Goal: Task Accomplishment & Management: Complete application form

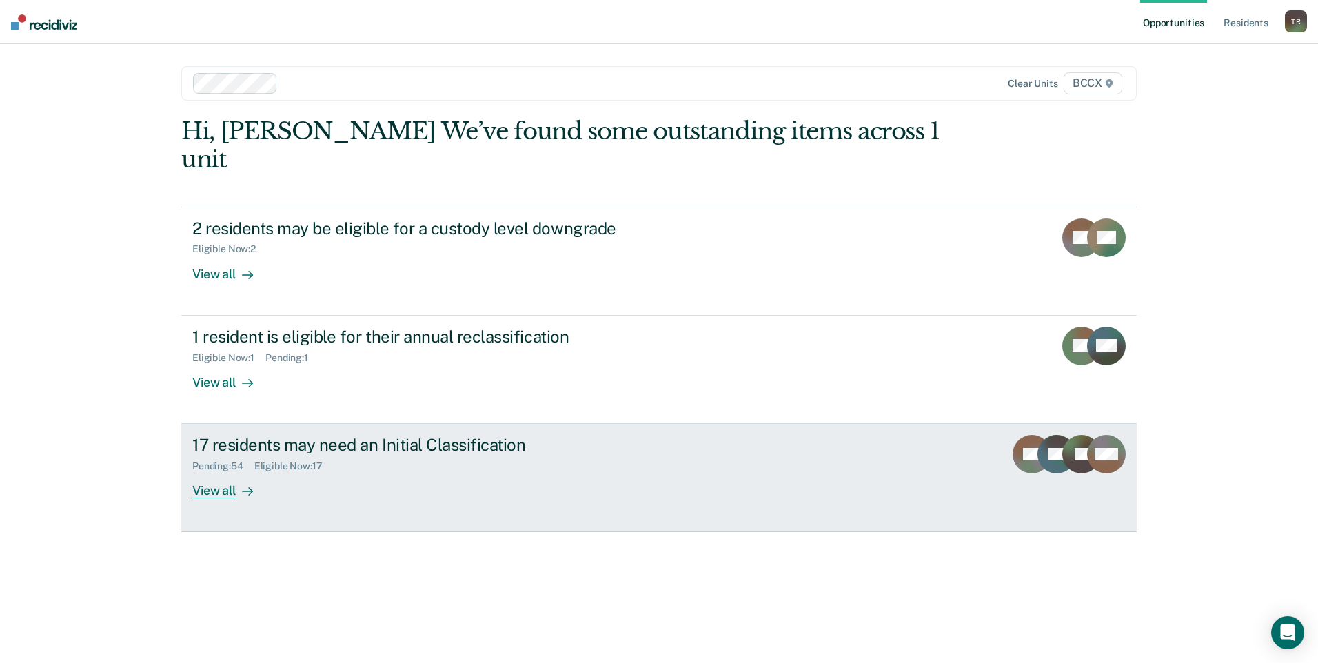
click at [223, 472] on div "View all" at bounding box center [230, 485] width 77 height 27
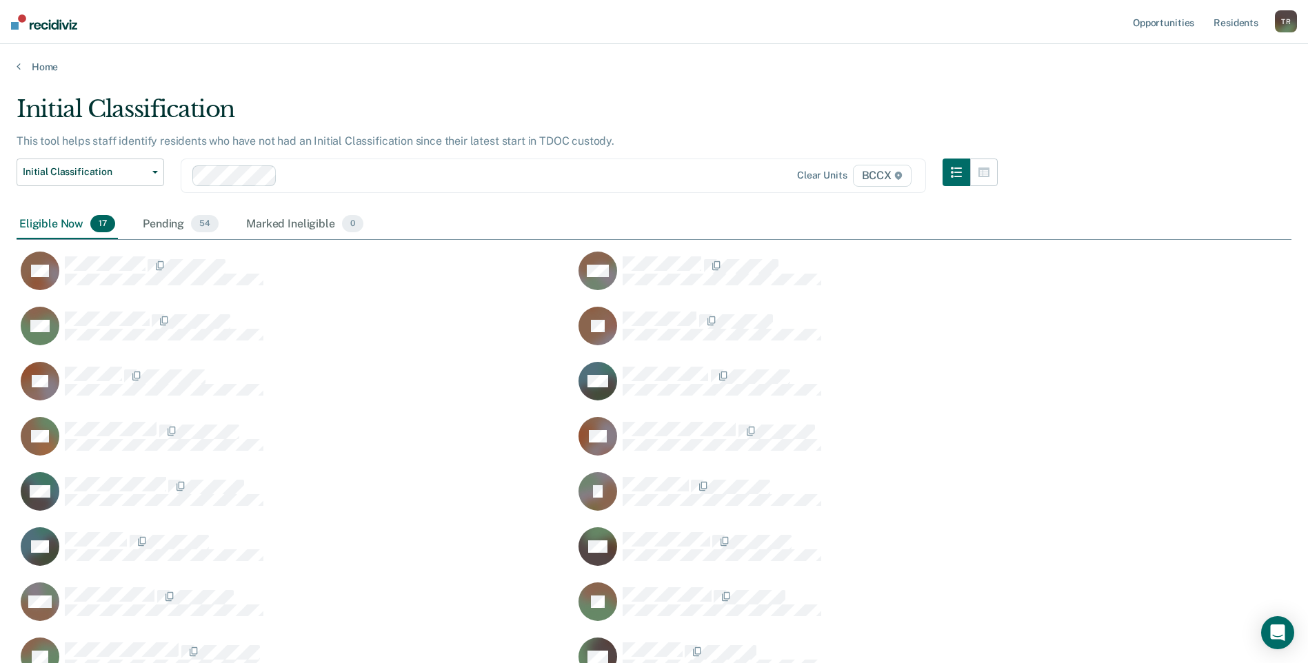
scroll to position [638, 1264]
click at [414, 373] on div "TC Auto-fill Paperwork" at bounding box center [287, 381] width 541 height 40
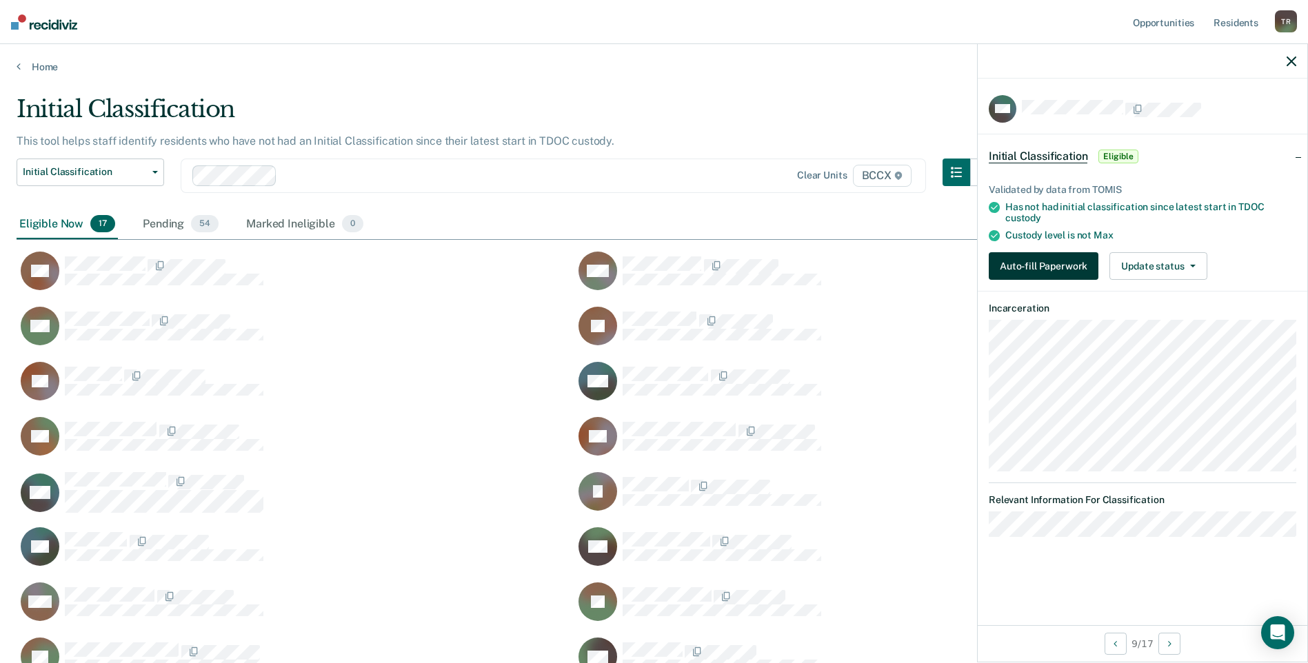
click at [1004, 263] on button "Auto-fill Paperwork" at bounding box center [1044, 266] width 110 height 28
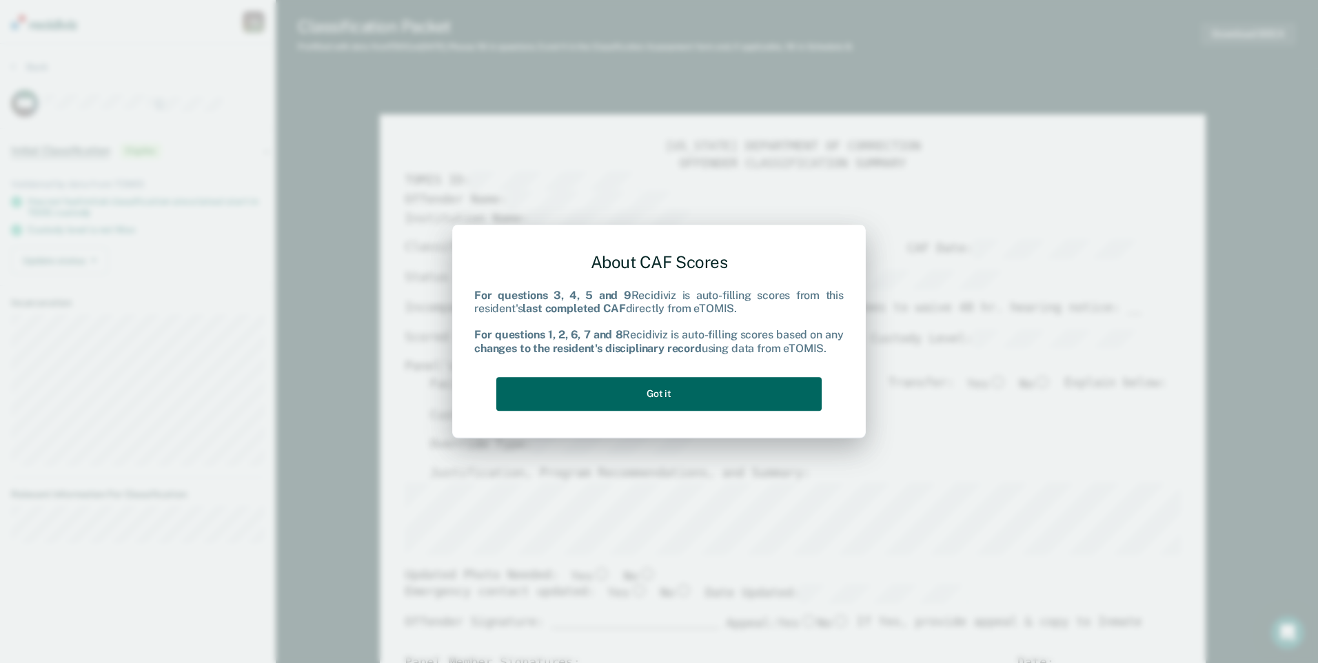
click at [616, 393] on button "Got it" at bounding box center [658, 394] width 325 height 34
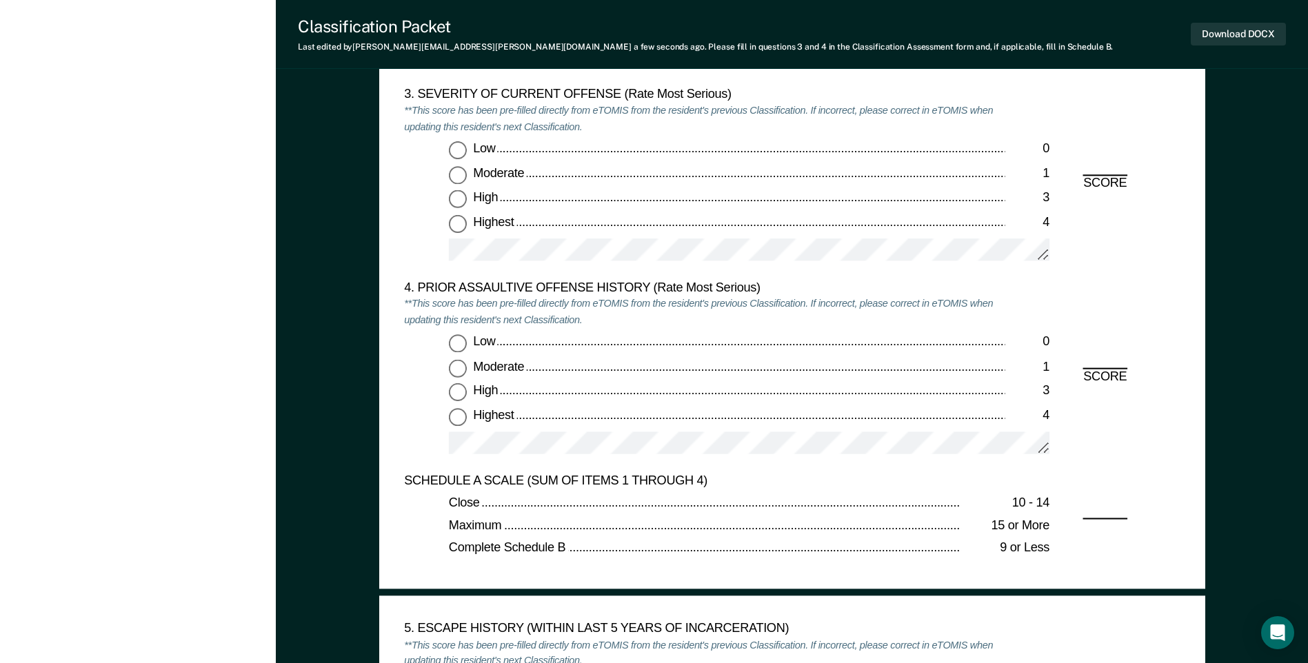
scroll to position [1724, 0]
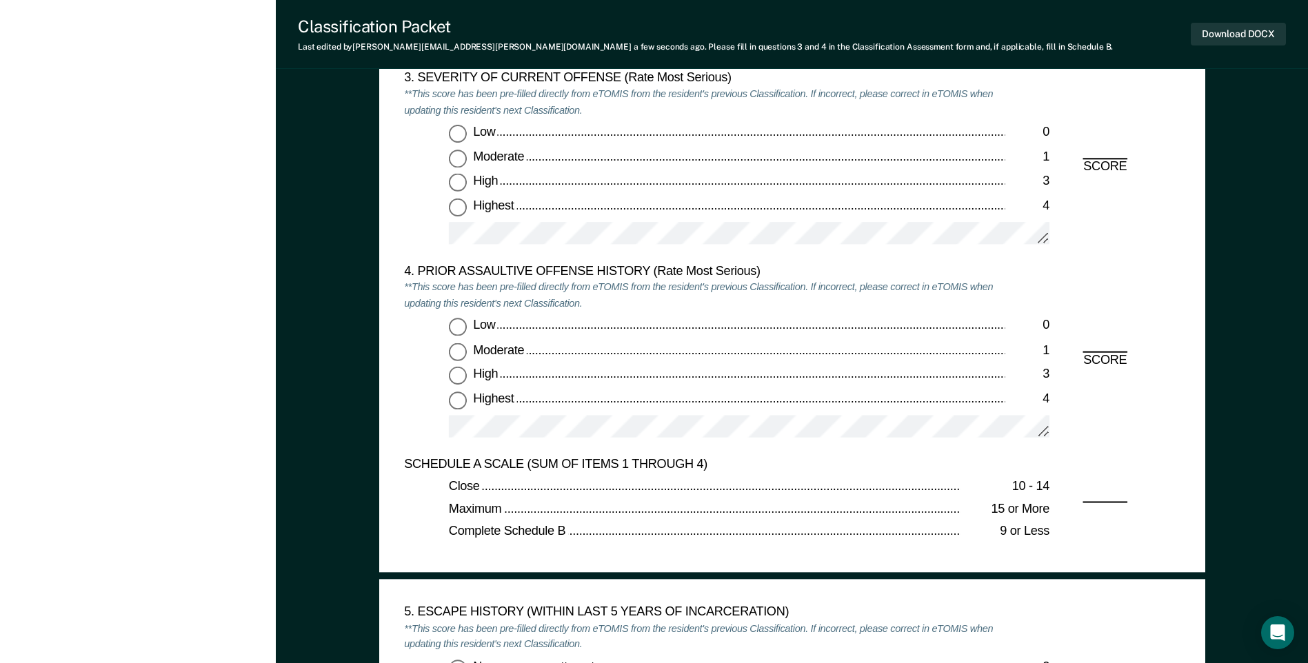
click at [225, 310] on div "[PERSON_NAME] T R Profile How it works Log Out Back MA Initial Classification E…" at bounding box center [138, 571] width 276 height 4590
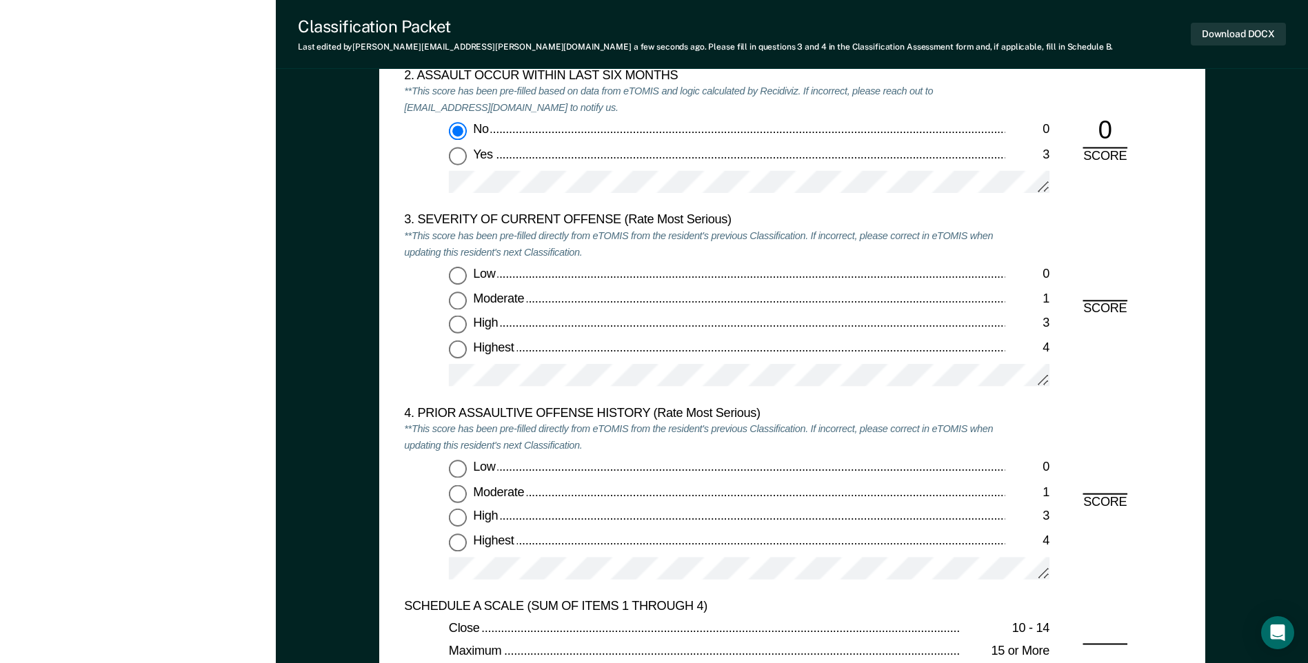
scroll to position [1586, 0]
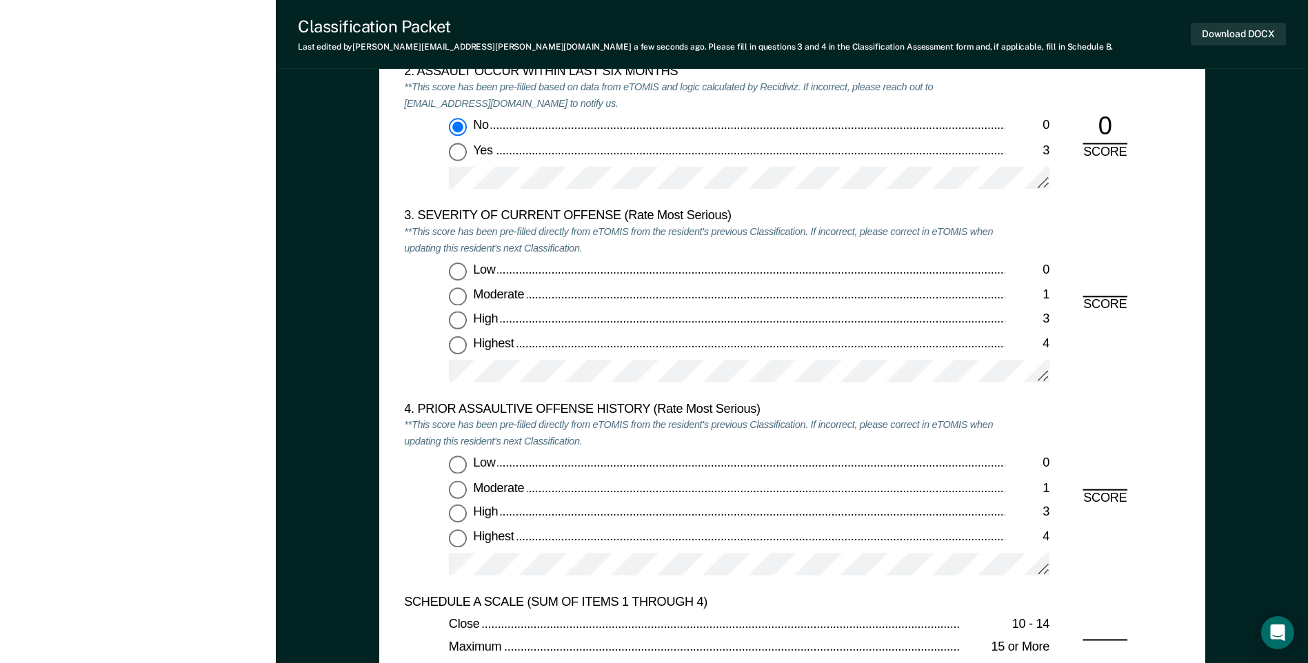
click at [461, 347] on input "Highest 4" at bounding box center [458, 345] width 18 height 18
type textarea "x"
radio input "true"
click at [456, 465] on input "Low 0" at bounding box center [458, 465] width 18 height 18
type textarea "x"
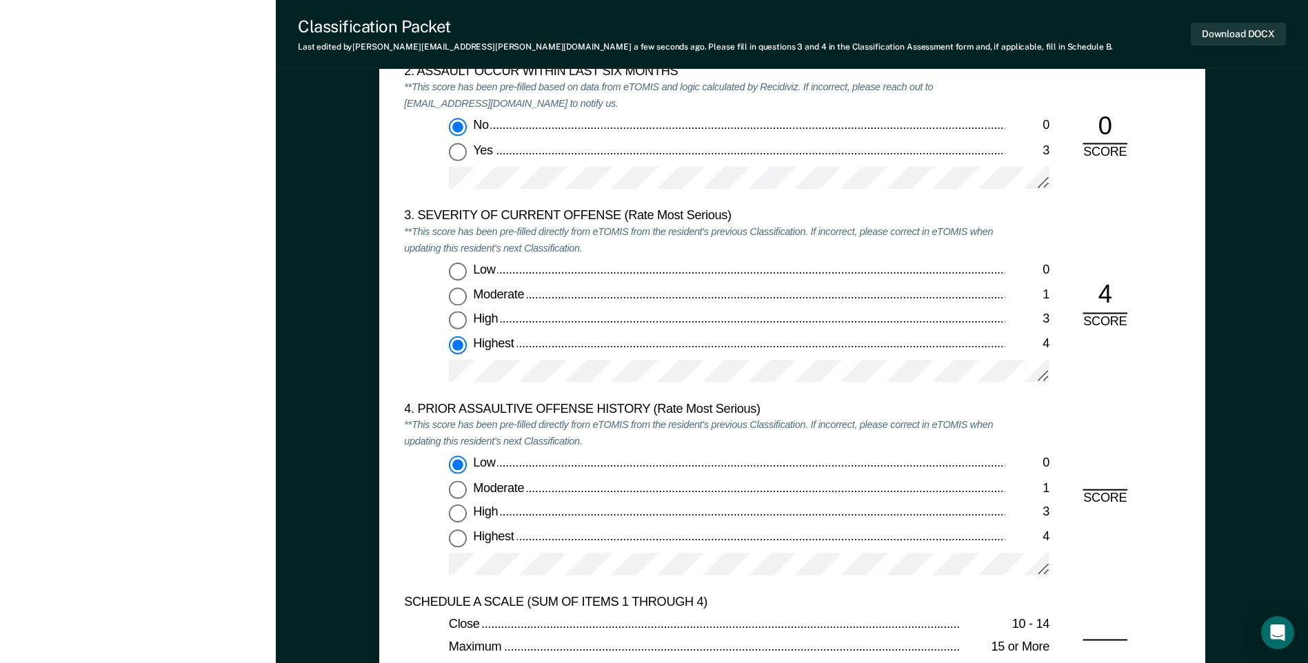
radio input "true"
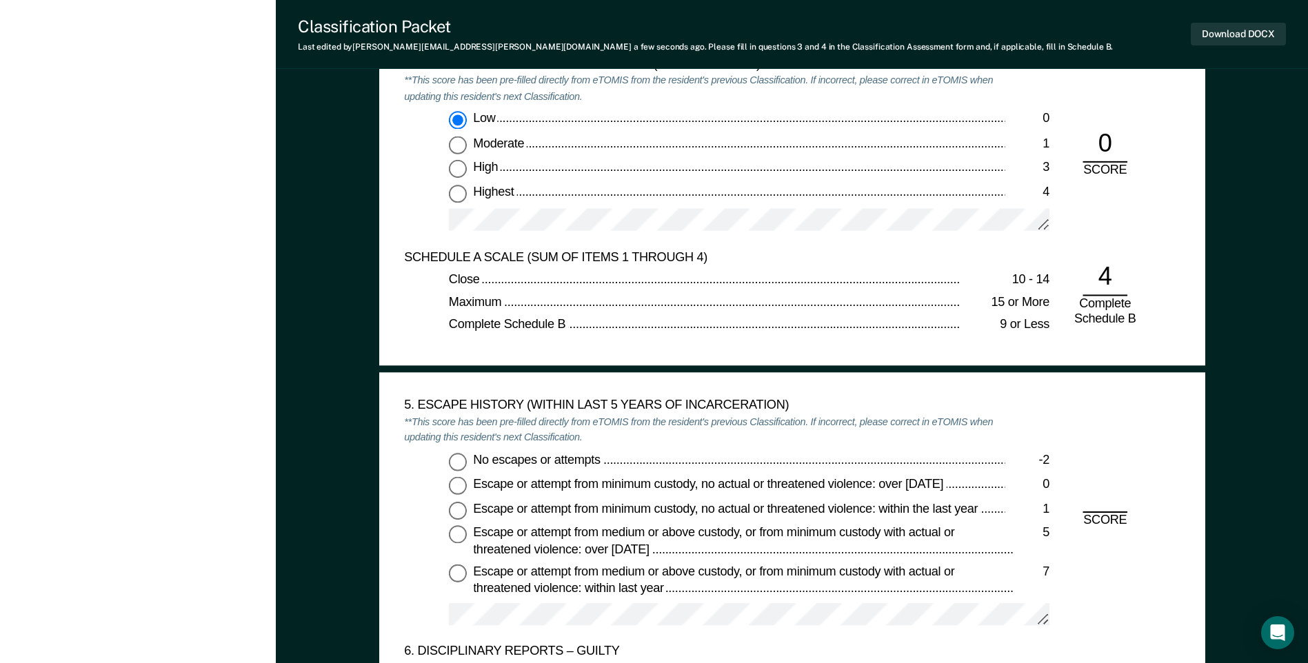
click at [462, 462] on input "No escapes or attempts -2" at bounding box center [458, 461] width 18 height 18
type textarea "x"
radio input "true"
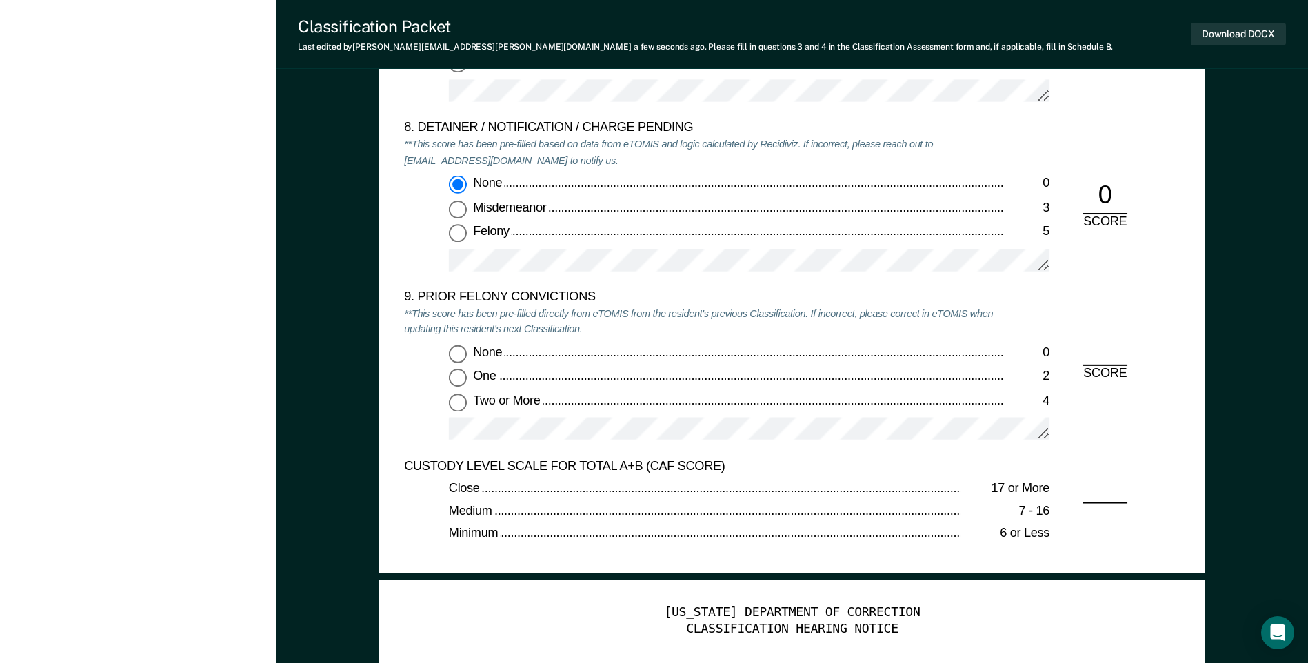
scroll to position [2896, 0]
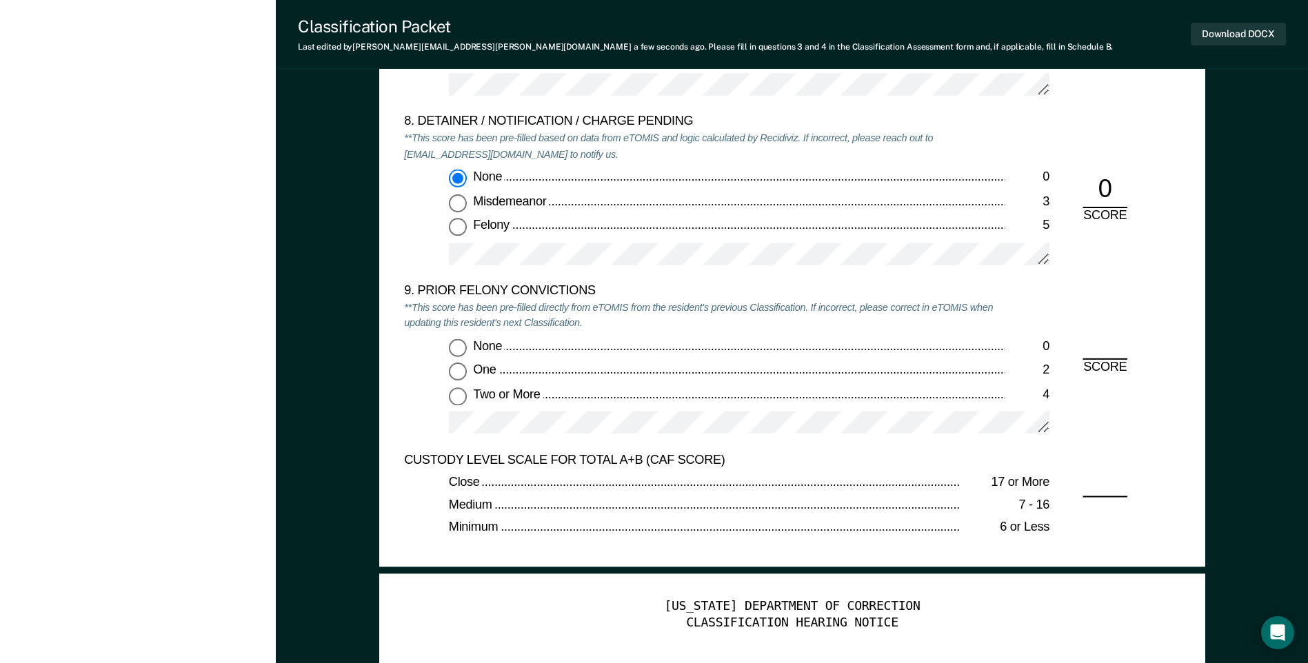
click at [466, 353] on input "None 0" at bounding box center [458, 347] width 18 height 18
type textarea "x"
radio input "true"
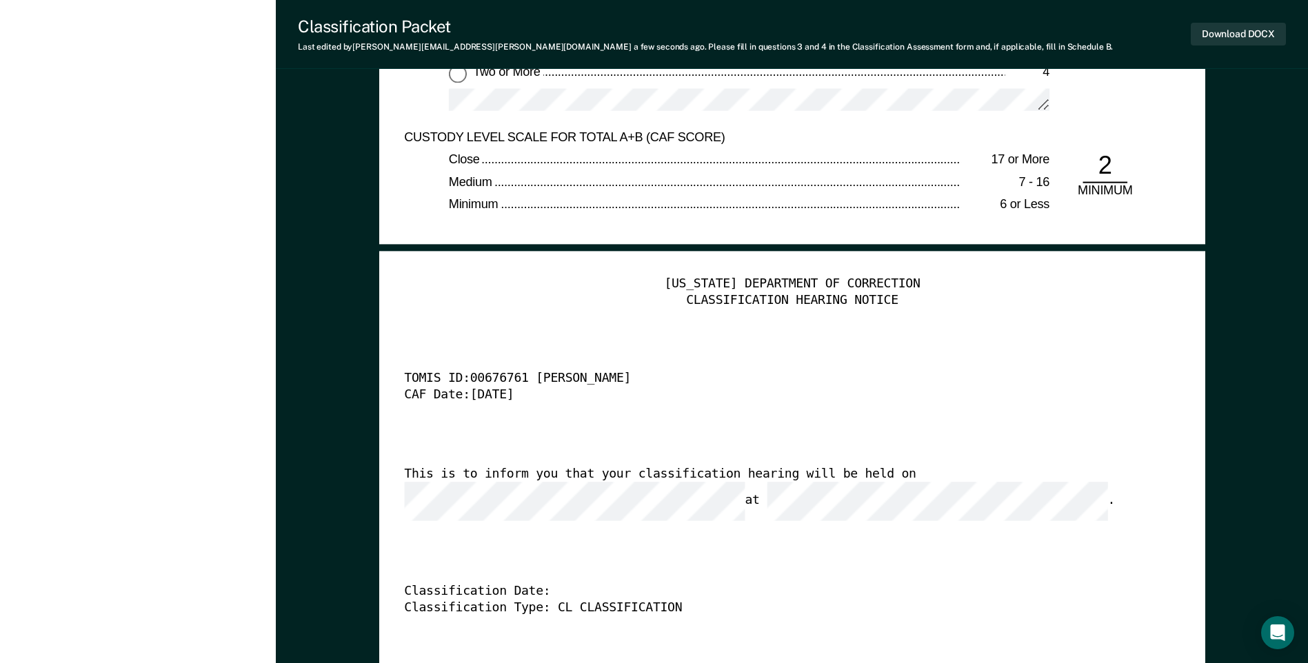
scroll to position [3309, 0]
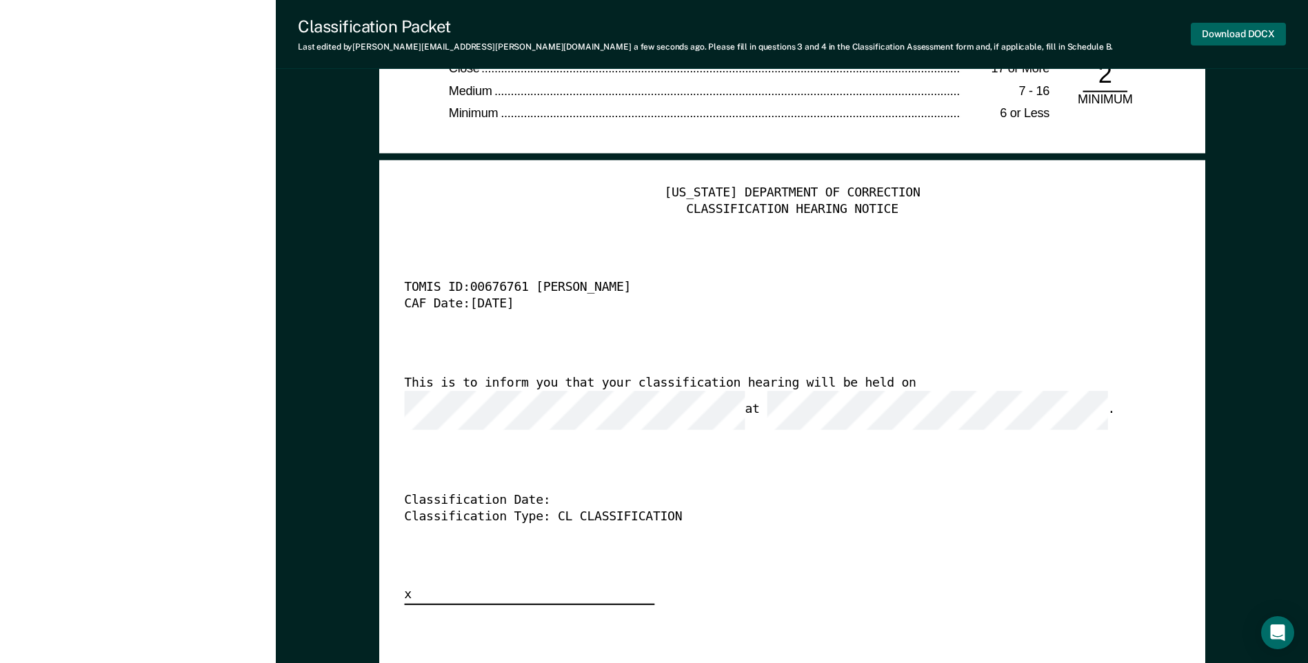
click at [1205, 38] on button "Download DOCX" at bounding box center [1238, 34] width 95 height 23
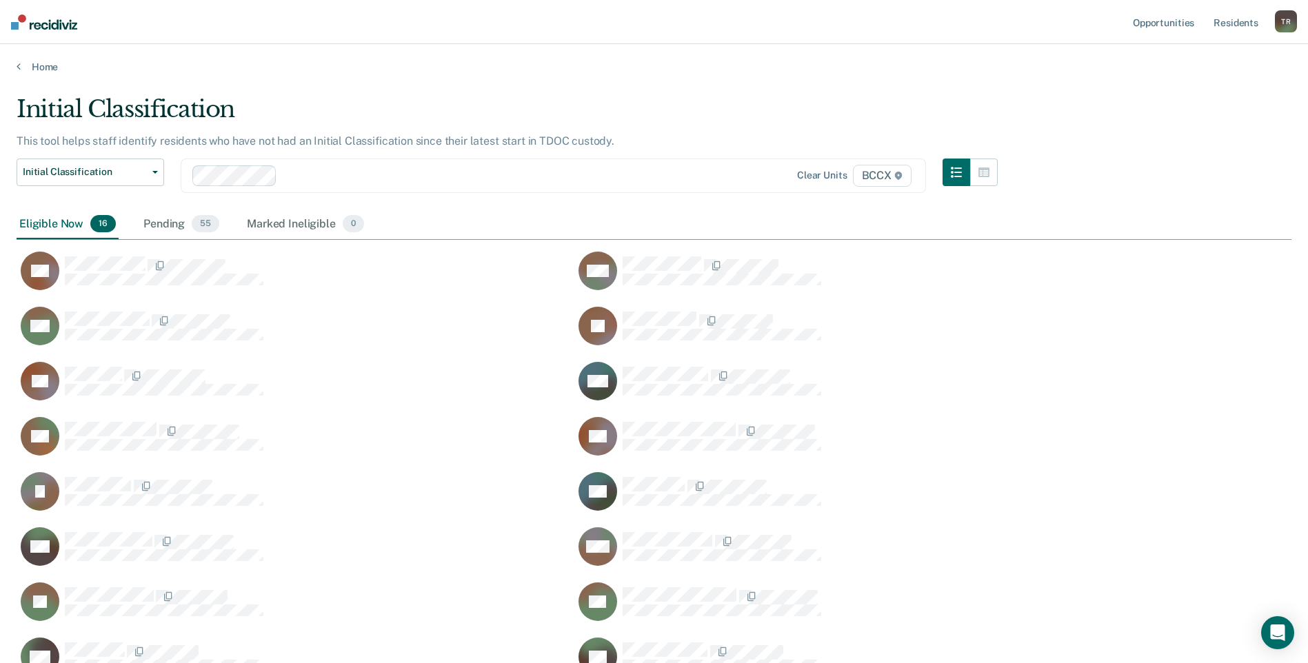
scroll to position [583, 1264]
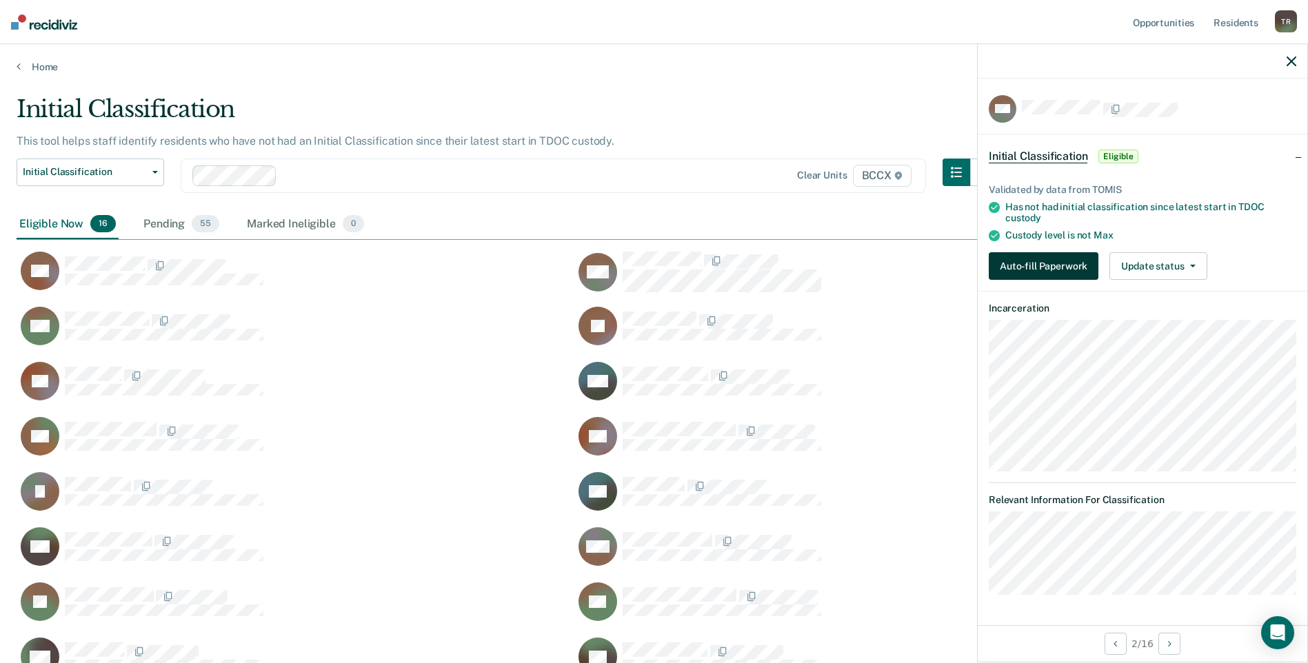
click at [1031, 269] on button "Auto-fill Paperwork" at bounding box center [1044, 266] width 110 height 28
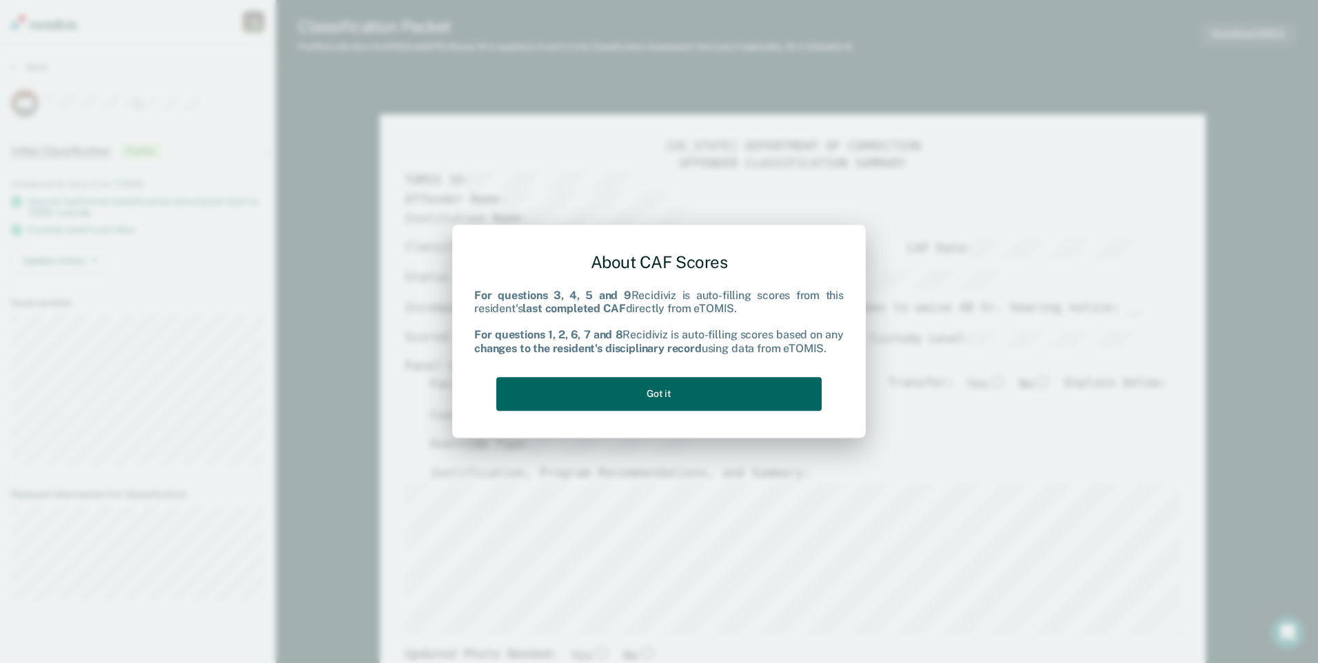
click at [768, 394] on button "Got it" at bounding box center [658, 394] width 325 height 34
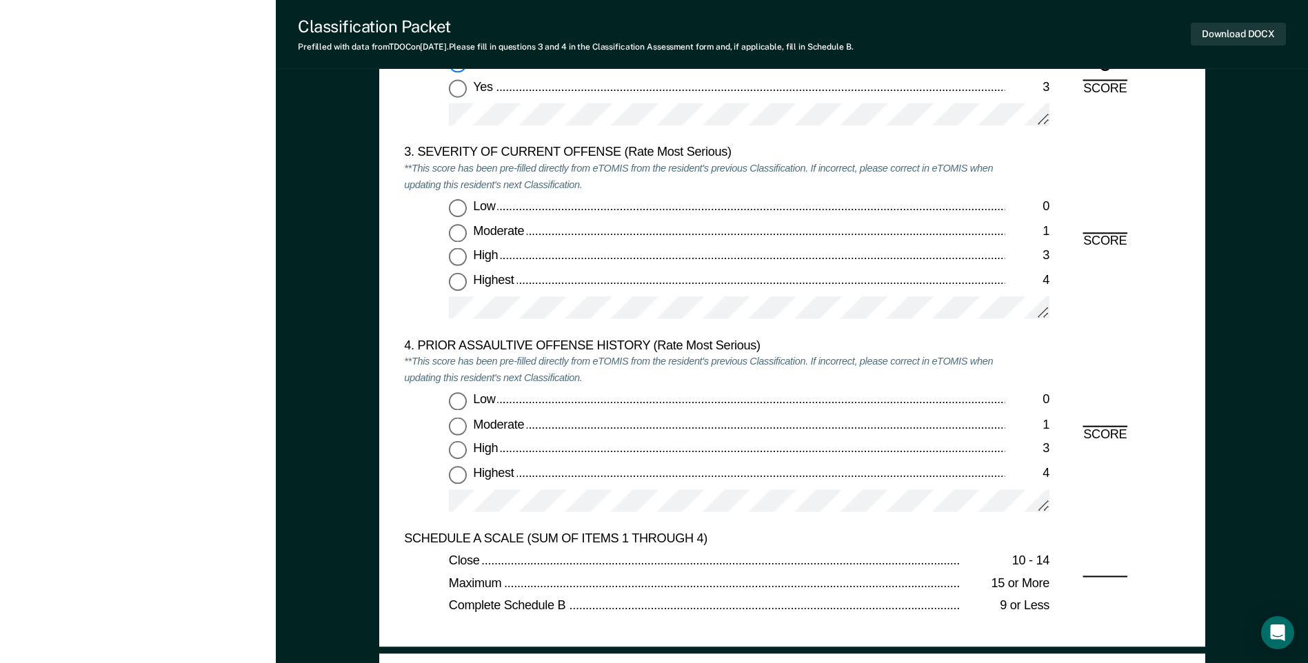
scroll to position [1517, 0]
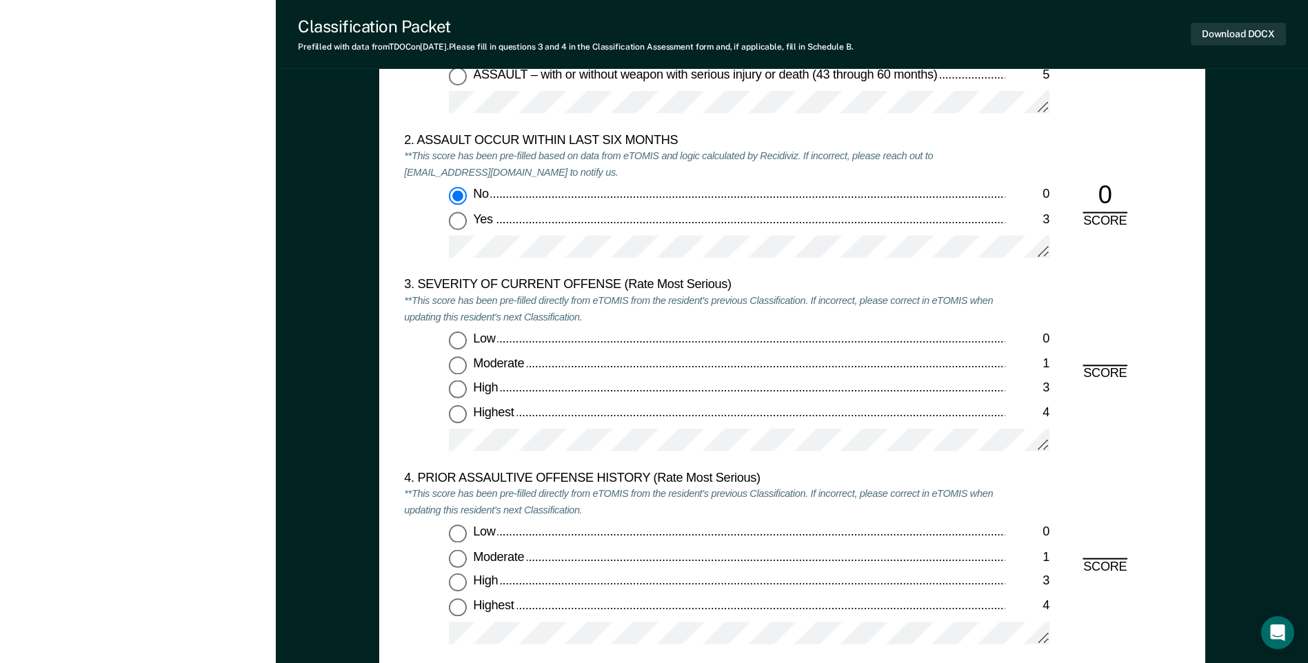
click at [458, 367] on input "Moderate 1" at bounding box center [458, 365] width 18 height 18
type textarea "x"
radio input "true"
click at [454, 534] on input "Low 0" at bounding box center [458, 534] width 18 height 18
type textarea "x"
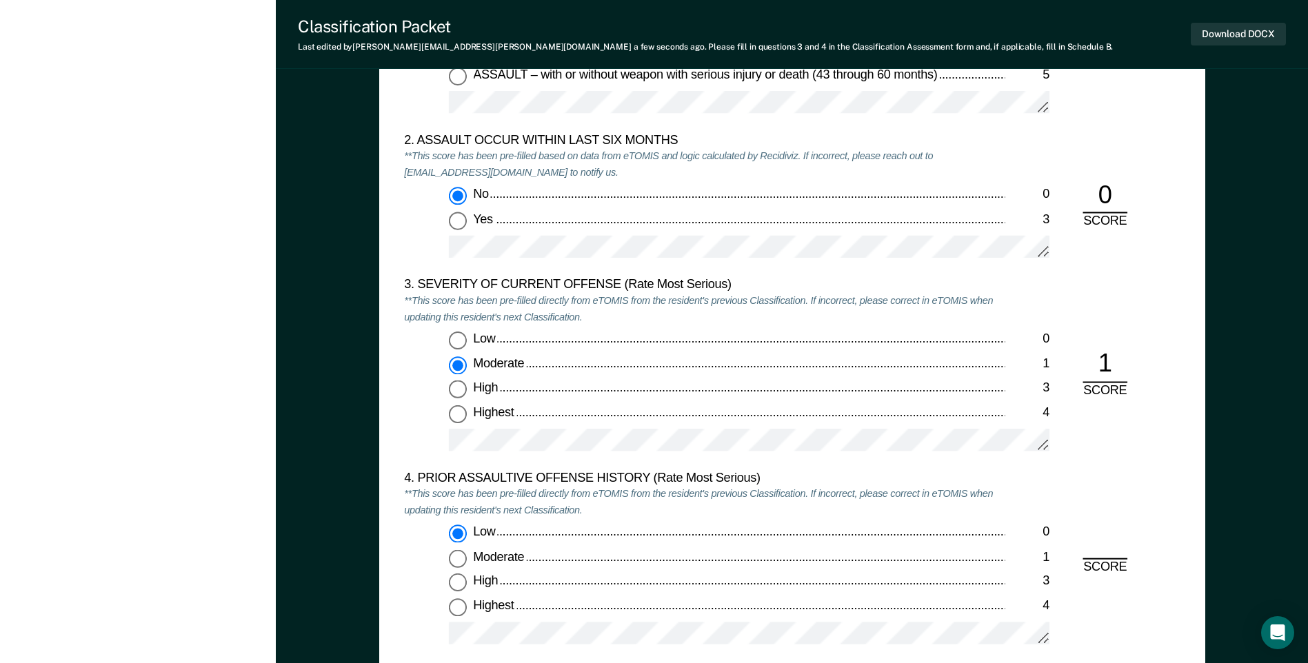
radio input "true"
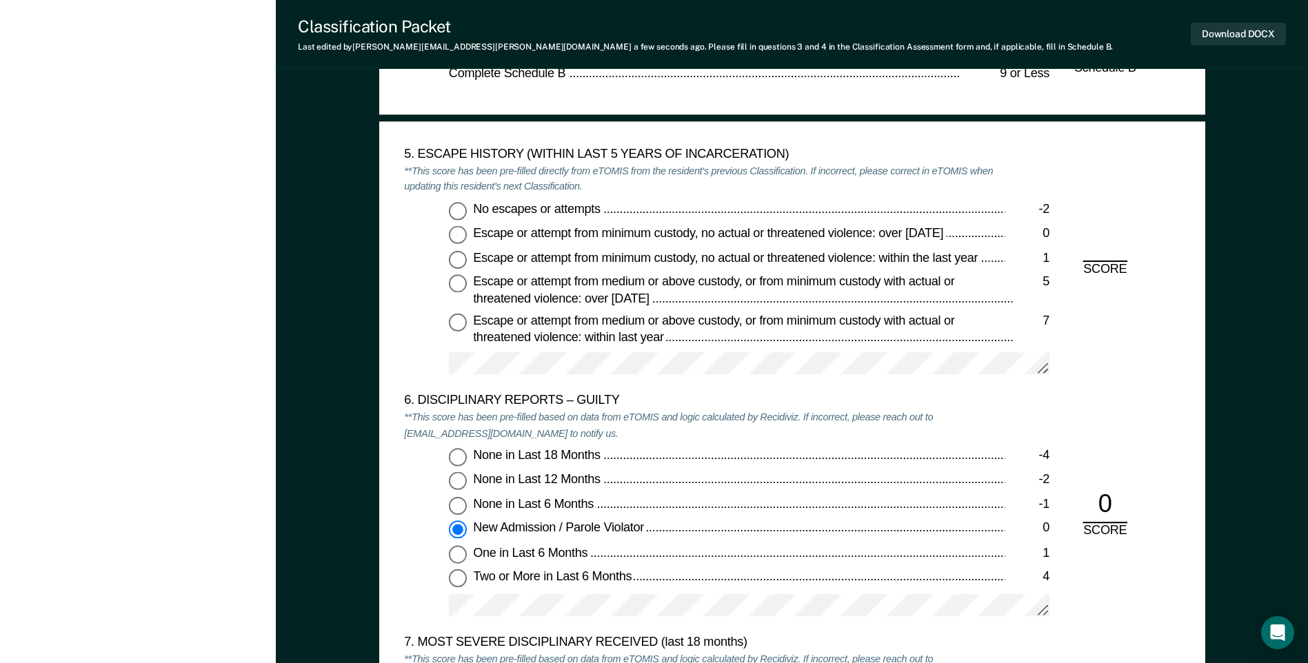
scroll to position [2275, 0]
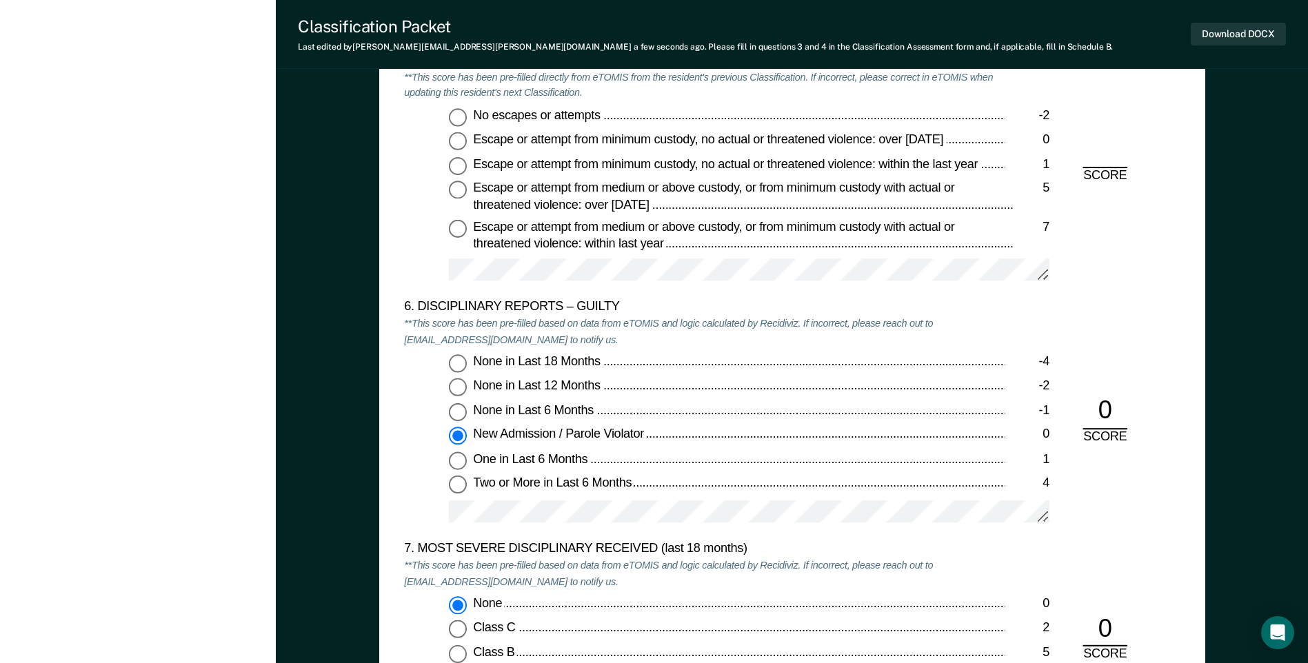
click at [463, 118] on input "No escapes or attempts -2" at bounding box center [458, 117] width 18 height 18
type textarea "x"
radio input "true"
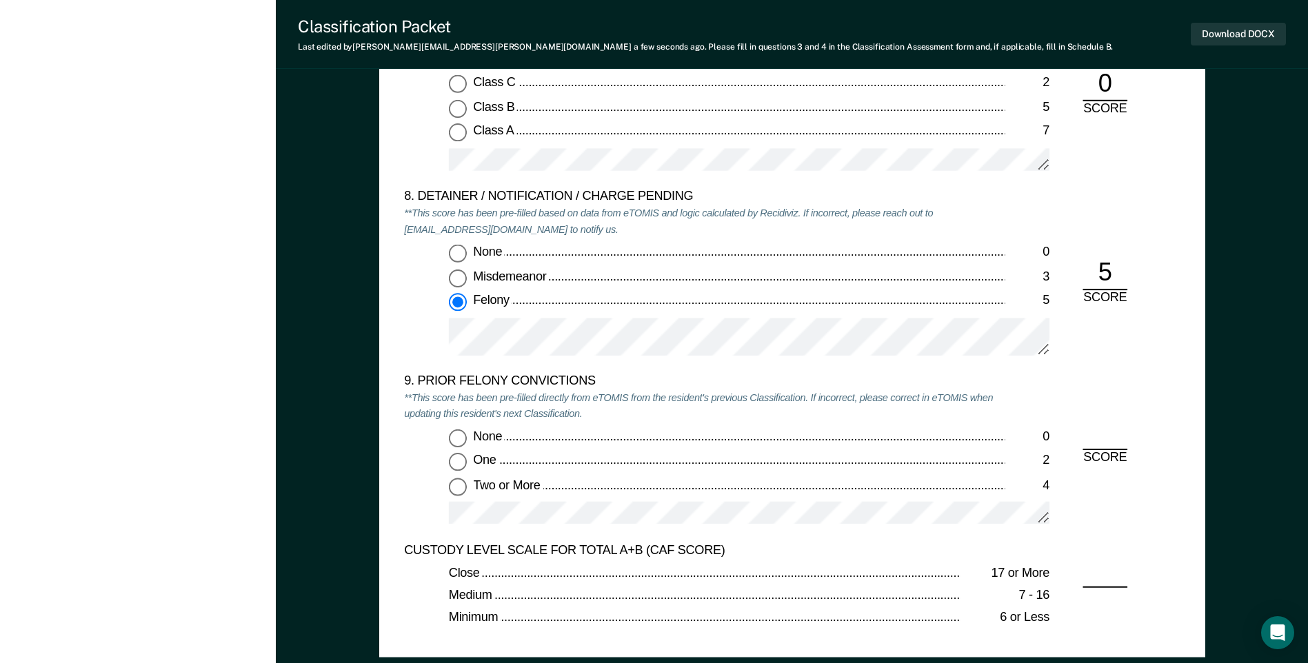
scroll to position [2827, 0]
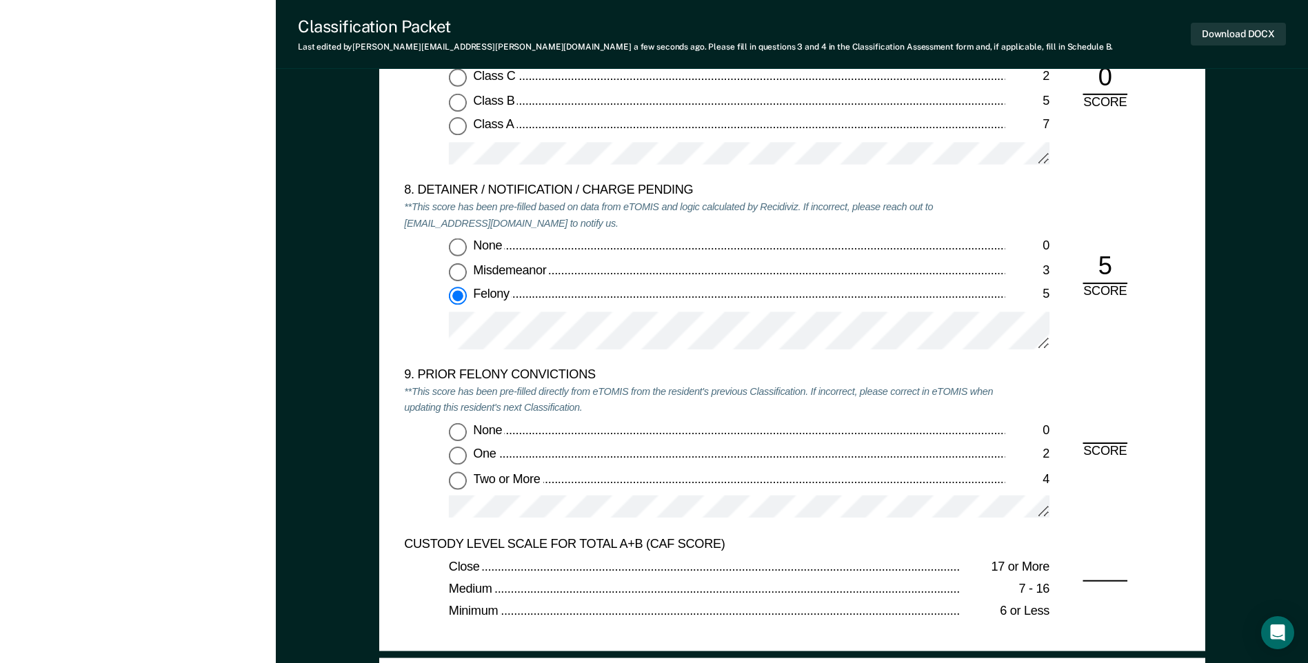
click at [465, 429] on input "None 0" at bounding box center [458, 432] width 18 height 18
type textarea "x"
radio input "true"
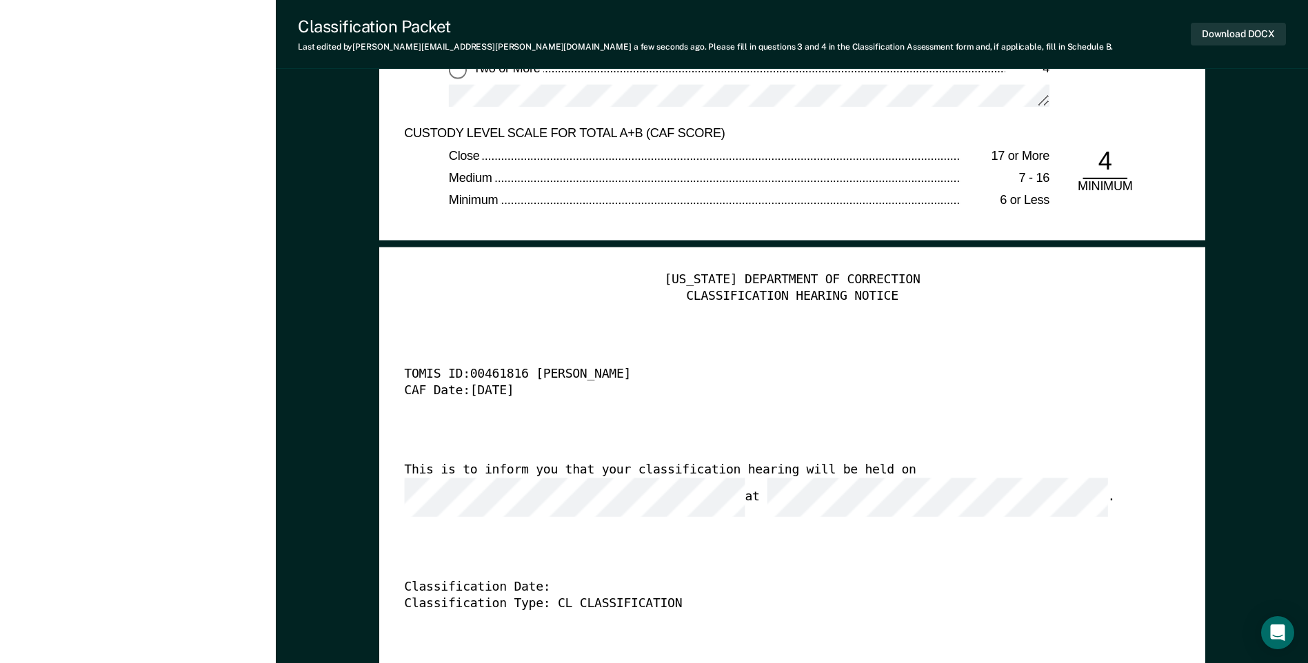
scroll to position [3240, 0]
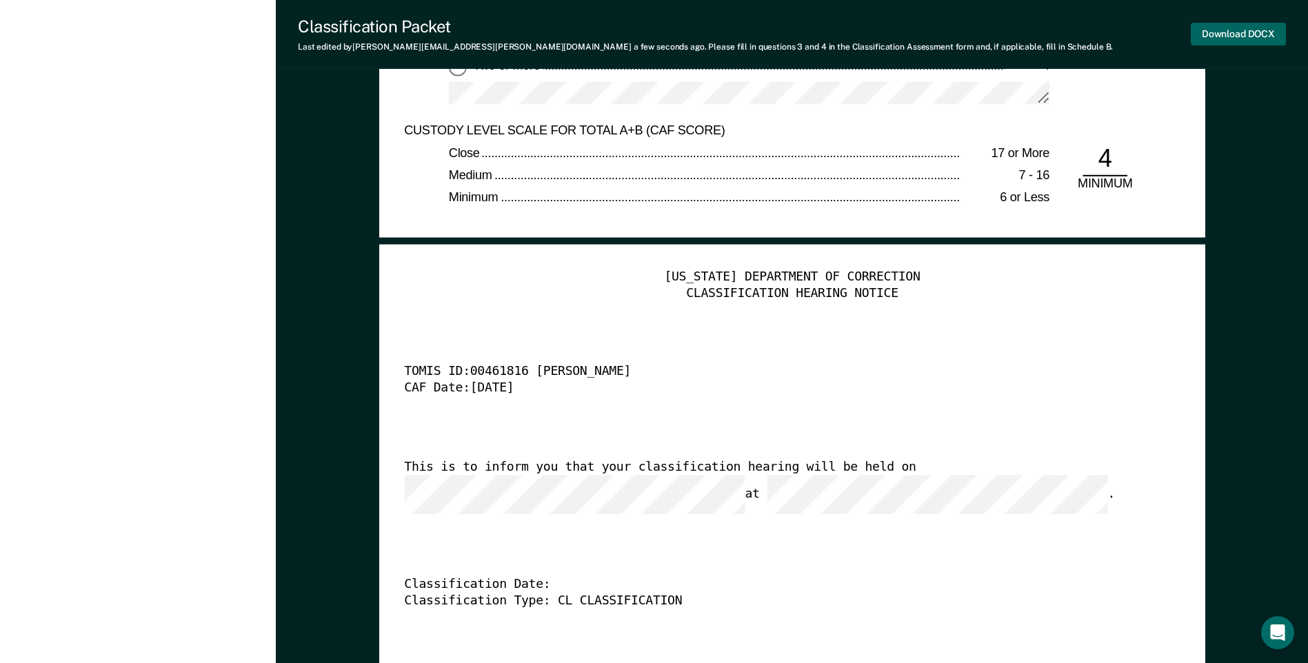
click at [1230, 34] on button "Download DOCX" at bounding box center [1238, 34] width 95 height 23
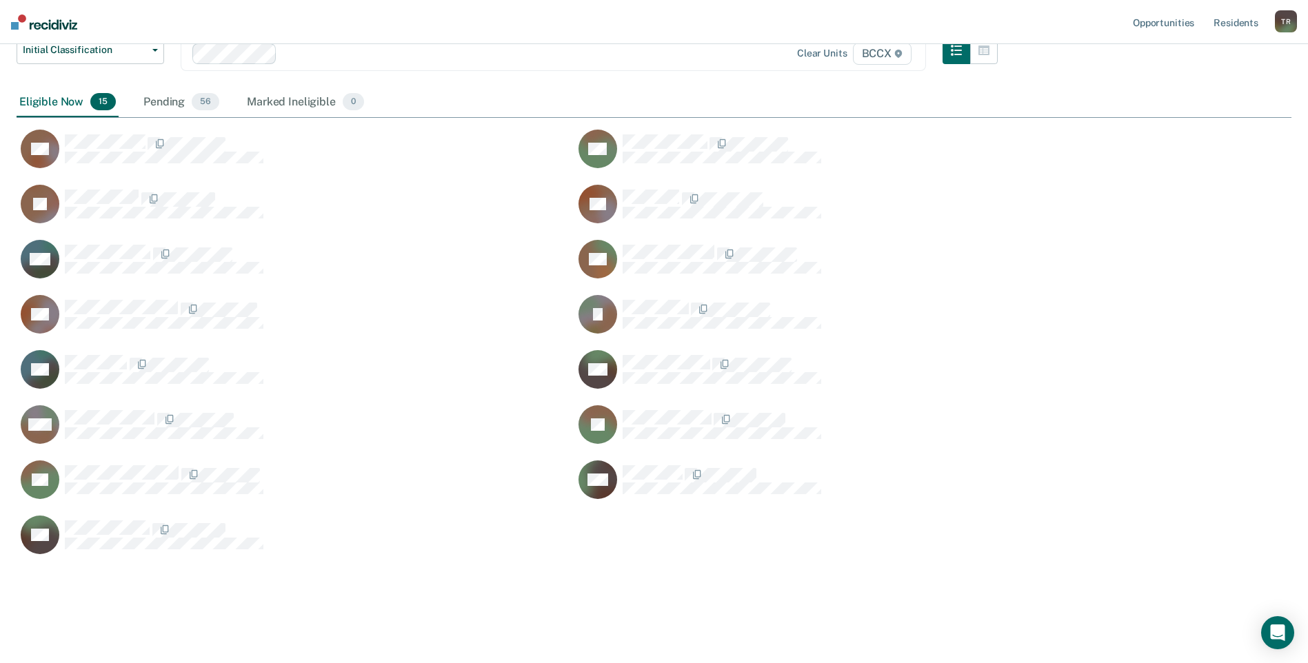
scroll to position [128, 0]
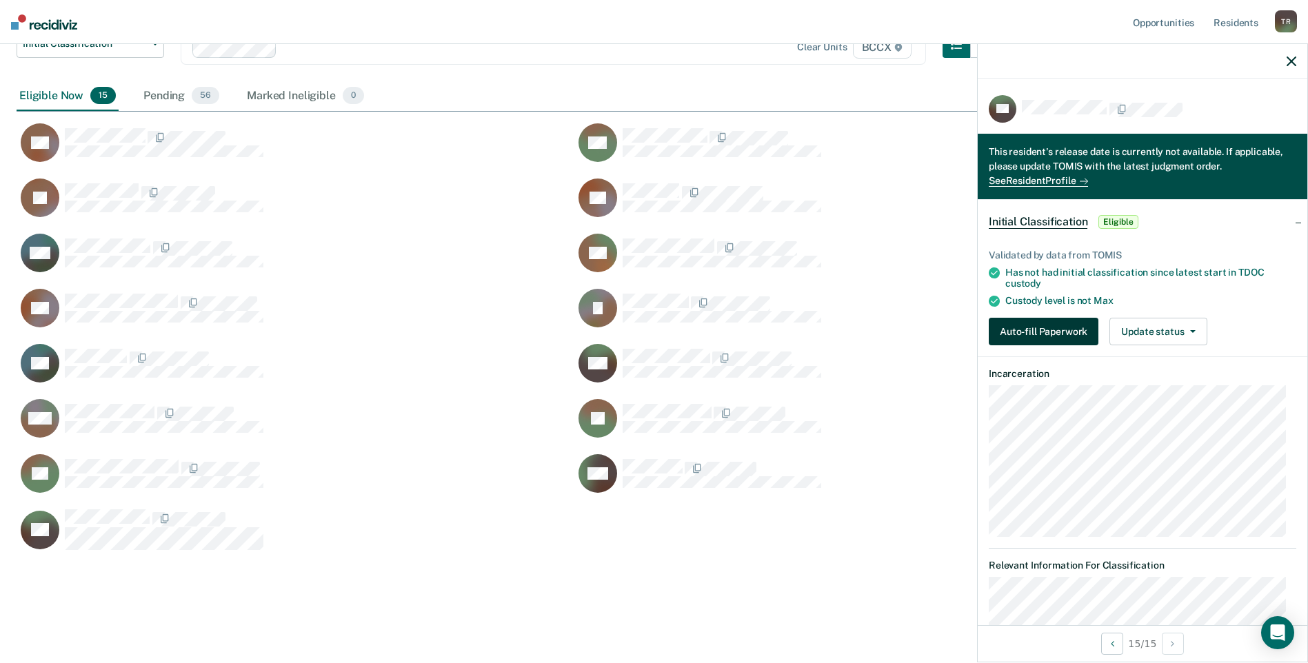
click at [1029, 319] on button "Auto-fill Paperwork" at bounding box center [1044, 332] width 110 height 28
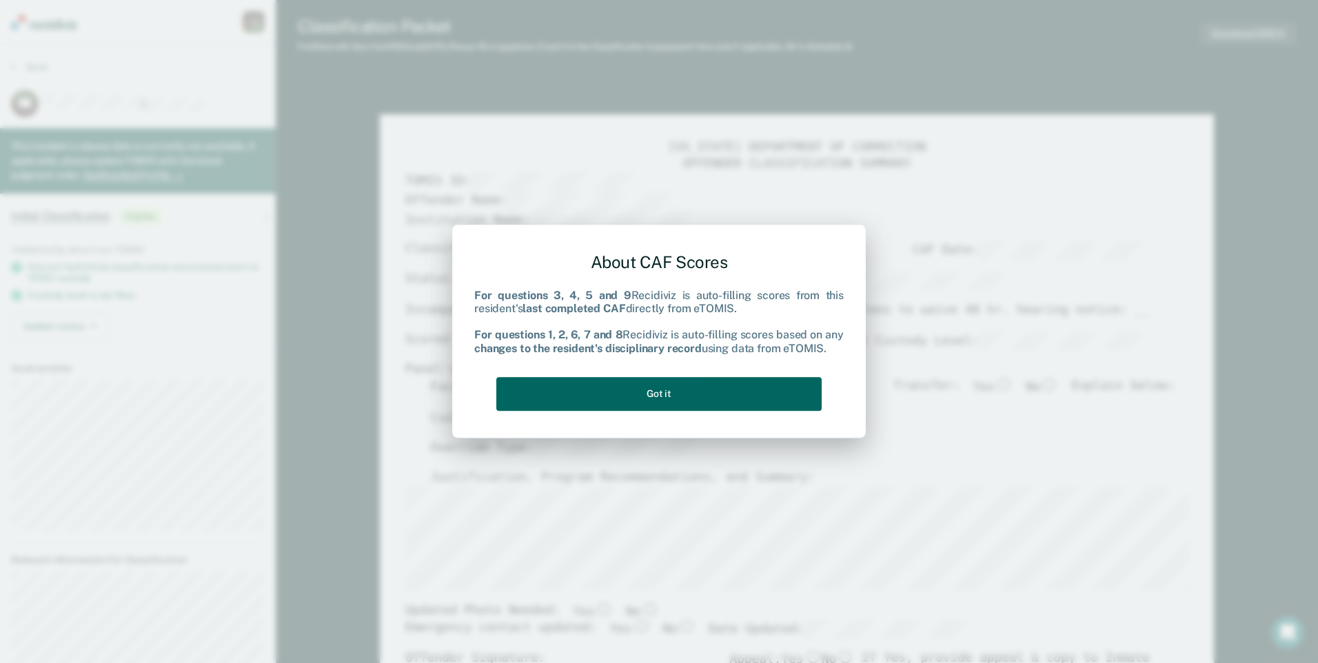
click at [771, 405] on button "Got it" at bounding box center [658, 394] width 325 height 34
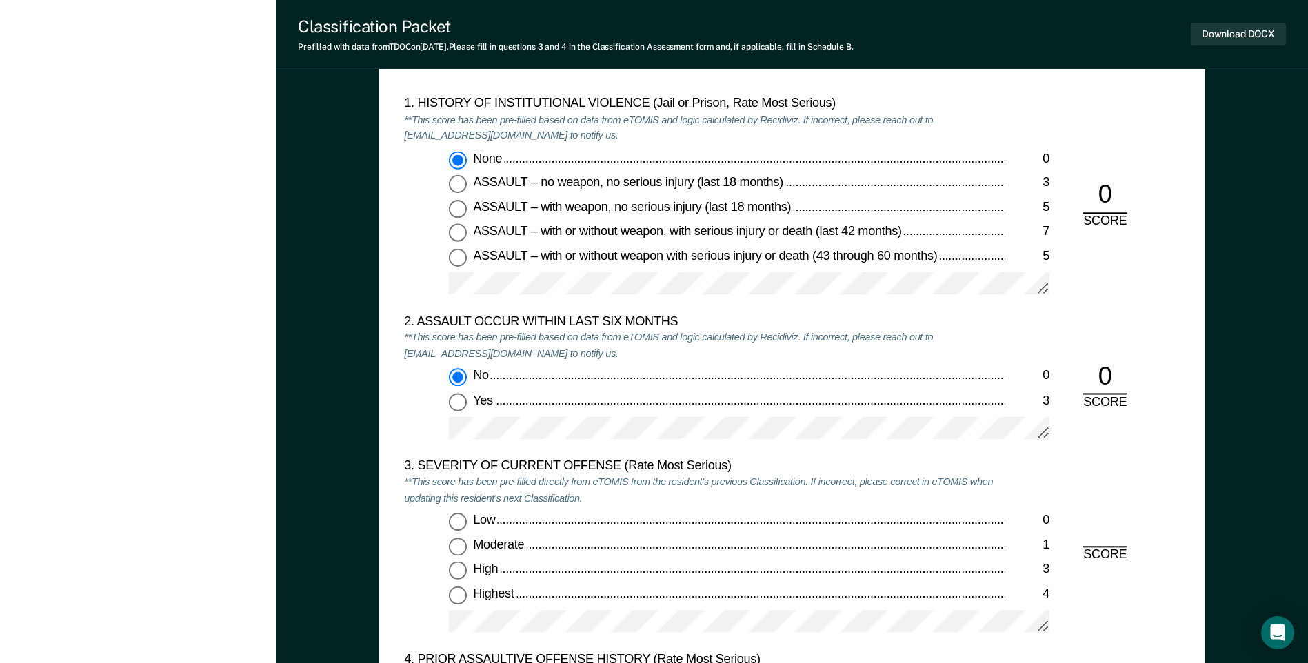
scroll to position [1517, 0]
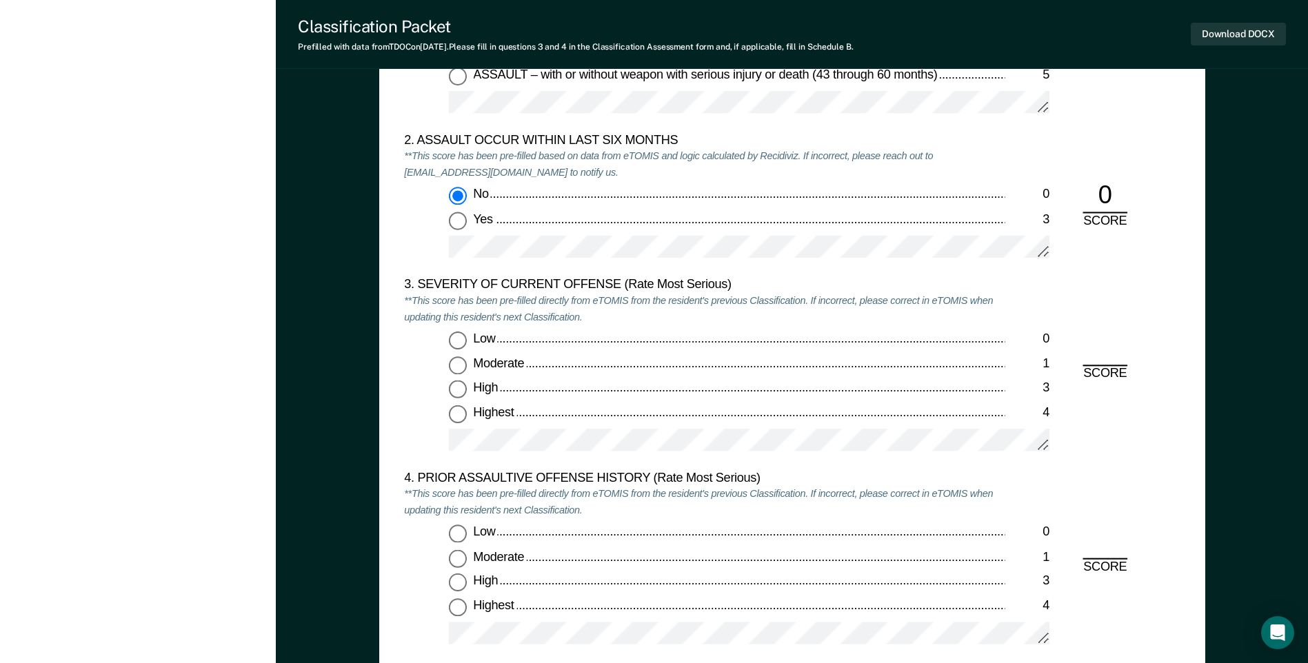
click at [463, 343] on input "Low 0" at bounding box center [458, 341] width 18 height 18
type textarea "x"
radio input "true"
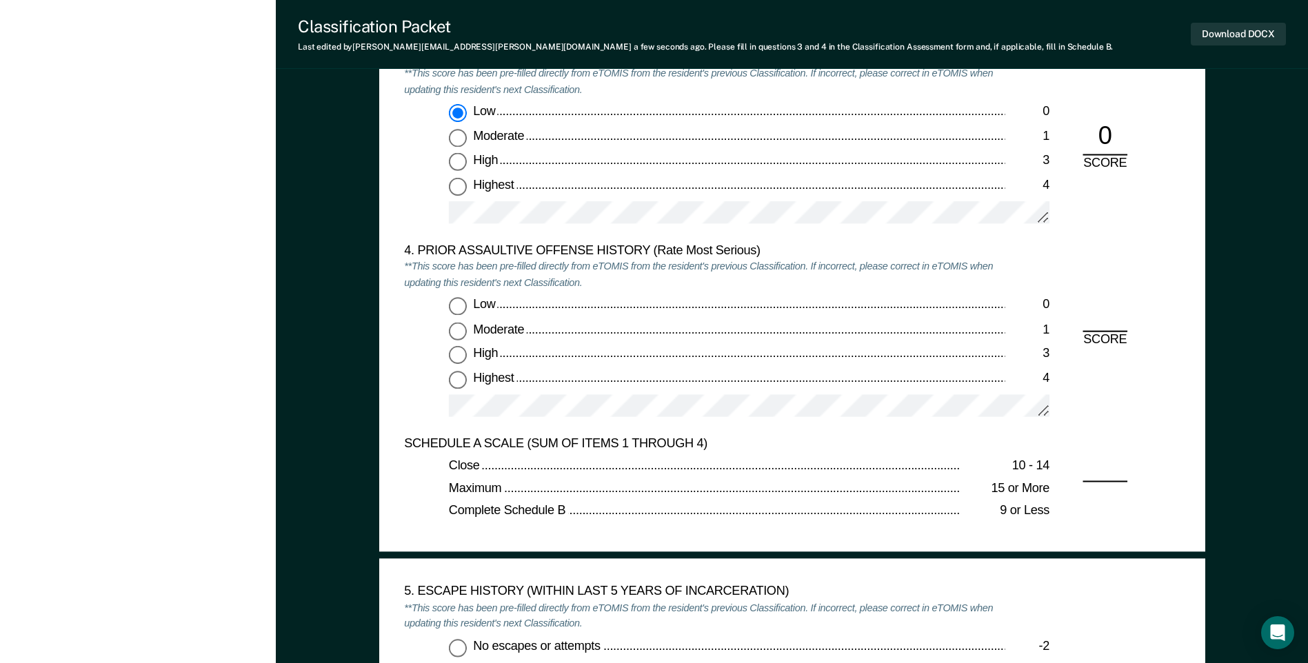
scroll to position [1793, 0]
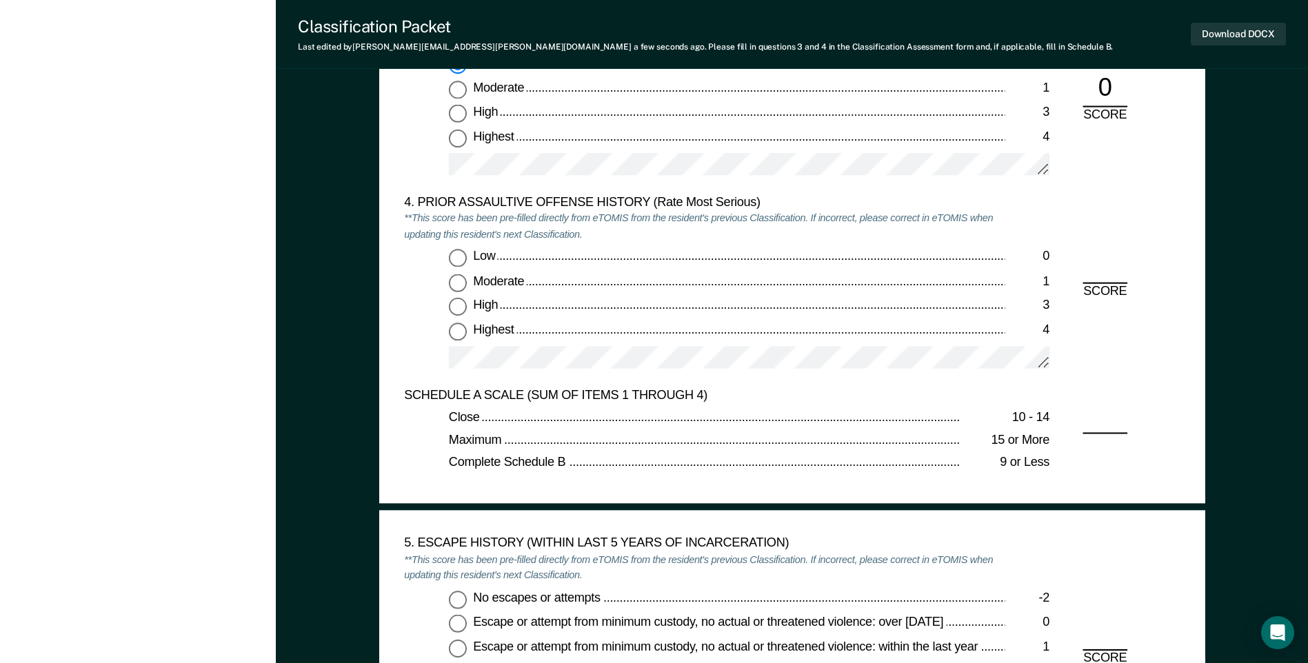
click at [458, 336] on input "Highest 4" at bounding box center [458, 332] width 18 height 18
type textarea "x"
radio input "true"
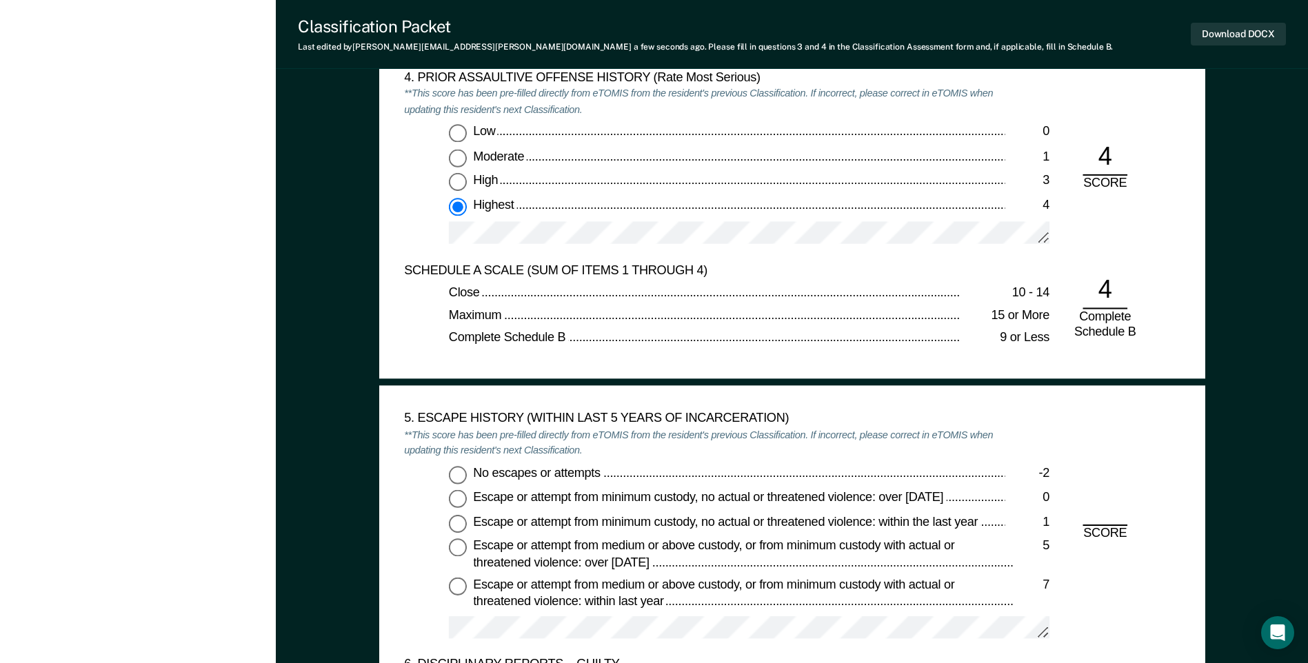
scroll to position [1930, 0]
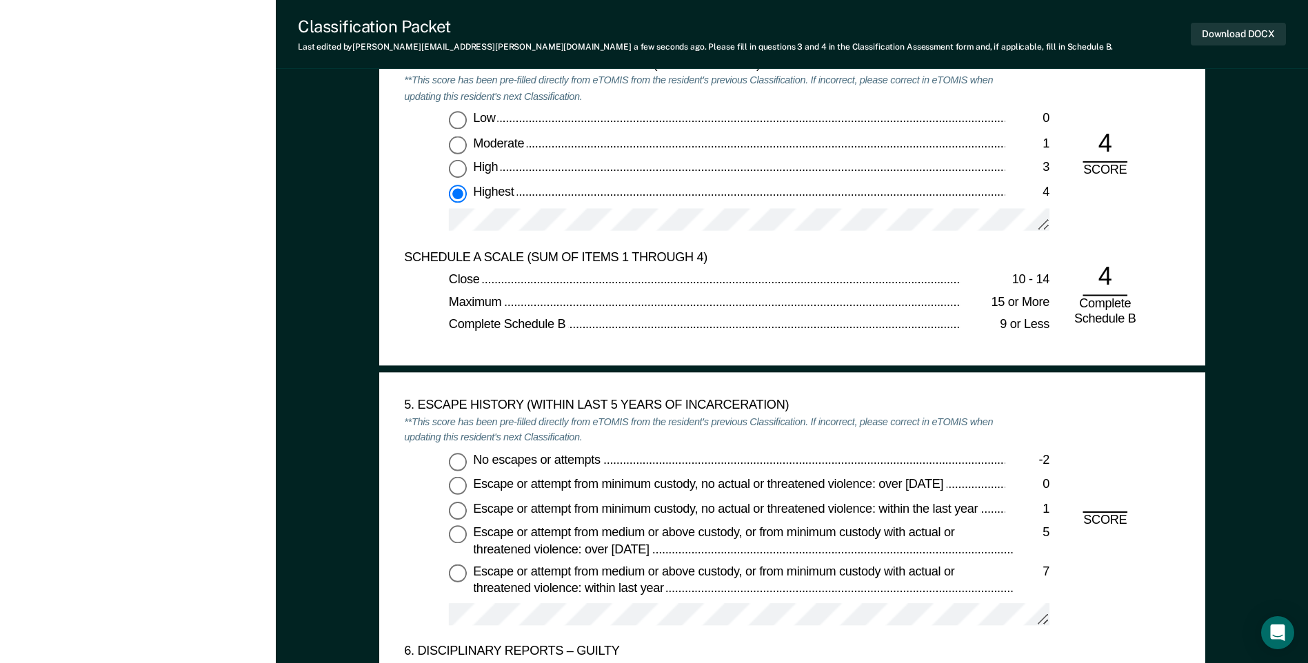
drag, startPoint x: 456, startPoint y: 465, endPoint x: 466, endPoint y: 465, distance: 9.7
click at [456, 465] on input "No escapes or attempts -2" at bounding box center [458, 461] width 18 height 18
type textarea "x"
radio input "true"
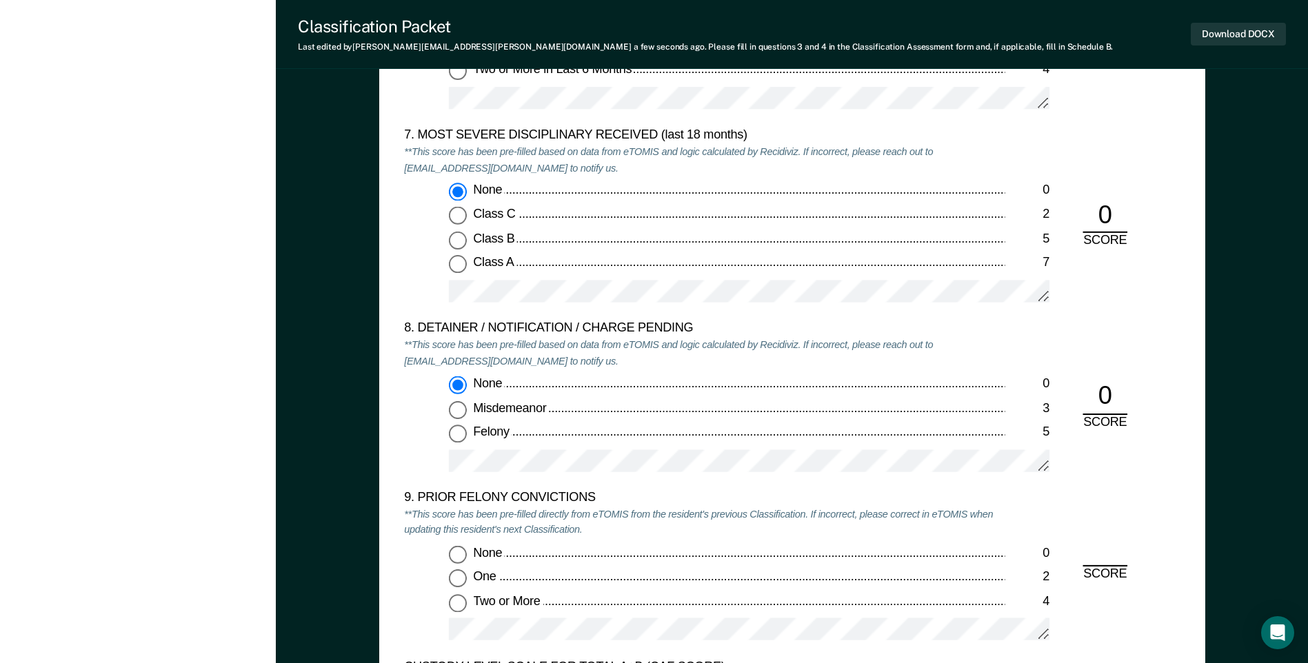
scroll to position [2827, 0]
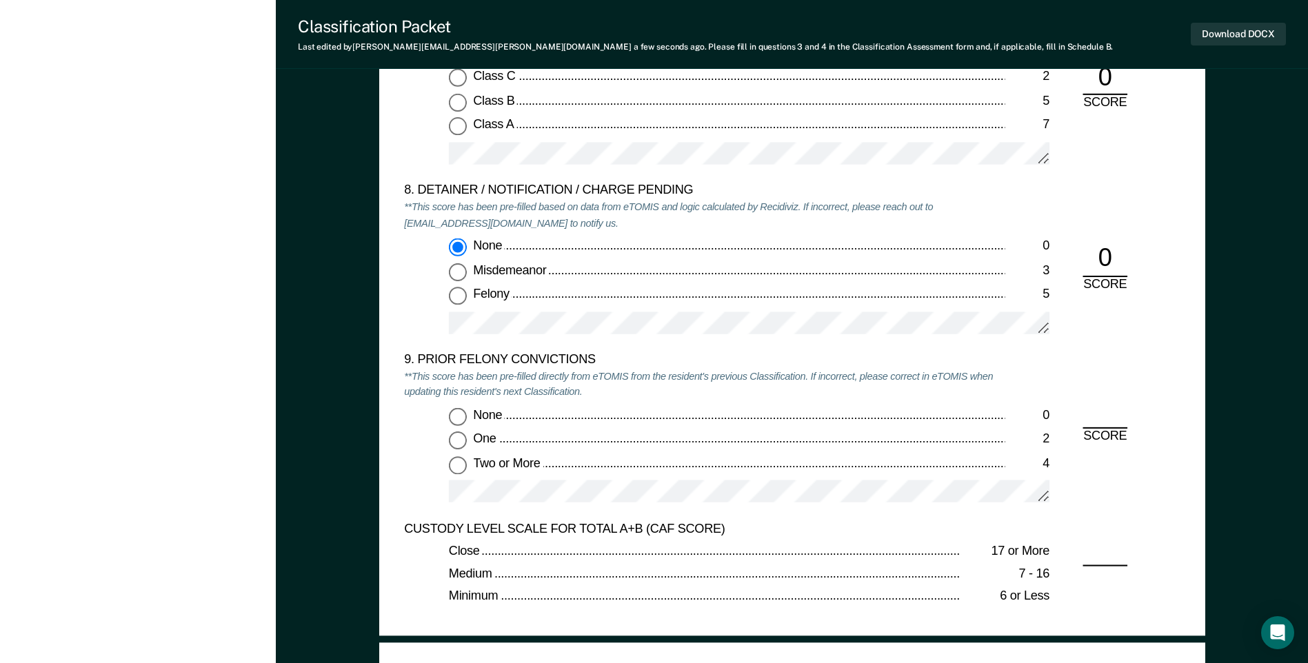
click at [453, 469] on input "Two or More 4" at bounding box center [458, 465] width 18 height 18
type textarea "x"
radio input "true"
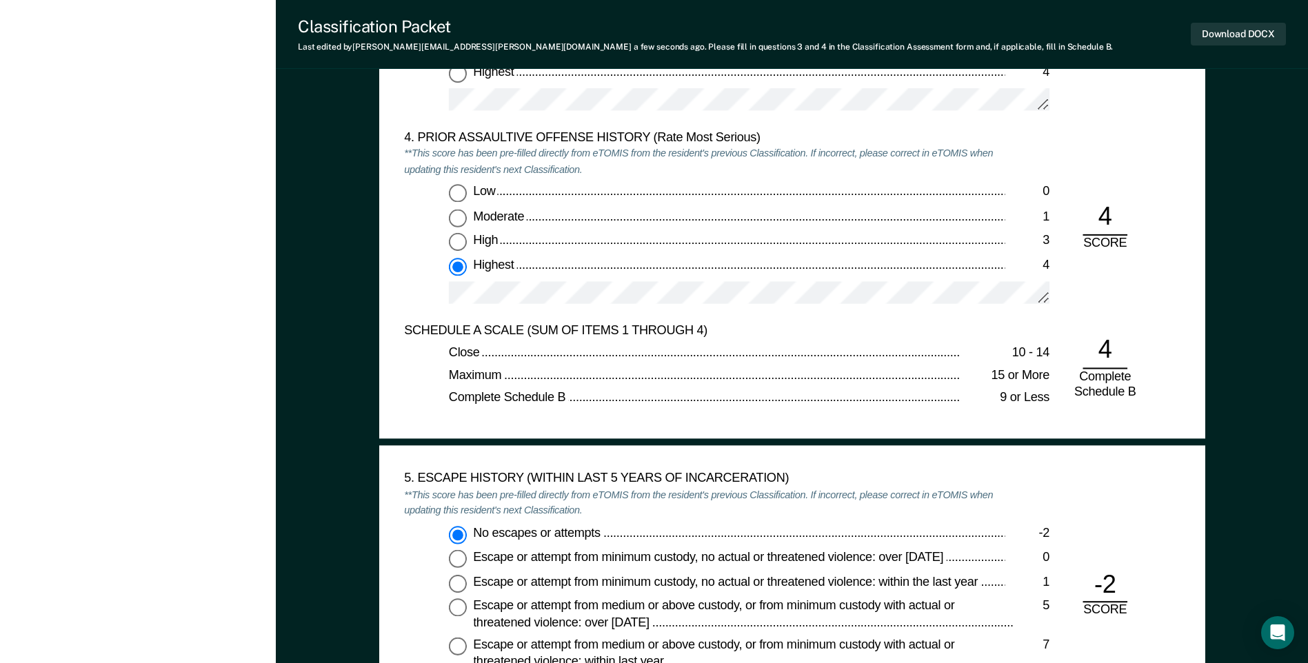
scroll to position [1861, 0]
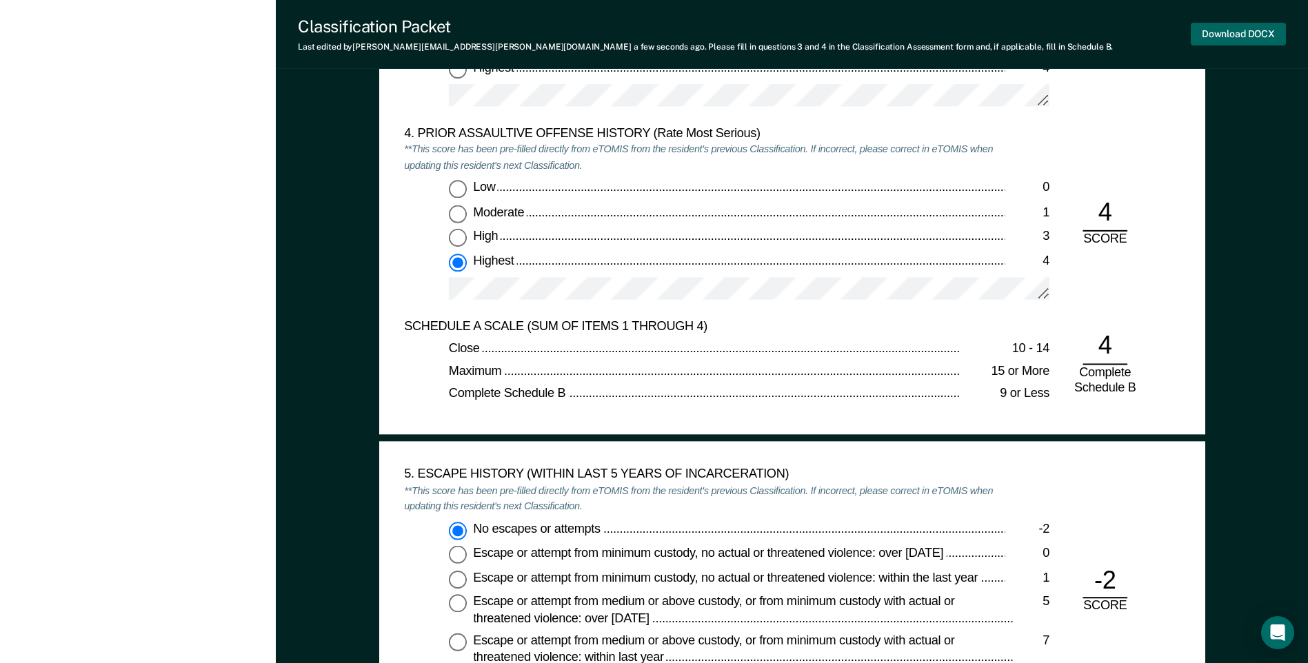
click at [1218, 34] on button "Download DOCX" at bounding box center [1238, 34] width 95 height 23
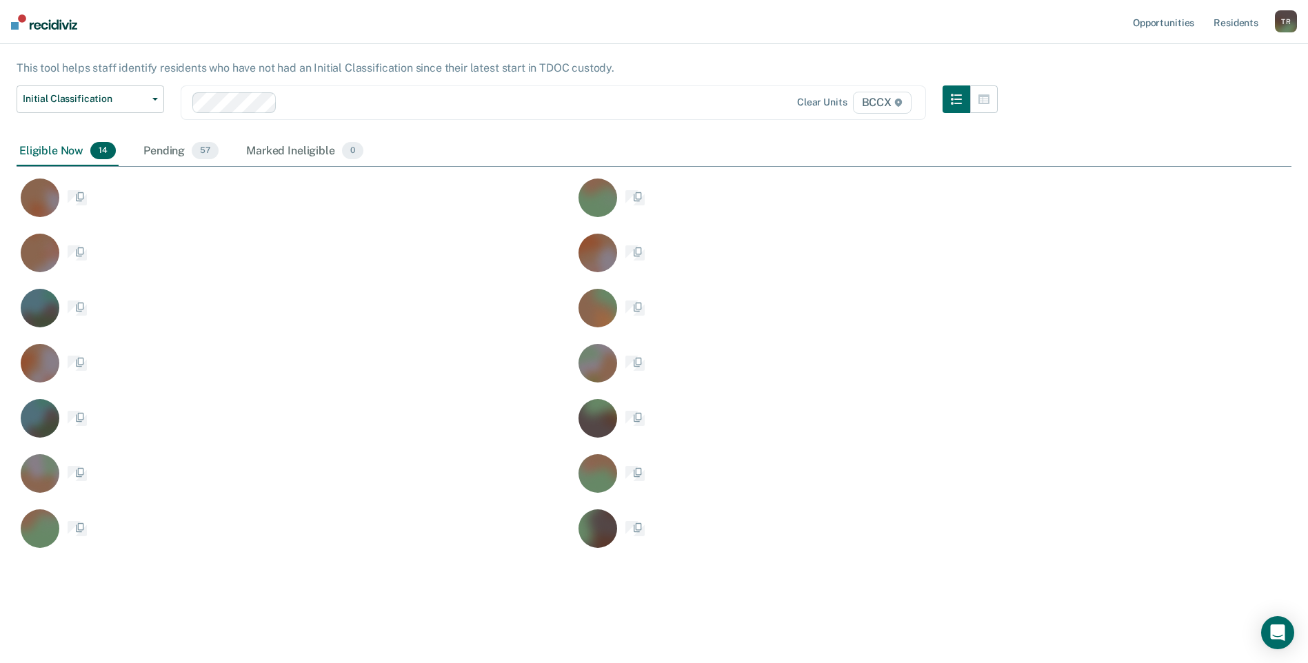
scroll to position [528, 1264]
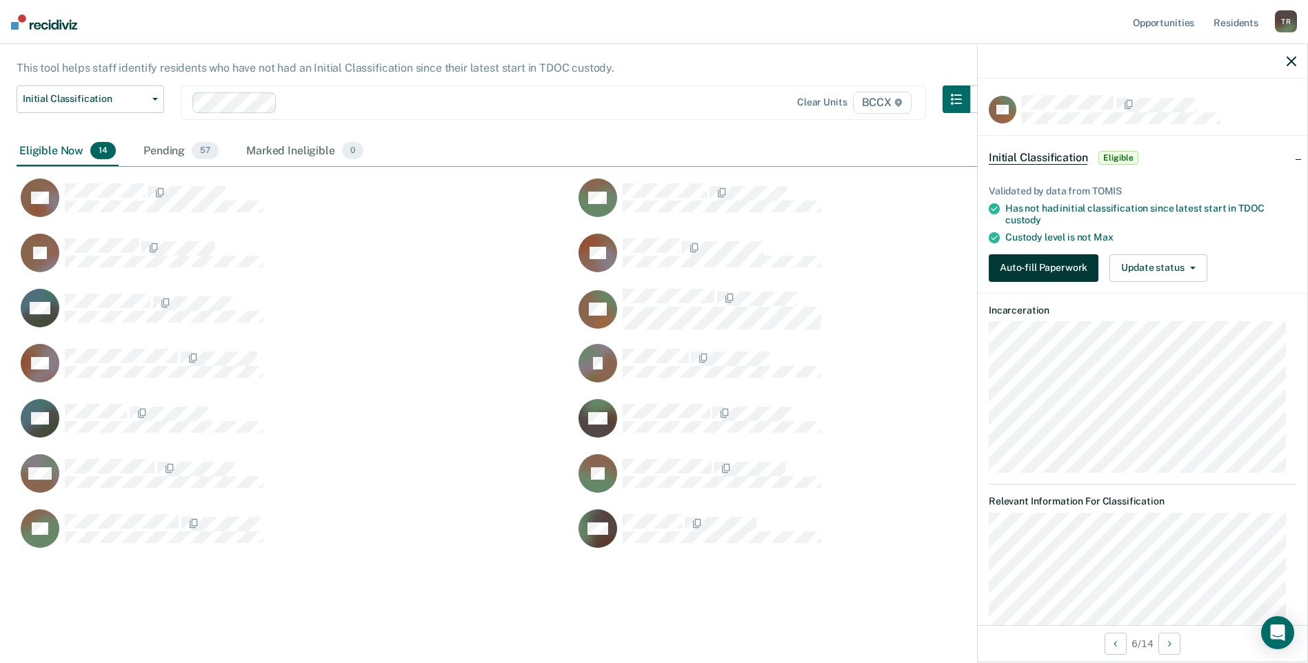
click at [1013, 256] on button "Auto-fill Paperwork" at bounding box center [1044, 268] width 110 height 28
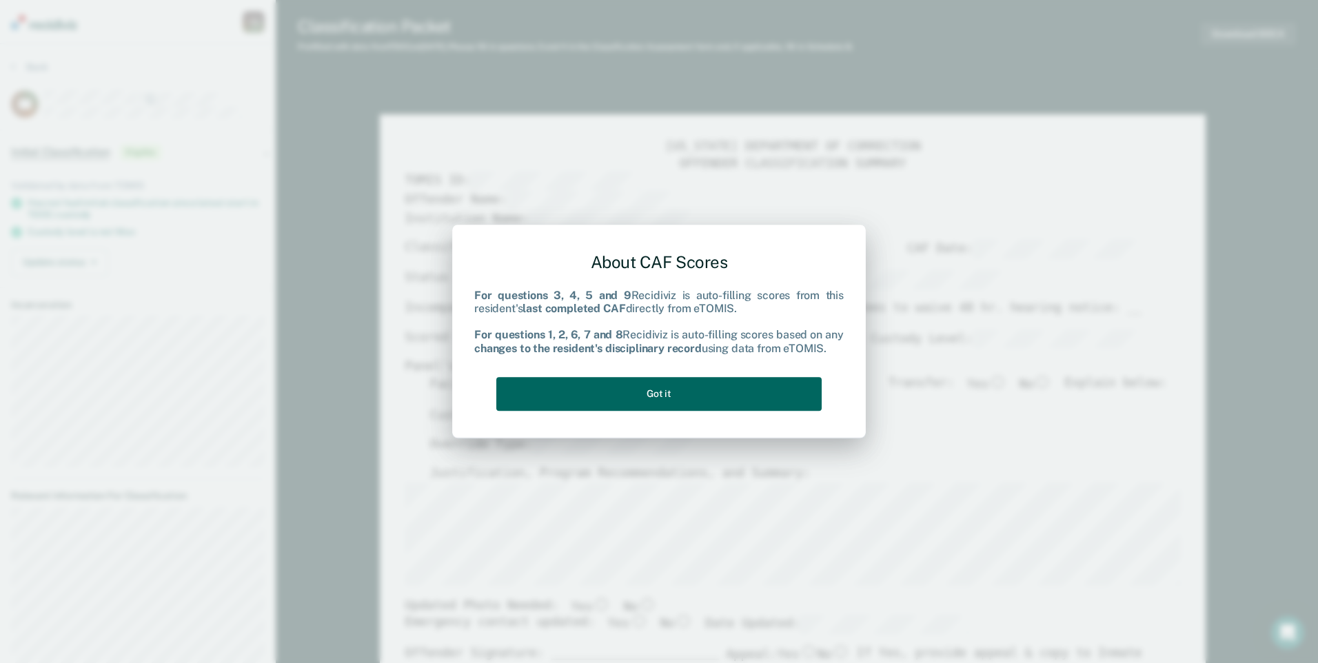
click at [784, 390] on button "Got it" at bounding box center [658, 394] width 325 height 34
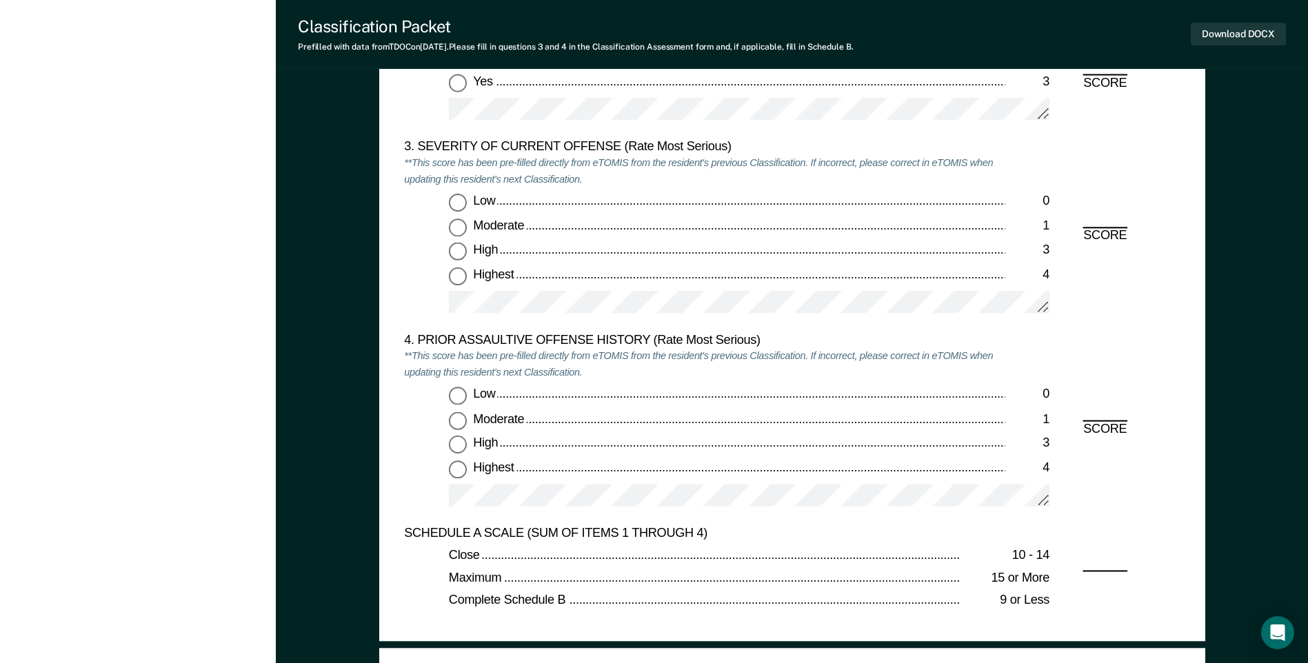
scroll to position [1586, 0]
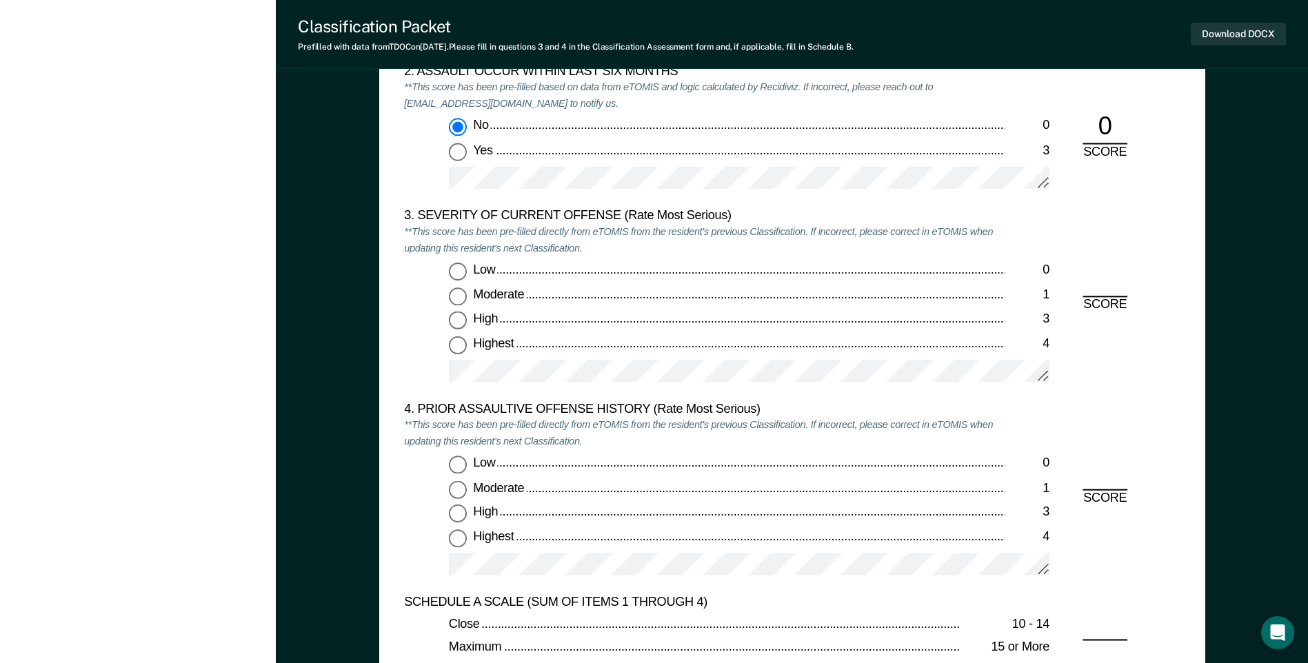
click at [461, 321] on input "High 3" at bounding box center [458, 321] width 18 height 18
type textarea "x"
radio input "true"
click at [457, 536] on input "Highest 4" at bounding box center [458, 538] width 18 height 18
type textarea "x"
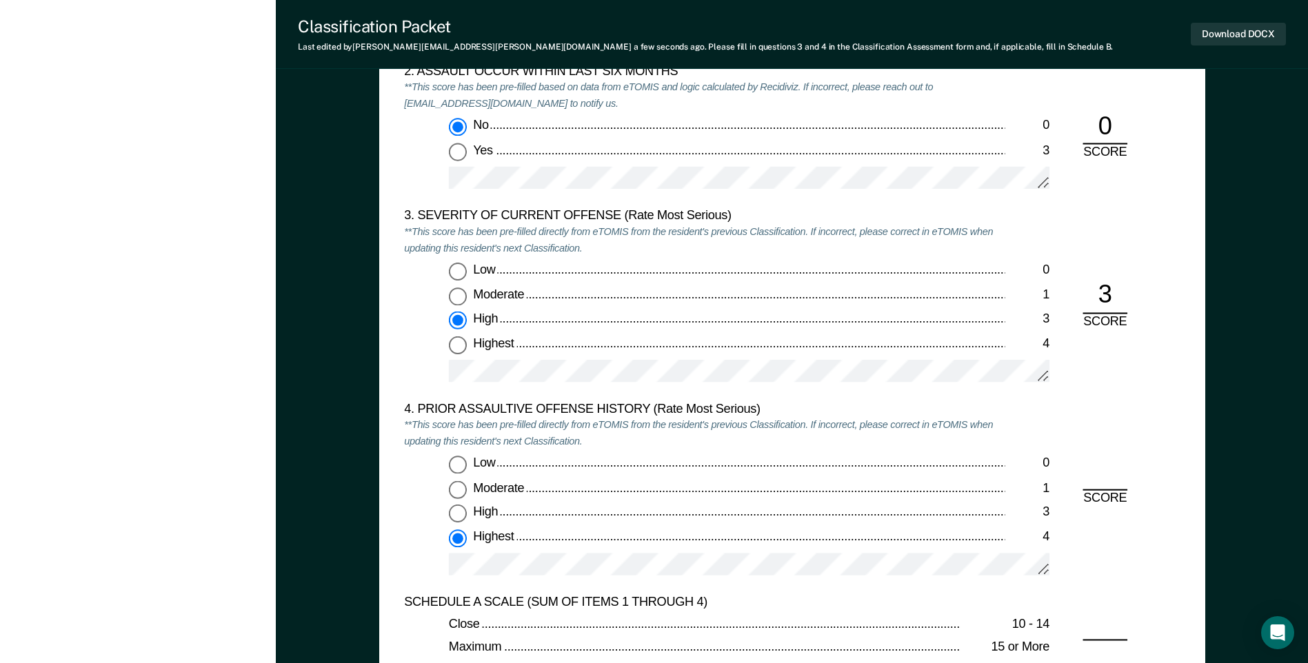
radio input "true"
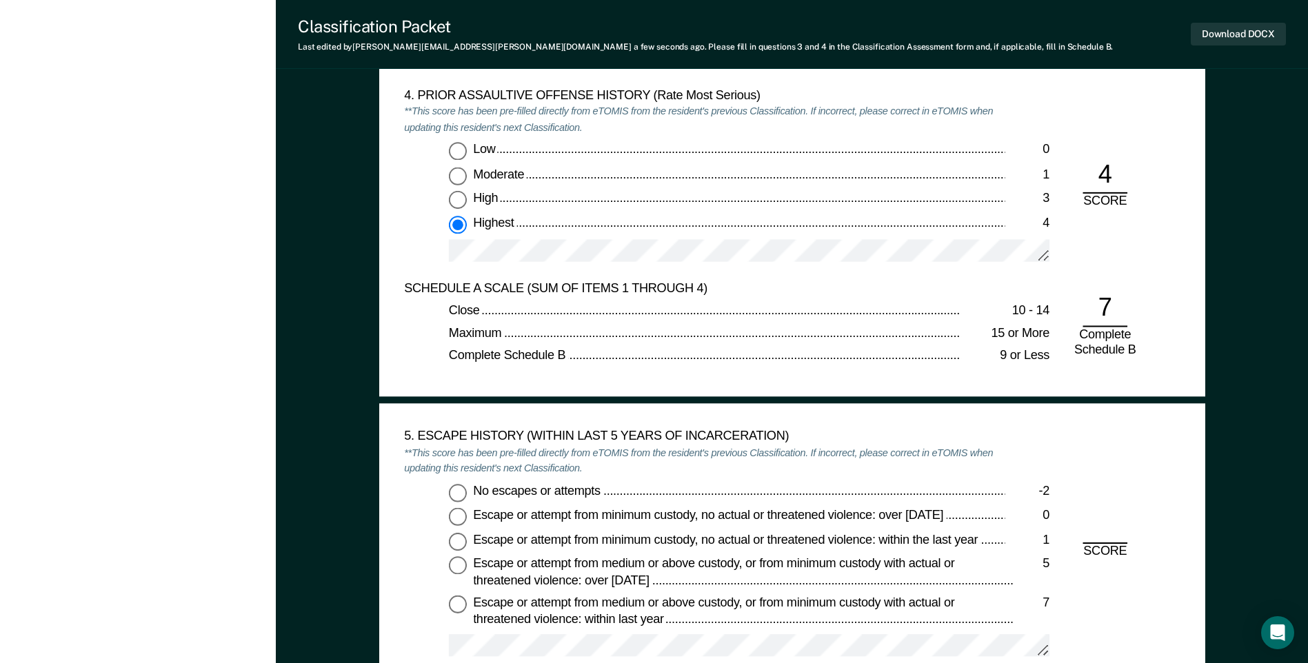
scroll to position [1930, 0]
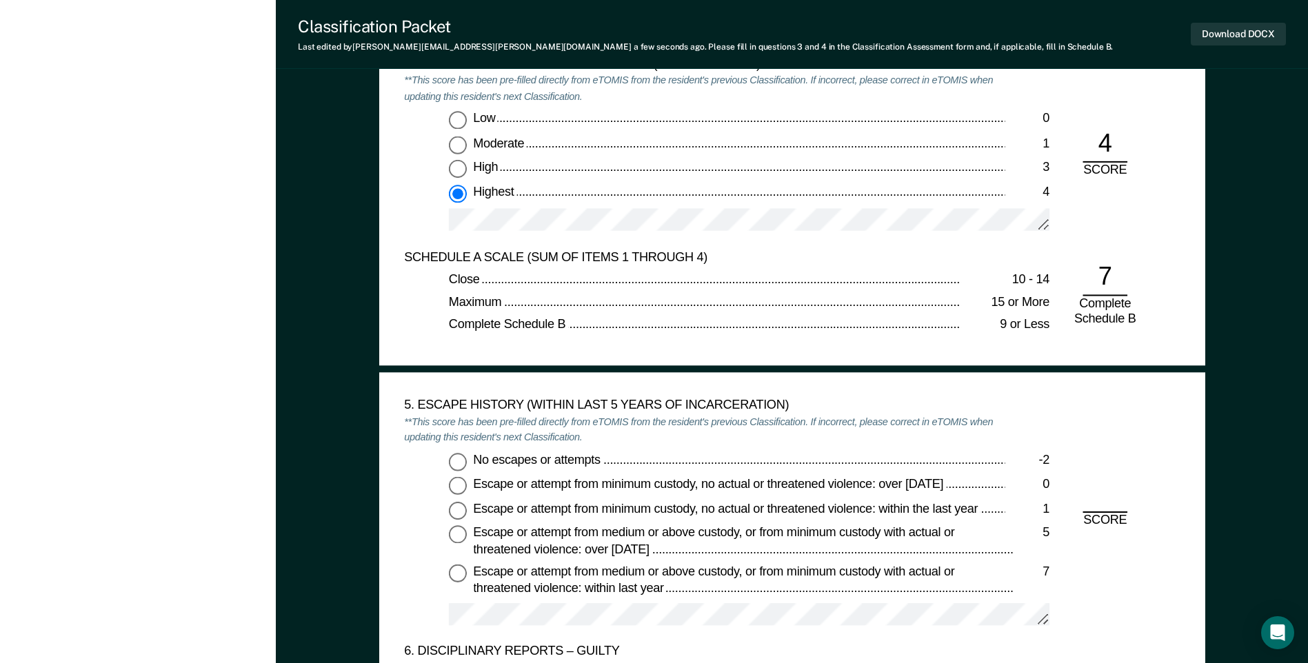
click at [467, 464] on label "No escapes or attempts -2" at bounding box center [749, 461] width 600 height 18
click at [467, 464] on input "No escapes or attempts -2" at bounding box center [458, 461] width 18 height 18
type textarea "x"
radio input "true"
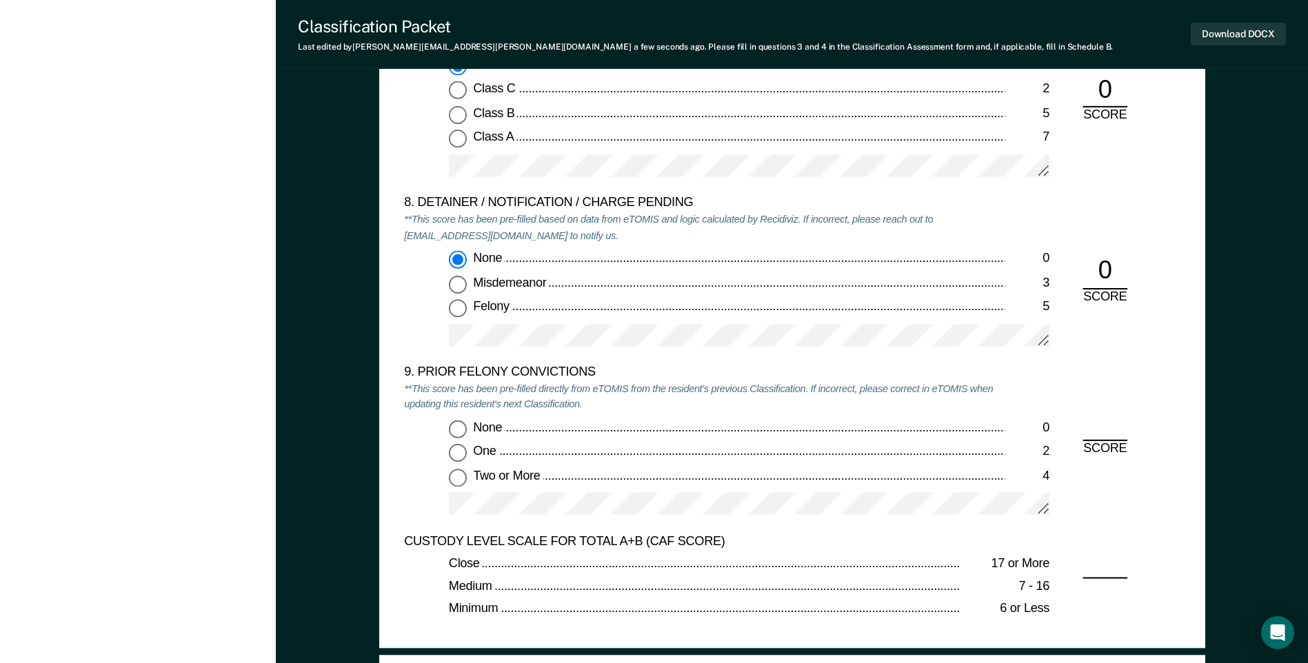
scroll to position [2827, 0]
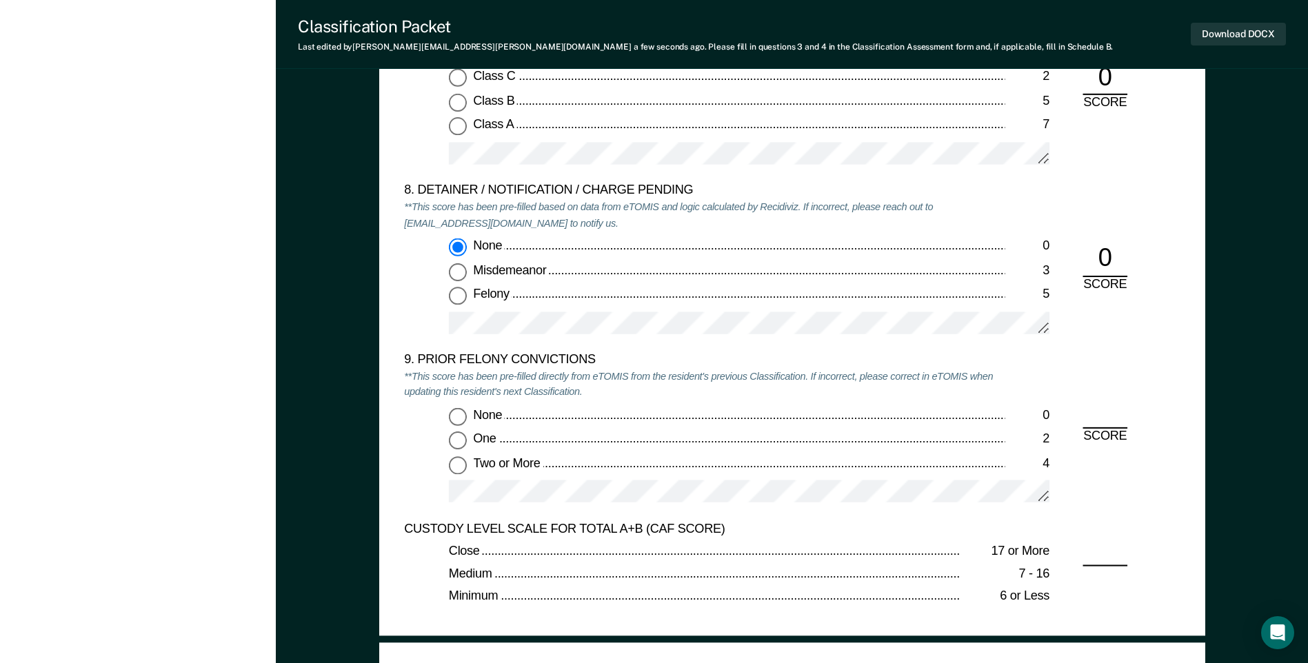
click at [458, 468] on input "Two or More 4" at bounding box center [458, 465] width 18 height 18
type textarea "x"
radio input "true"
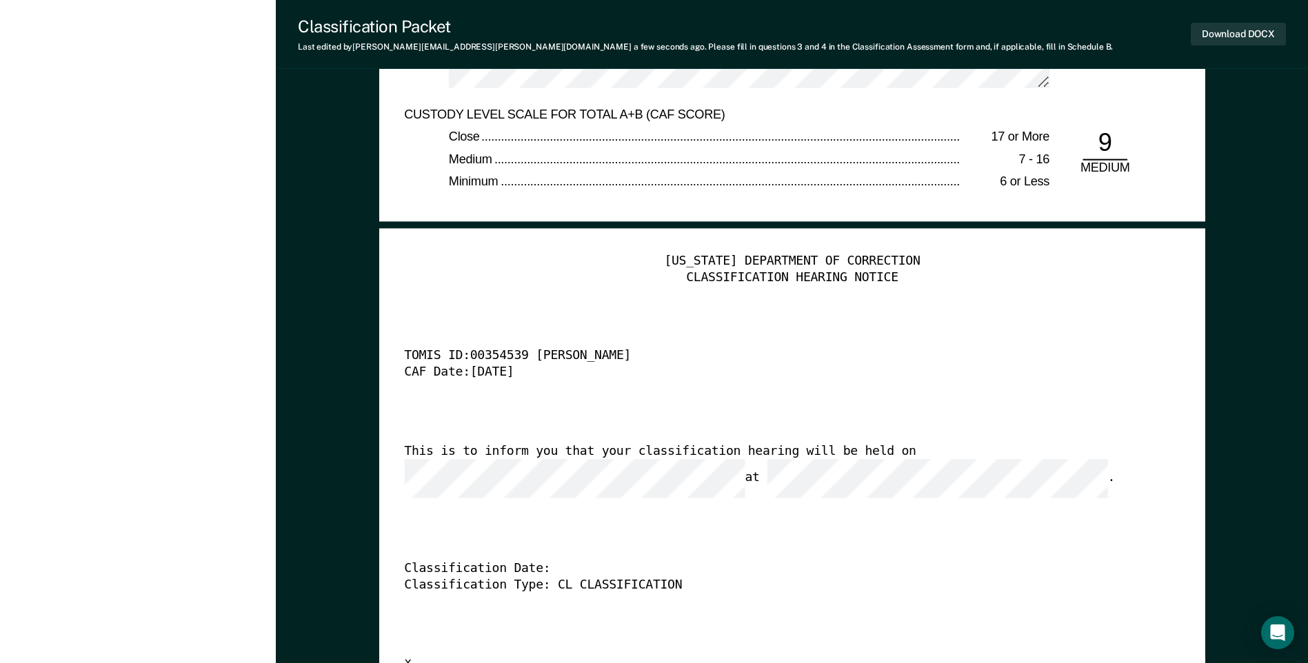
scroll to position [3309, 0]
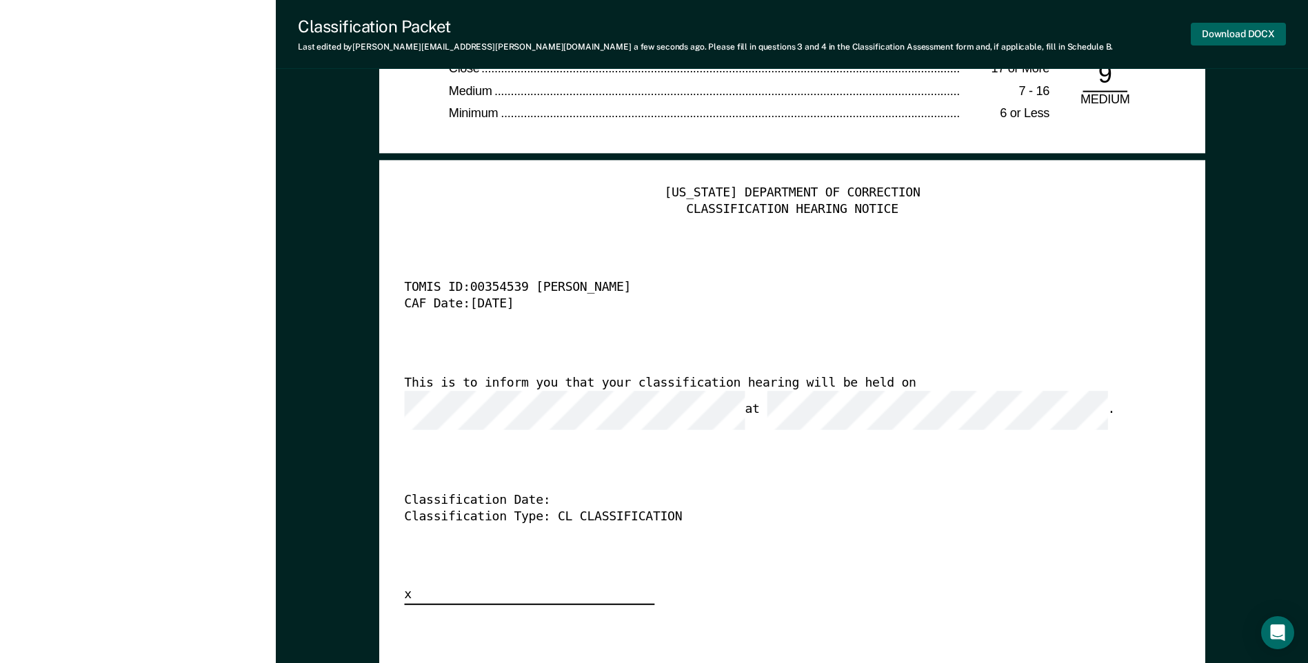
click at [1203, 38] on button "Download DOCX" at bounding box center [1238, 34] width 95 height 23
click at [889, 223] on div "[US_STATE] DEPARTMENT OF CORRECTION CLASSIFICATION HEARING NOTICE TOMIS ID: 003…" at bounding box center [792, 395] width 776 height 420
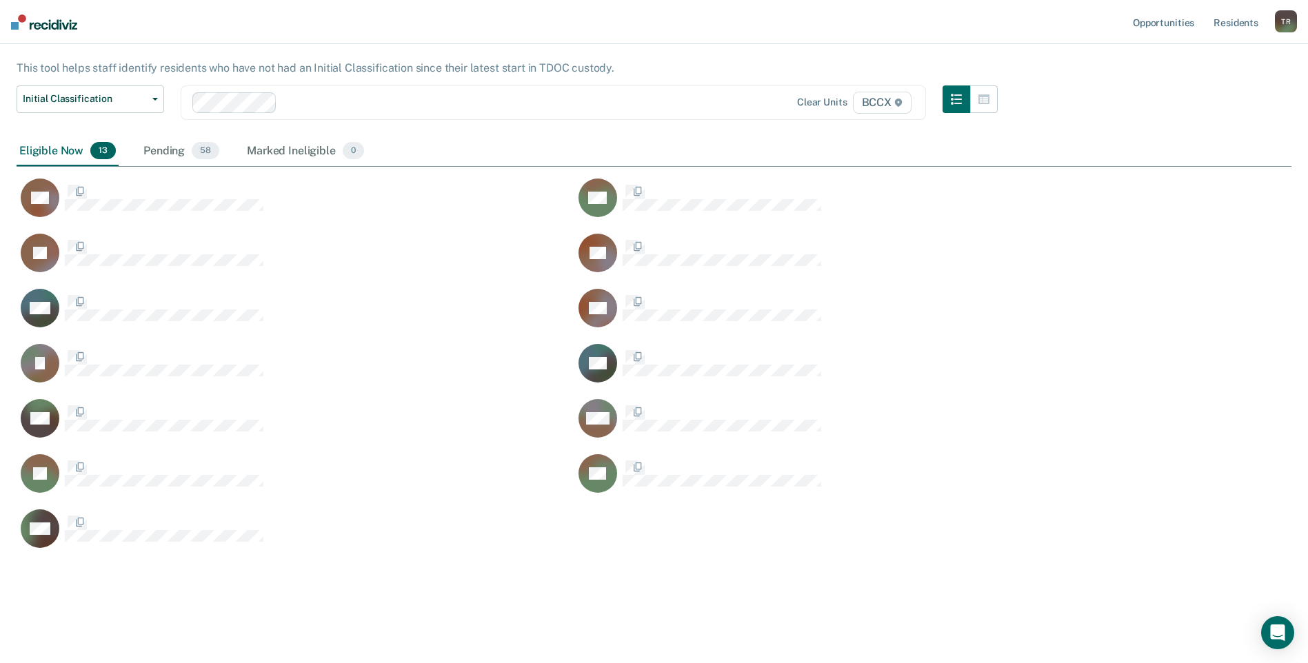
scroll to position [528, 1264]
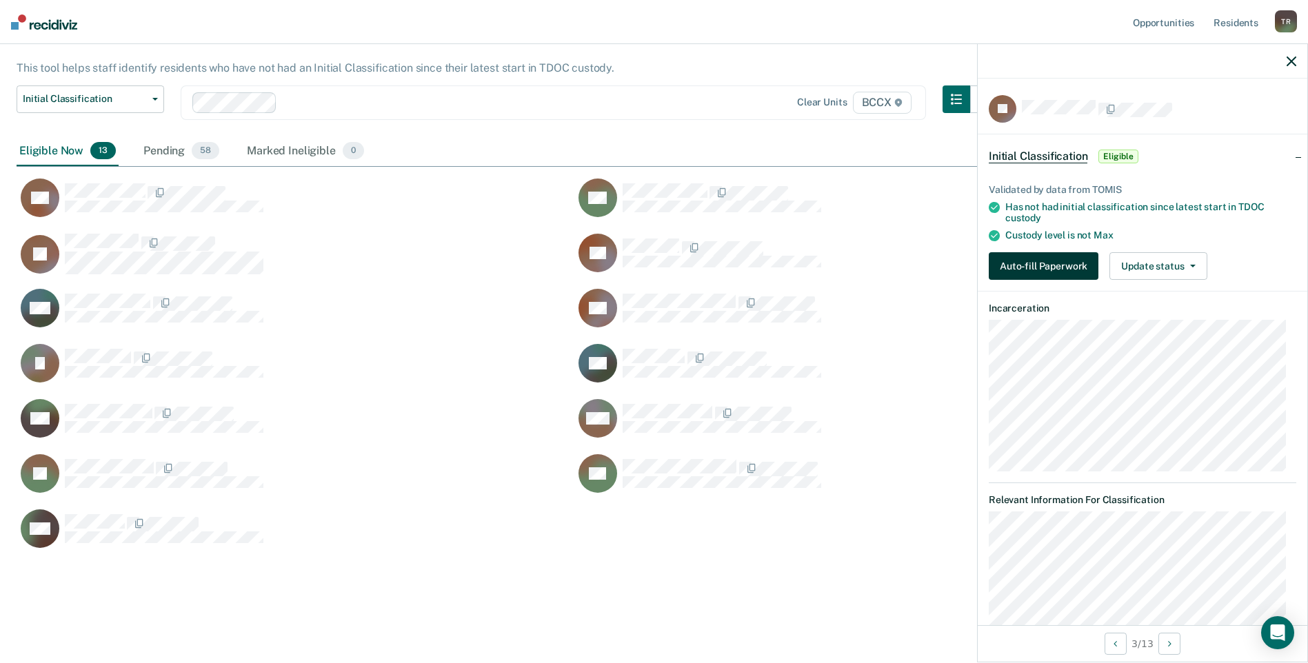
click at [1028, 253] on button "Auto-fill Paperwork" at bounding box center [1044, 266] width 110 height 28
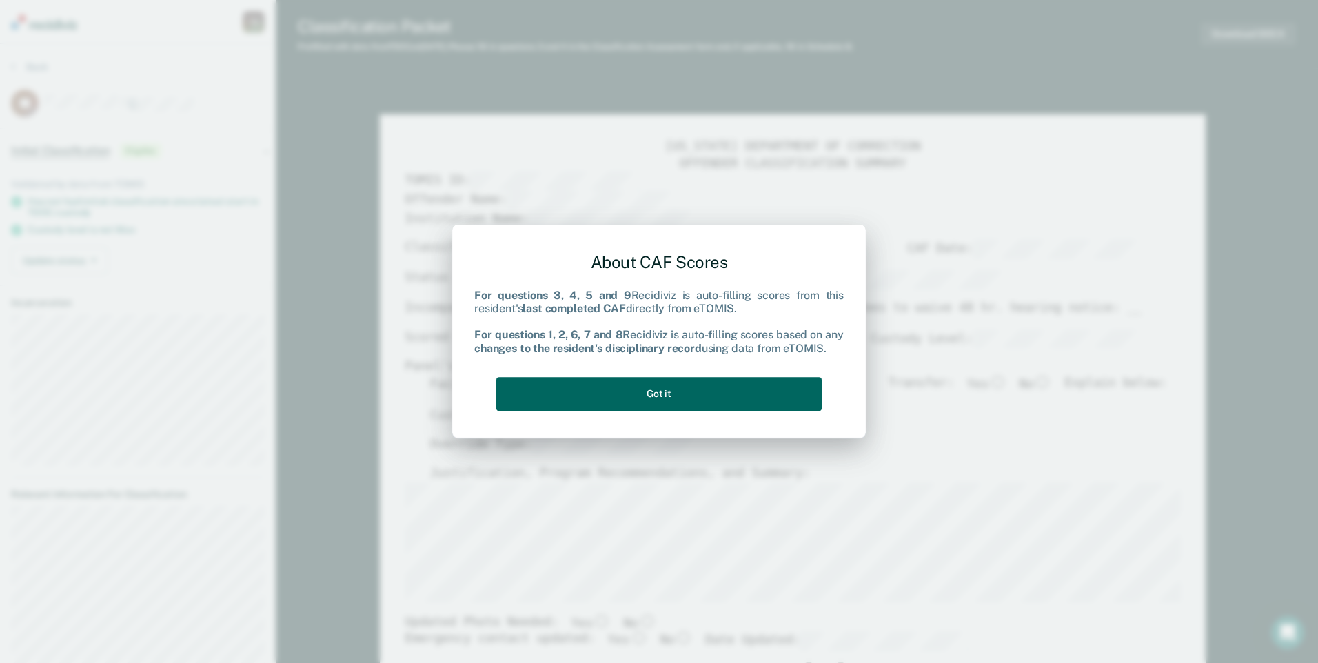
click at [779, 387] on button "Got it" at bounding box center [658, 394] width 325 height 34
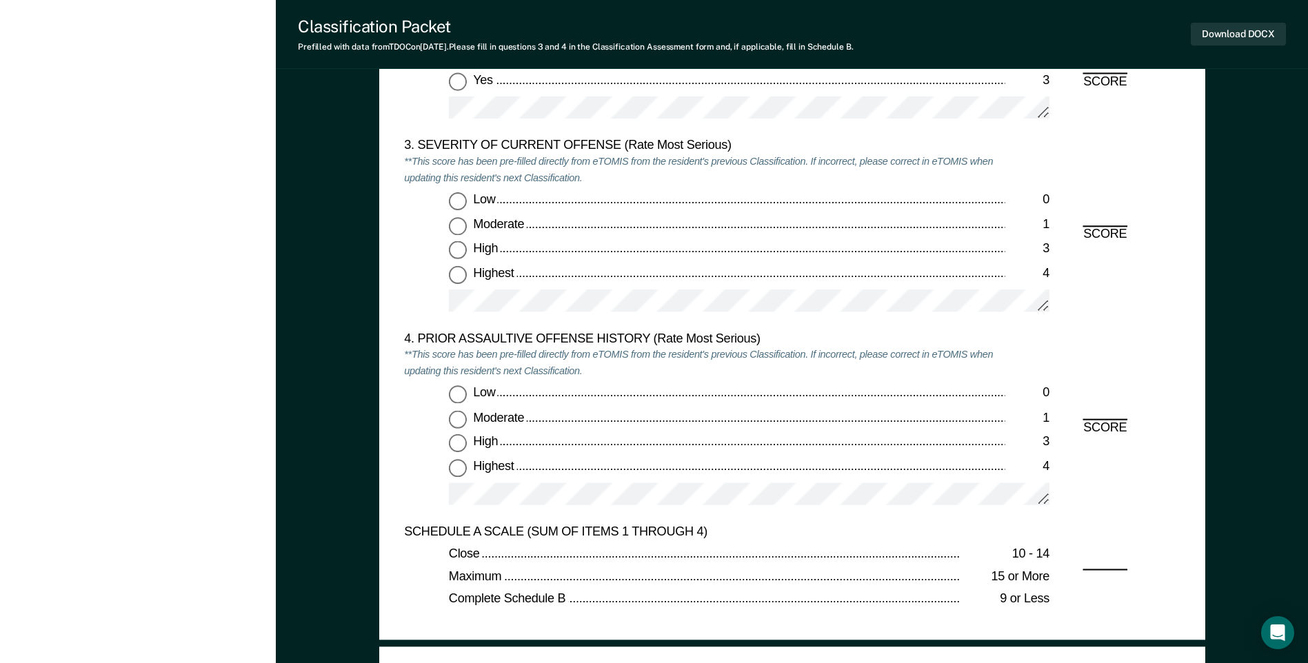
scroll to position [1586, 0]
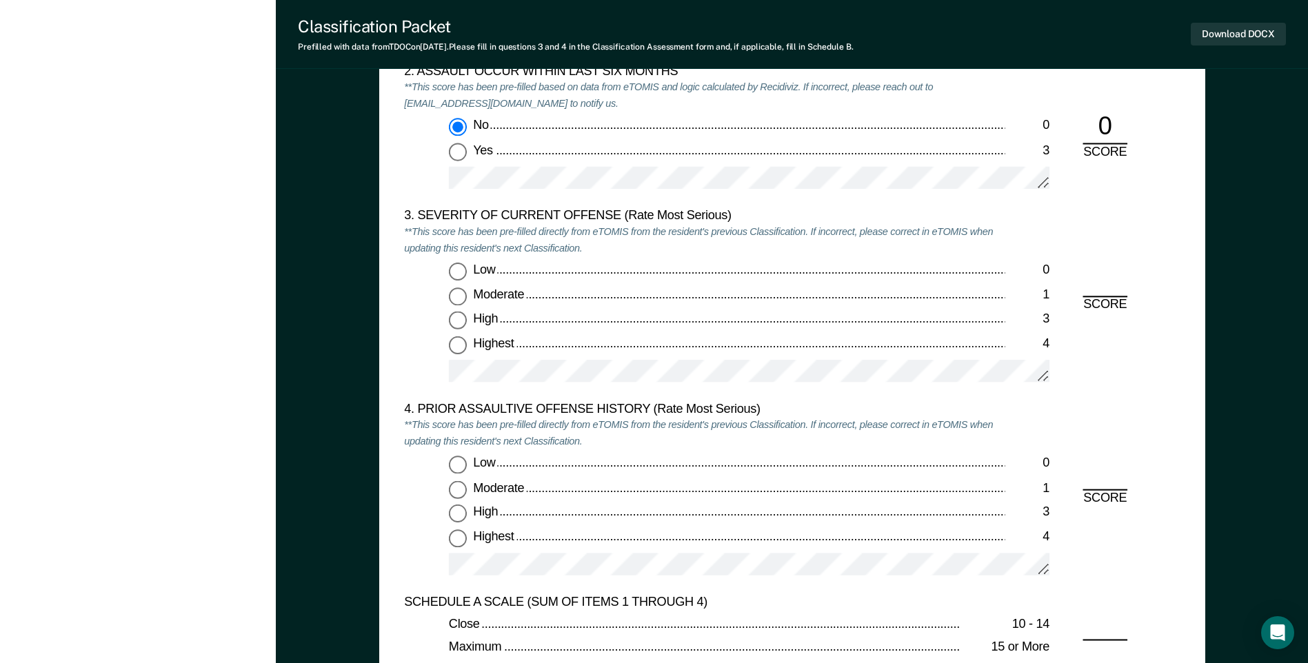
click at [461, 321] on input "High 3" at bounding box center [458, 321] width 18 height 18
type textarea "x"
radio input "true"
click at [464, 544] on input "Highest 4" at bounding box center [458, 538] width 18 height 18
type textarea "x"
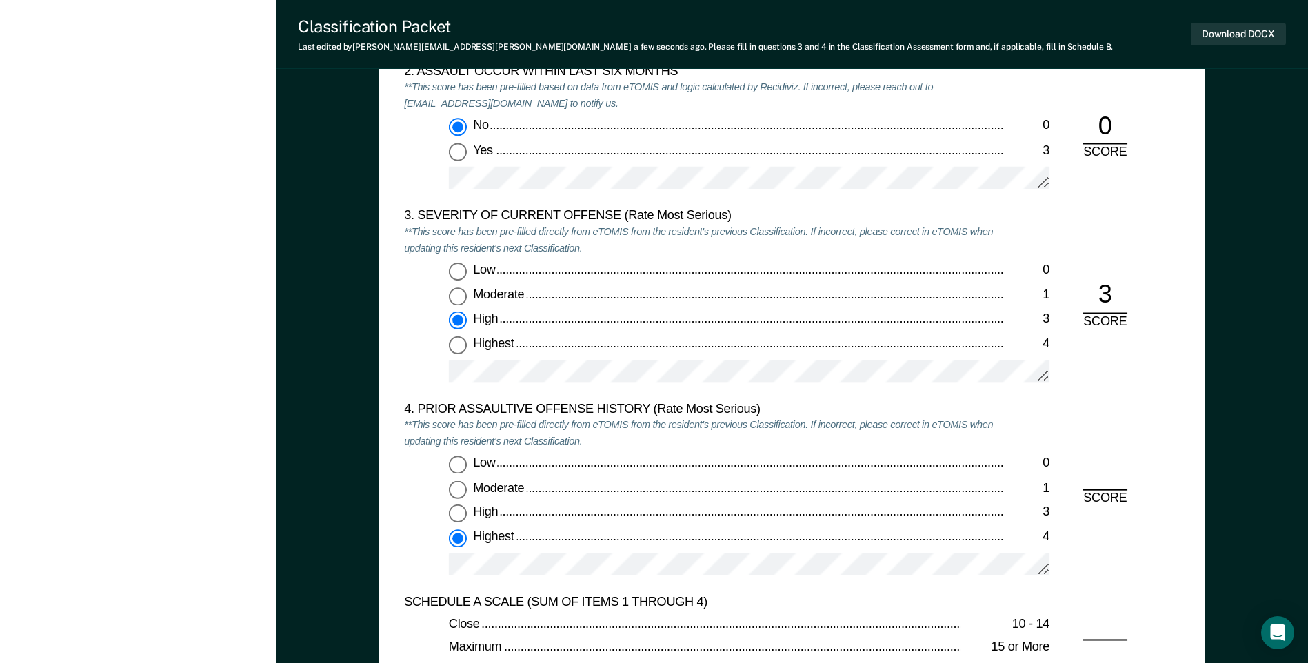
radio input "true"
click at [587, 552] on div "Low 0 Moderate 1 High 3 Highest 4" at bounding box center [704, 522] width 600 height 132
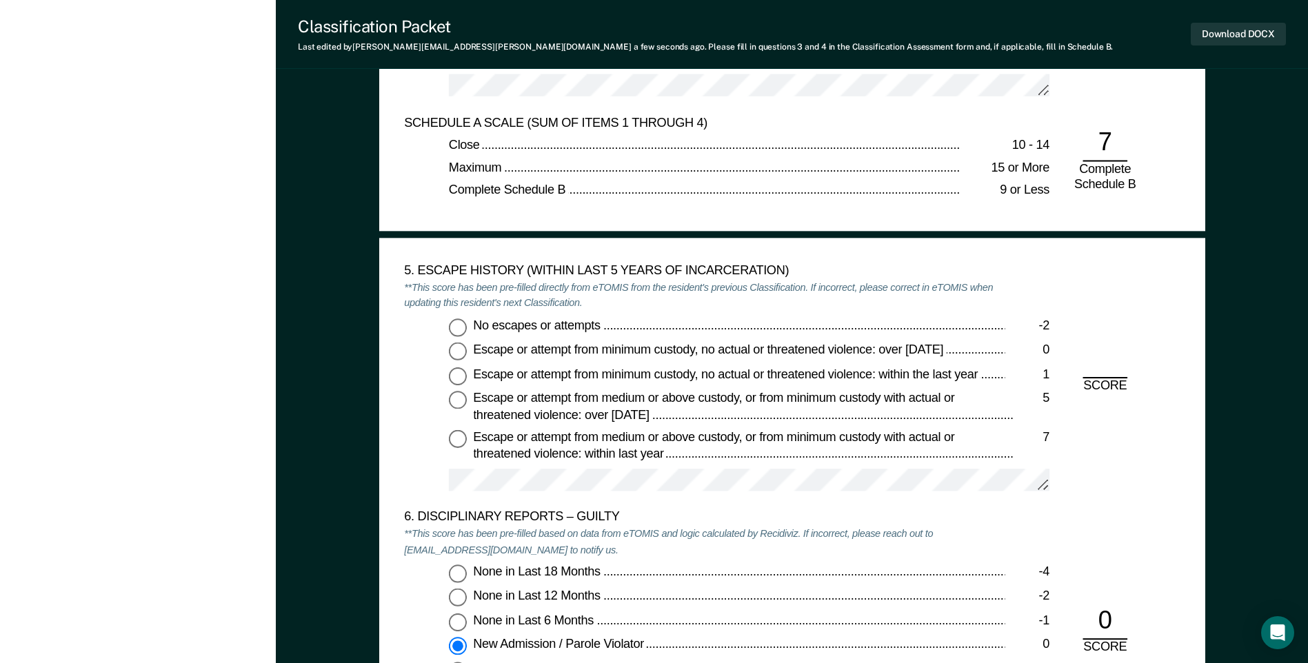
scroll to position [2068, 0]
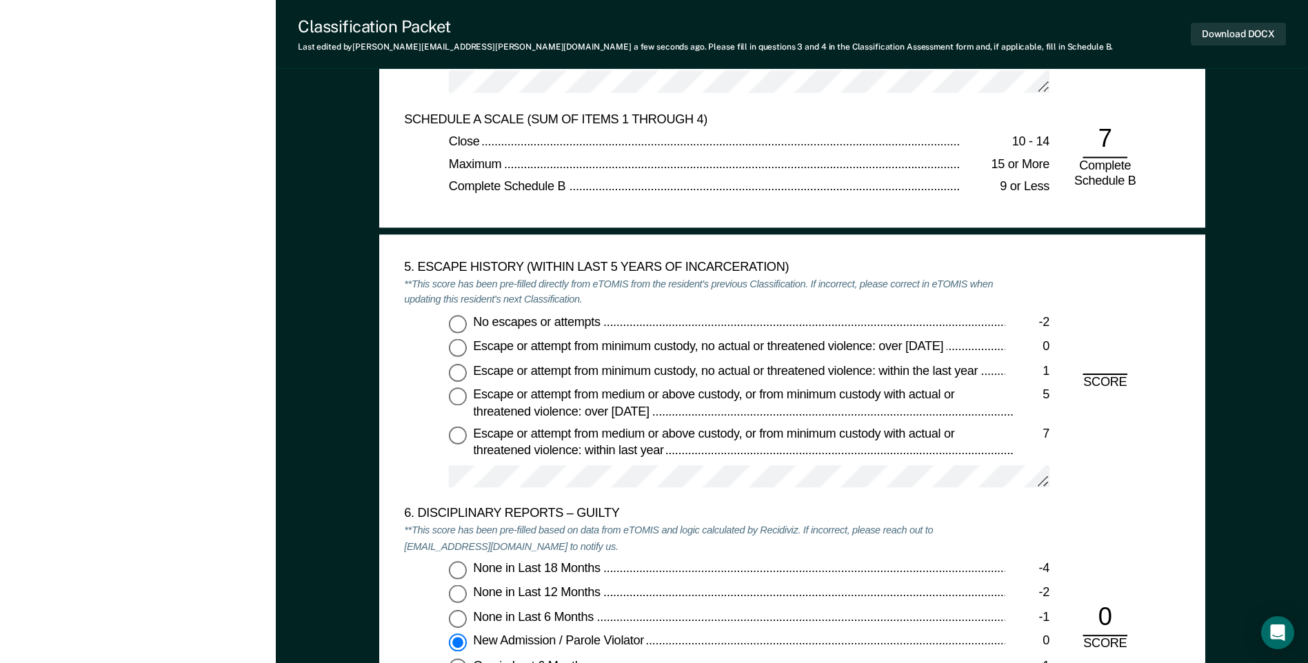
click at [465, 318] on input "No escapes or attempts -2" at bounding box center [458, 323] width 18 height 18
type textarea "x"
radio input "true"
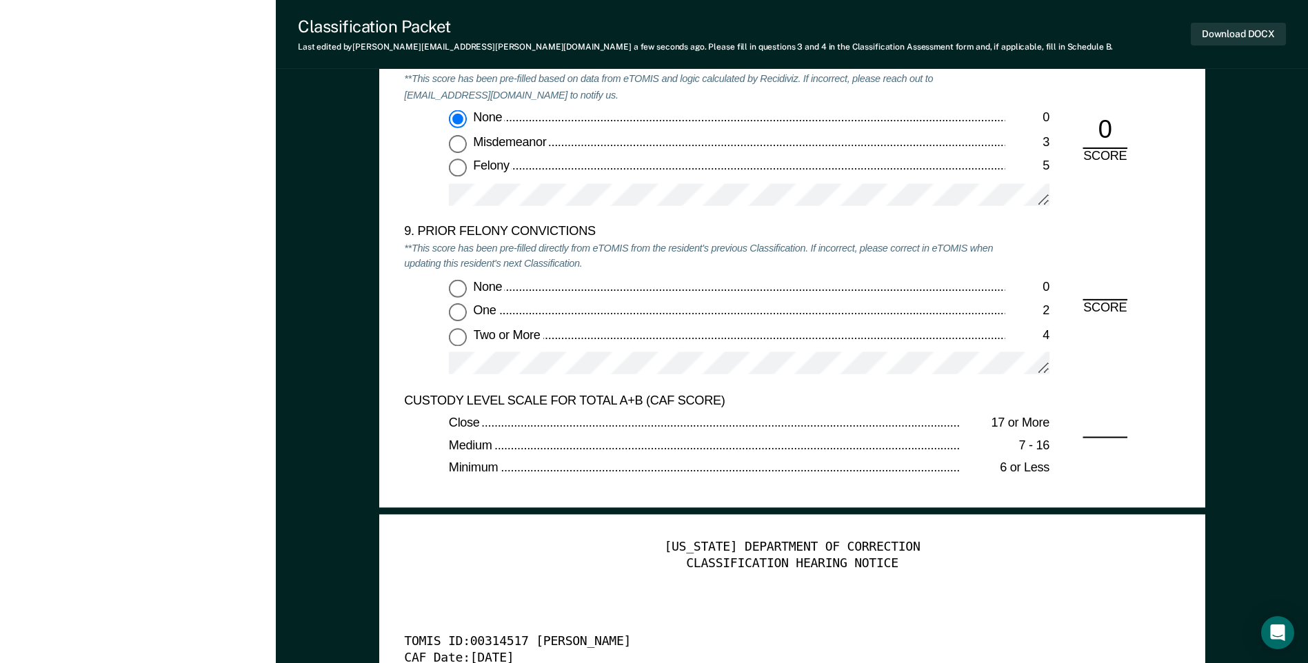
scroll to position [2965, 0]
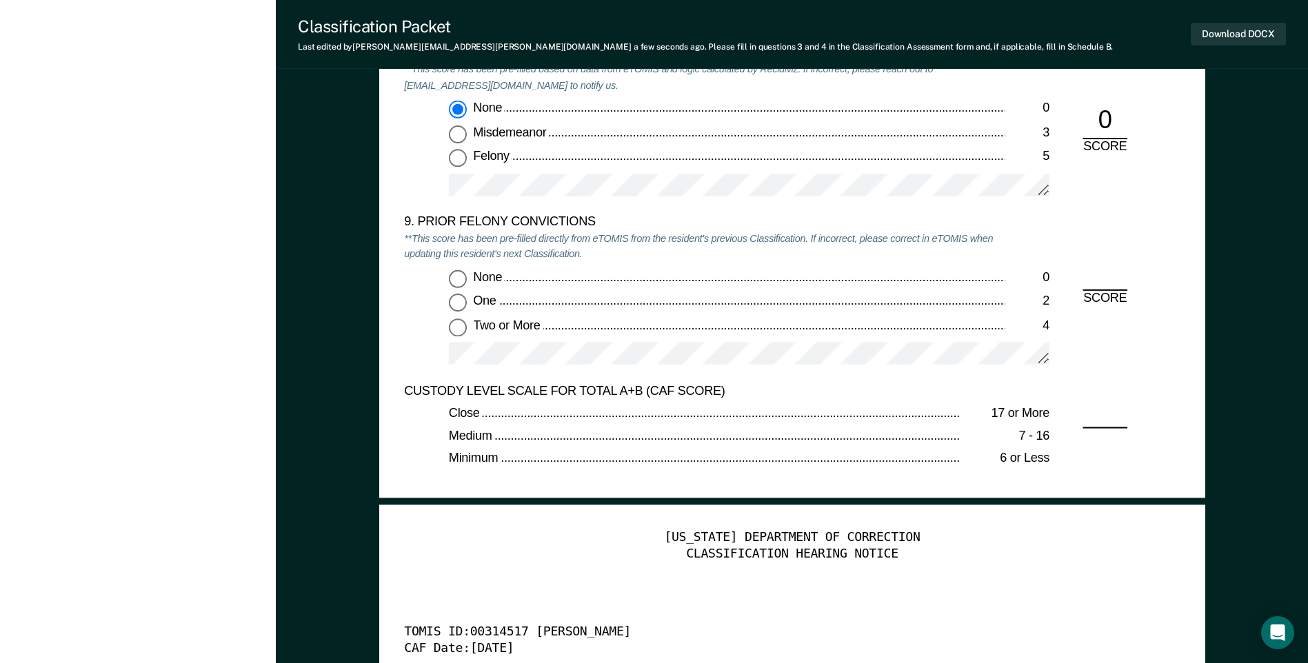
click at [458, 323] on input "Two or More 4" at bounding box center [458, 327] width 18 height 18
type textarea "x"
radio input "true"
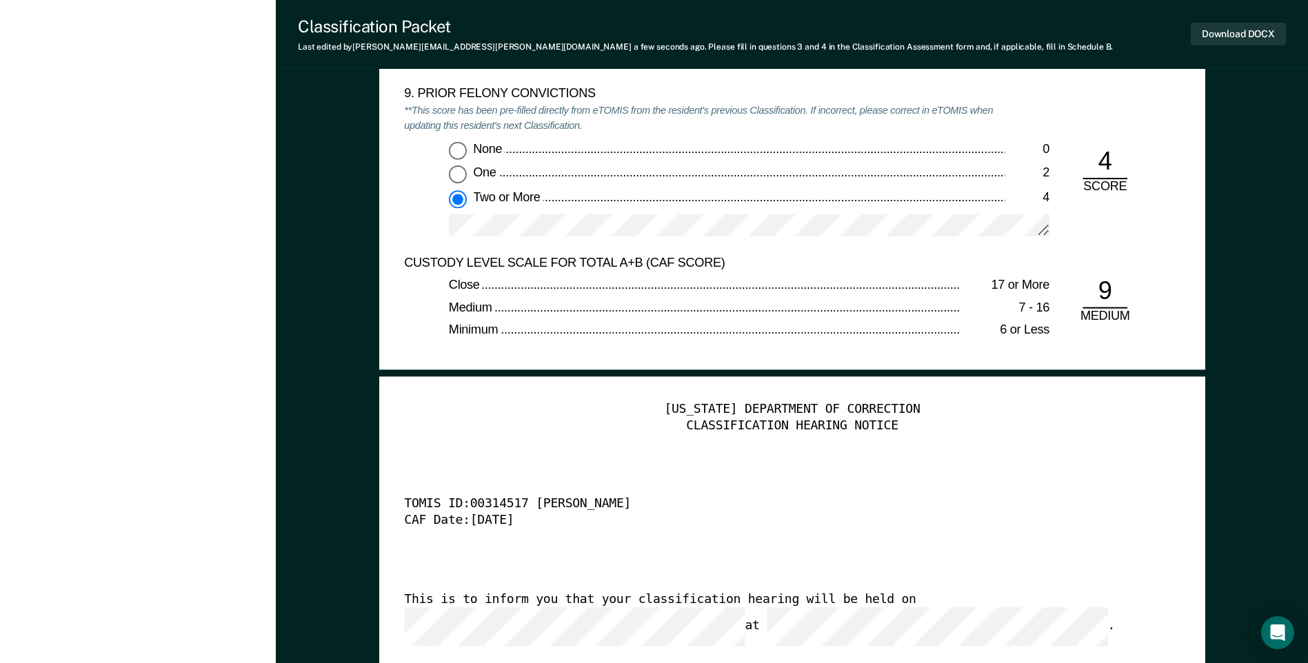
scroll to position [3309, 0]
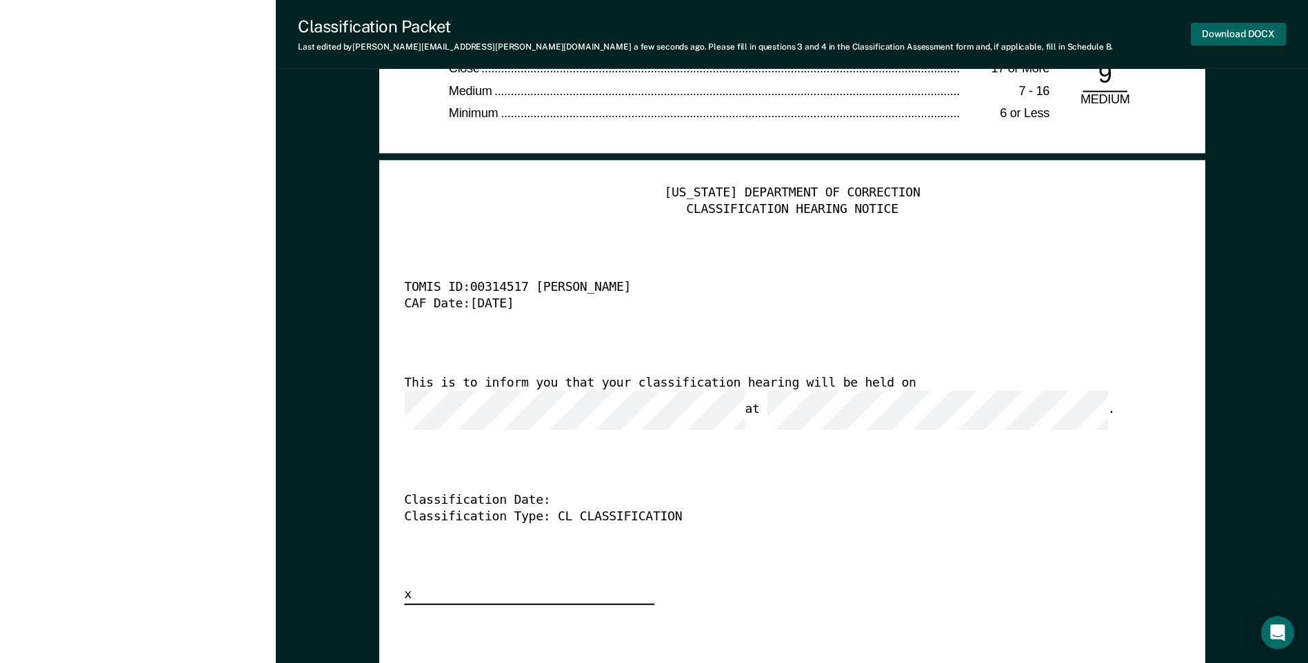
click at [1222, 32] on button "Download DOCX" at bounding box center [1238, 34] width 95 height 23
click at [980, 303] on div "CAF Date: [DATE]" at bounding box center [772, 304] width 737 height 17
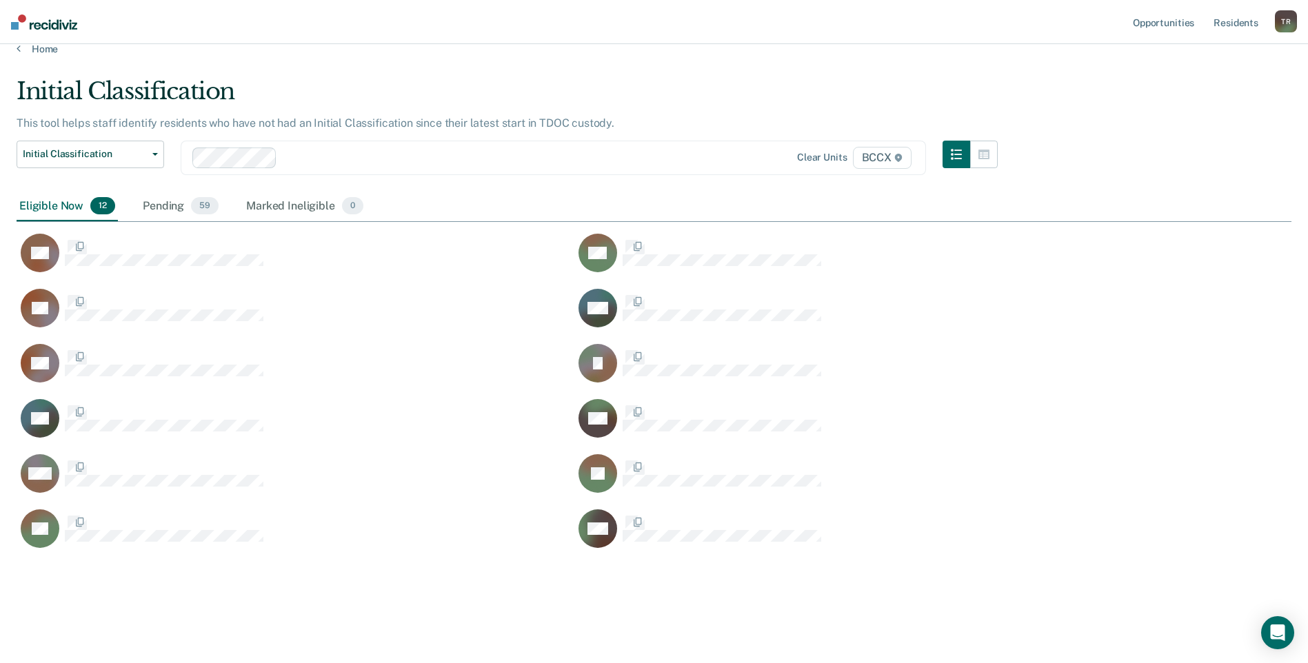
scroll to position [473, 1264]
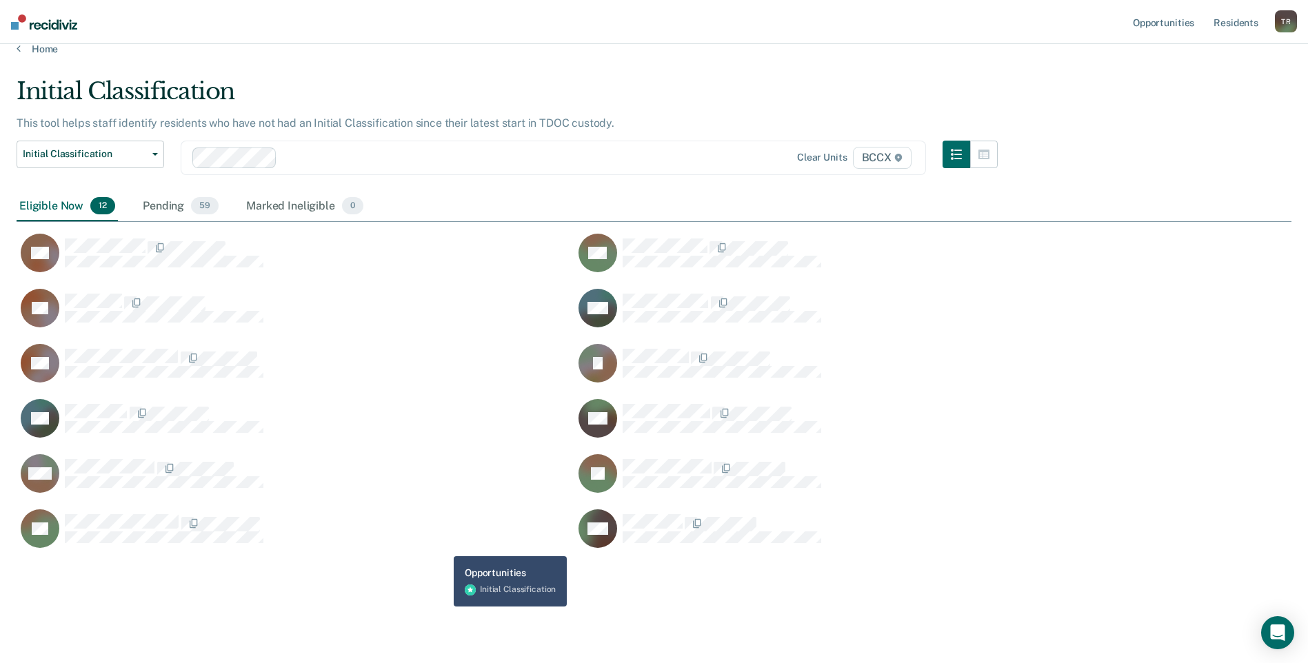
click at [451, 551] on div "EK" at bounding box center [296, 536] width 558 height 55
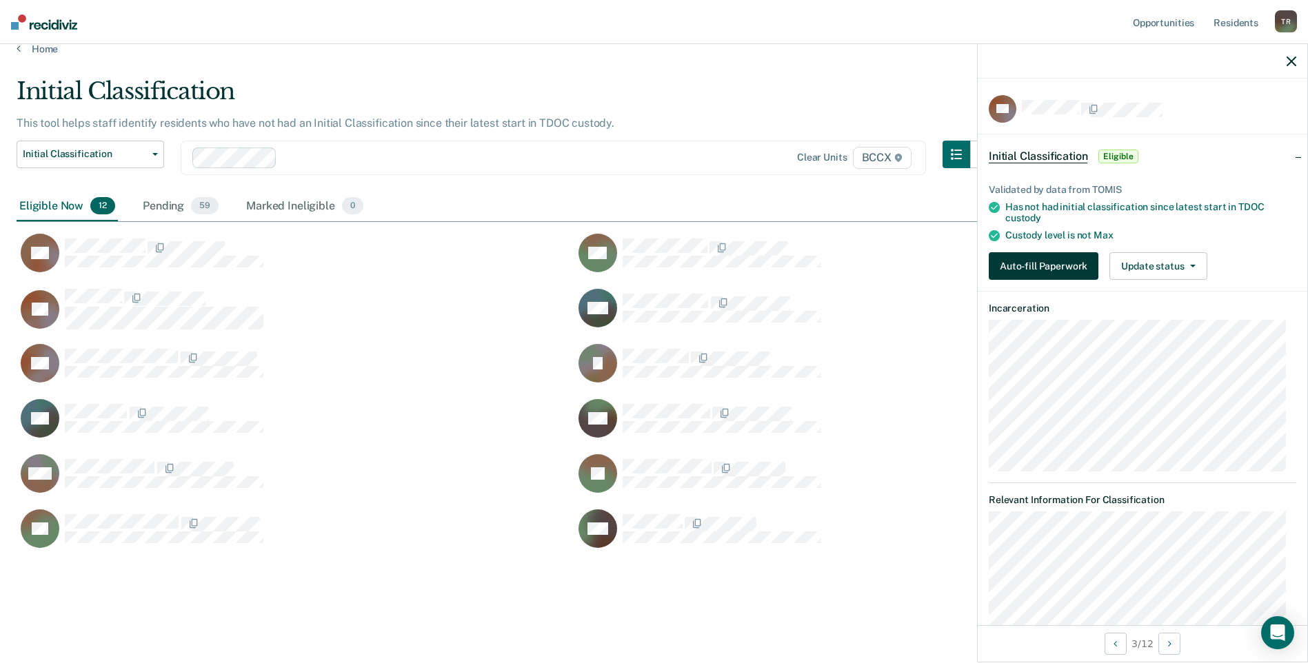
click at [1005, 256] on button "Auto-fill Paperwork" at bounding box center [1044, 266] width 110 height 28
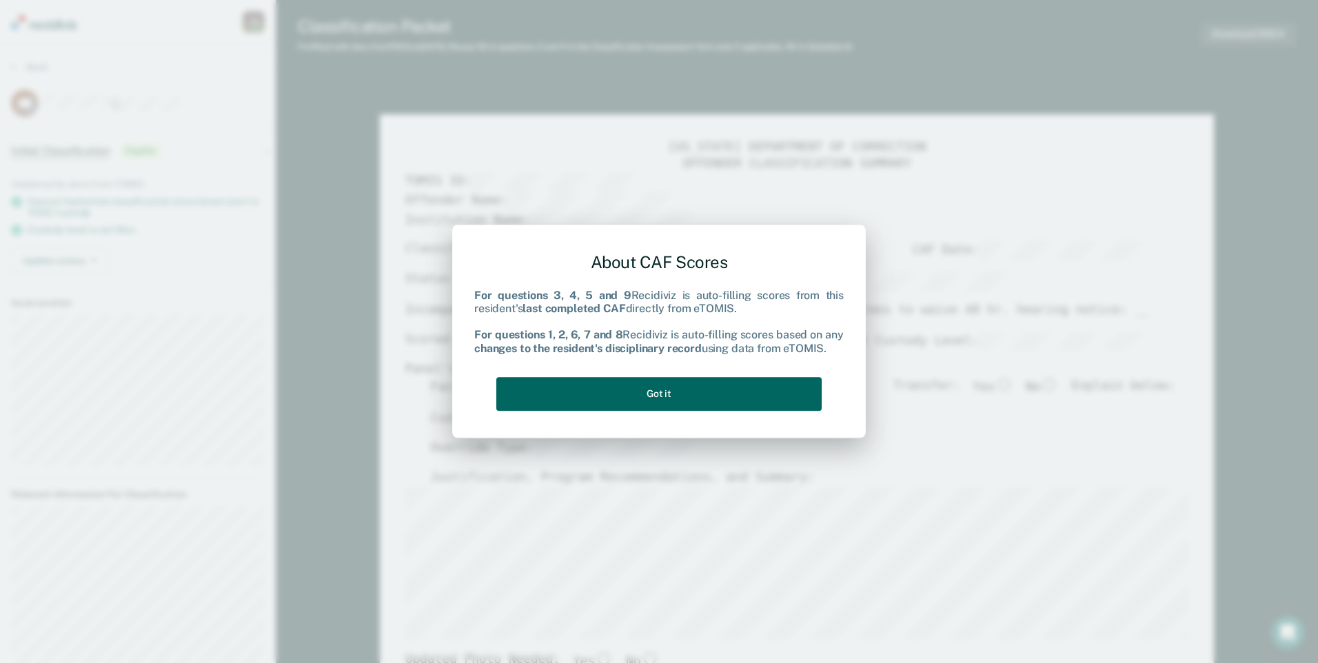
click at [616, 396] on button "Got it" at bounding box center [658, 394] width 325 height 34
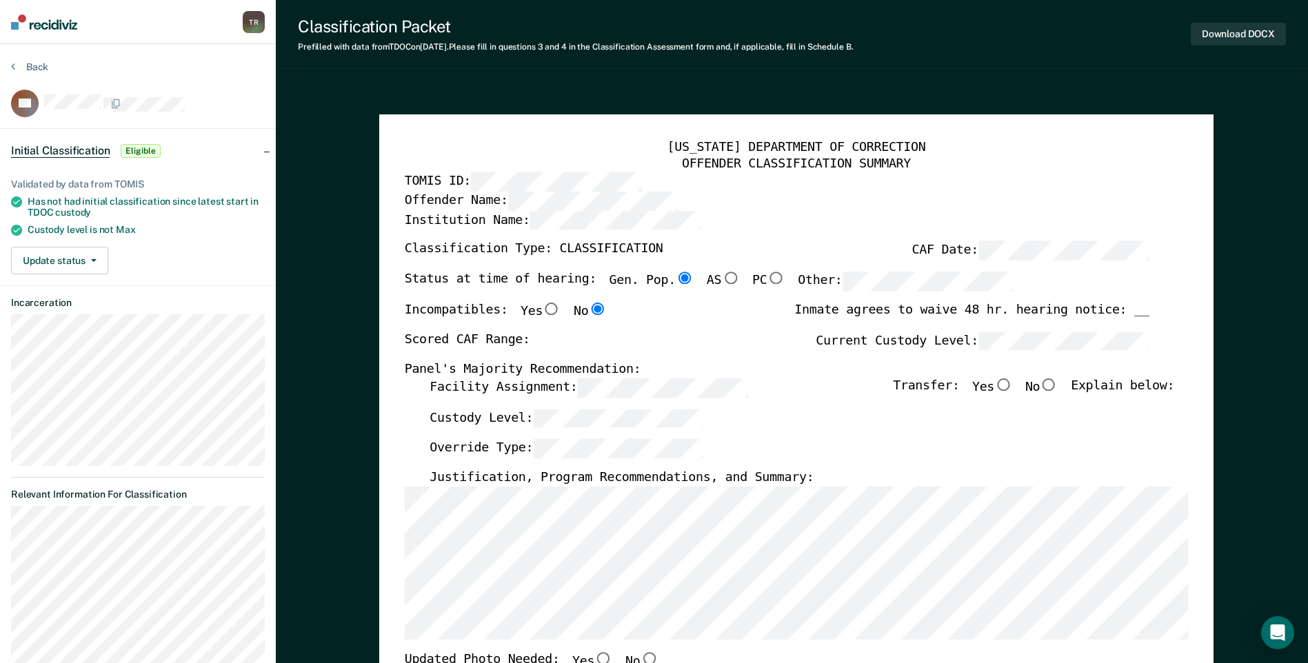
drag, startPoint x: 261, startPoint y: 274, endPoint x: 280, endPoint y: 270, distance: 19.1
click at [261, 274] on div "Update status [PERSON_NAME] Mark Ineligible" at bounding box center [138, 261] width 254 height 28
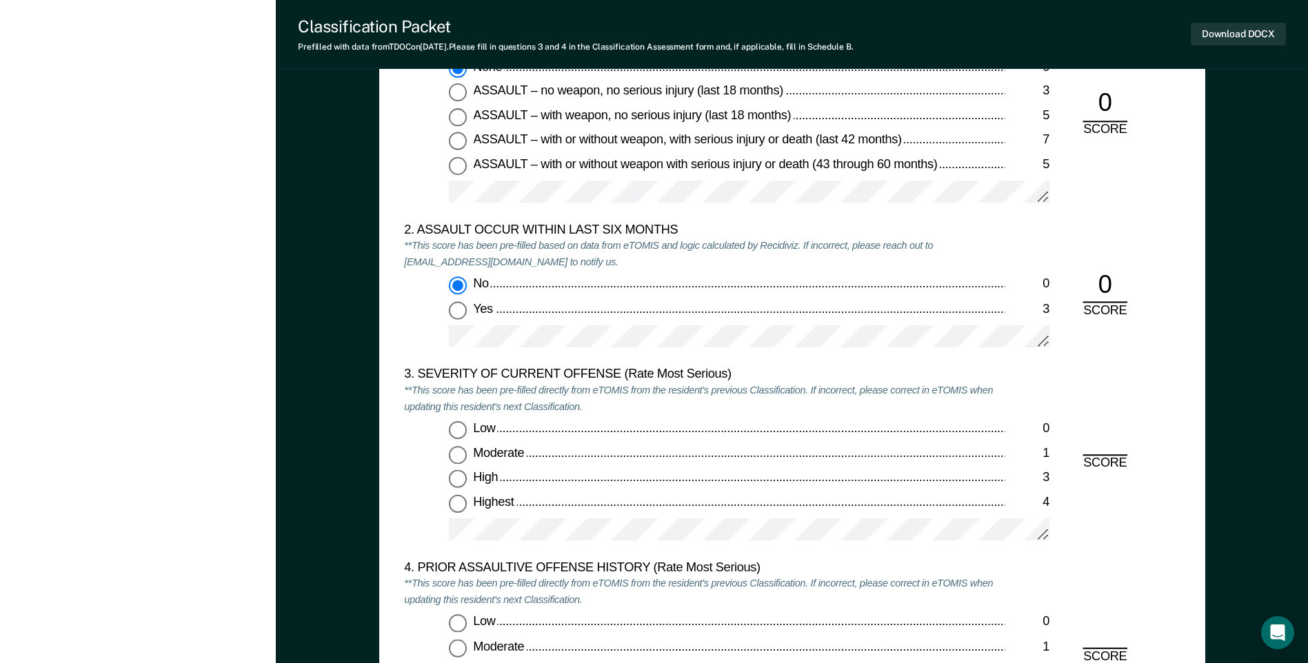
scroll to position [1448, 0]
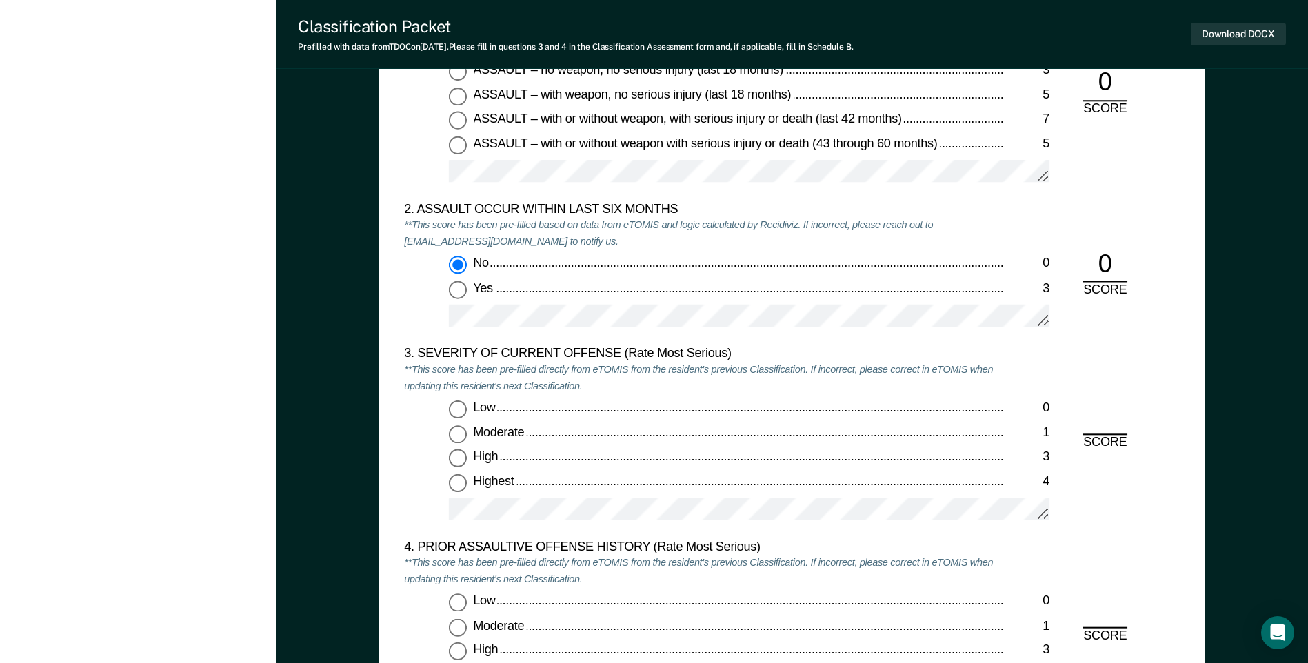
click at [458, 433] on input "Moderate 1" at bounding box center [458, 434] width 18 height 18
type textarea "x"
radio input "true"
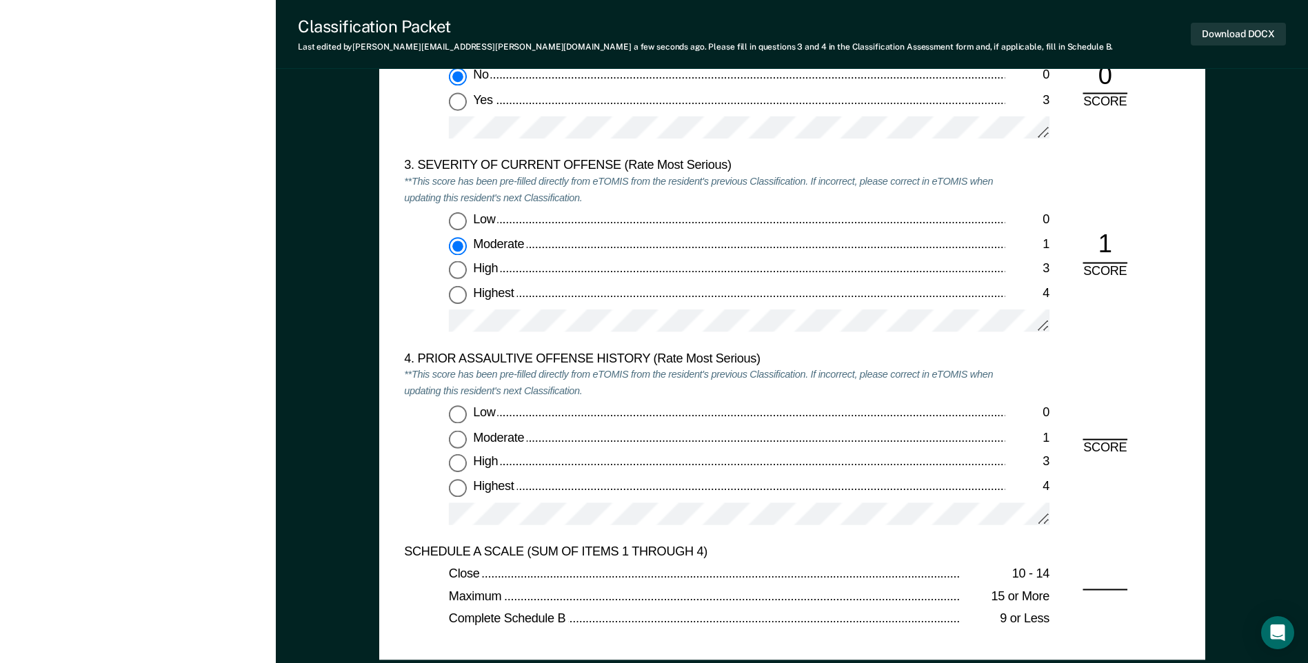
scroll to position [1655, 0]
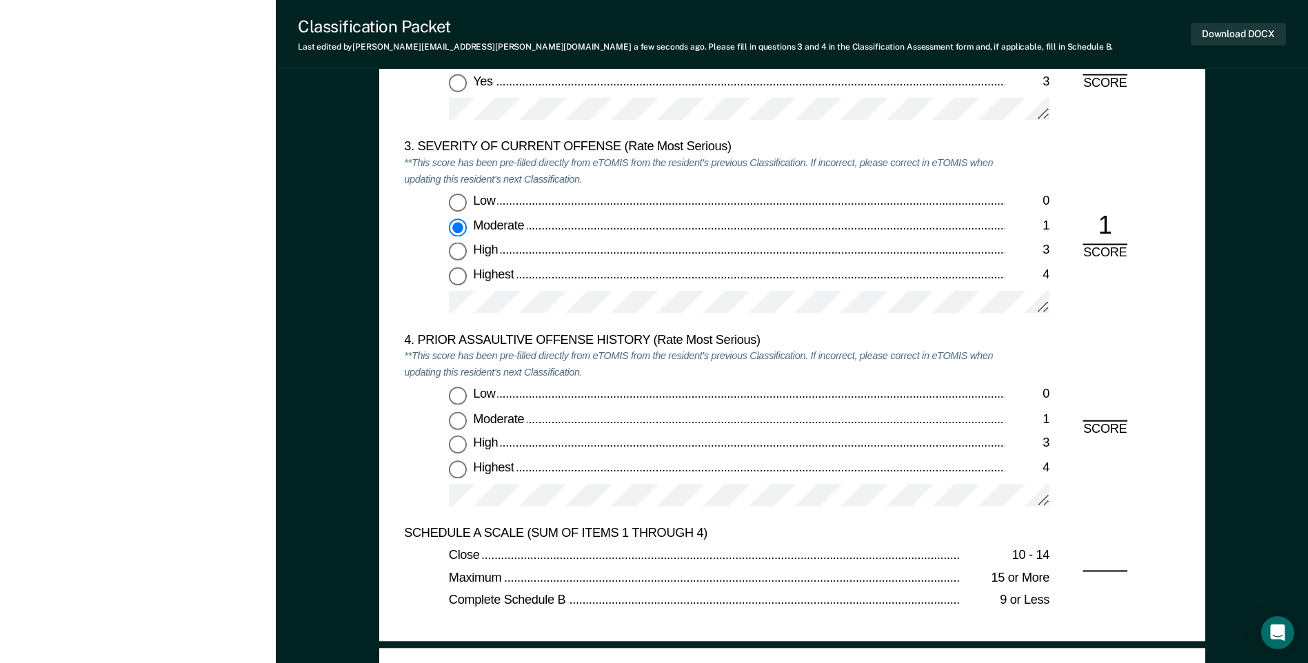
click at [456, 396] on input "Low 0" at bounding box center [458, 396] width 18 height 18
type textarea "x"
radio input "true"
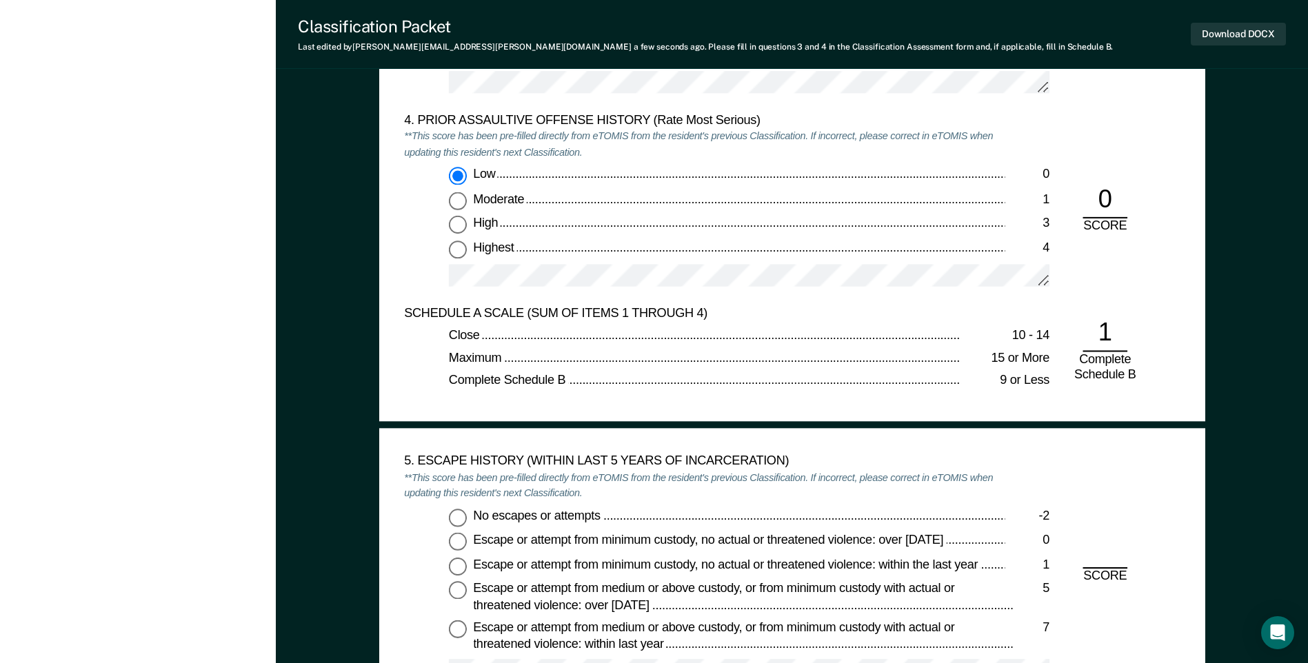
scroll to position [1930, 0]
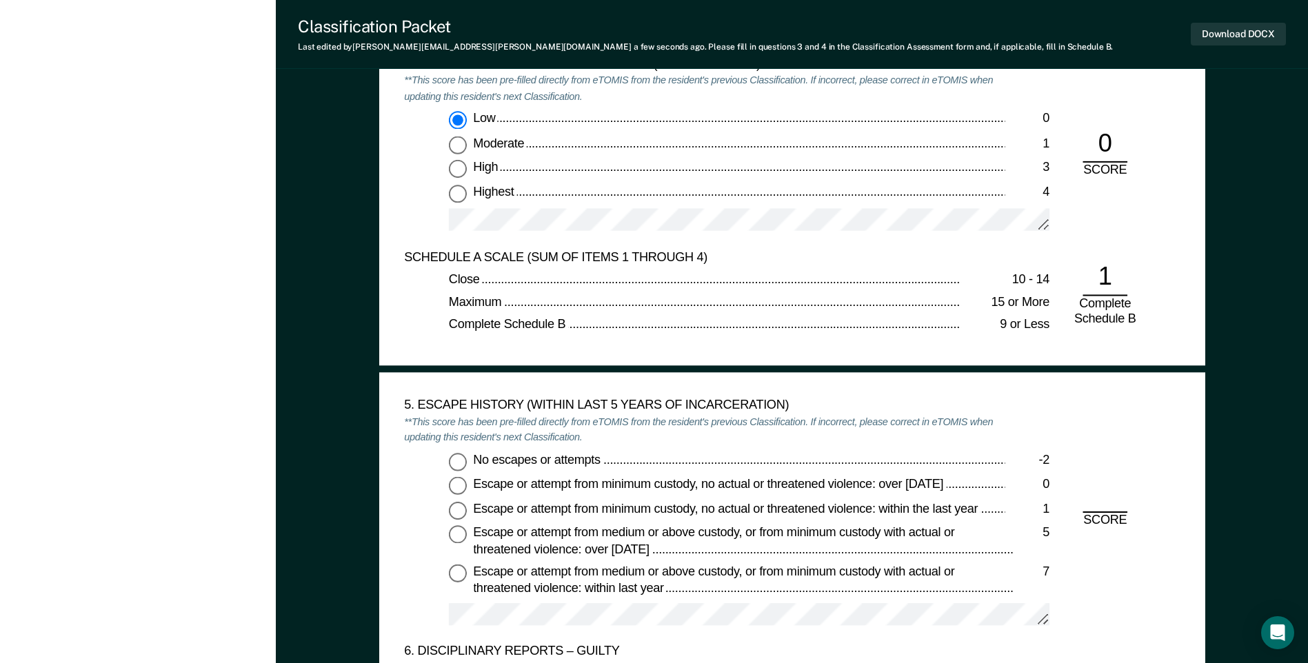
click at [447, 464] on div "No escapes or attempts -2 Escape or attempt from minimum custody, no actual or …" at bounding box center [704, 544] width 600 height 185
click at [461, 464] on input "No escapes or attempts -2" at bounding box center [458, 461] width 18 height 18
type textarea "x"
radio input "true"
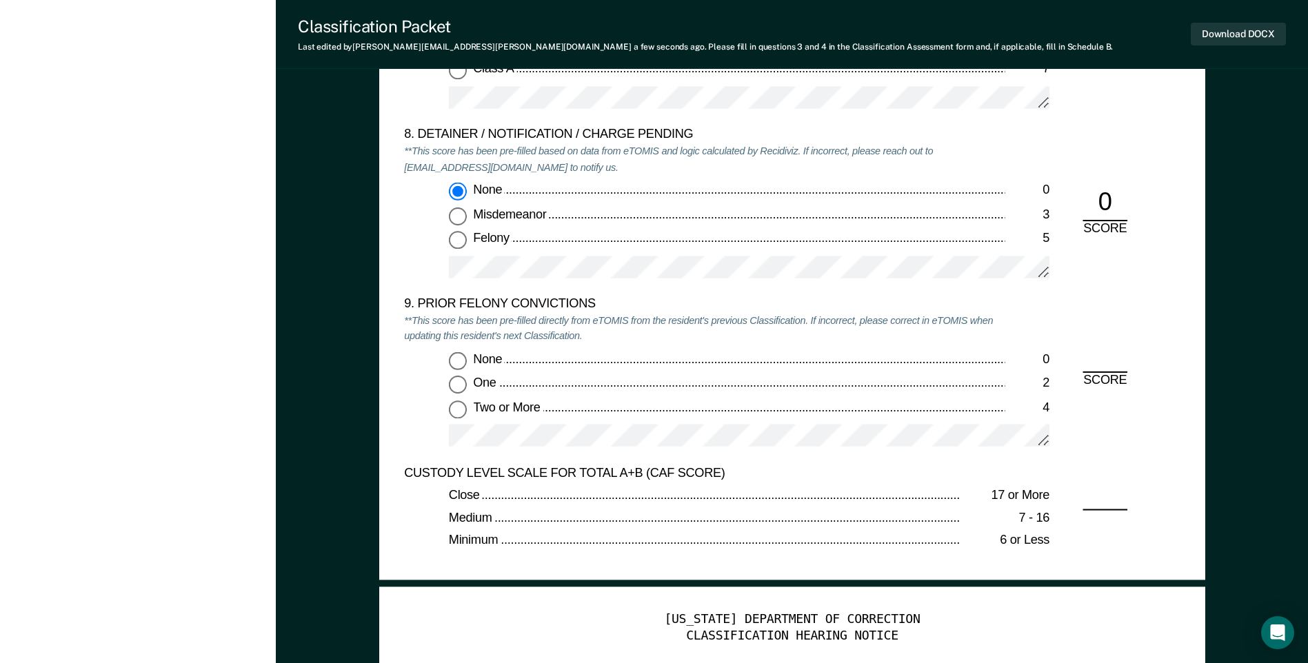
scroll to position [2896, 0]
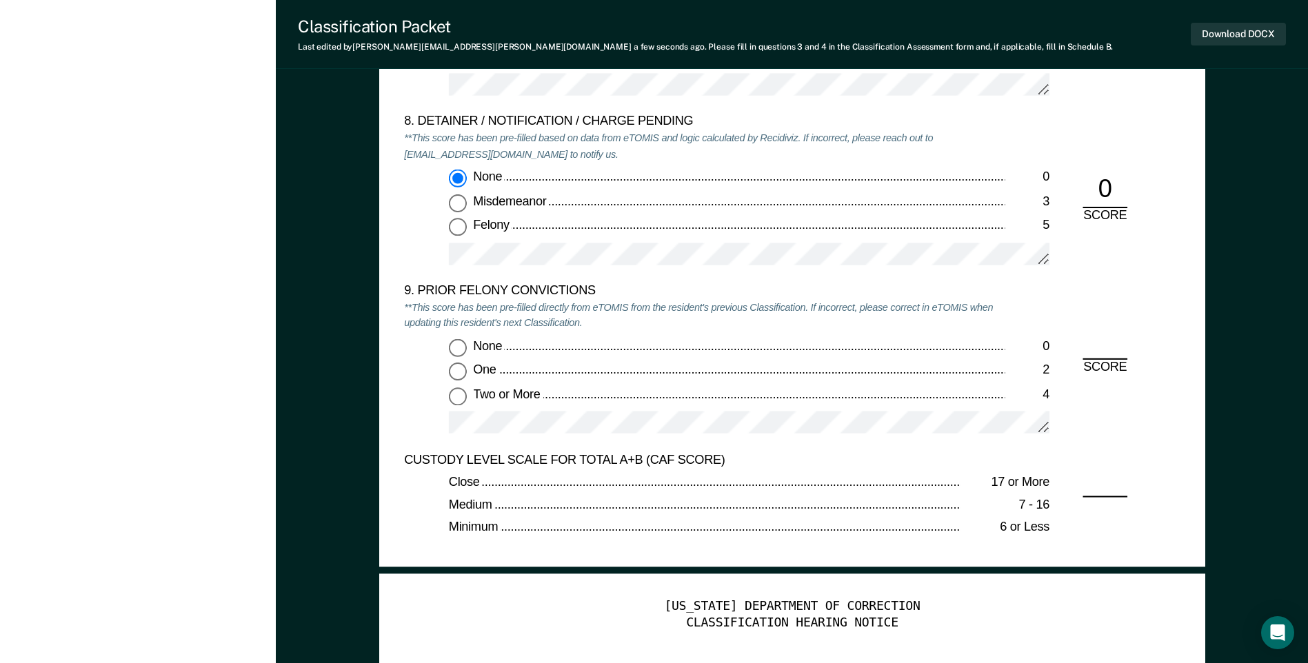
click at [455, 401] on input "Two or More 4" at bounding box center [458, 396] width 18 height 18
type textarea "x"
radio input "true"
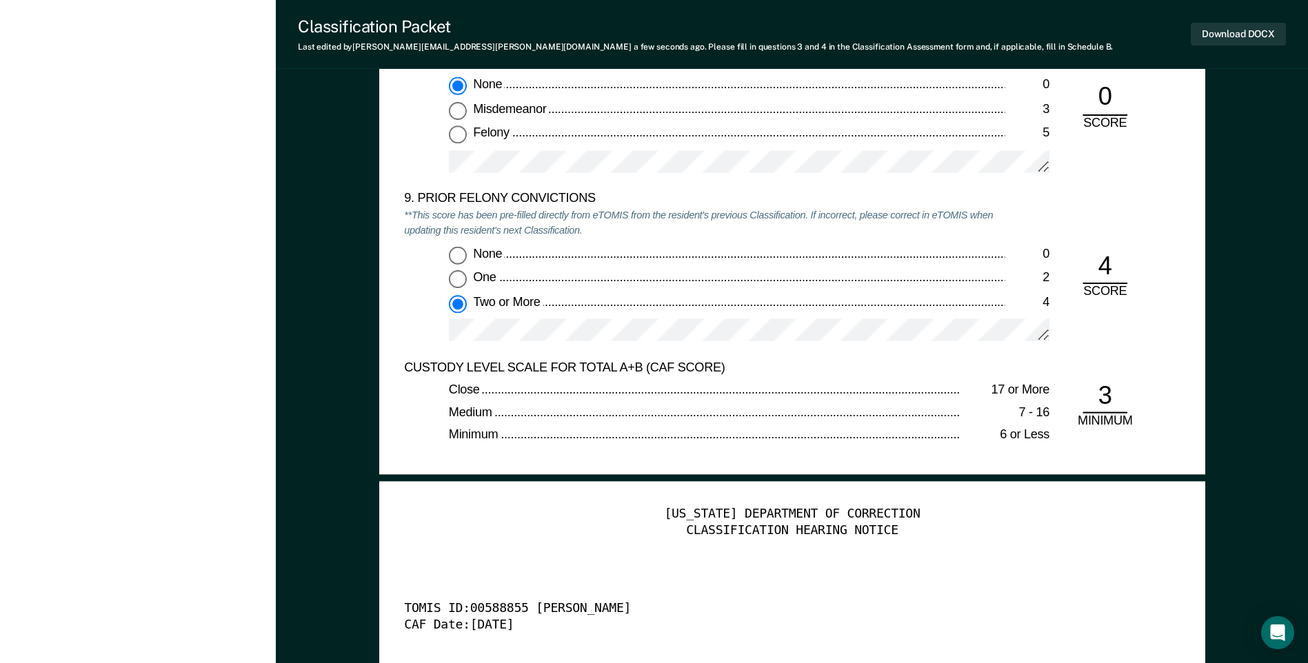
scroll to position [3240, 0]
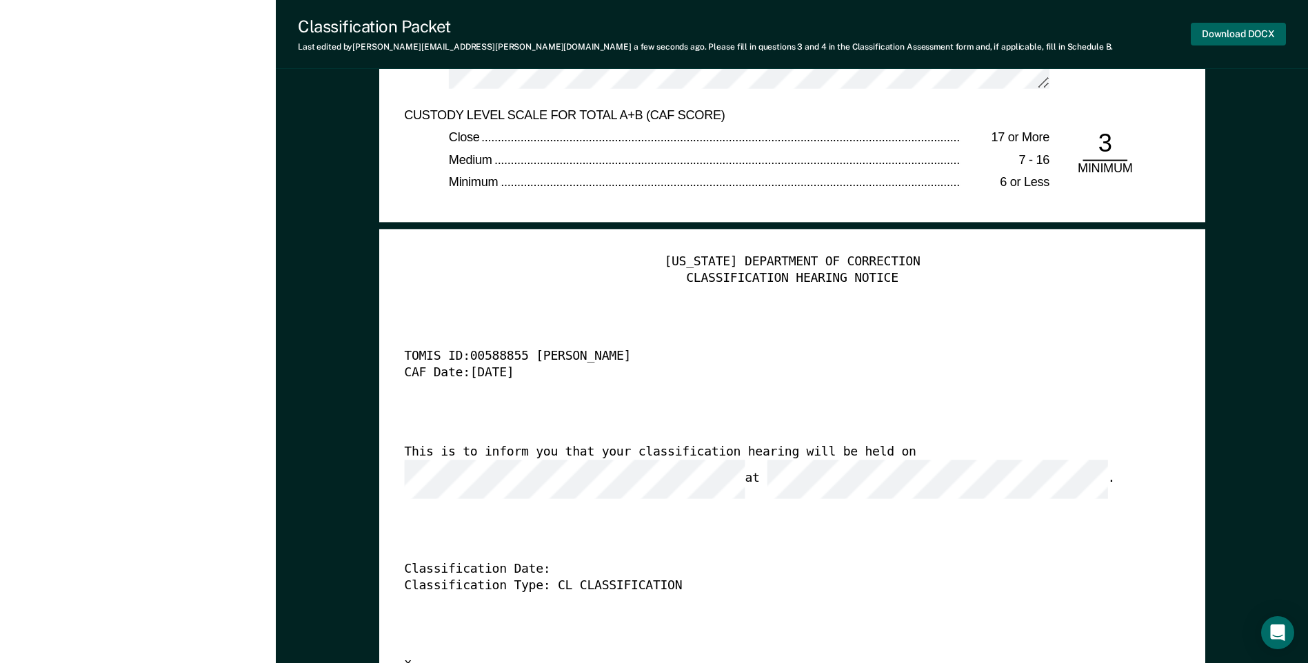
click at [1207, 34] on button "Download DOCX" at bounding box center [1238, 34] width 95 height 23
click at [887, 326] on div "[US_STATE] DEPARTMENT OF CORRECTION CLASSIFICATION HEARING NOTICE TOMIS ID: 005…" at bounding box center [792, 464] width 776 height 420
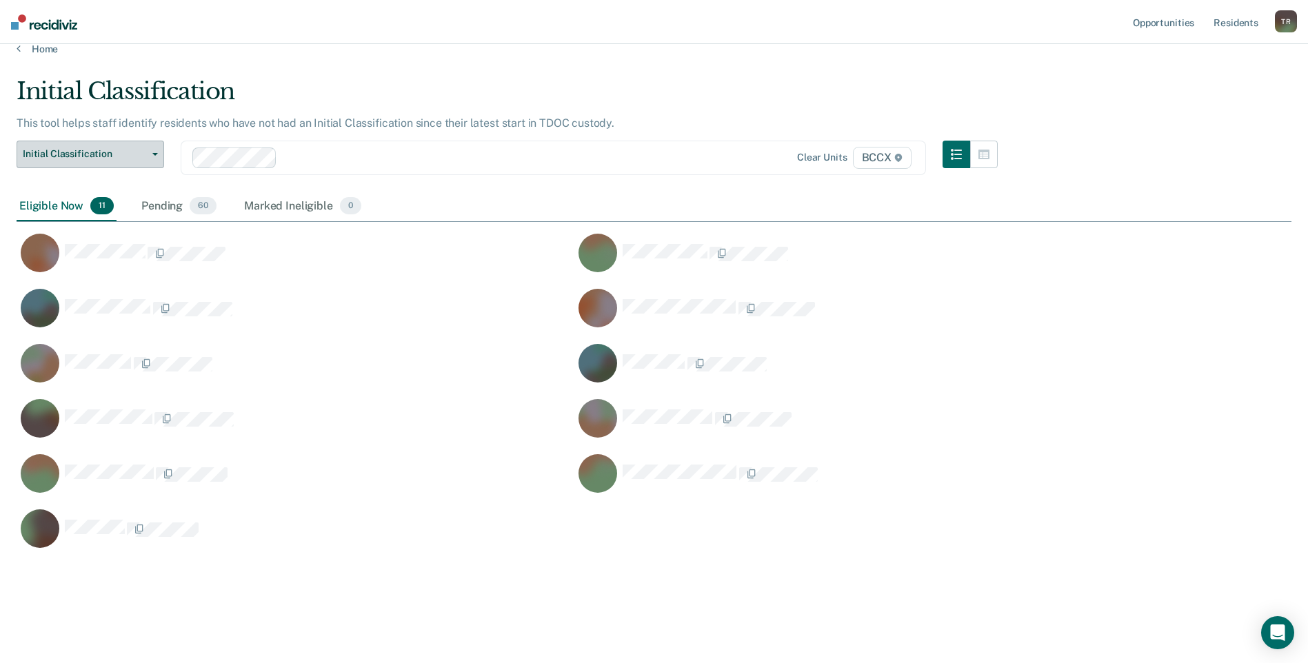
scroll to position [473, 1264]
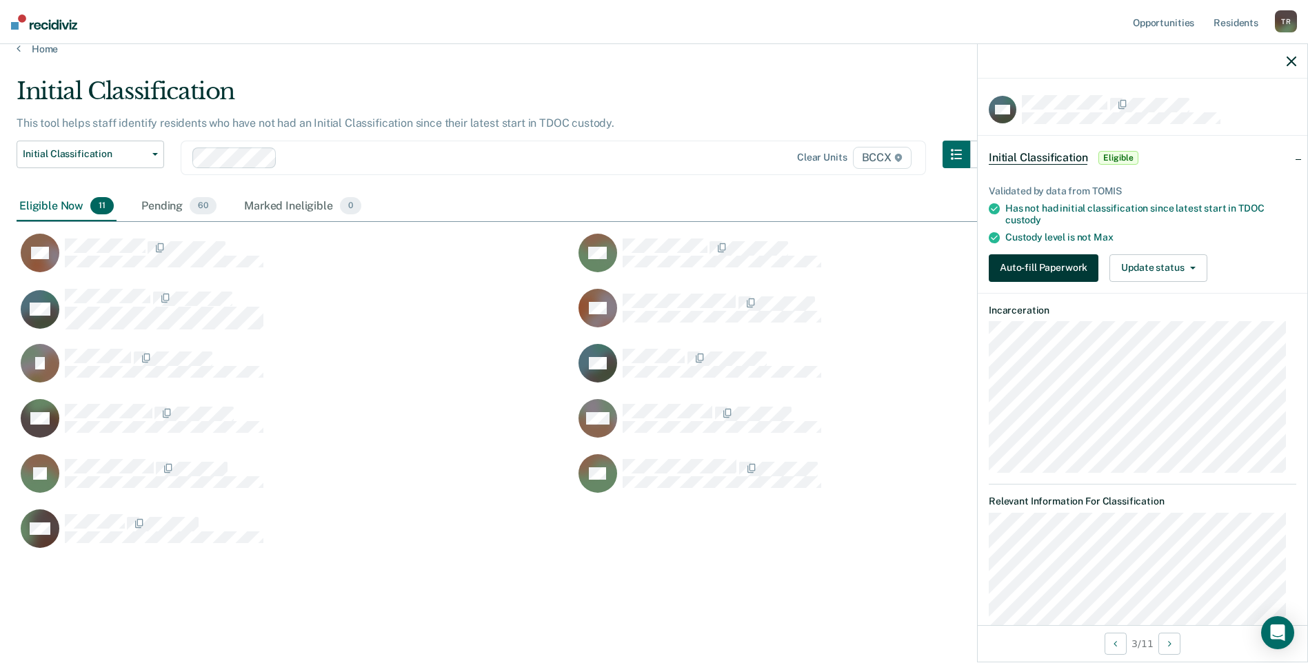
click at [1015, 264] on button "Auto-fill Paperwork" at bounding box center [1044, 268] width 110 height 28
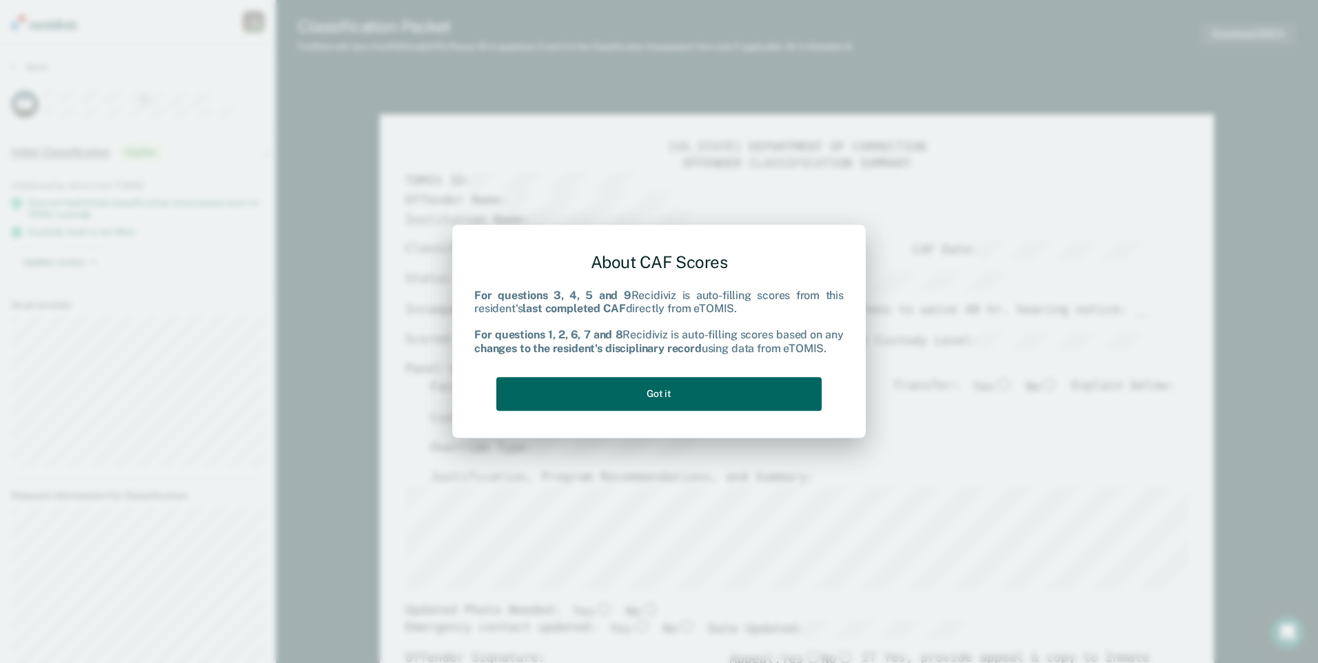
click at [778, 392] on button "Got it" at bounding box center [658, 394] width 325 height 34
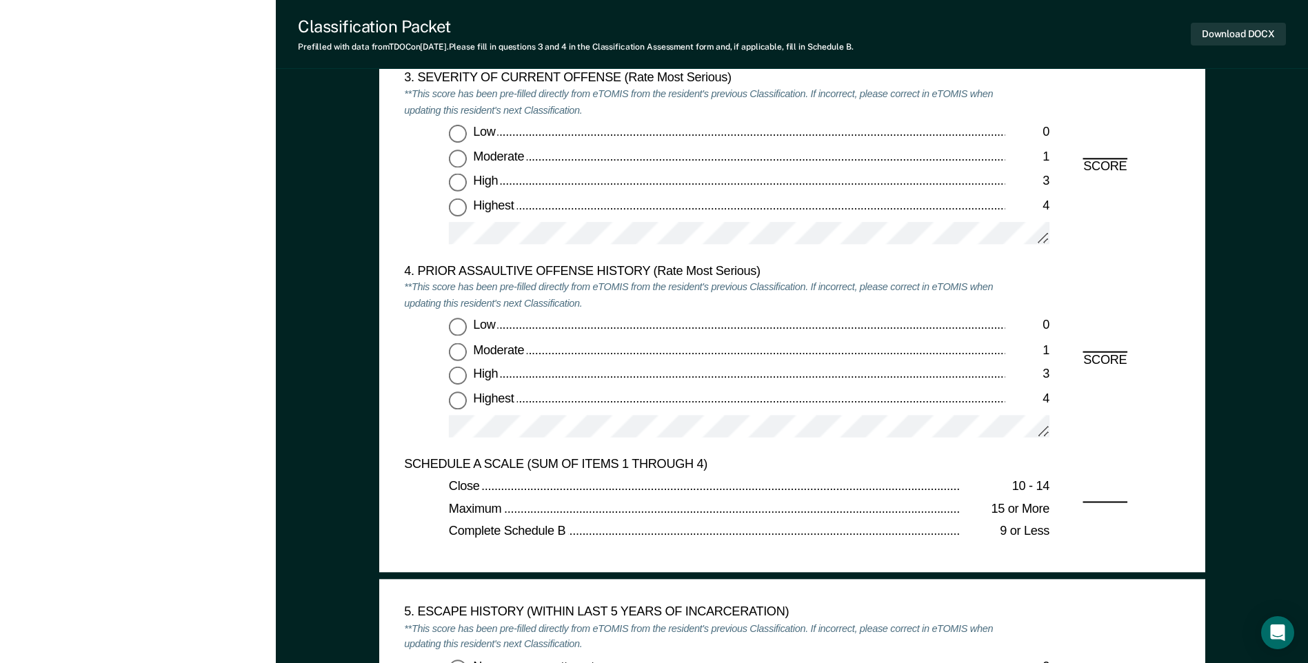
scroll to position [1655, 0]
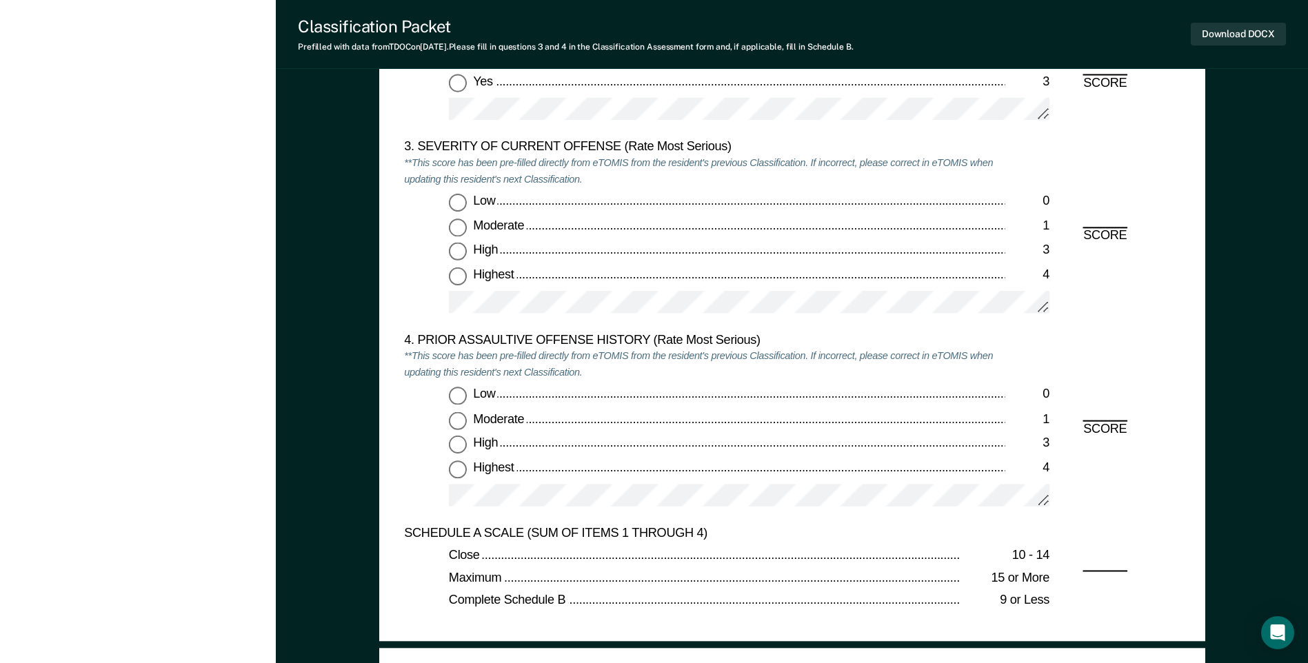
click at [461, 279] on input "Highest 4" at bounding box center [458, 276] width 18 height 18
type textarea "x"
radio input "true"
click at [452, 398] on input "Low 0" at bounding box center [458, 396] width 18 height 18
type textarea "x"
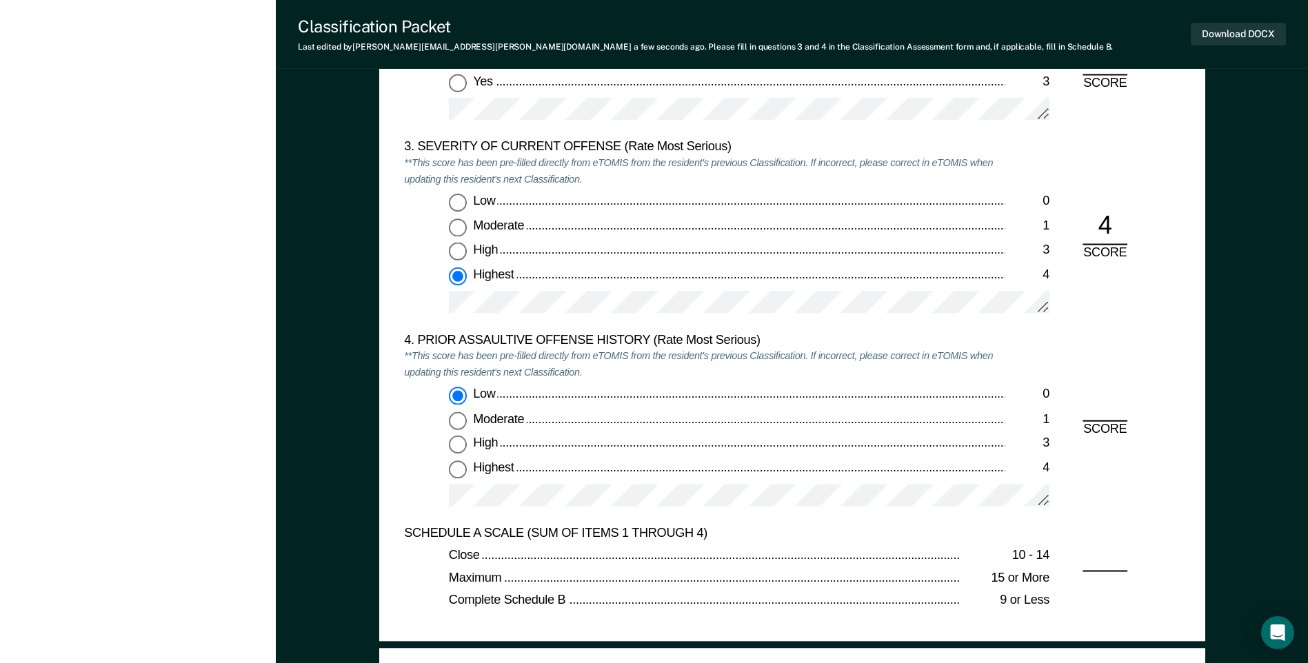
radio input "true"
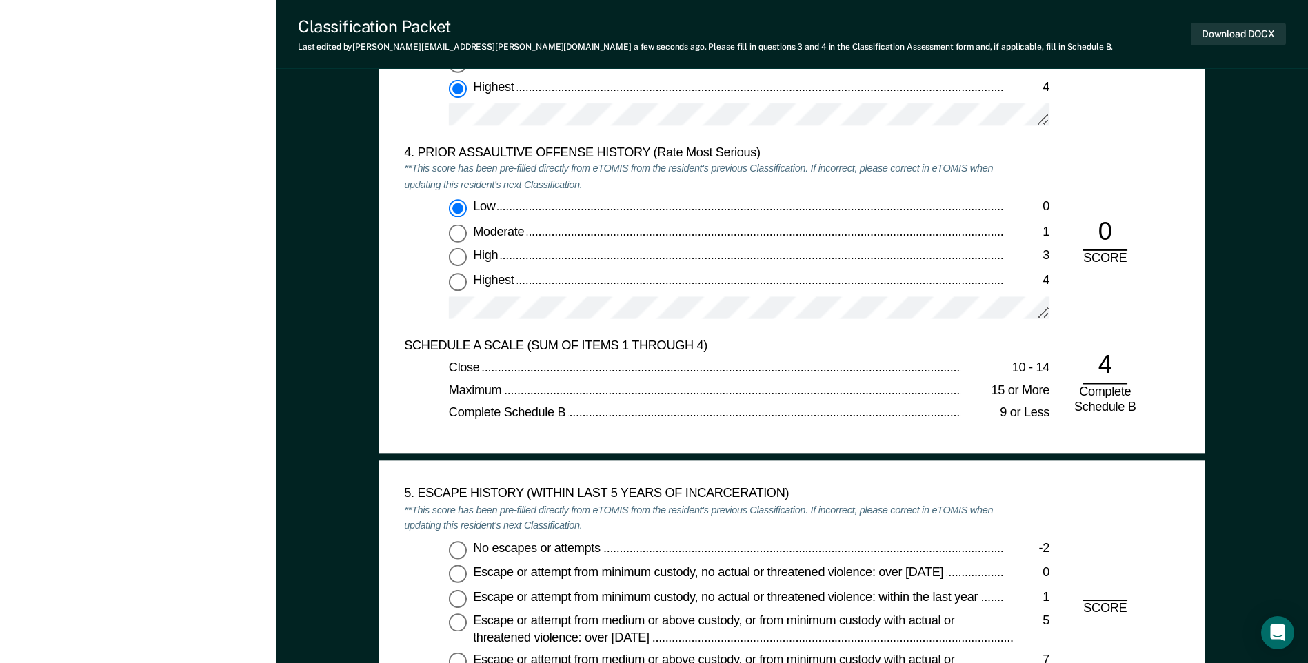
scroll to position [1861, 0]
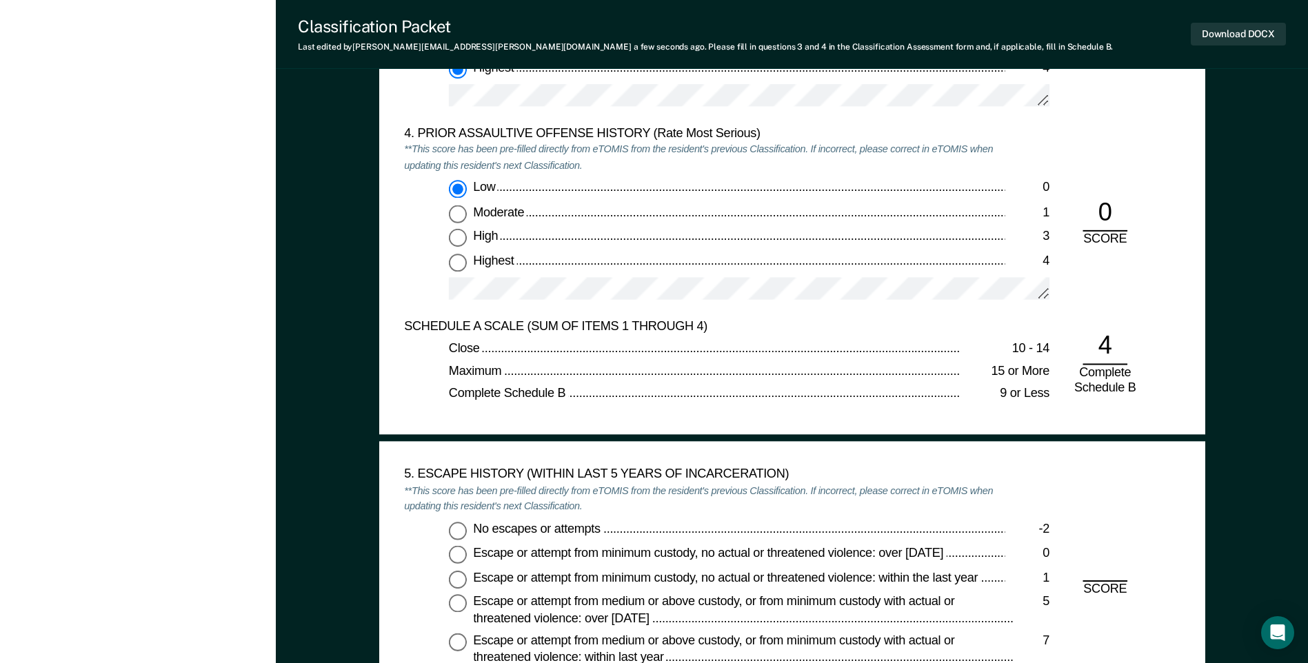
click at [456, 532] on input "No escapes or attempts -2" at bounding box center [458, 530] width 18 height 18
type textarea "x"
radio input "true"
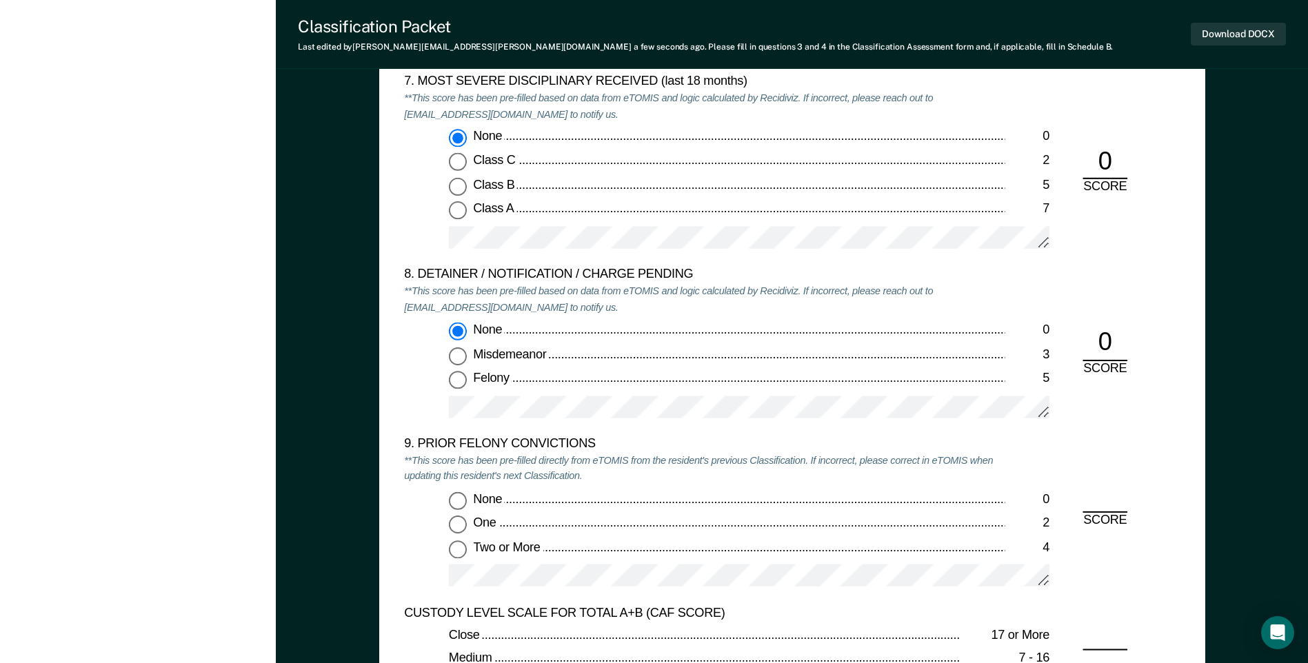
scroll to position [2827, 0]
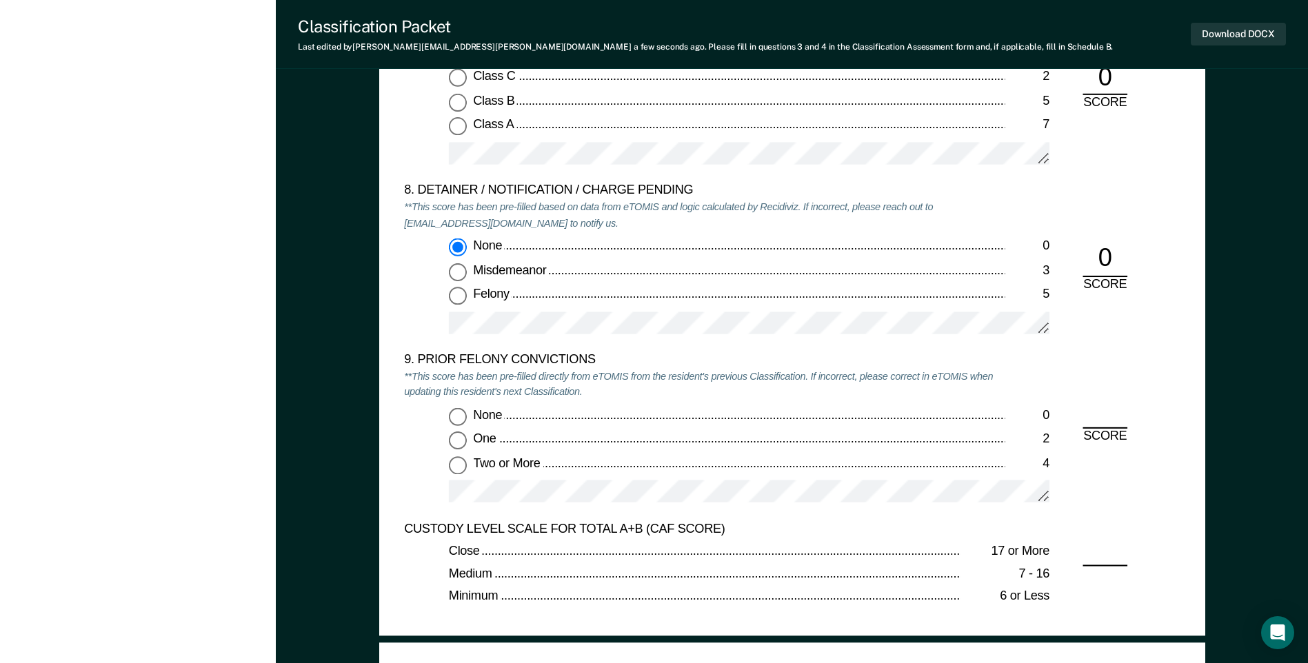
click at [463, 469] on input "Two or More 4" at bounding box center [458, 465] width 18 height 18
type textarea "x"
radio input "true"
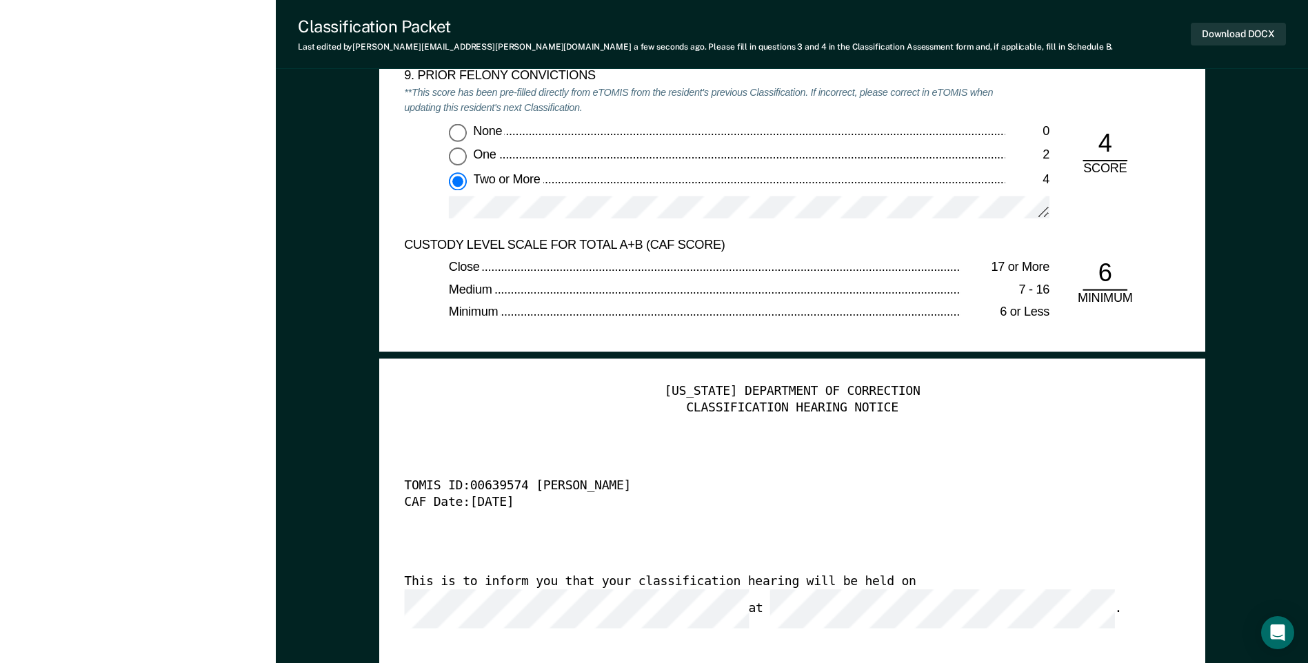
scroll to position [3309, 0]
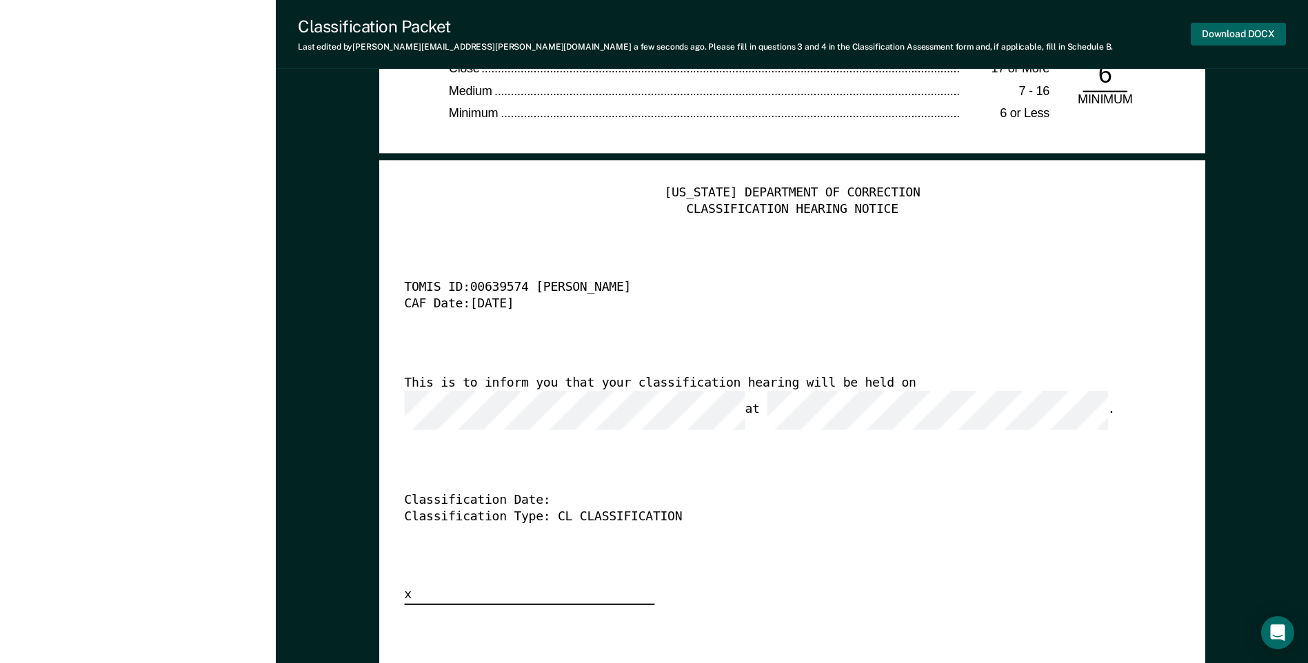
click at [1222, 40] on button "Download DOCX" at bounding box center [1238, 34] width 95 height 23
click at [969, 281] on div "TOMIS ID: 00639574 [PERSON_NAME]" at bounding box center [772, 289] width 737 height 17
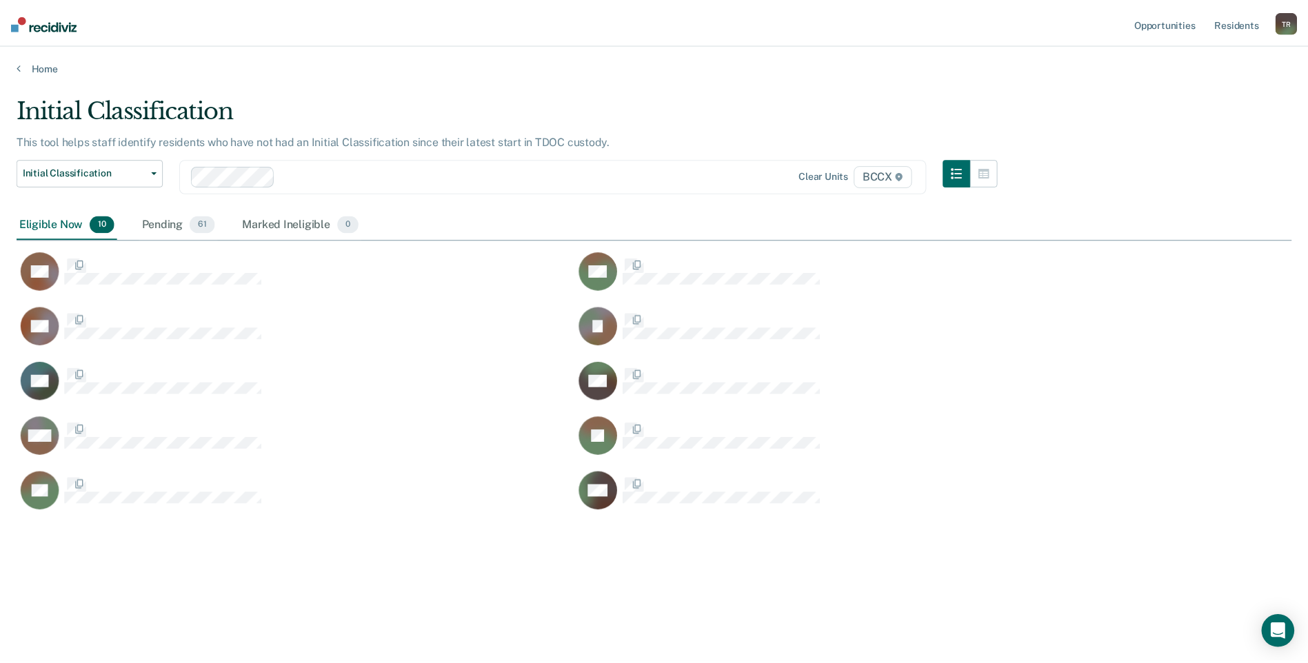
scroll to position [454, 1275]
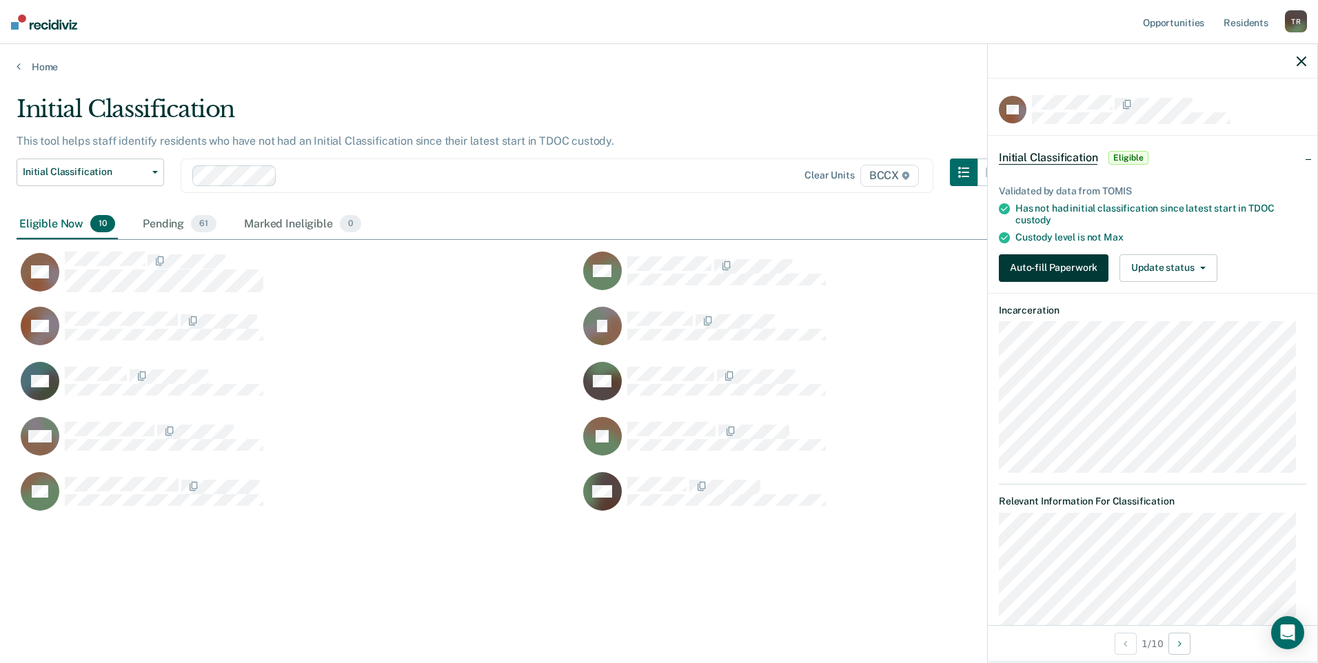
click at [1044, 261] on button "Auto-fill Paperwork" at bounding box center [1054, 268] width 110 height 28
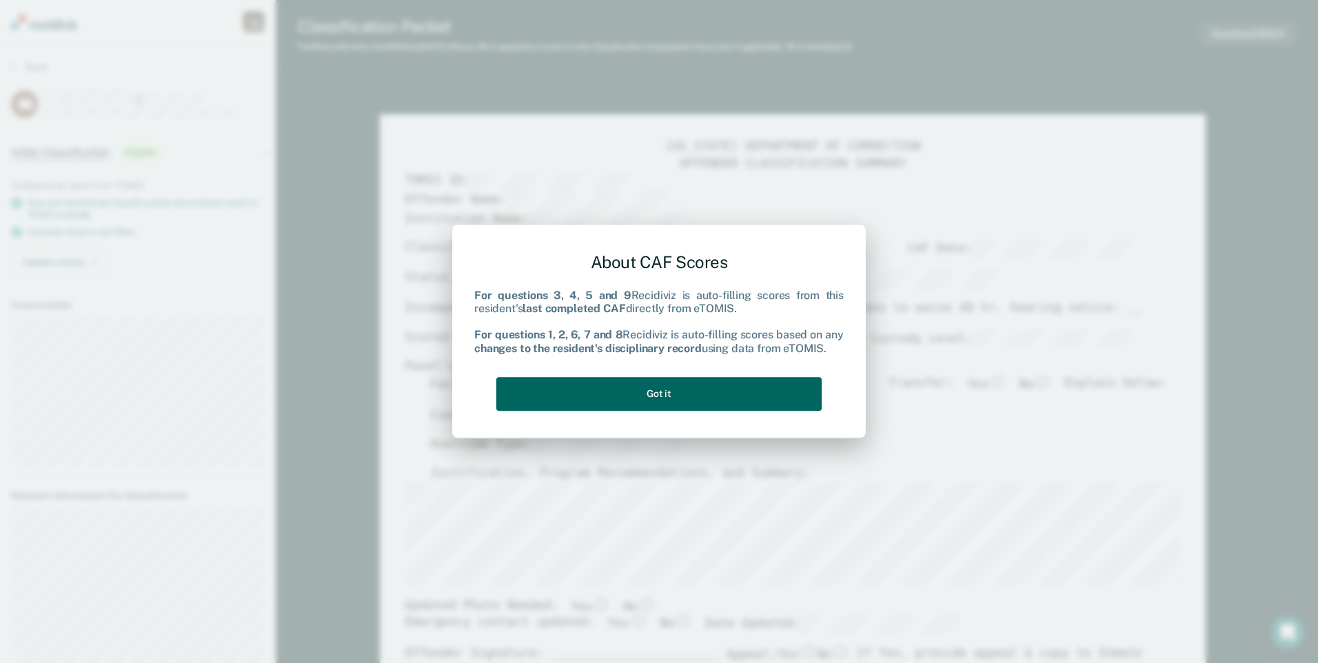
click at [704, 401] on button "Got it" at bounding box center [658, 394] width 325 height 34
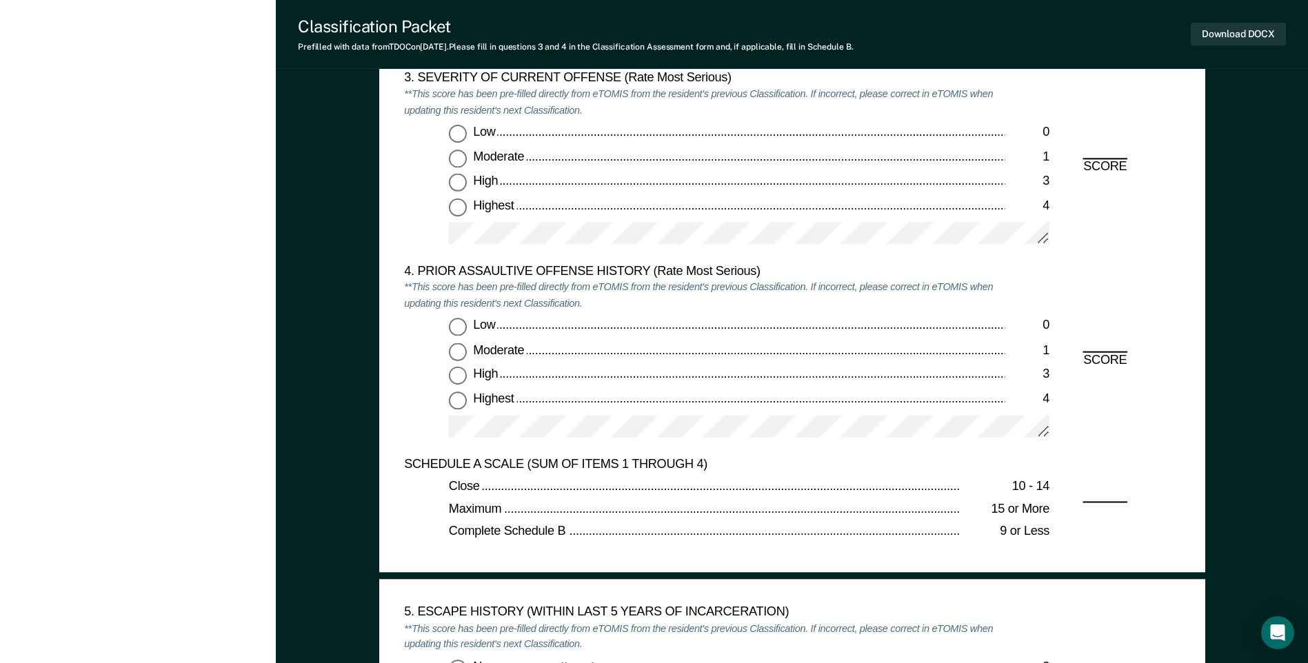
scroll to position [1655, 0]
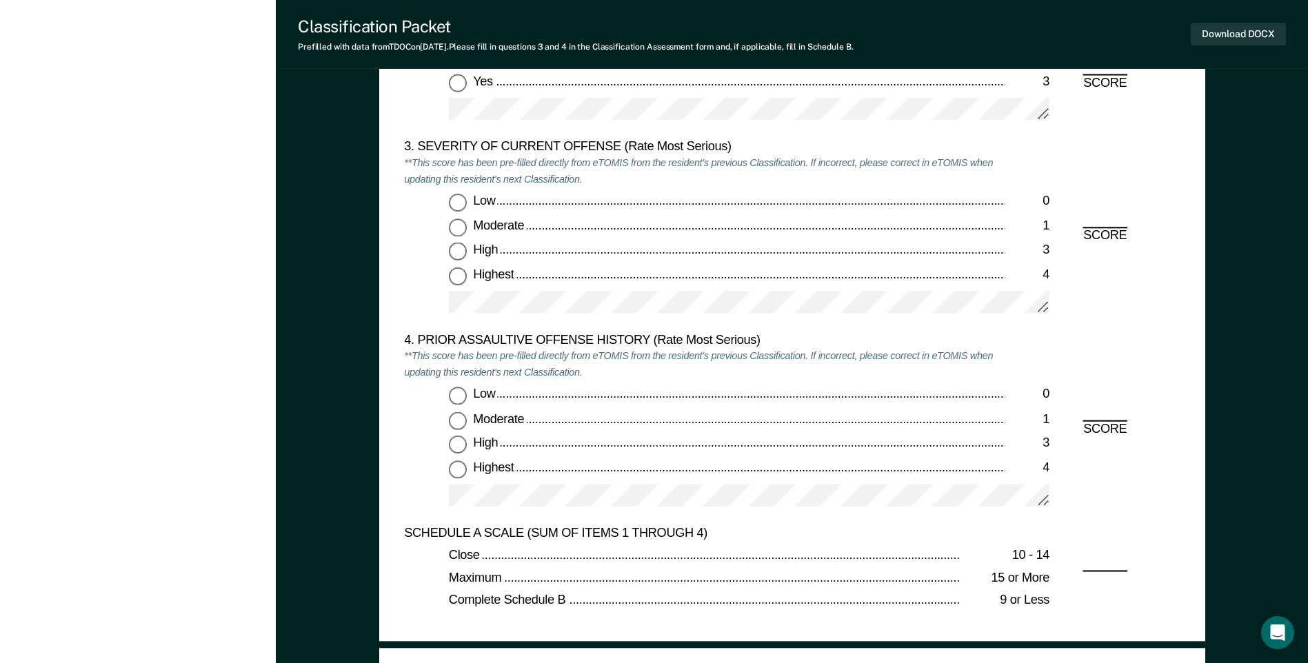
click at [455, 223] on input "Moderate 1" at bounding box center [458, 228] width 18 height 18
type textarea "x"
radio input "true"
drag, startPoint x: 465, startPoint y: 395, endPoint x: 498, endPoint y: 404, distance: 35.0
click at [463, 396] on input "Low 0" at bounding box center [458, 396] width 18 height 18
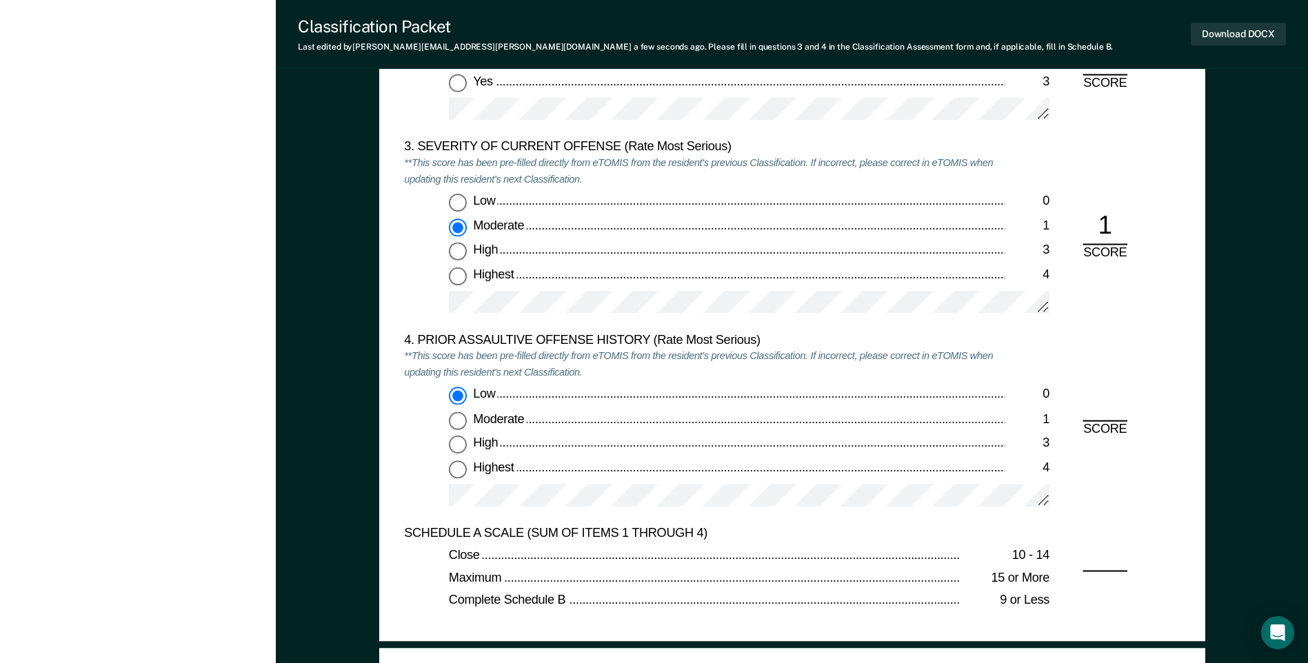
type textarea "x"
radio input "true"
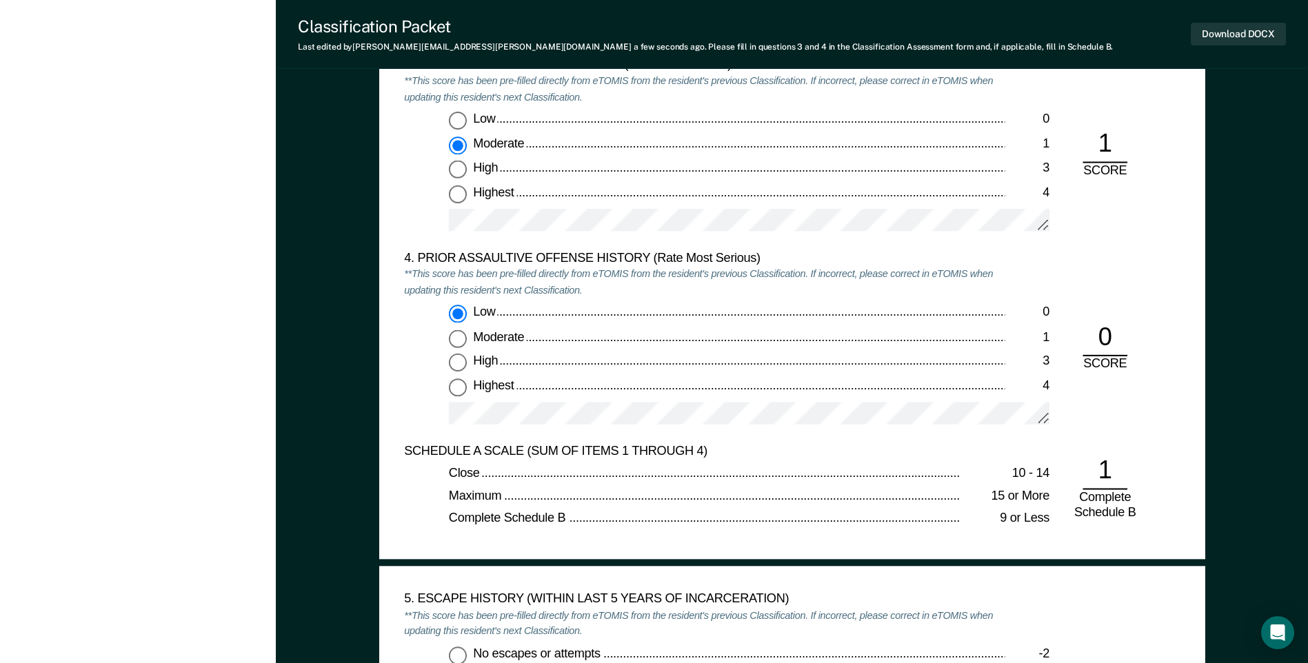
scroll to position [1861, 0]
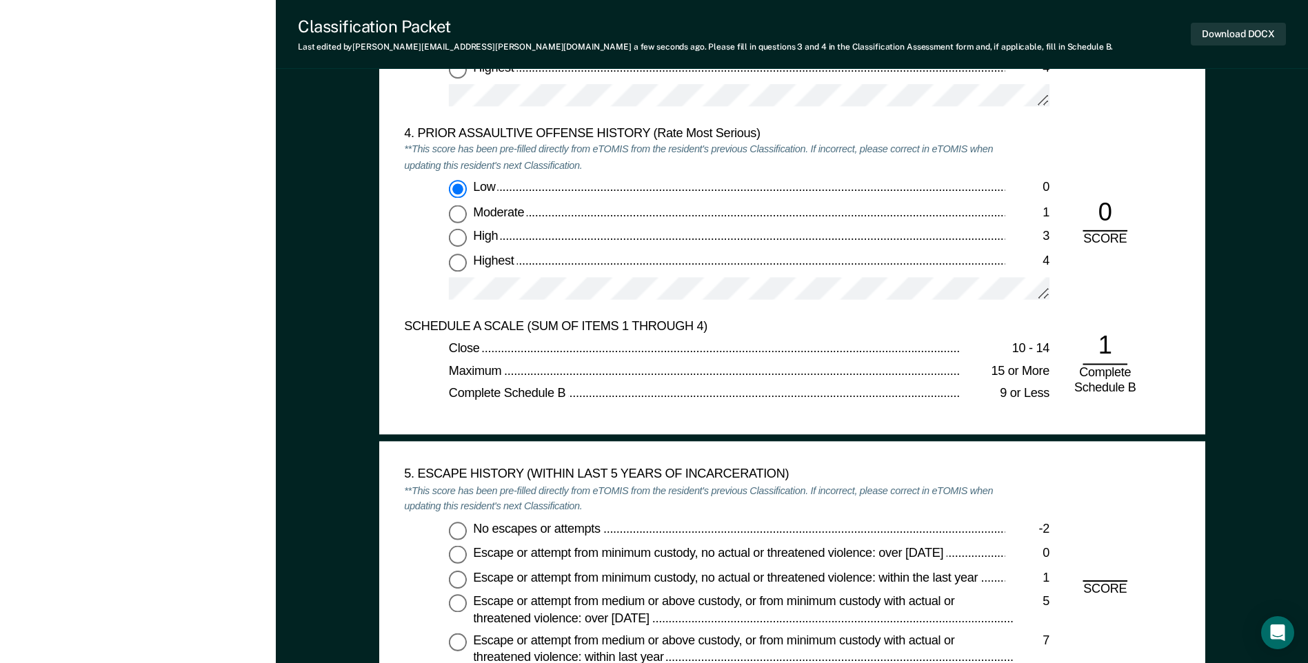
click at [462, 530] on input "No escapes or attempts -2" at bounding box center [458, 530] width 18 height 18
type textarea "x"
radio input "true"
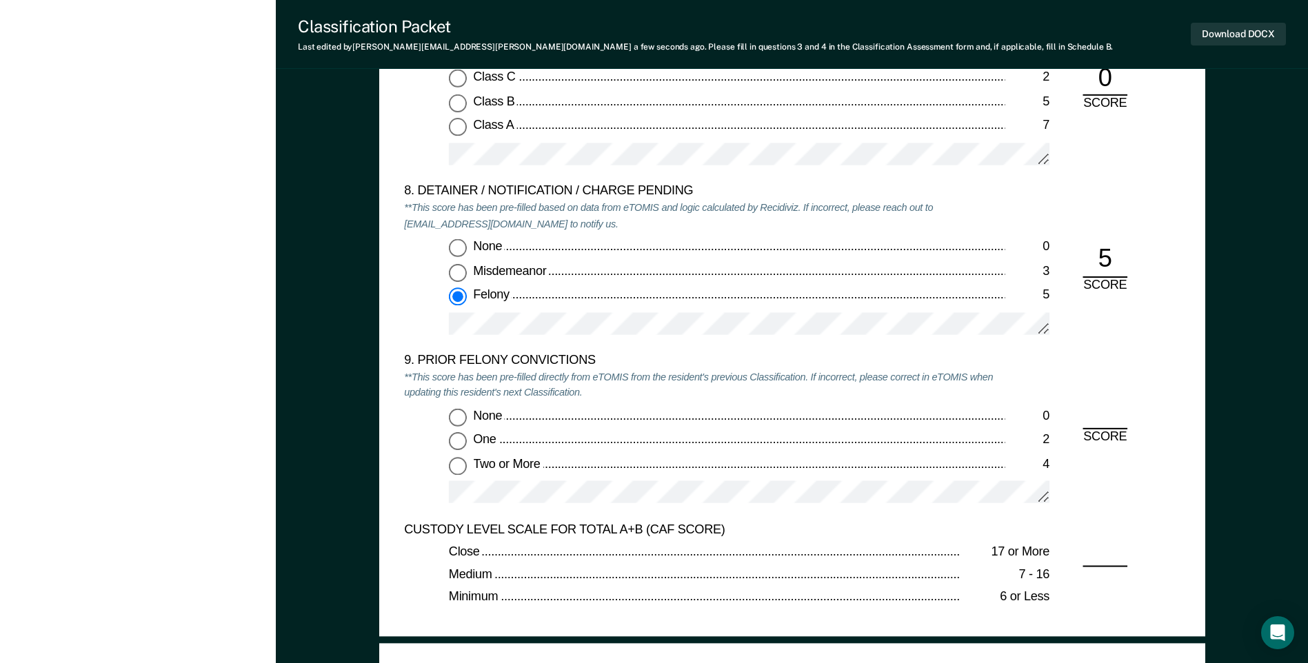
scroll to position [2827, 0]
click at [458, 416] on input "None 0" at bounding box center [458, 416] width 18 height 18
type textarea "x"
radio input "true"
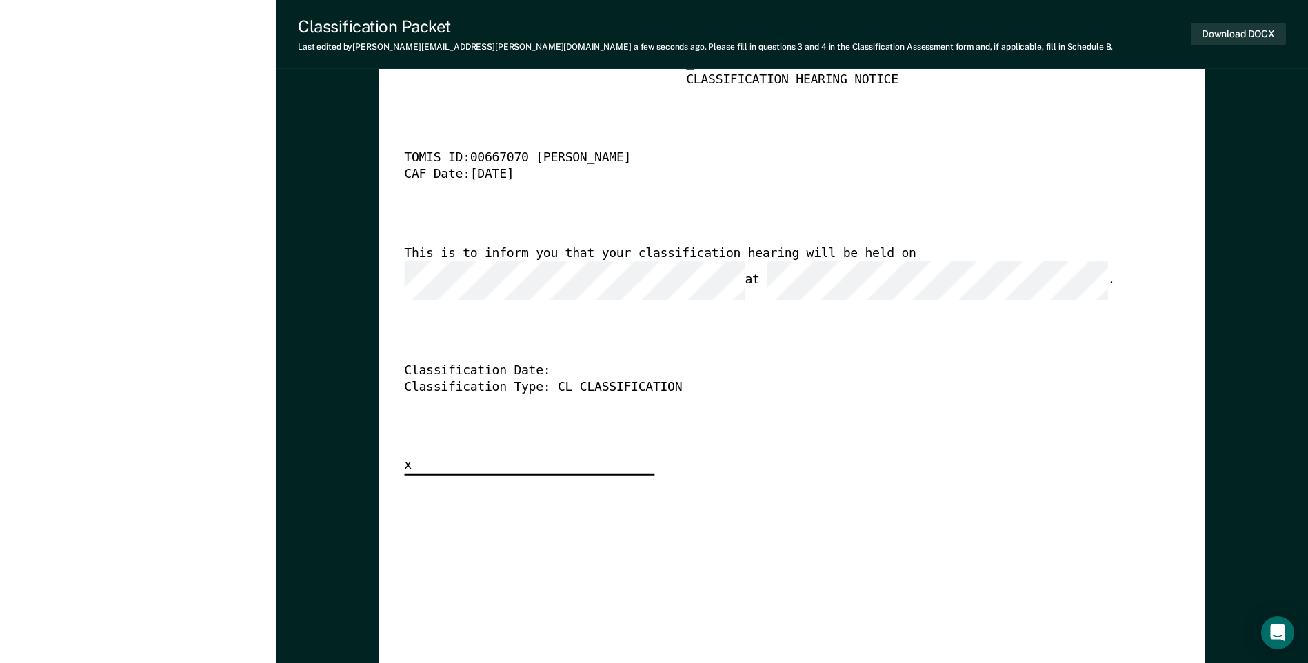
scroll to position [3309, 0]
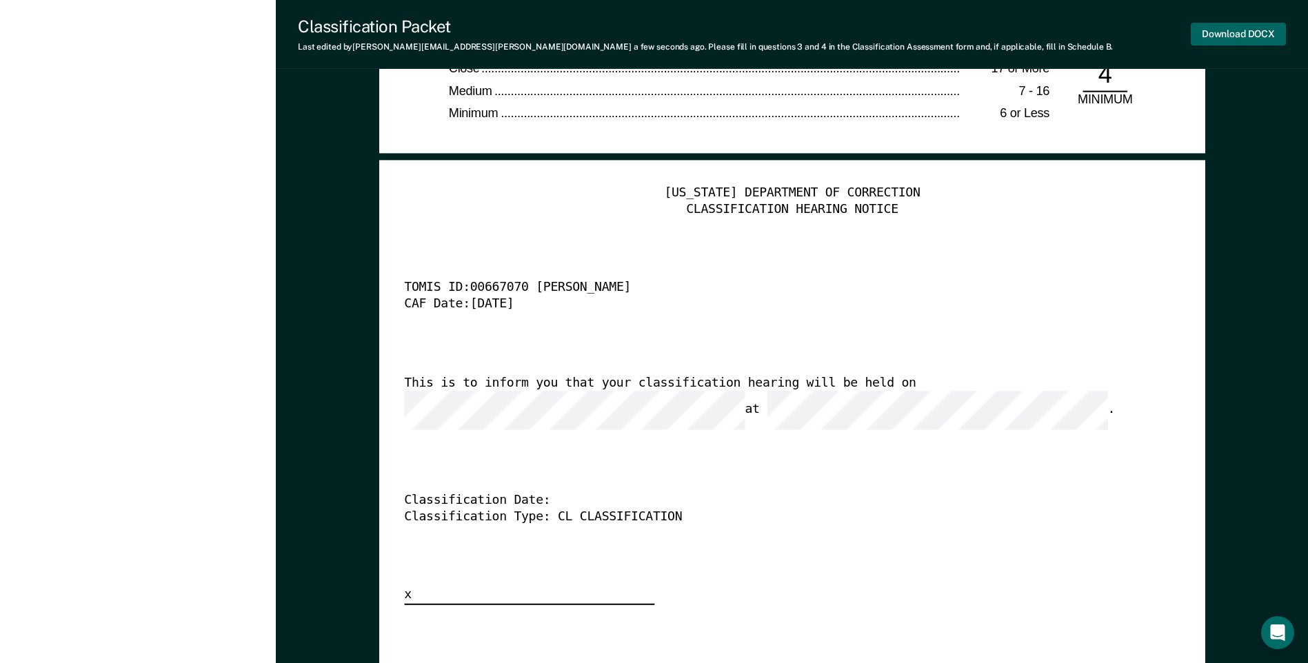
click at [1214, 35] on button "Download DOCX" at bounding box center [1238, 34] width 95 height 23
click at [829, 287] on div "TOMIS ID: 00667070 [PERSON_NAME]" at bounding box center [772, 289] width 737 height 17
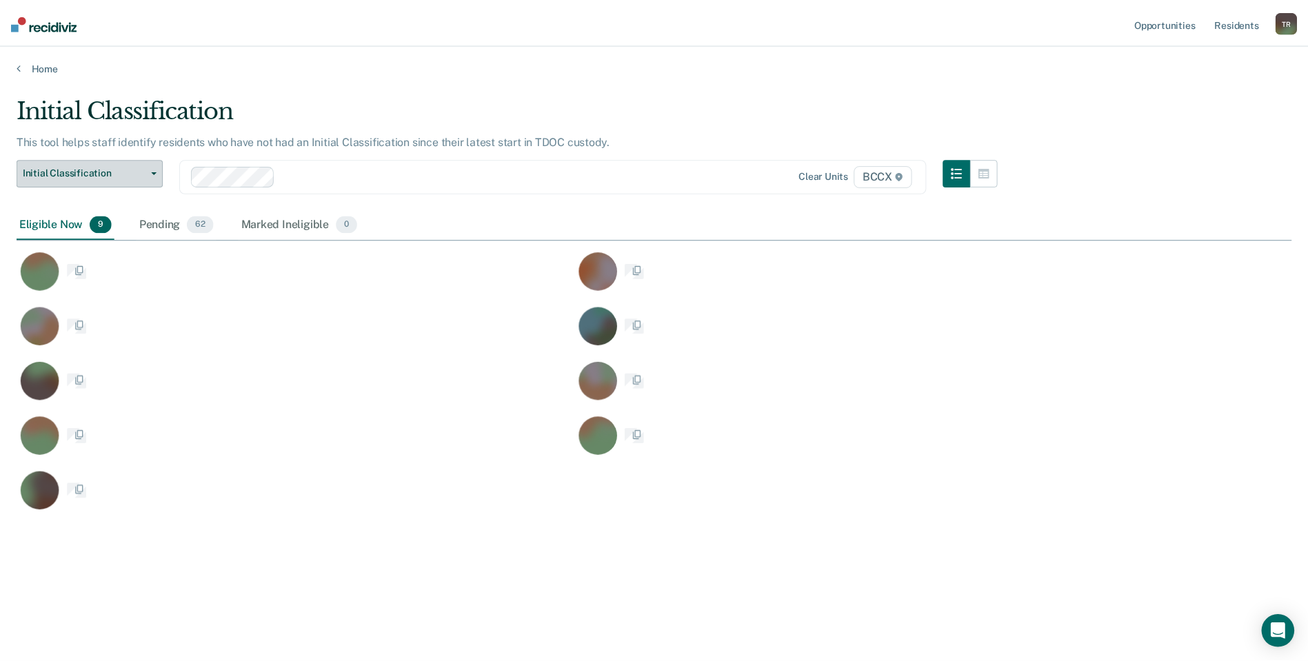
scroll to position [454, 1275]
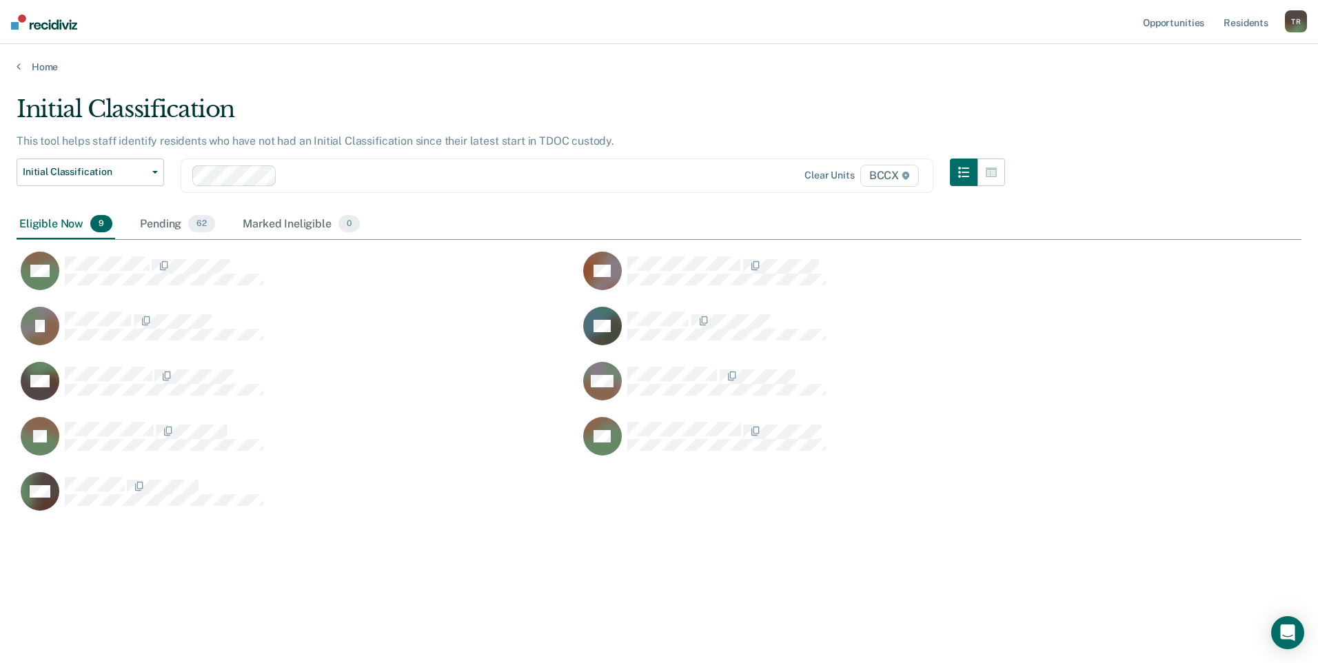
click at [401, 536] on div "Initial Classification This tool helps staff identify residents who have not ha…" at bounding box center [659, 327] width 1285 height 465
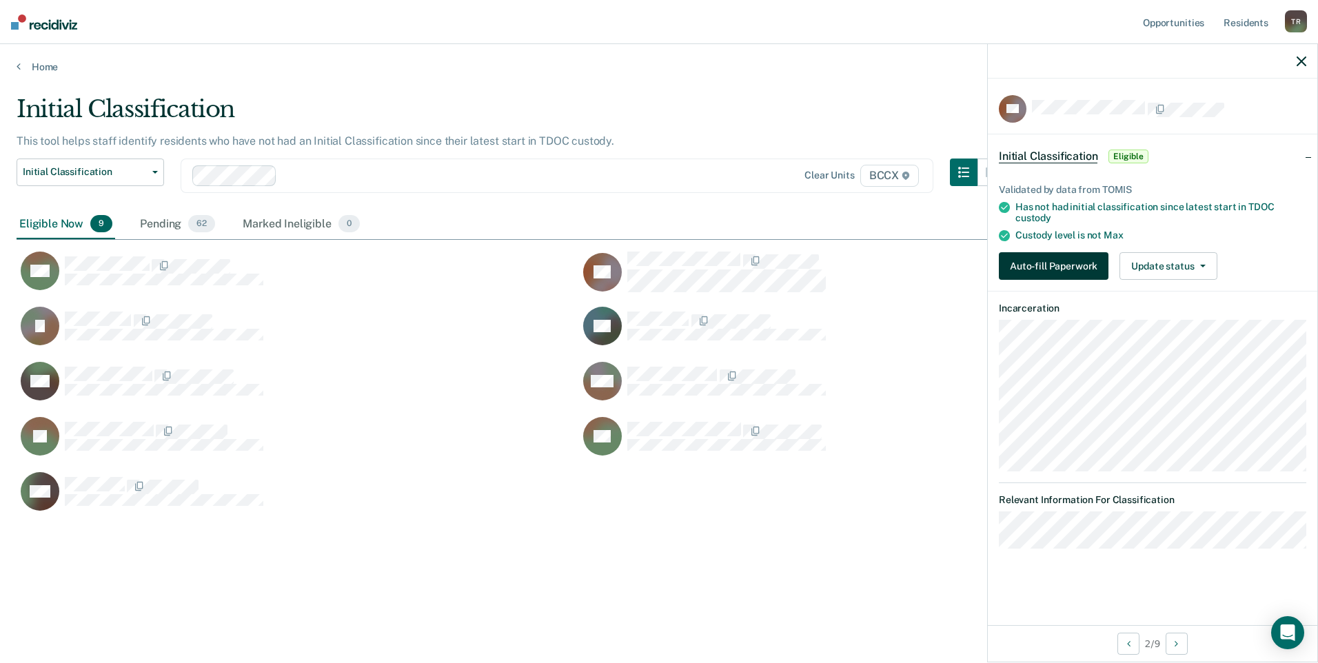
click at [1031, 261] on button "Auto-fill Paperwork" at bounding box center [1054, 266] width 110 height 28
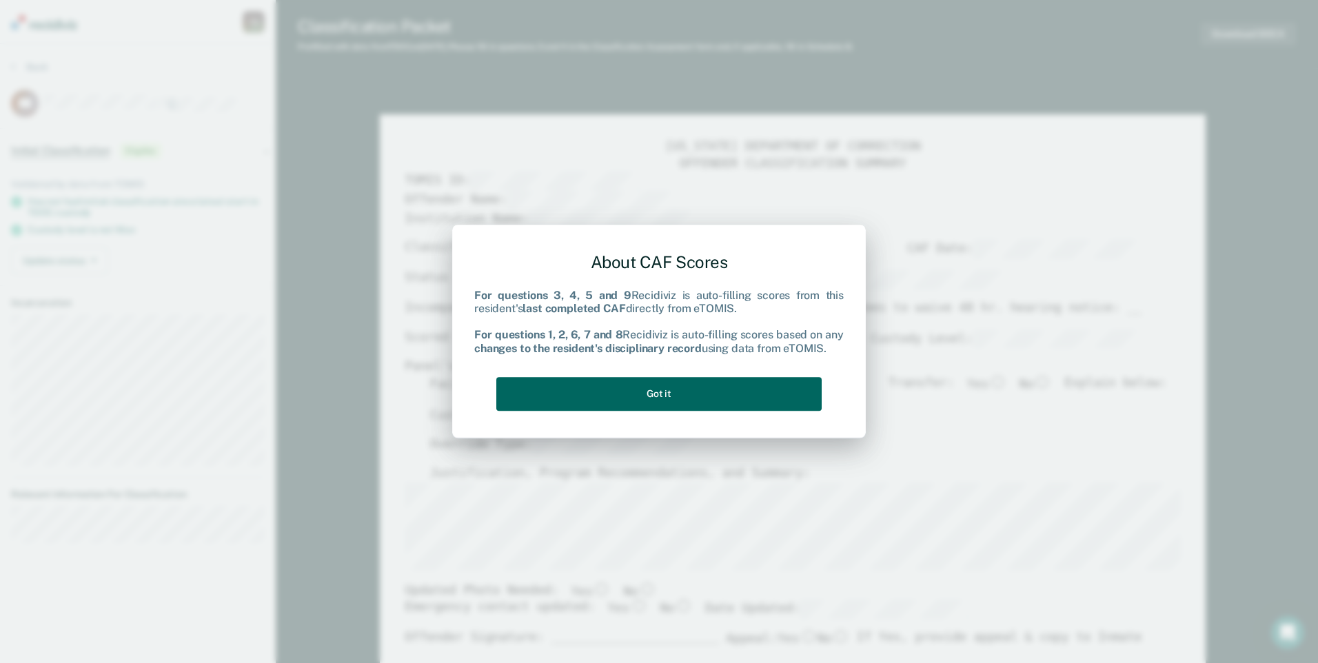
click at [716, 384] on button "Got it" at bounding box center [658, 394] width 325 height 34
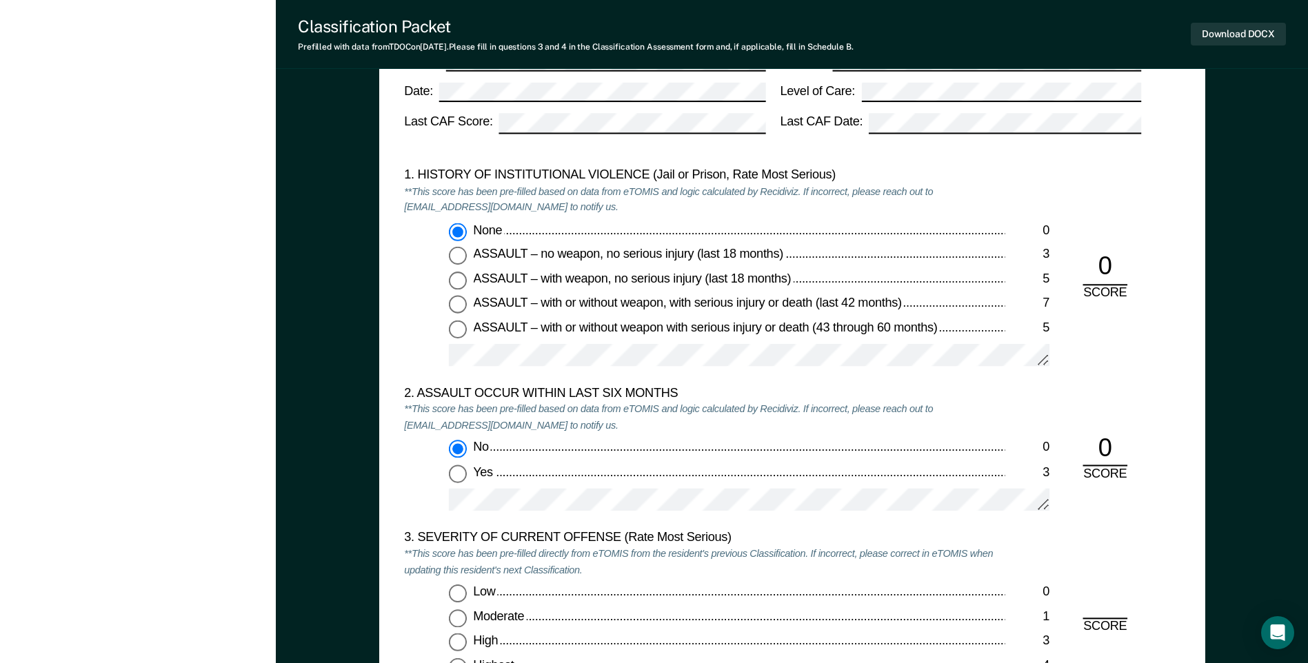
scroll to position [1517, 0]
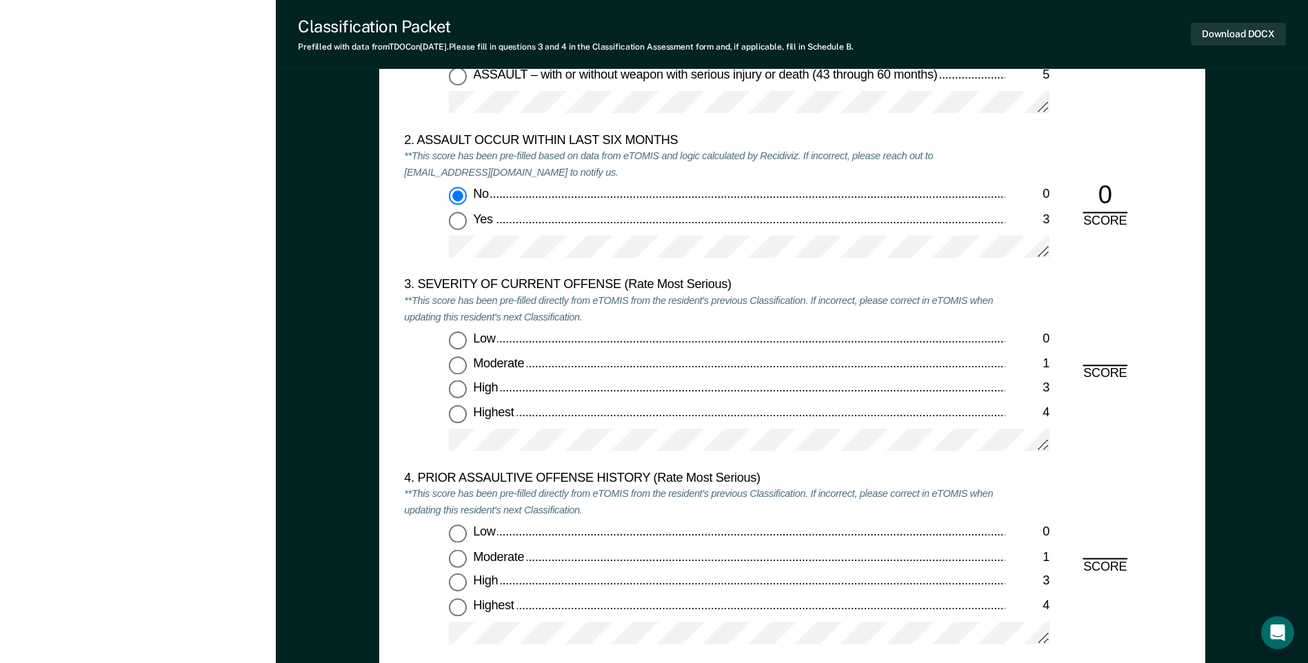
click at [461, 367] on input "Moderate 1" at bounding box center [458, 365] width 18 height 18
type textarea "x"
radio input "true"
click at [463, 533] on input "Low 0" at bounding box center [458, 534] width 18 height 18
type textarea "x"
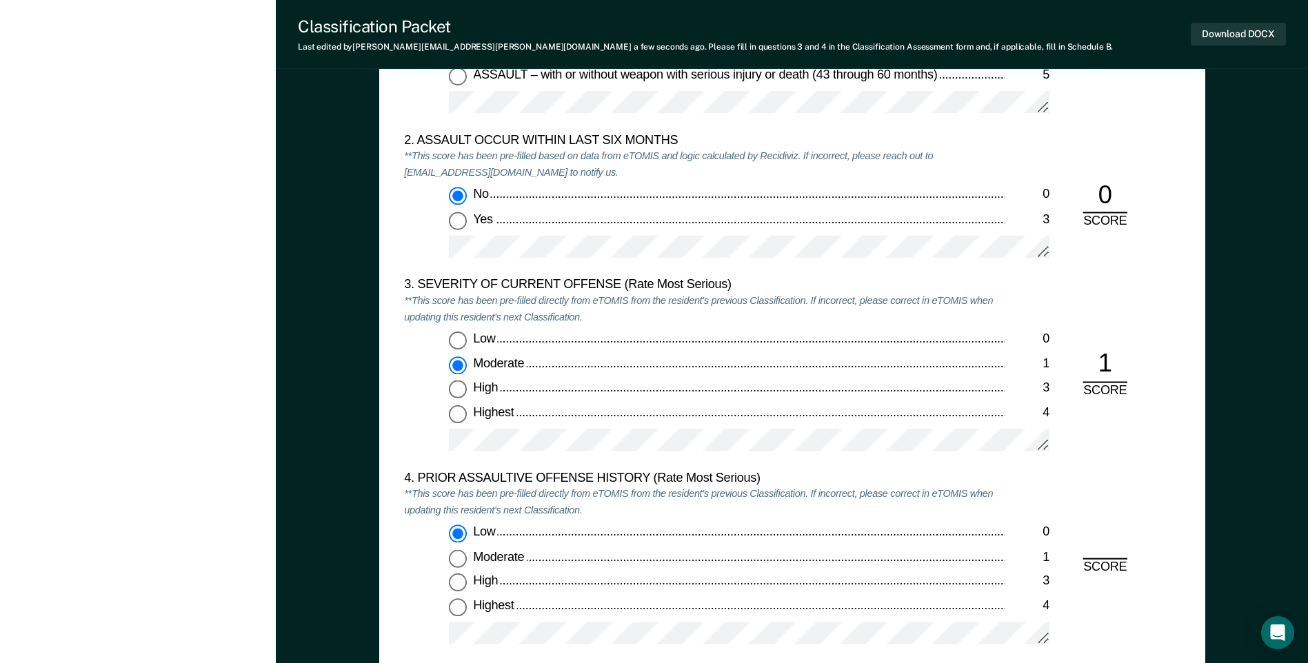
radio input "true"
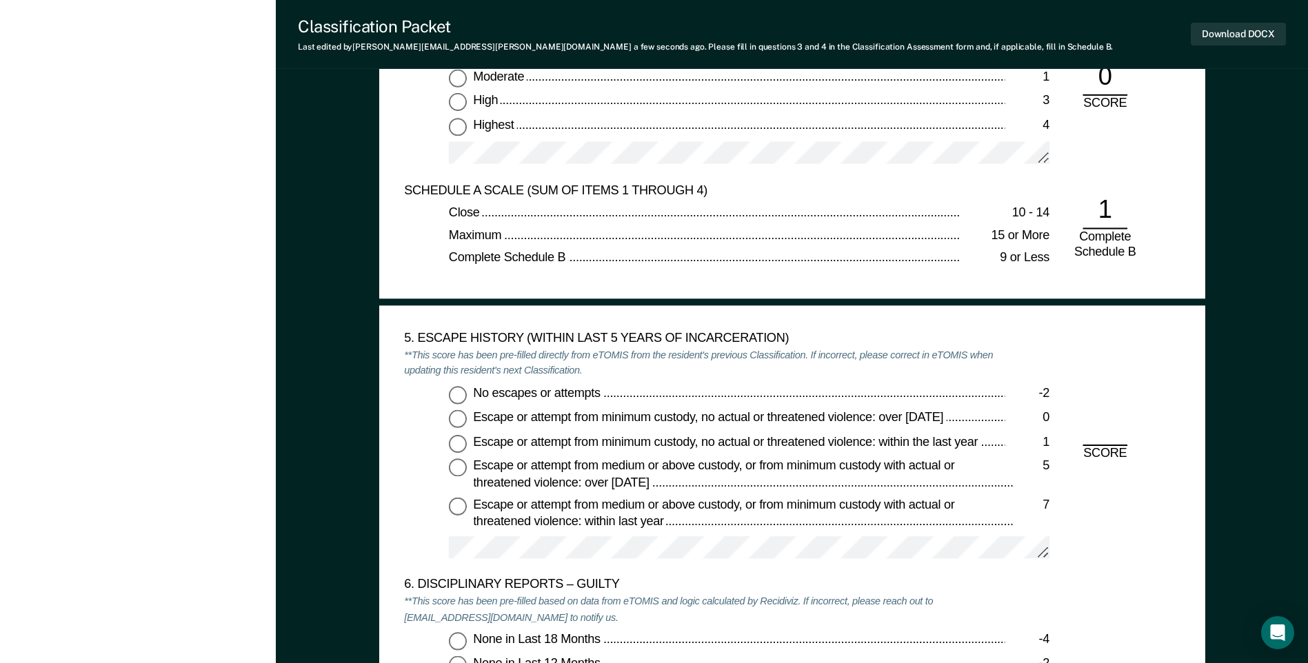
scroll to position [1999, 0]
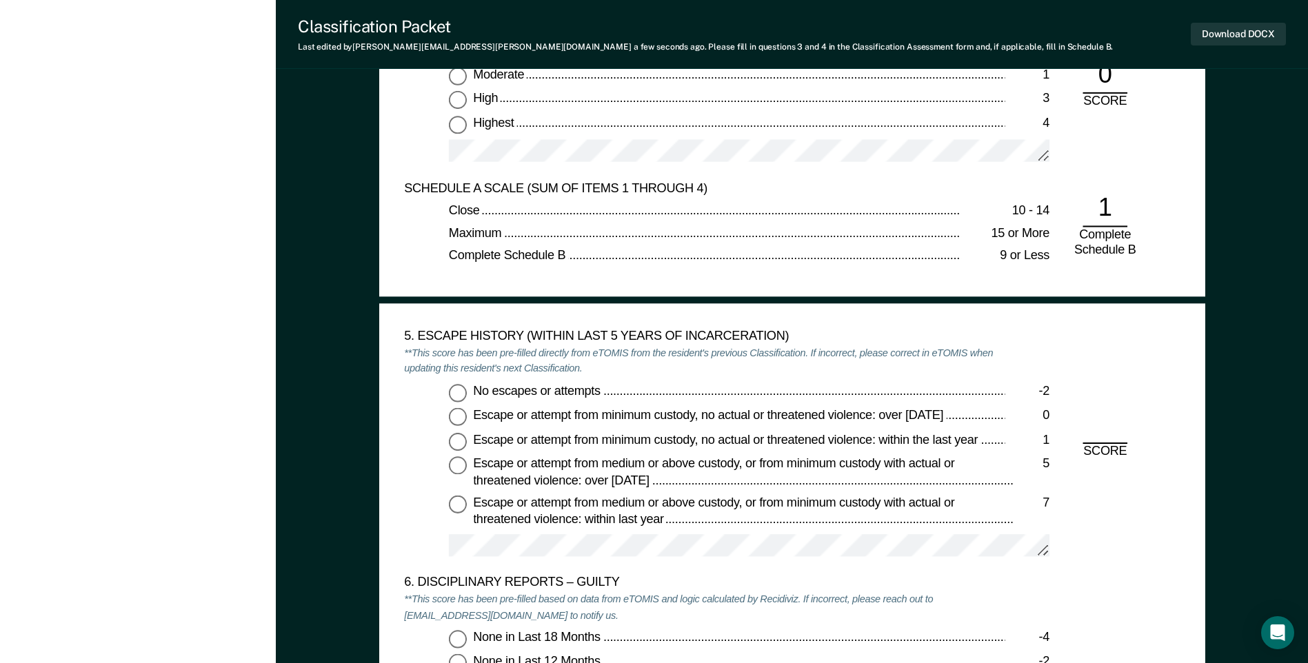
click at [461, 391] on input "No escapes or attempts -2" at bounding box center [458, 392] width 18 height 18
type textarea "x"
radio input "true"
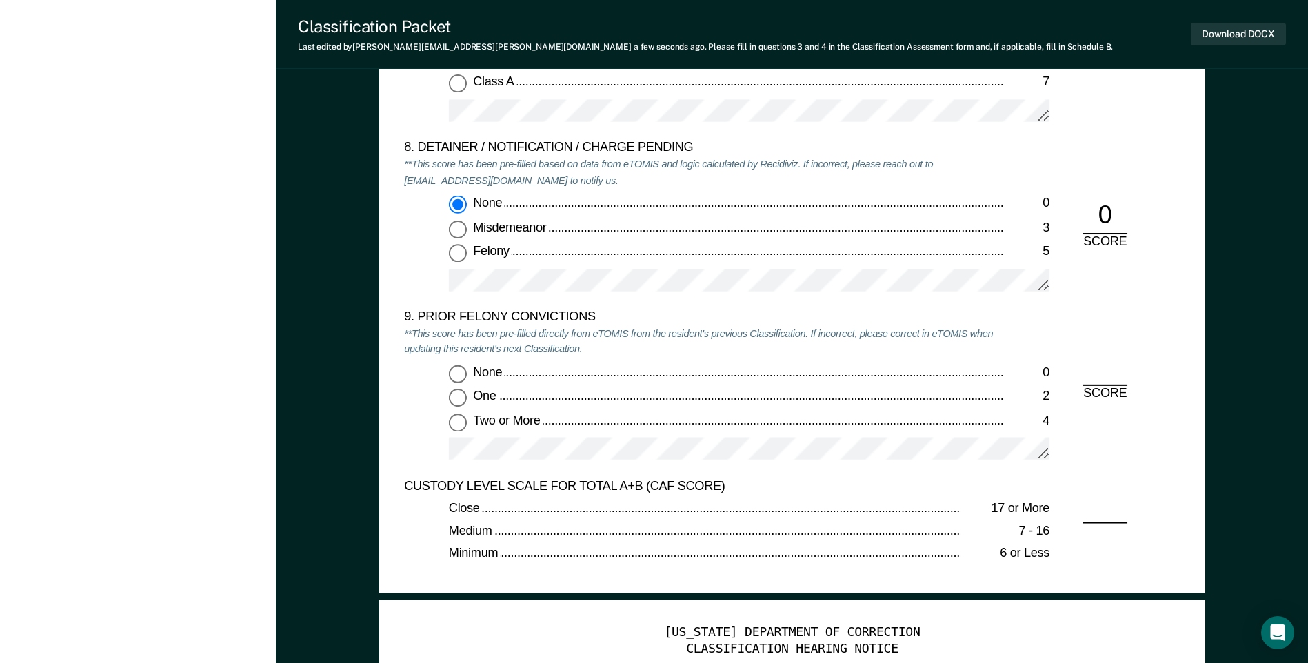
scroll to position [2896, 0]
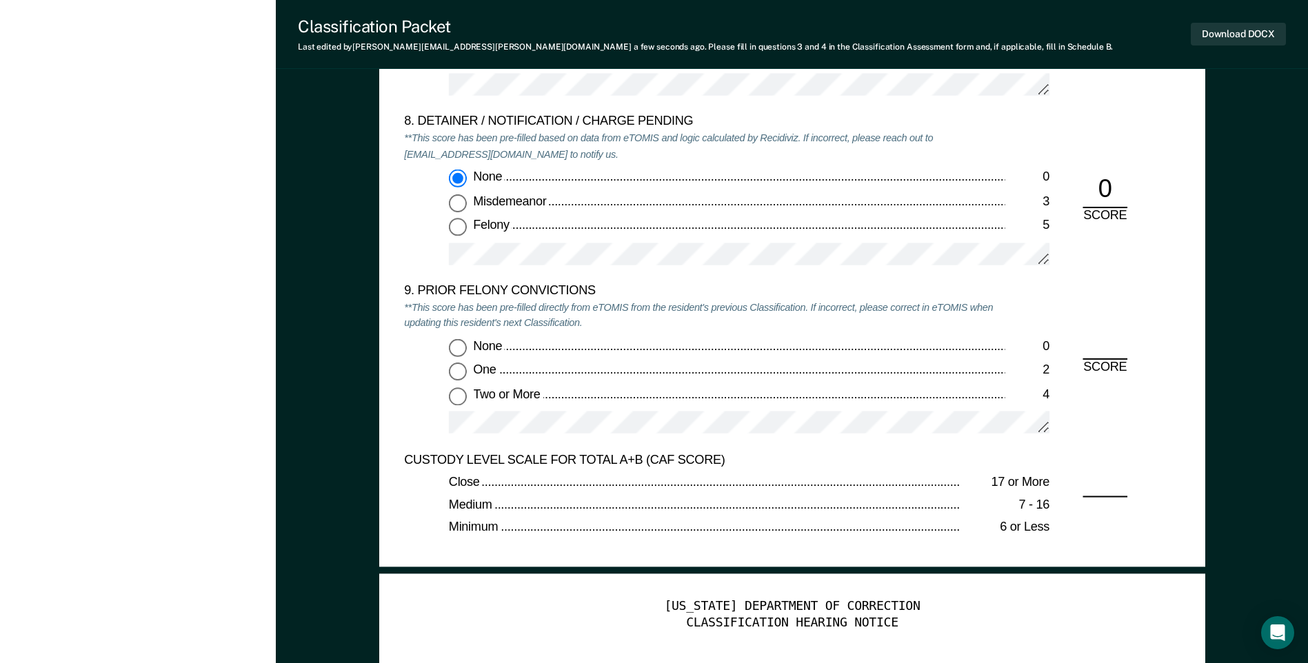
click at [456, 352] on input "None 0" at bounding box center [458, 347] width 18 height 18
type textarea "x"
radio input "true"
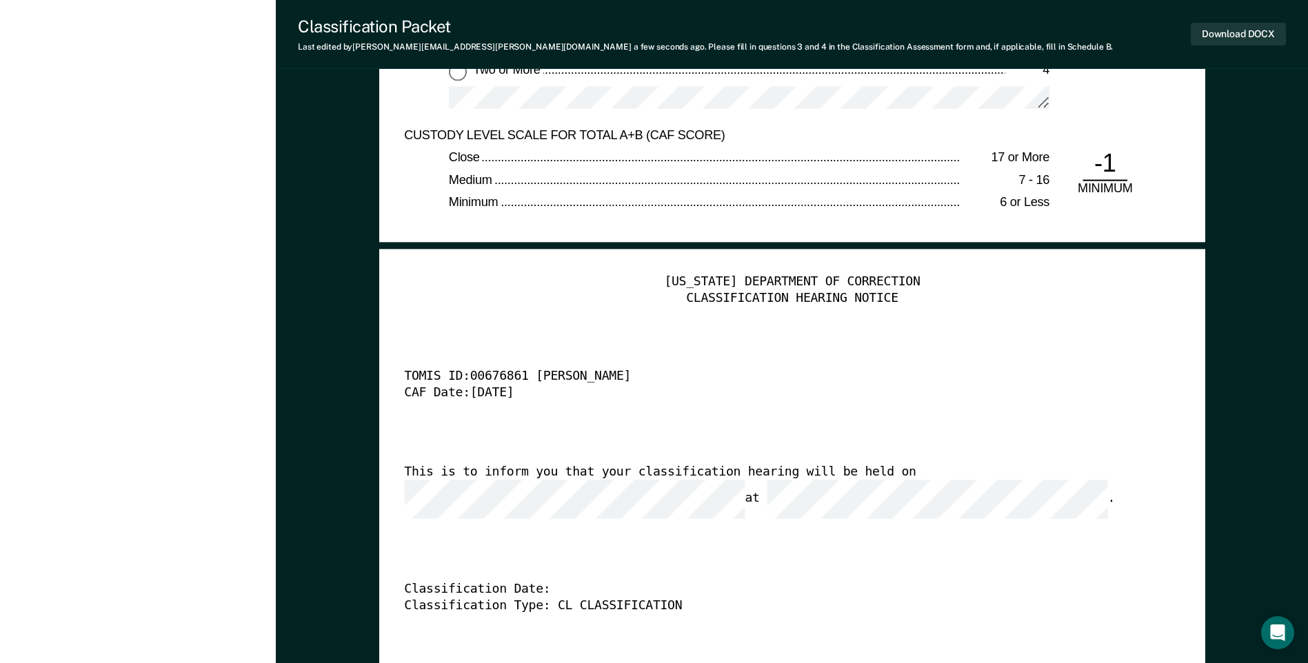
scroll to position [3240, 0]
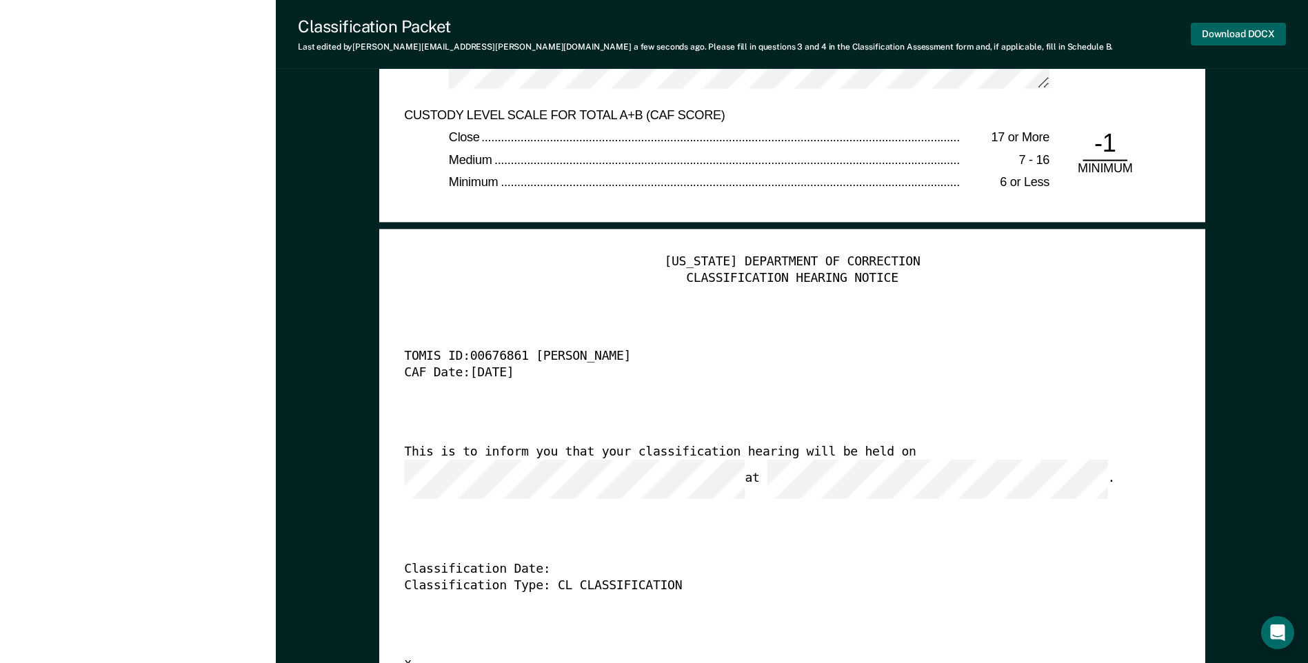
click at [1221, 36] on button "Download DOCX" at bounding box center [1238, 34] width 95 height 23
click at [889, 359] on div "TOMIS ID: 00676861 [PERSON_NAME]" at bounding box center [772, 358] width 737 height 17
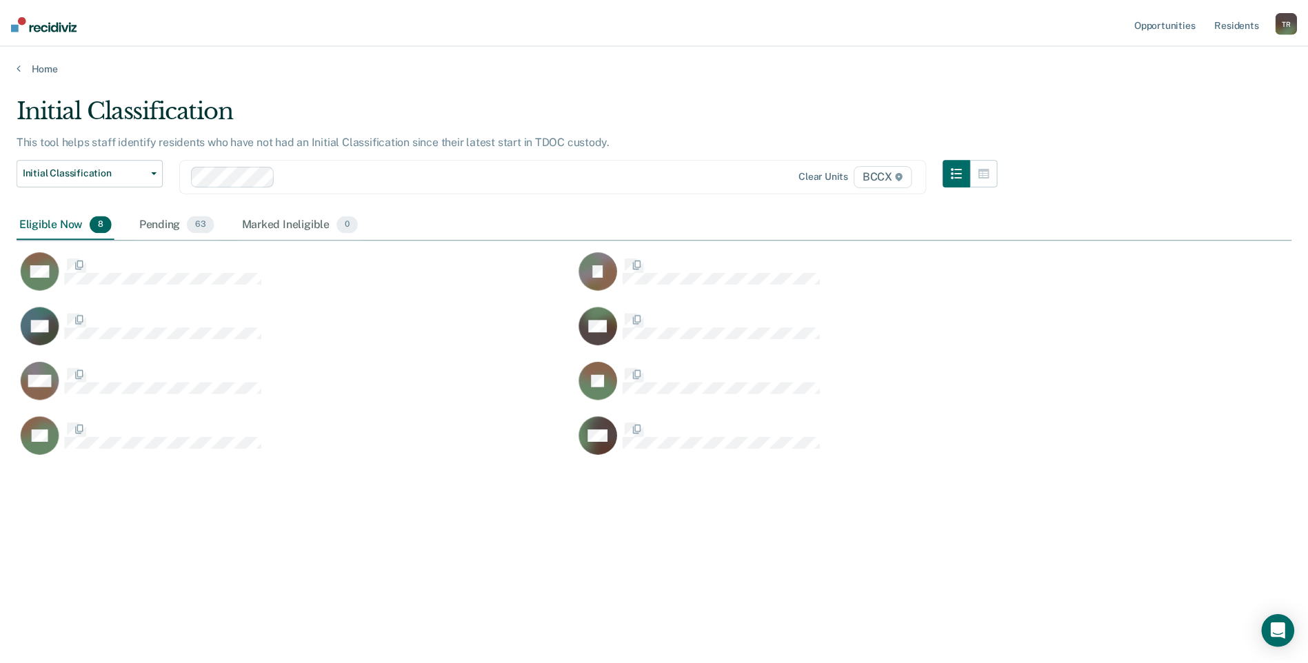
scroll to position [454, 1275]
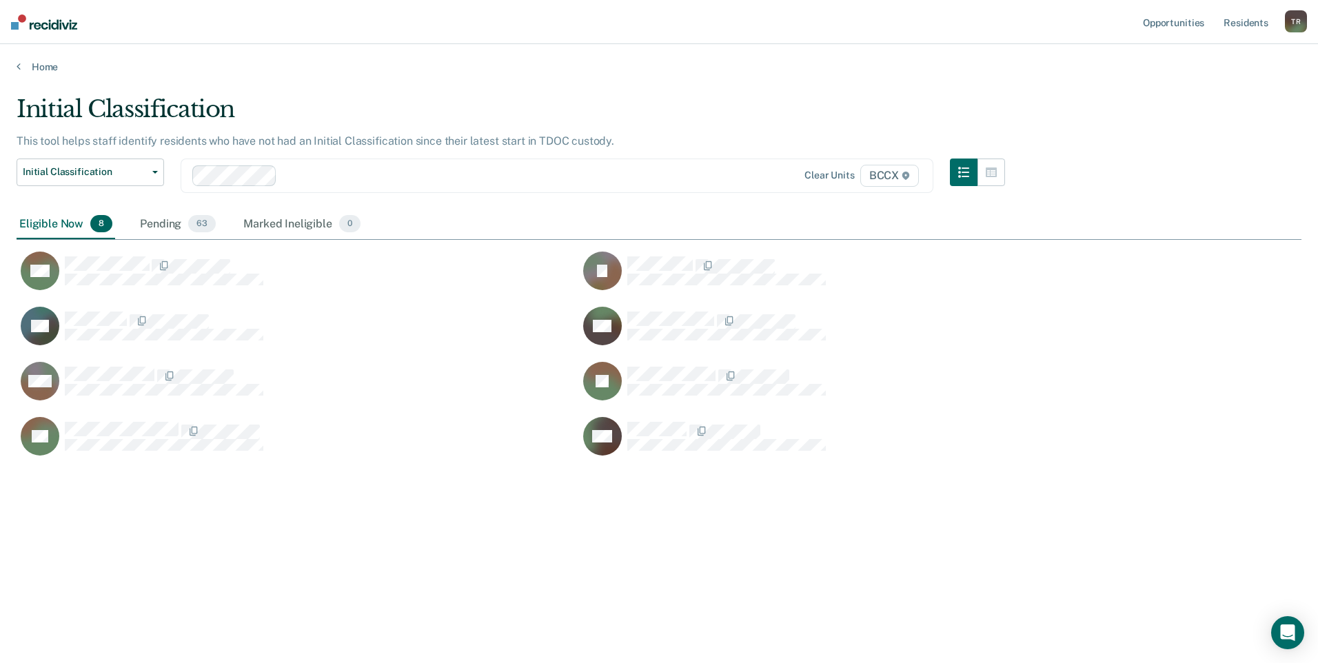
click at [514, 557] on div "Initial Classification This tool helps staff identify residents who have not ha…" at bounding box center [659, 327] width 1285 height 465
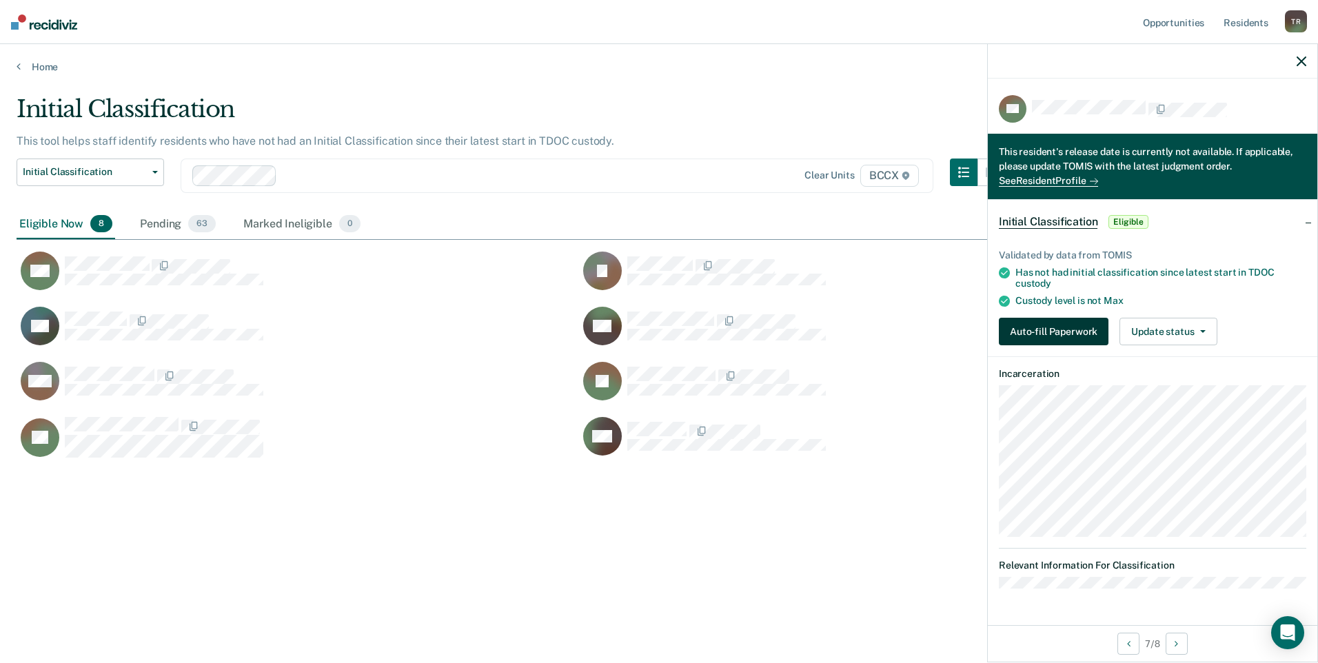
click at [1030, 327] on button "Auto-fill Paperwork" at bounding box center [1054, 332] width 110 height 28
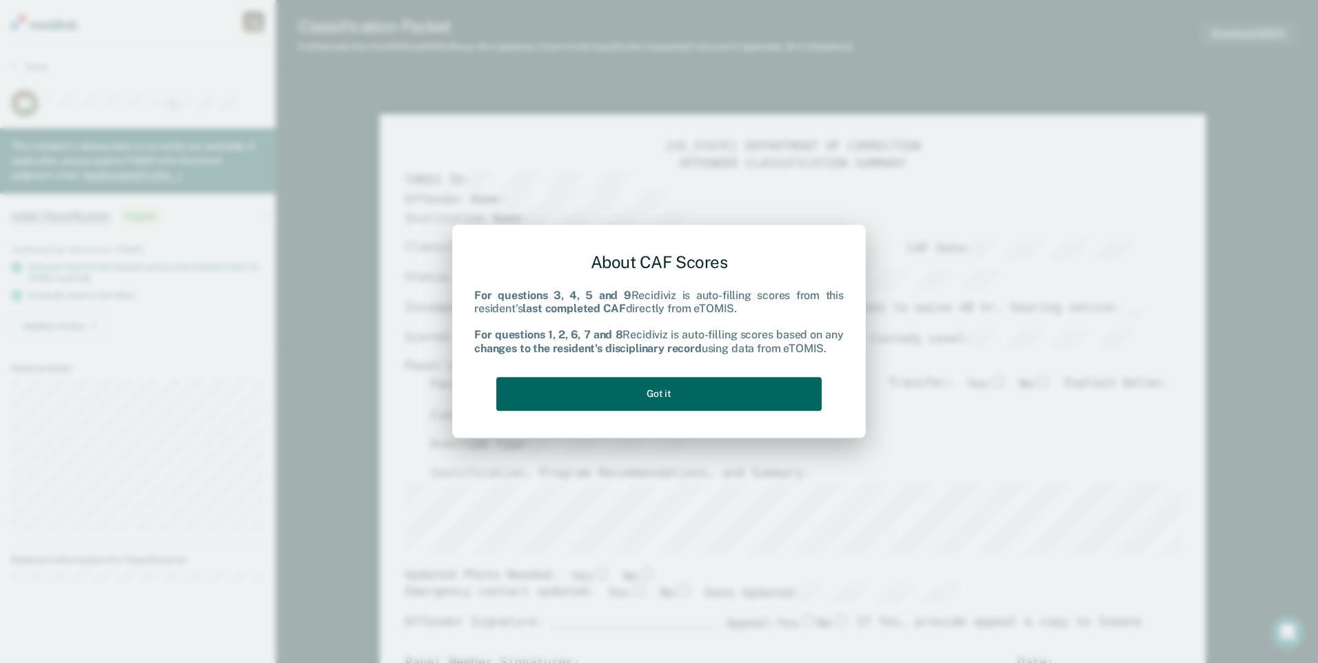
click at [752, 390] on button "Got it" at bounding box center [658, 394] width 325 height 34
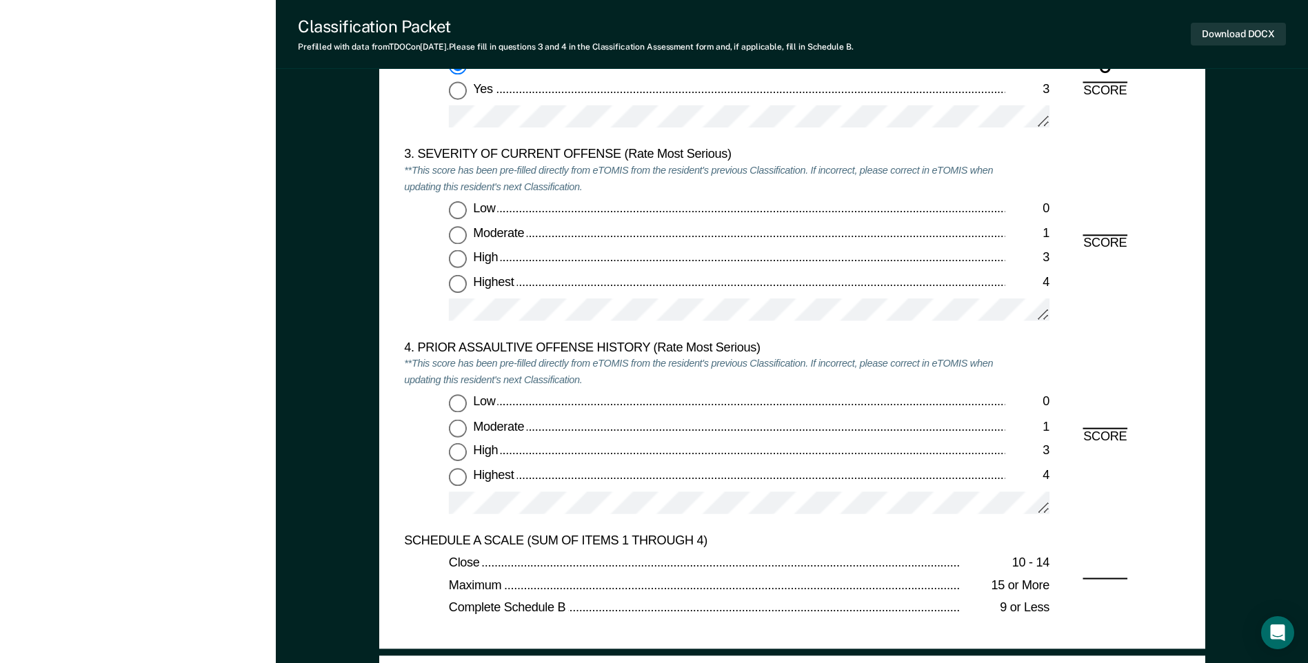
scroll to position [1655, 0]
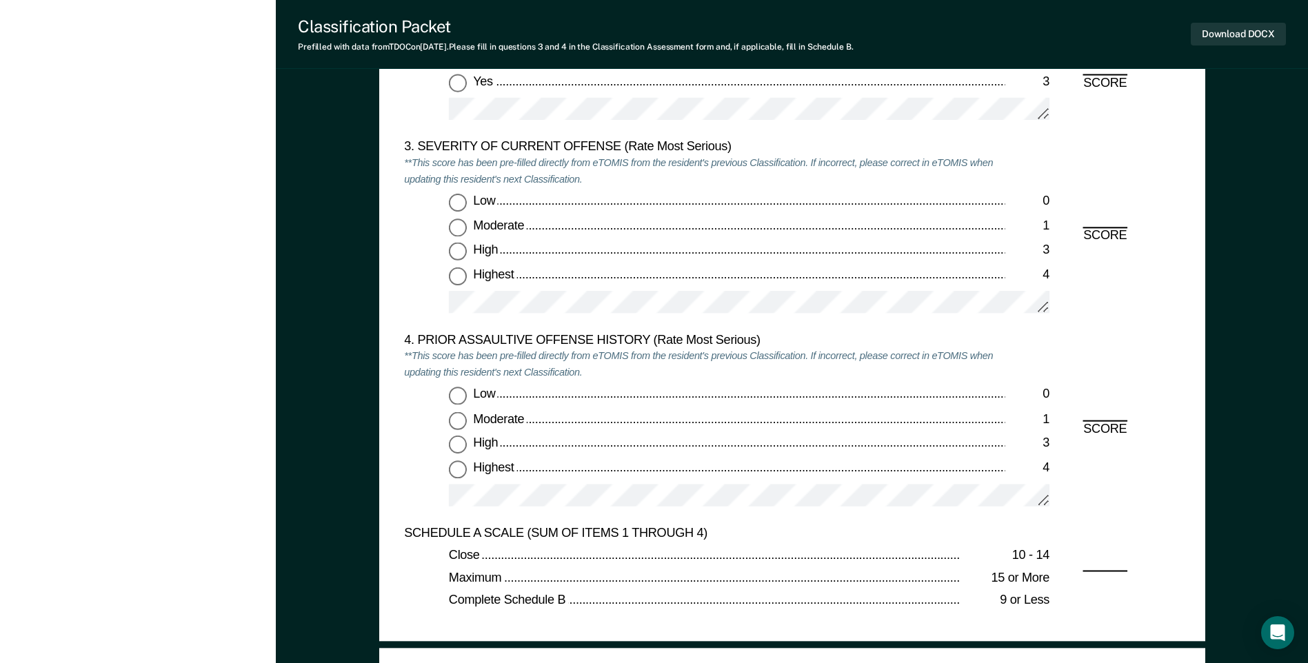
click at [456, 461] on input "Highest 4" at bounding box center [458, 470] width 18 height 18
type textarea "x"
radio input "true"
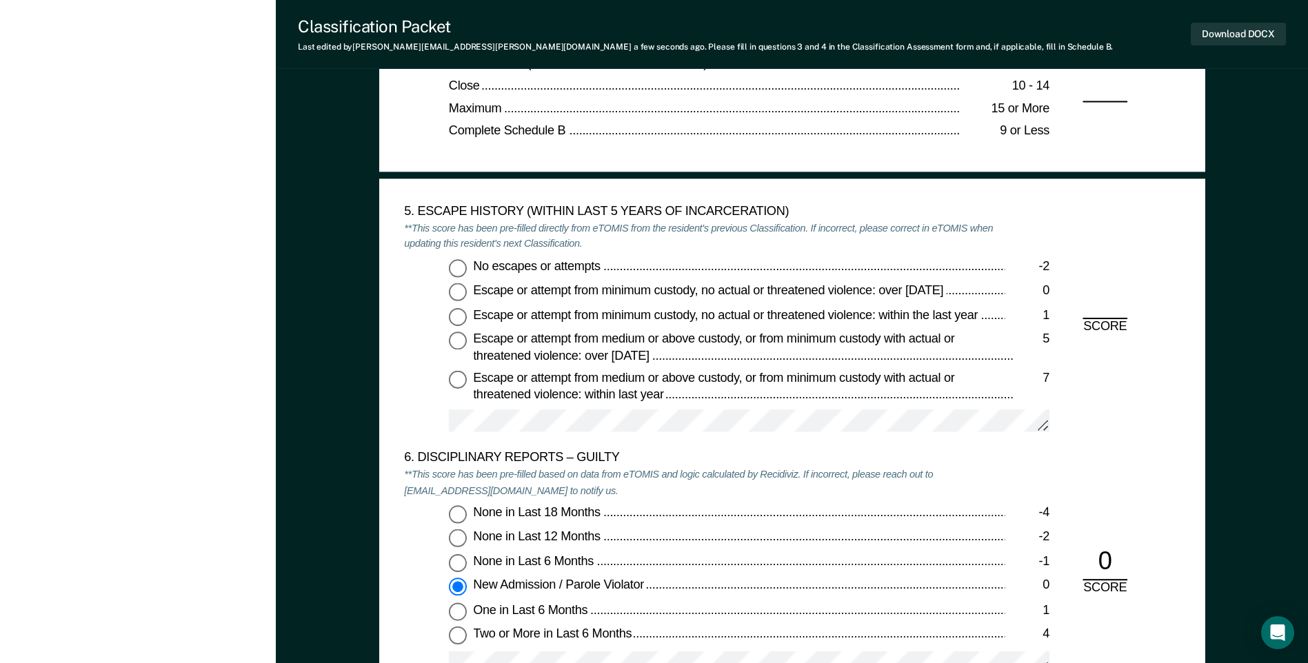
scroll to position [2137, 0]
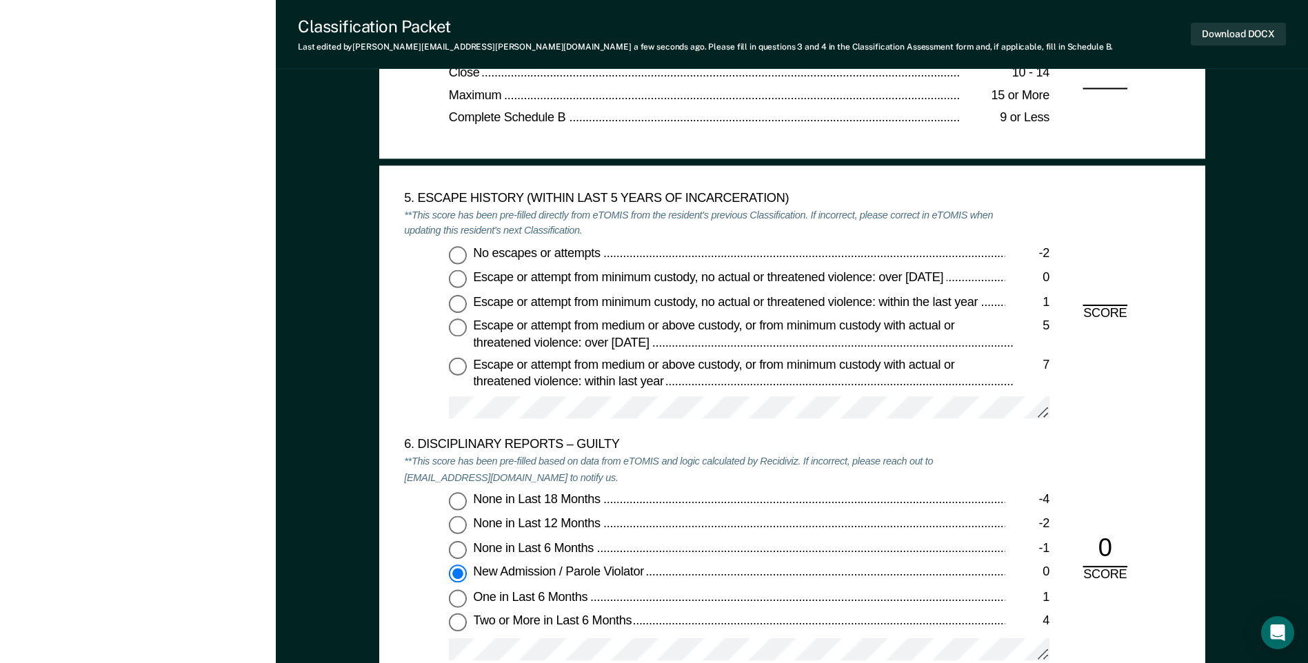
click at [461, 259] on input "No escapes or attempts -2" at bounding box center [458, 254] width 18 height 18
type textarea "x"
radio input "true"
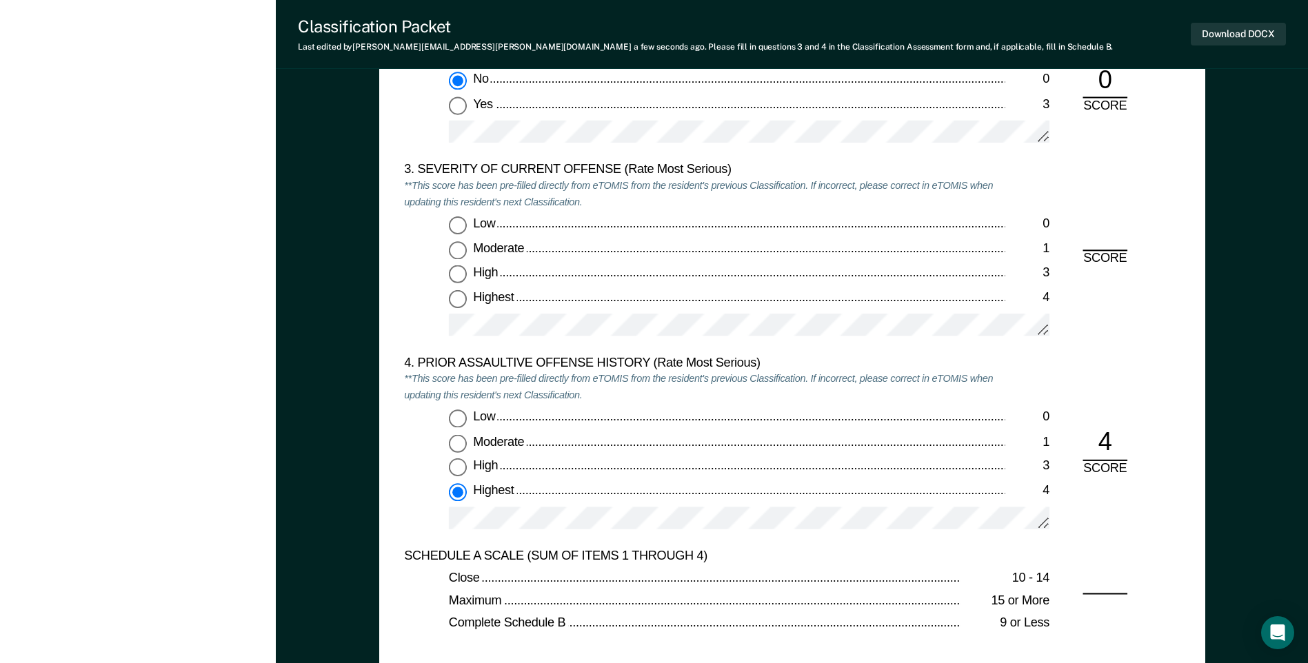
scroll to position [1586, 0]
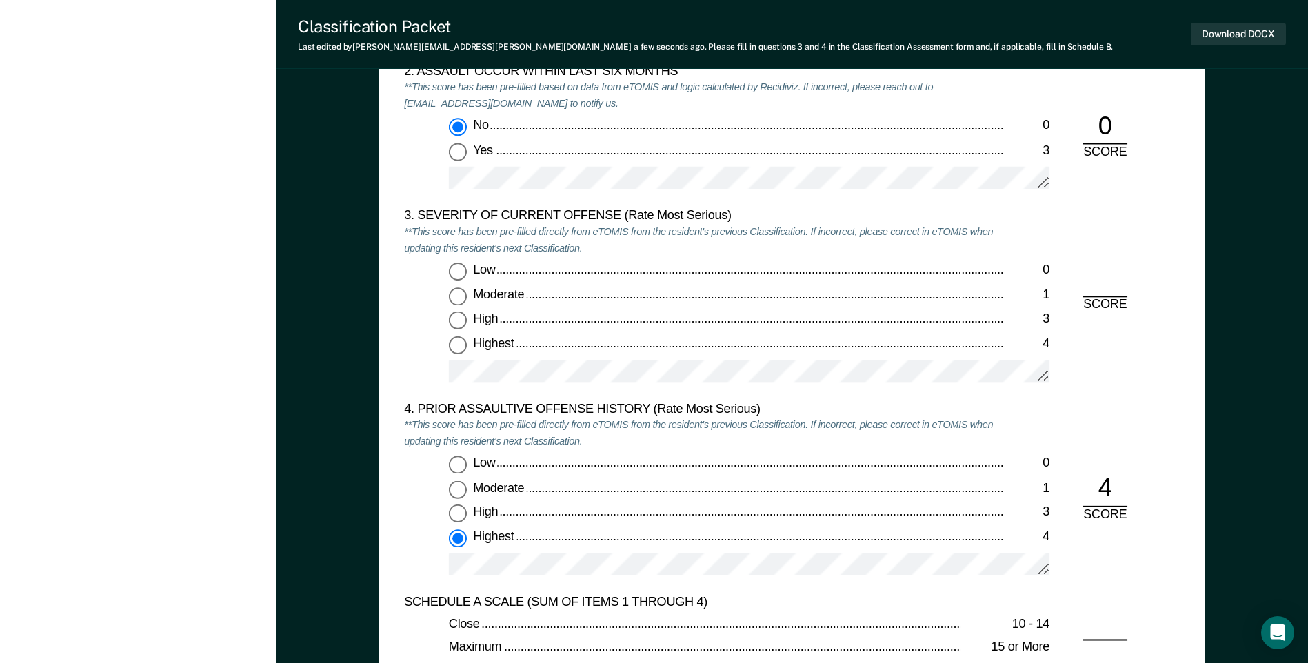
click at [459, 541] on input "Highest 4" at bounding box center [458, 538] width 18 height 18
click at [466, 466] on input "Low 0" at bounding box center [458, 465] width 18 height 18
type textarea "x"
radio input "true"
radio input "false"
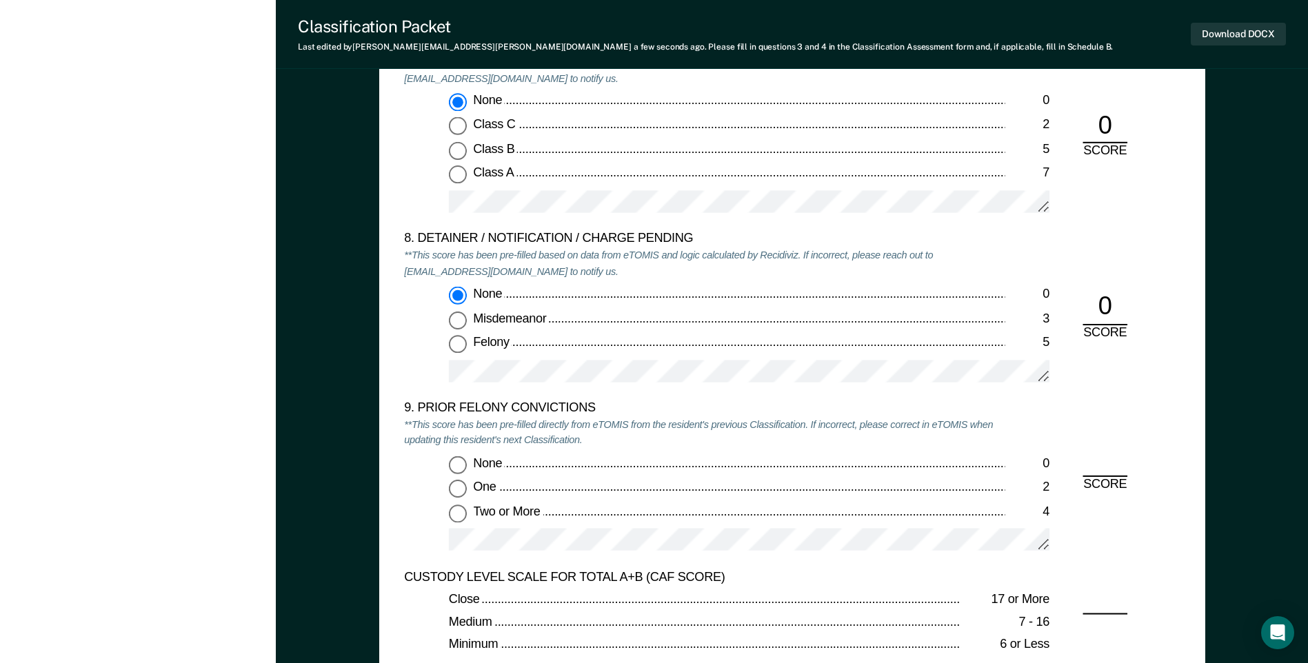
scroll to position [2758, 0]
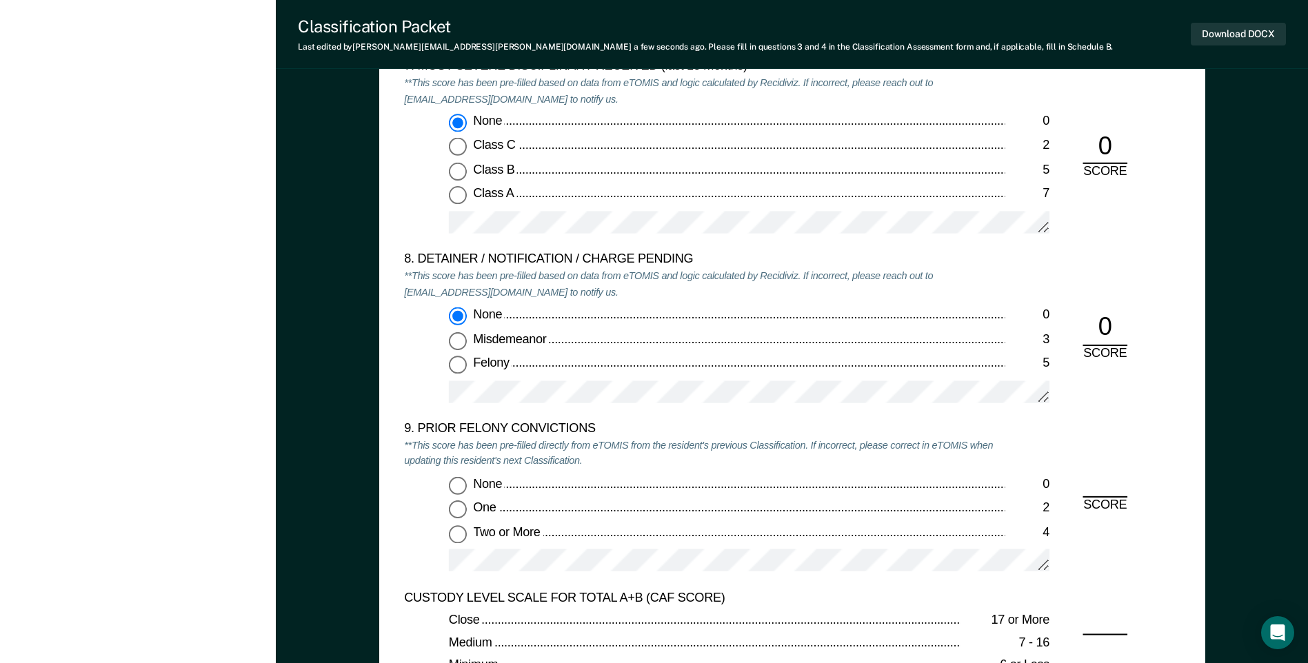
click at [454, 489] on input "None 0" at bounding box center [458, 485] width 18 height 18
type textarea "x"
radio input "true"
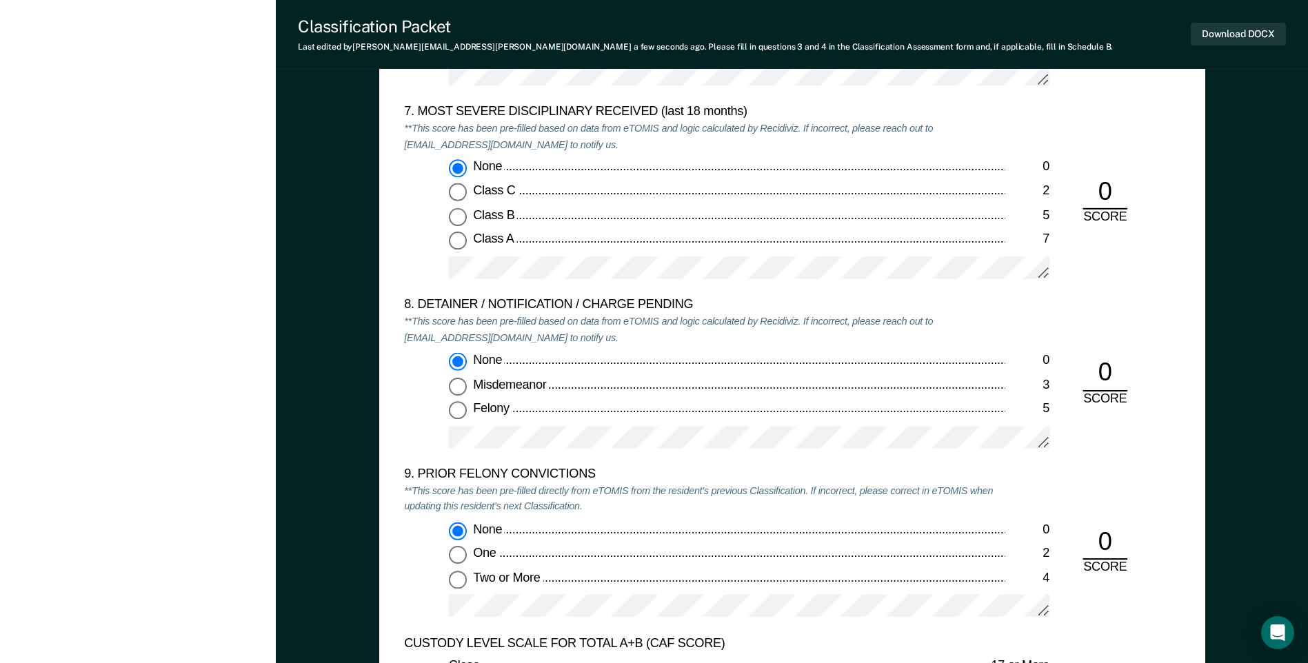
scroll to position [2689, 0]
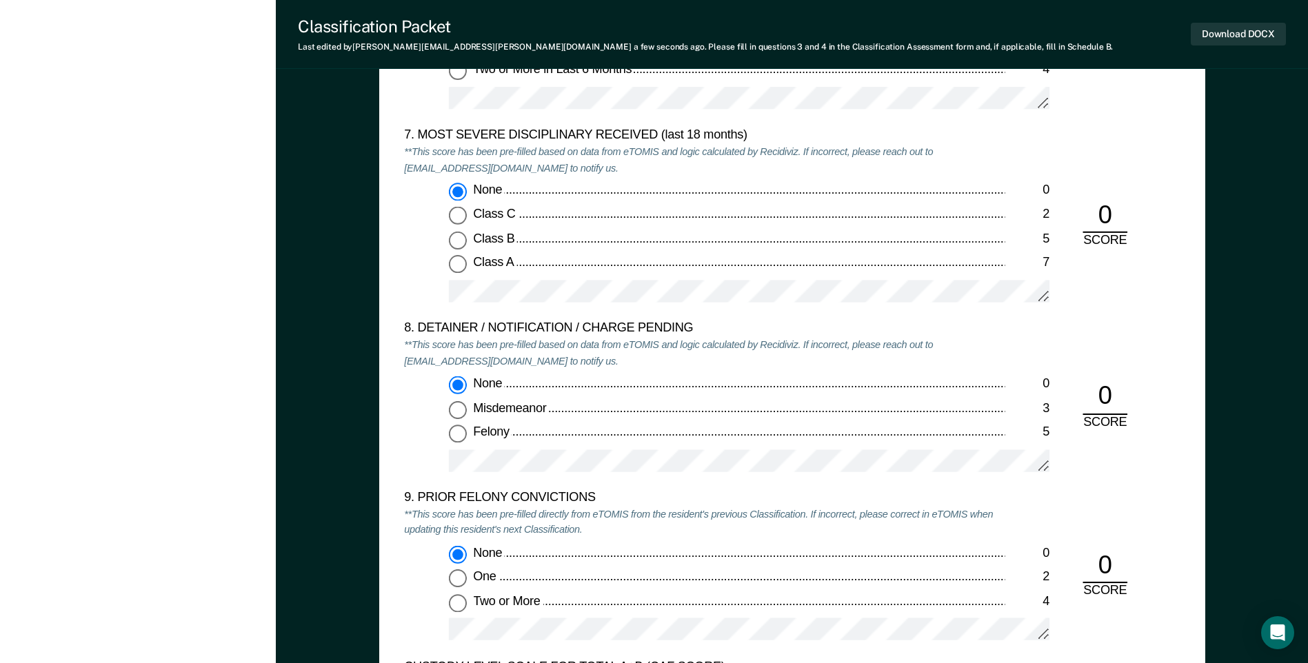
click at [460, 435] on input "Felony 5" at bounding box center [458, 434] width 18 height 18
type textarea "x"
radio input "false"
radio input "true"
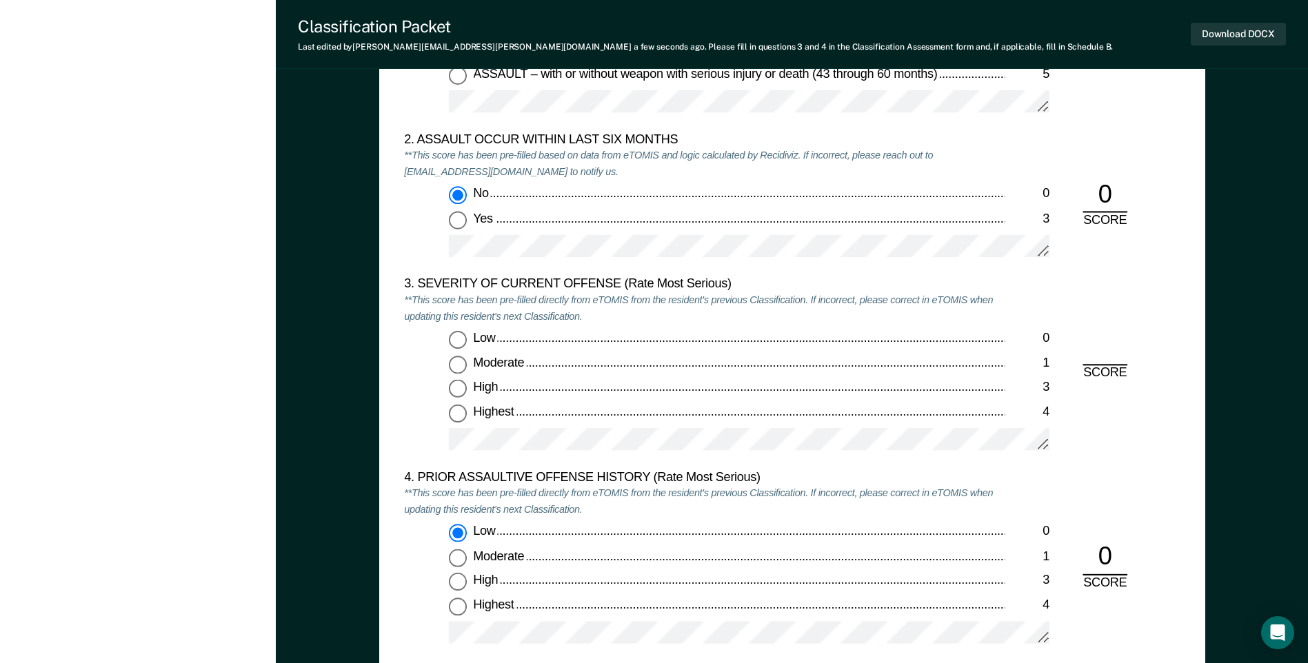
scroll to position [1517, 0]
click at [461, 415] on input "Highest 4" at bounding box center [458, 414] width 18 height 18
type textarea "x"
radio input "true"
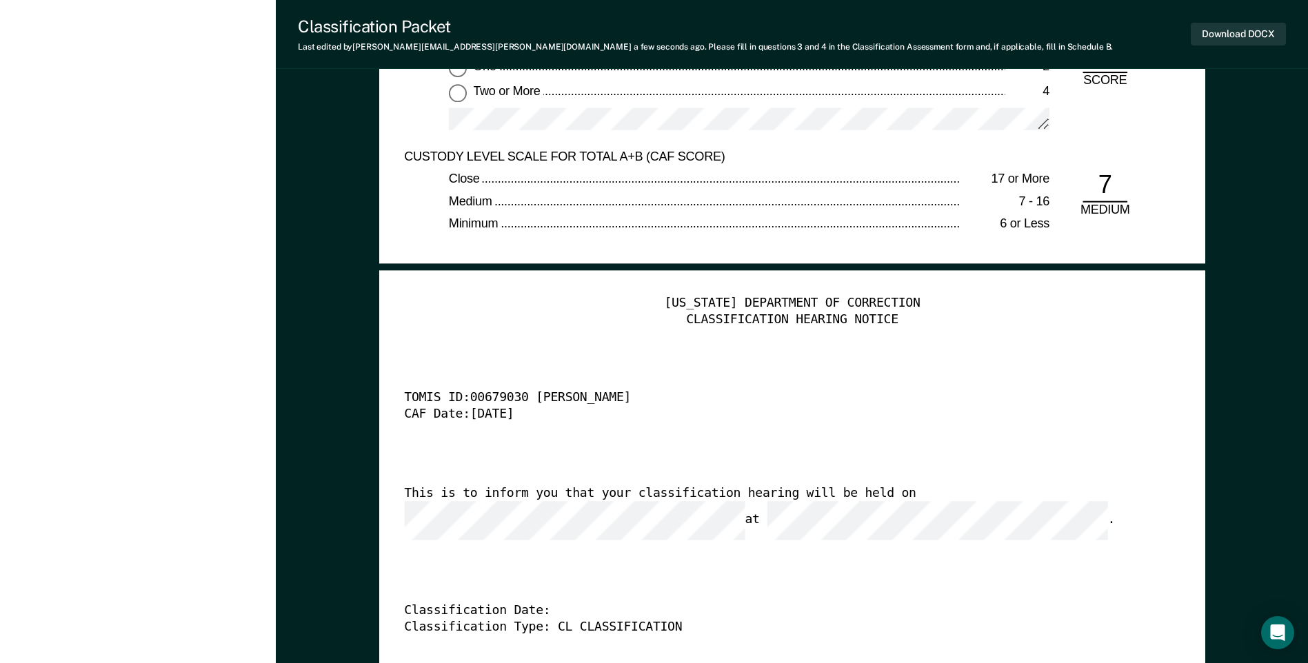
scroll to position [3240, 0]
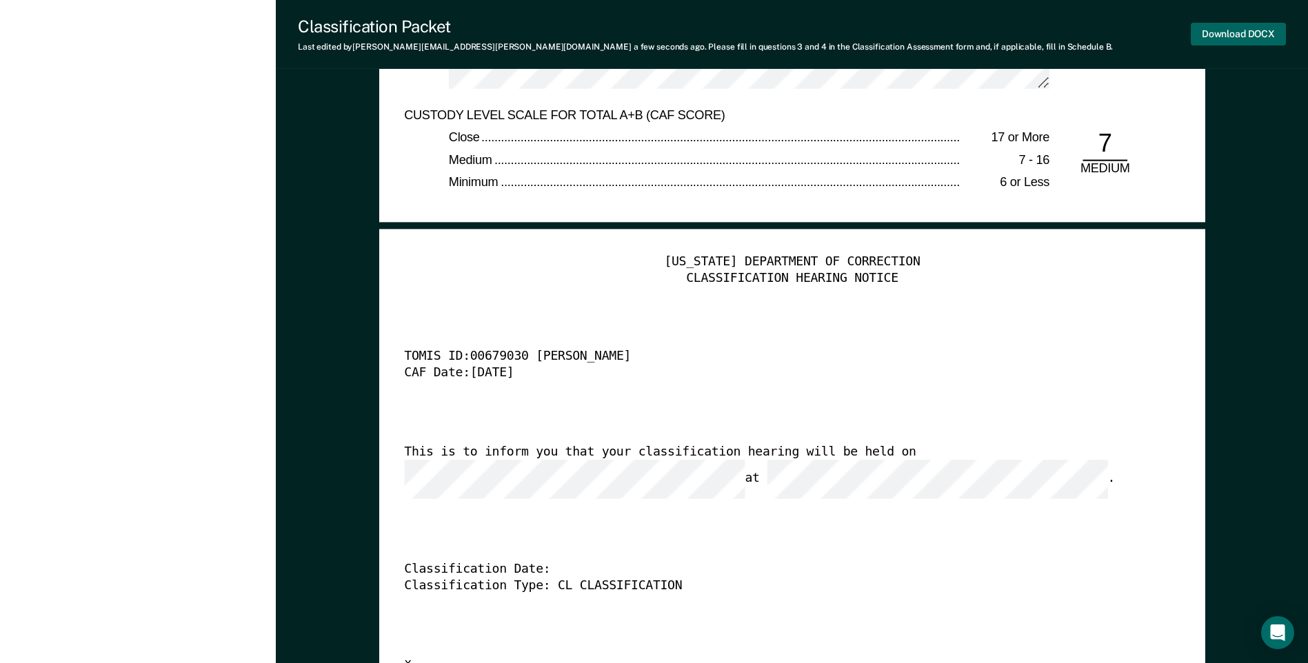
click at [1211, 37] on button "Download DOCX" at bounding box center [1238, 34] width 95 height 23
drag, startPoint x: 905, startPoint y: 340, endPoint x: 899, endPoint y: 334, distance: 7.8
click at [905, 340] on div "[US_STATE] DEPARTMENT OF CORRECTION CLASSIFICATION HEARING NOTICE TOMIS ID: 006…" at bounding box center [792, 464] width 776 height 420
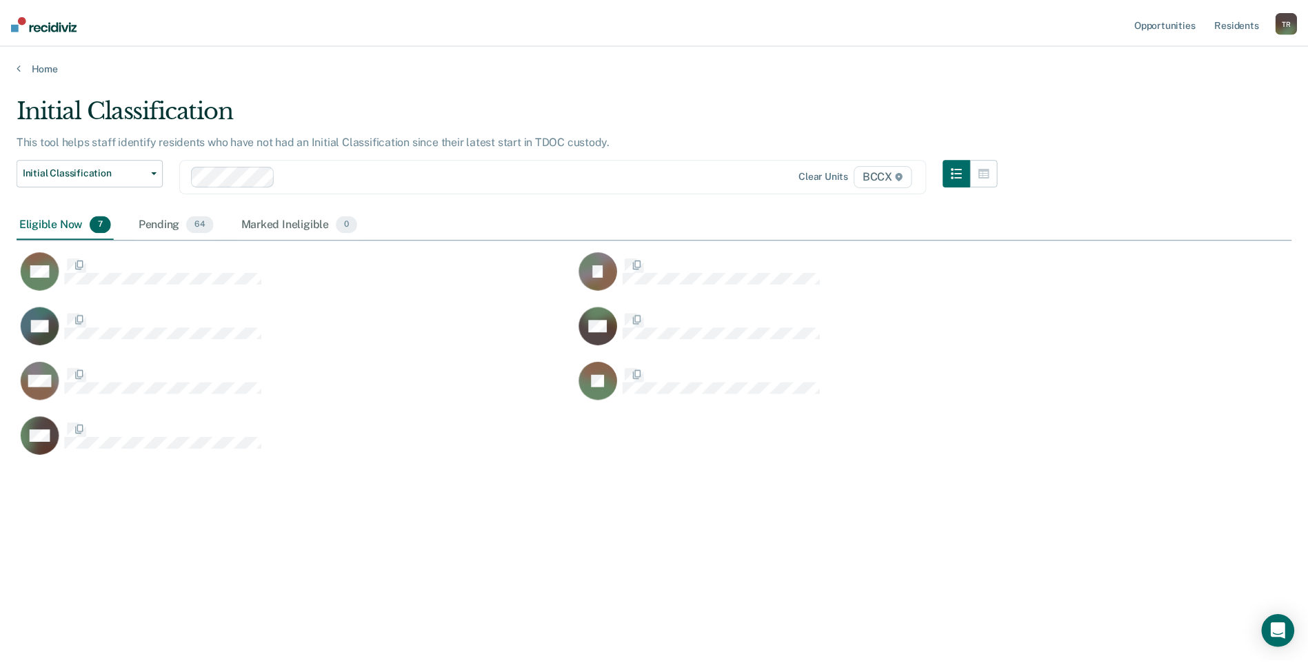
scroll to position [454, 1275]
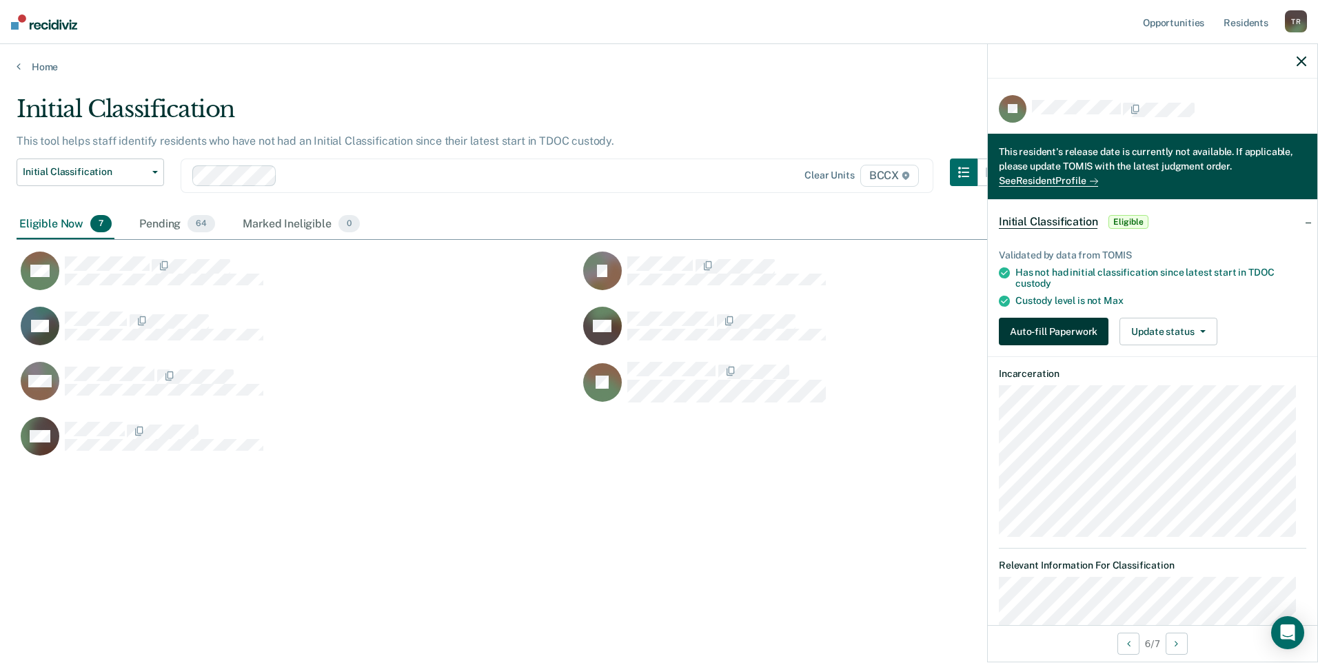
click at [1060, 330] on button "Auto-fill Paperwork" at bounding box center [1054, 332] width 110 height 28
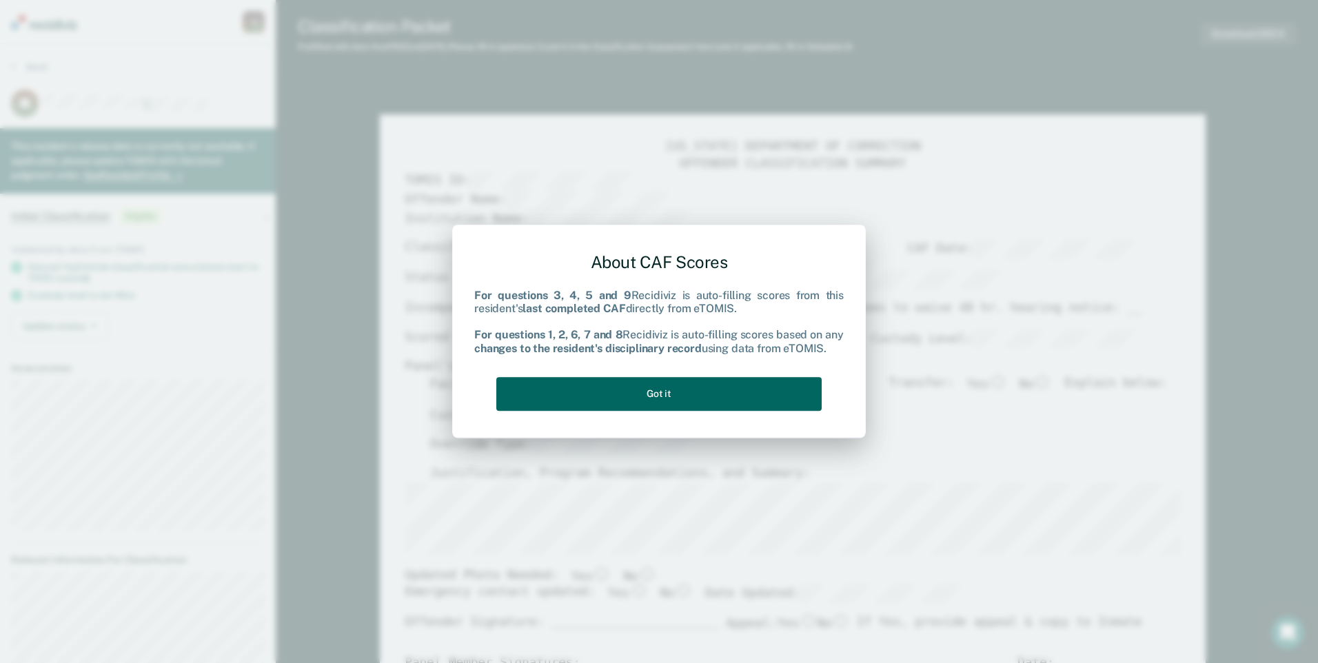
click at [713, 386] on button "Got it" at bounding box center [658, 394] width 325 height 34
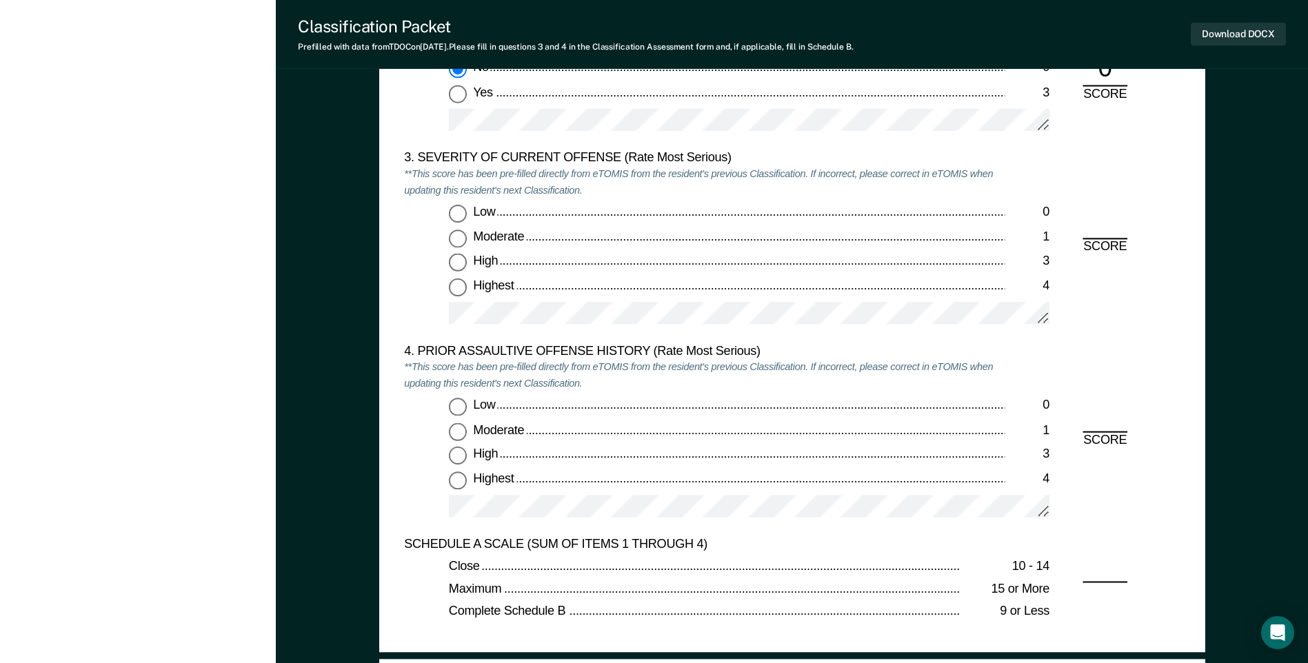
scroll to position [1655, 0]
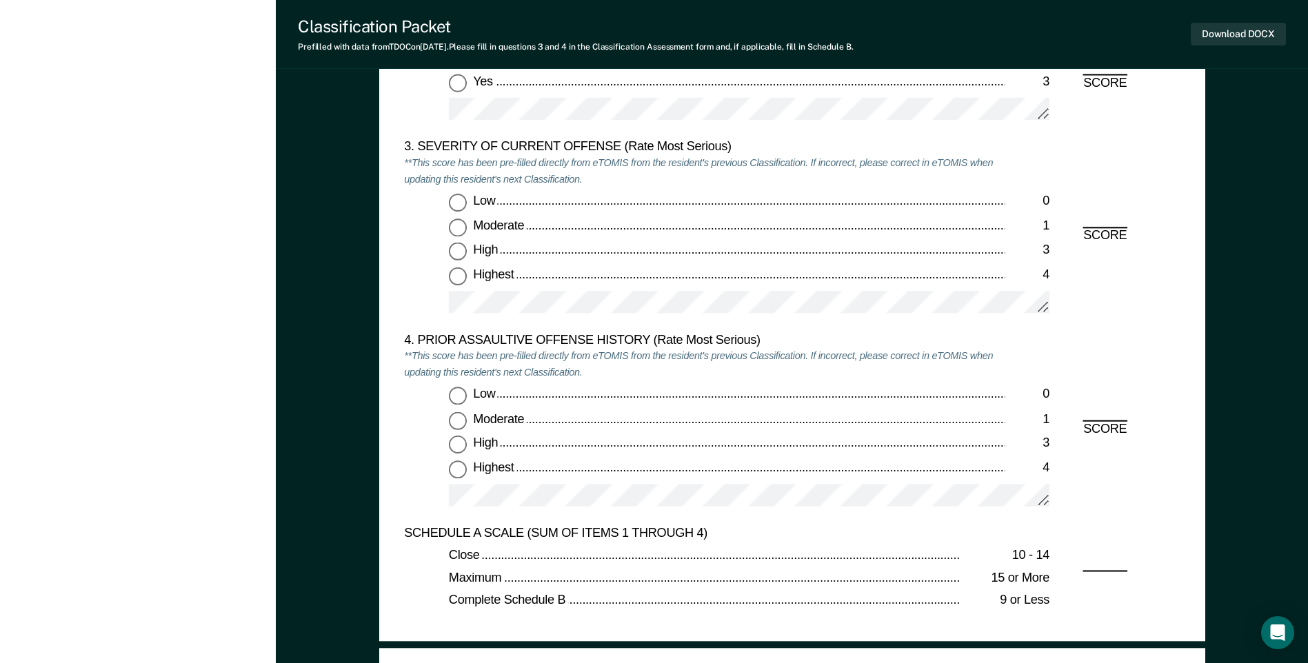
click at [458, 228] on input "Moderate 1" at bounding box center [458, 228] width 18 height 18
type textarea "x"
radio input "true"
click at [461, 395] on input "Low 0" at bounding box center [458, 396] width 18 height 18
type textarea "x"
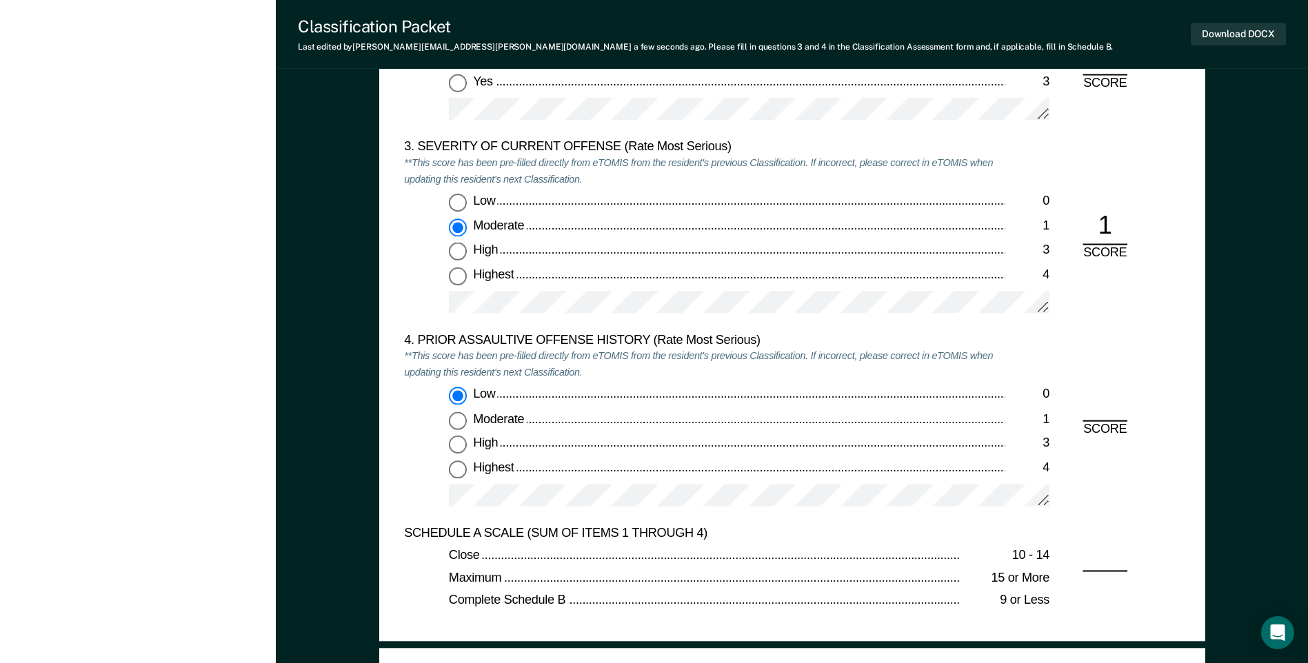
radio input "true"
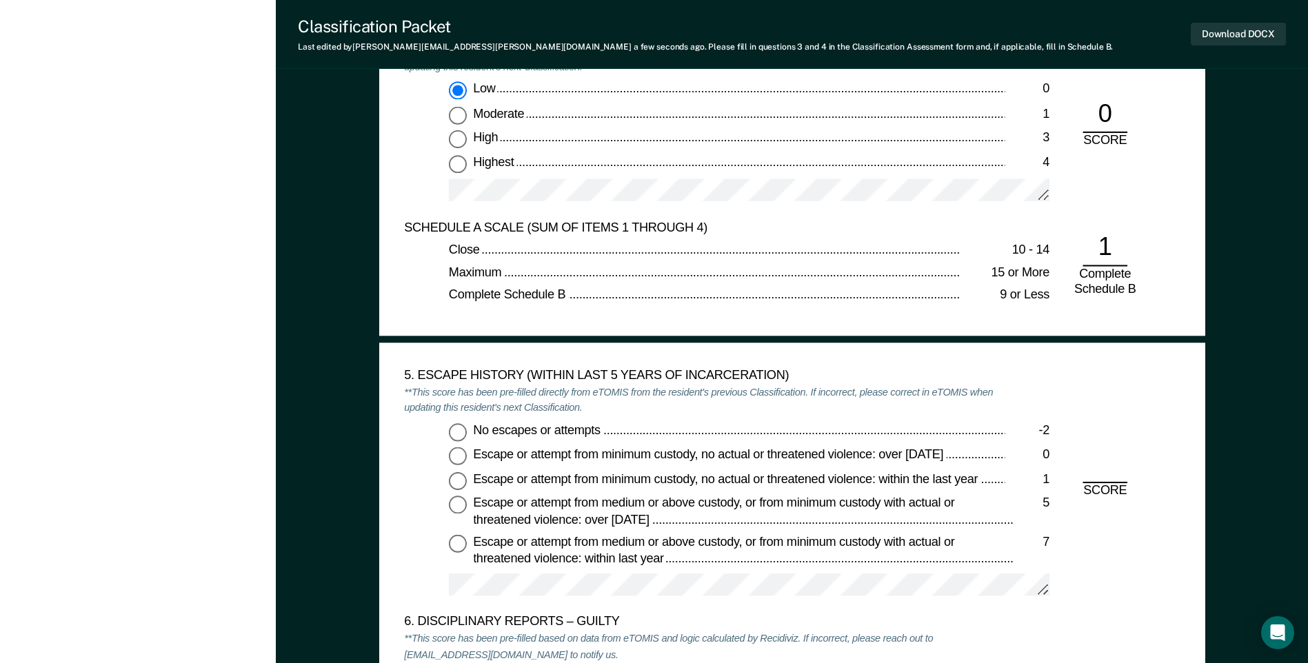
scroll to position [1999, 0]
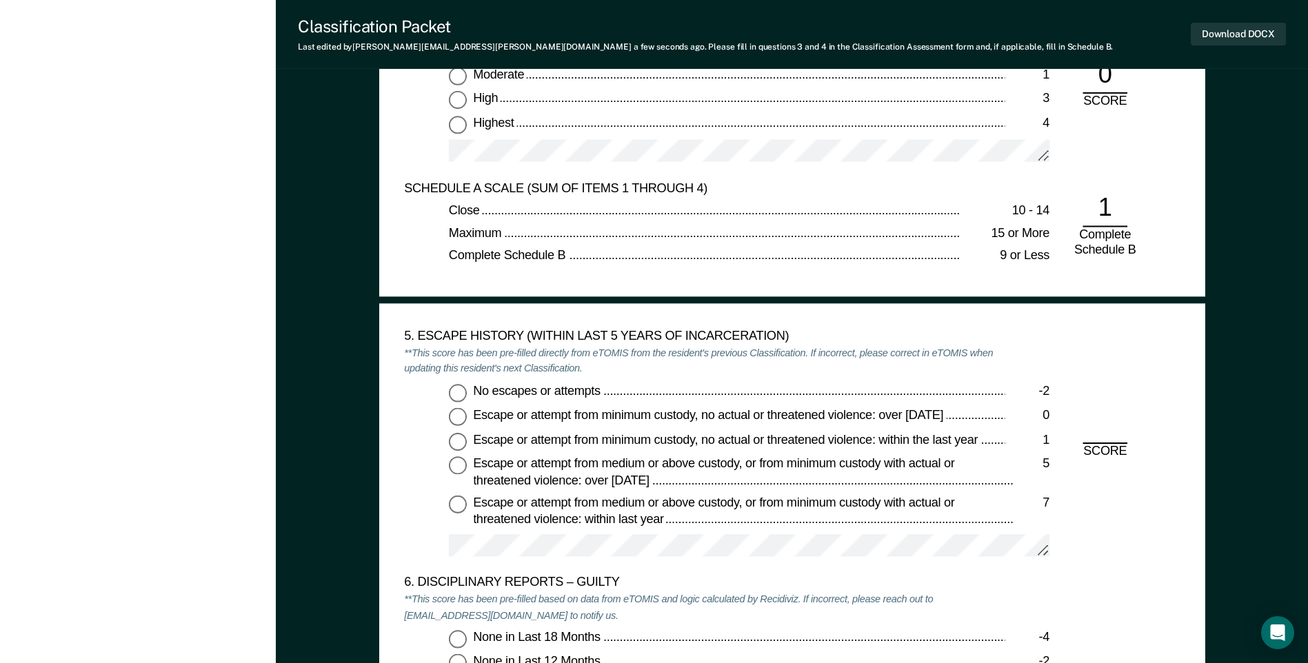
click at [456, 390] on input "No escapes or attempts -2" at bounding box center [458, 392] width 18 height 18
type textarea "x"
radio input "true"
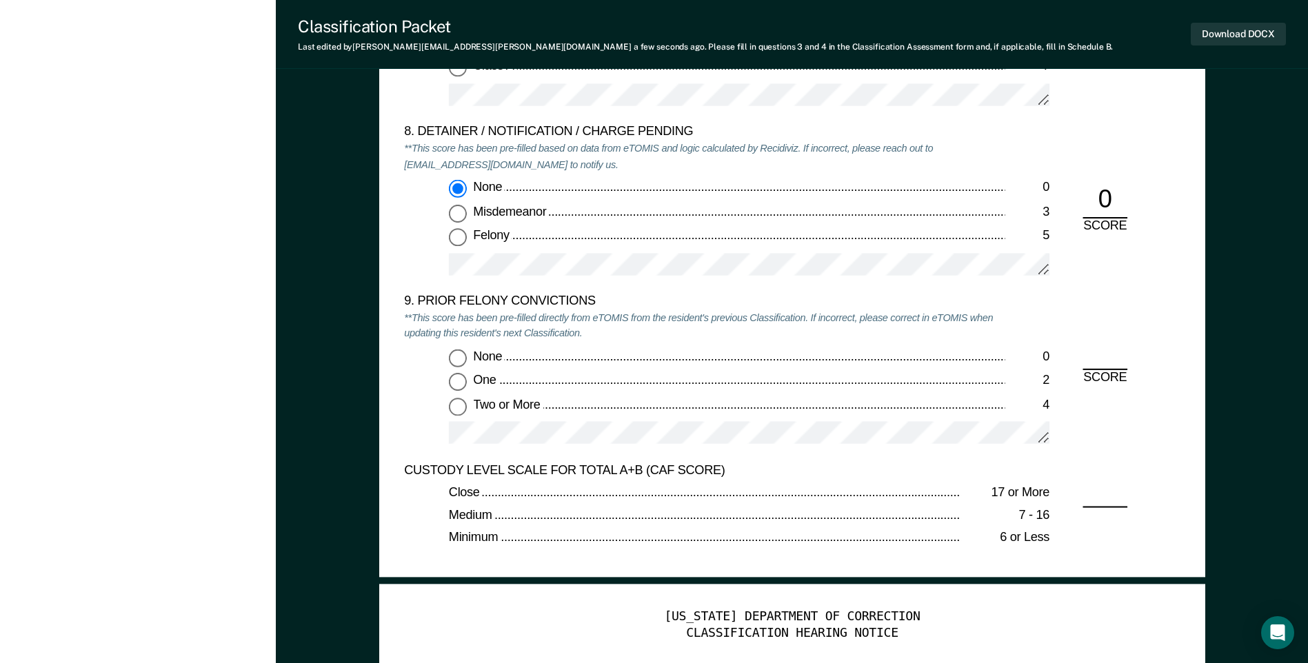
scroll to position [2896, 0]
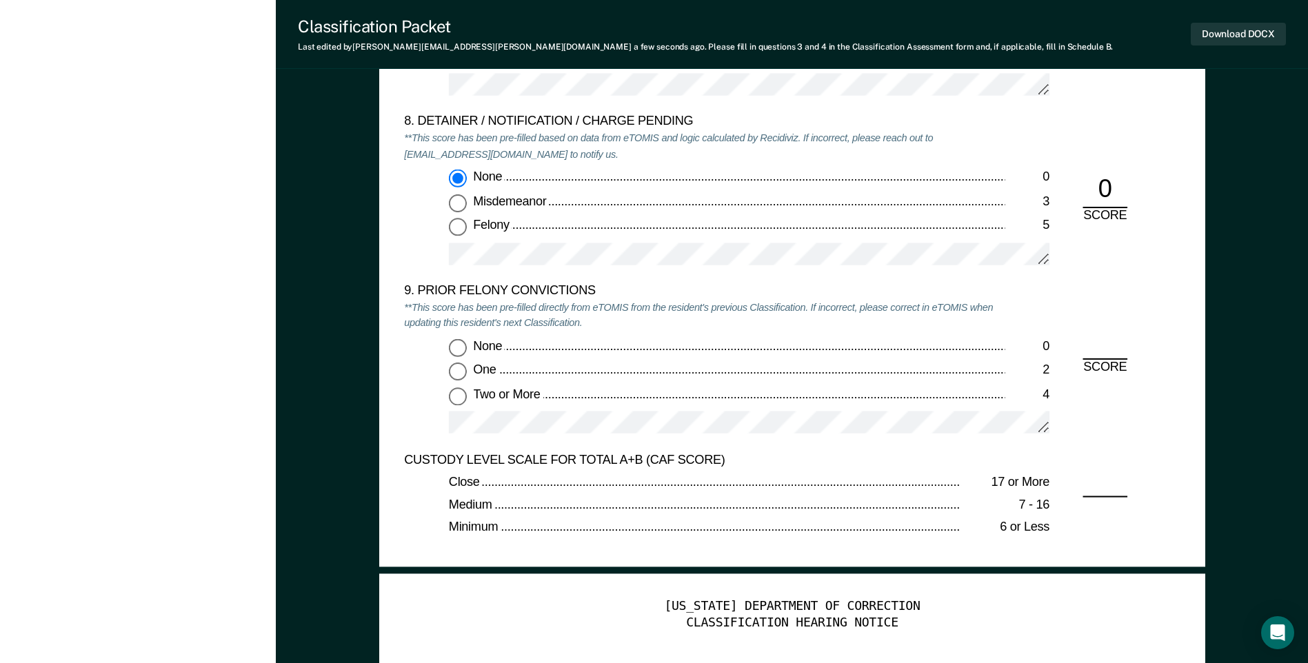
click at [454, 371] on input "One 2" at bounding box center [458, 372] width 18 height 18
type textarea "x"
radio input "true"
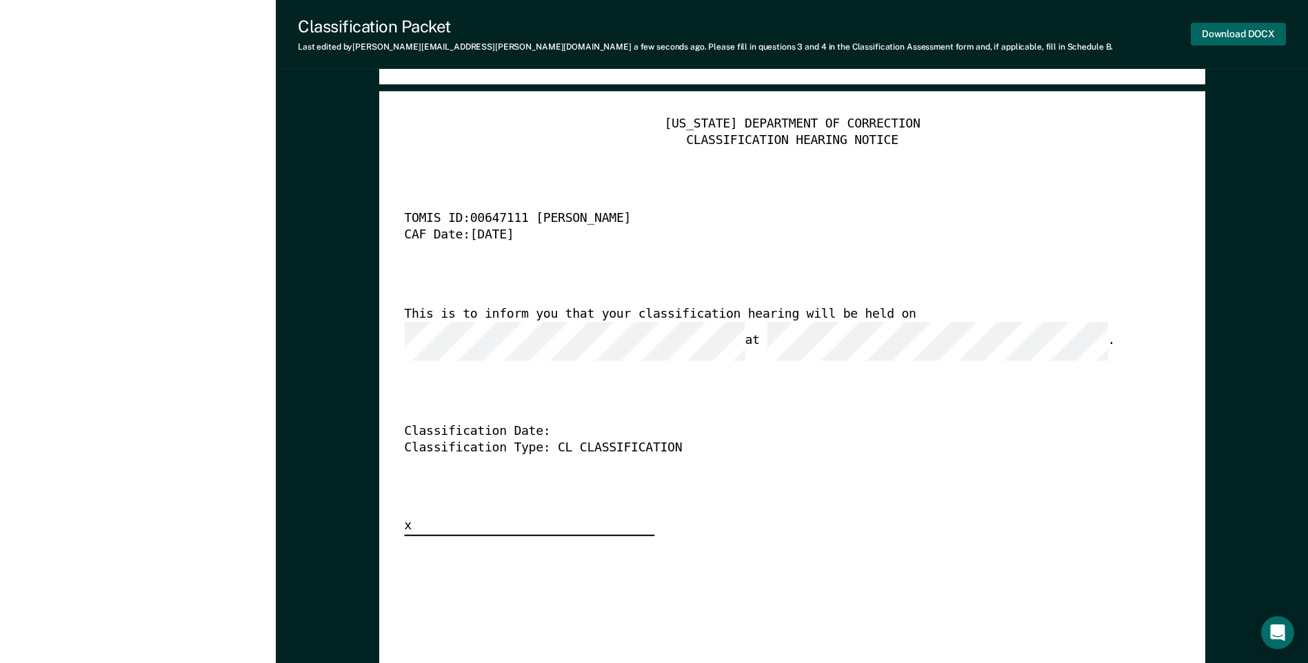
click at [1218, 37] on button "Download DOCX" at bounding box center [1238, 34] width 95 height 23
click at [870, 250] on div "[US_STATE] DEPARTMENT OF CORRECTION CLASSIFICATION HEARING NOTICE TOMIS ID: 006…" at bounding box center [792, 327] width 776 height 420
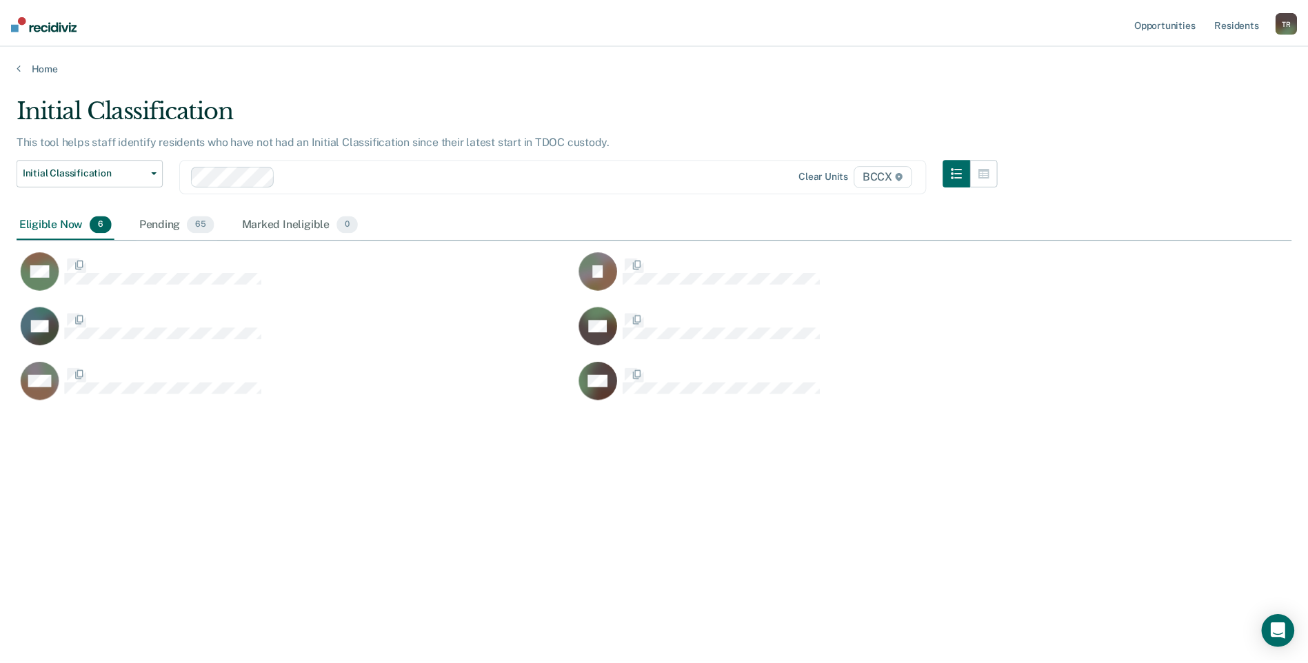
scroll to position [454, 1275]
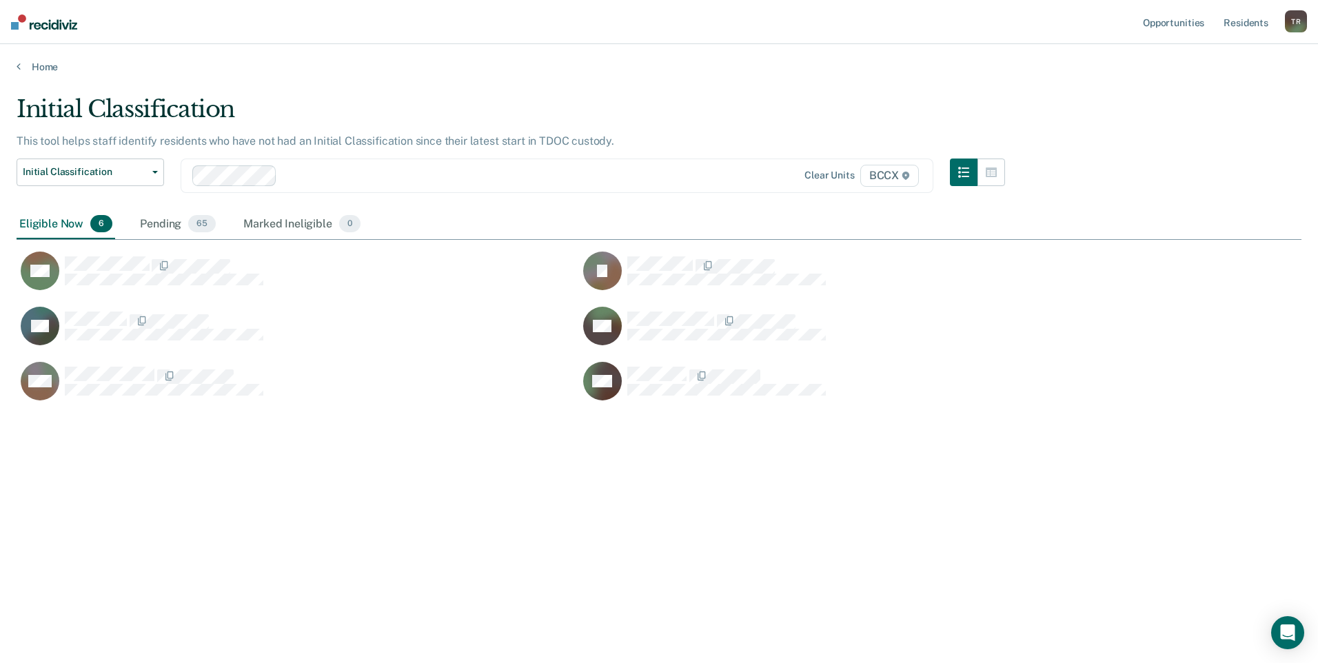
click at [452, 548] on div "Initial Classification This tool helps staff identify residents who have not ha…" at bounding box center [659, 327] width 1285 height 465
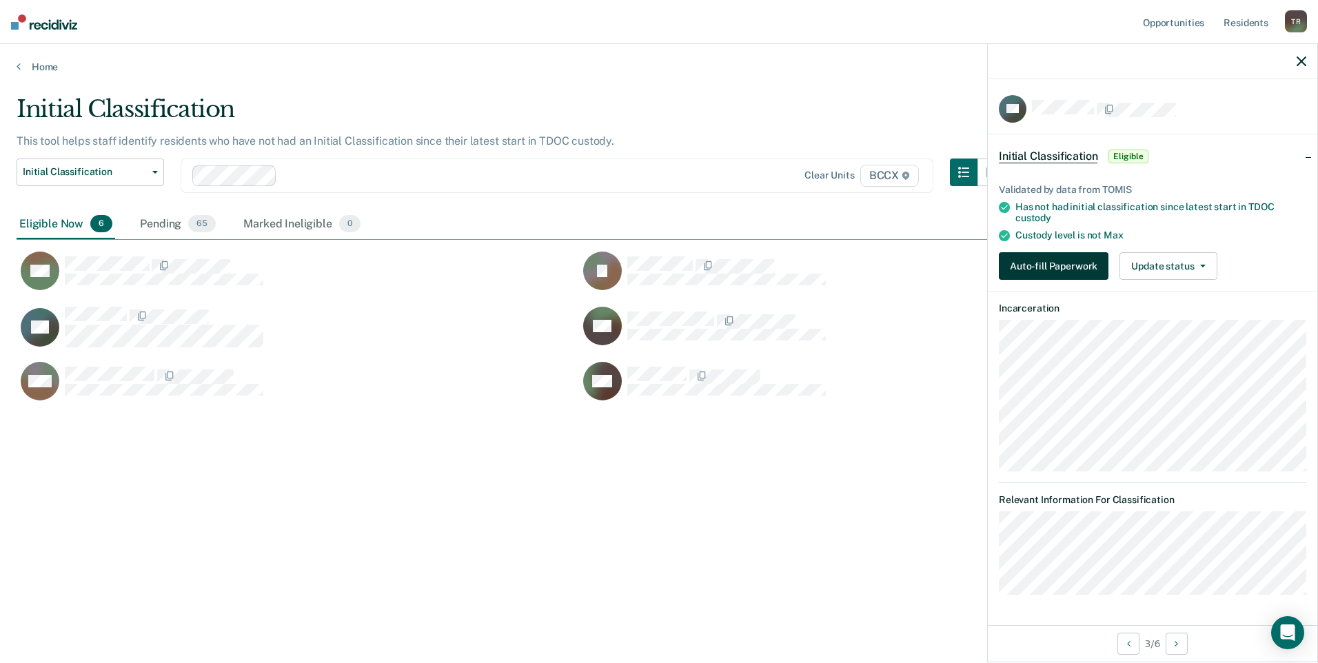
click at [1044, 261] on button "Auto-fill Paperwork" at bounding box center [1054, 266] width 110 height 28
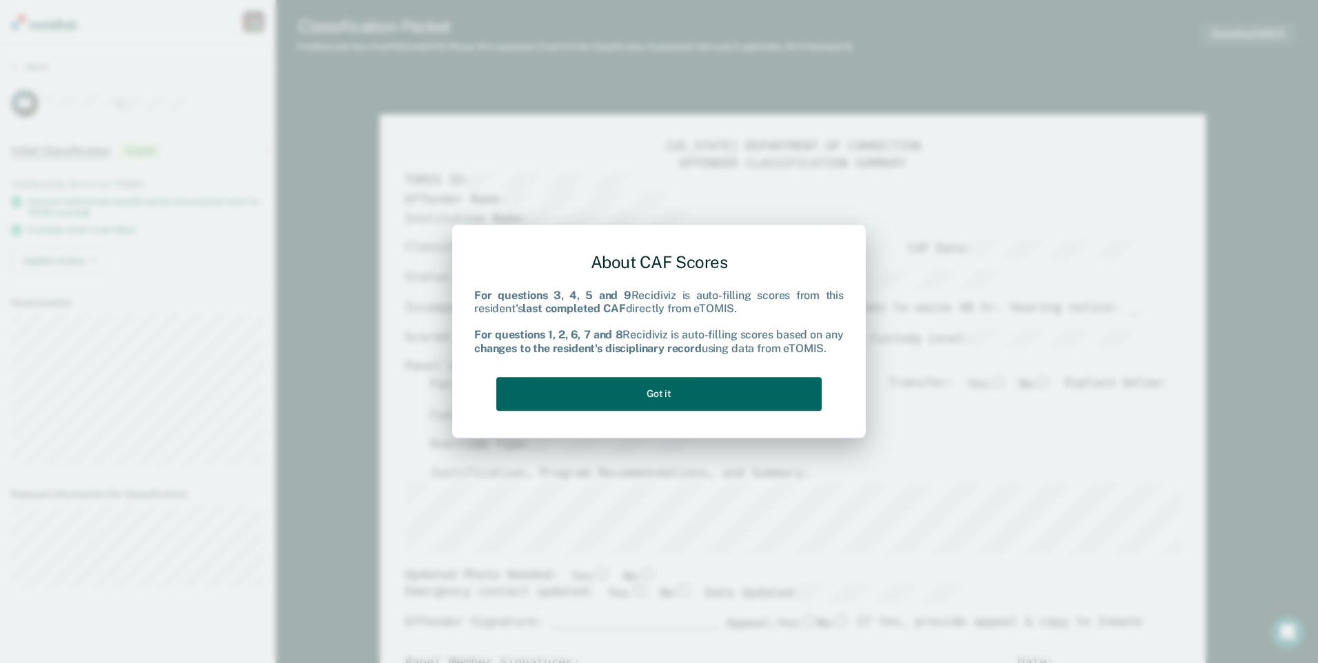
click at [620, 400] on button "Got it" at bounding box center [658, 394] width 325 height 34
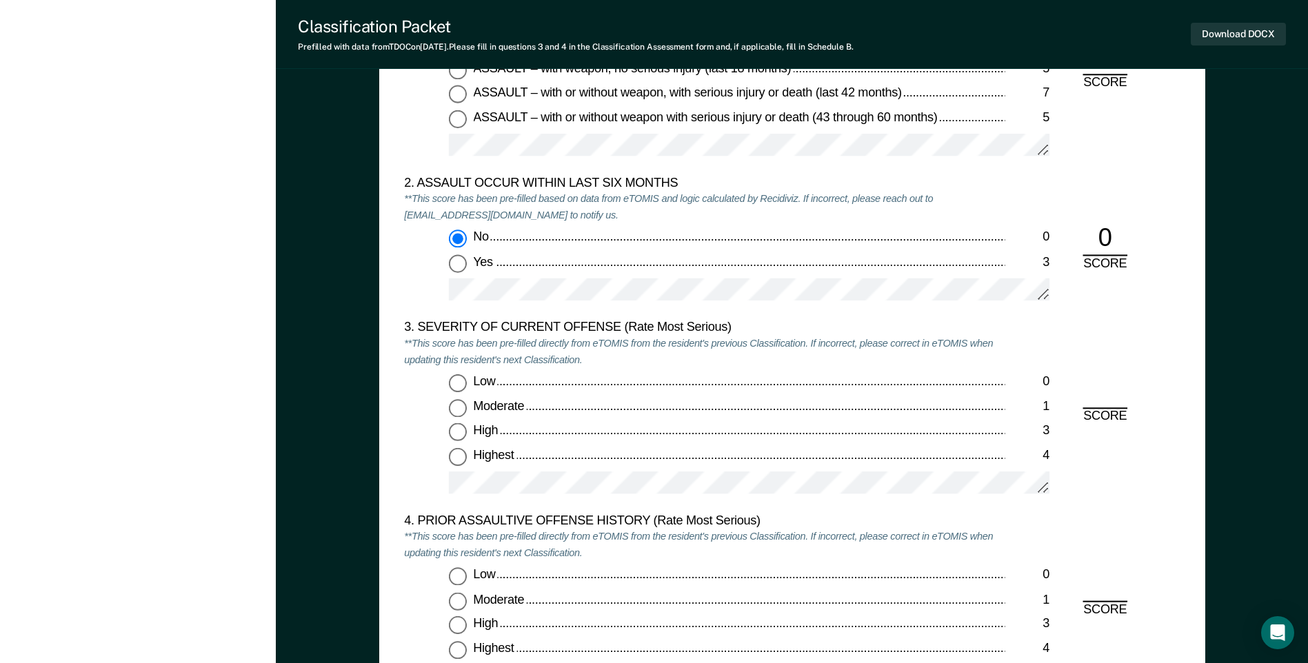
scroll to position [1517, 0]
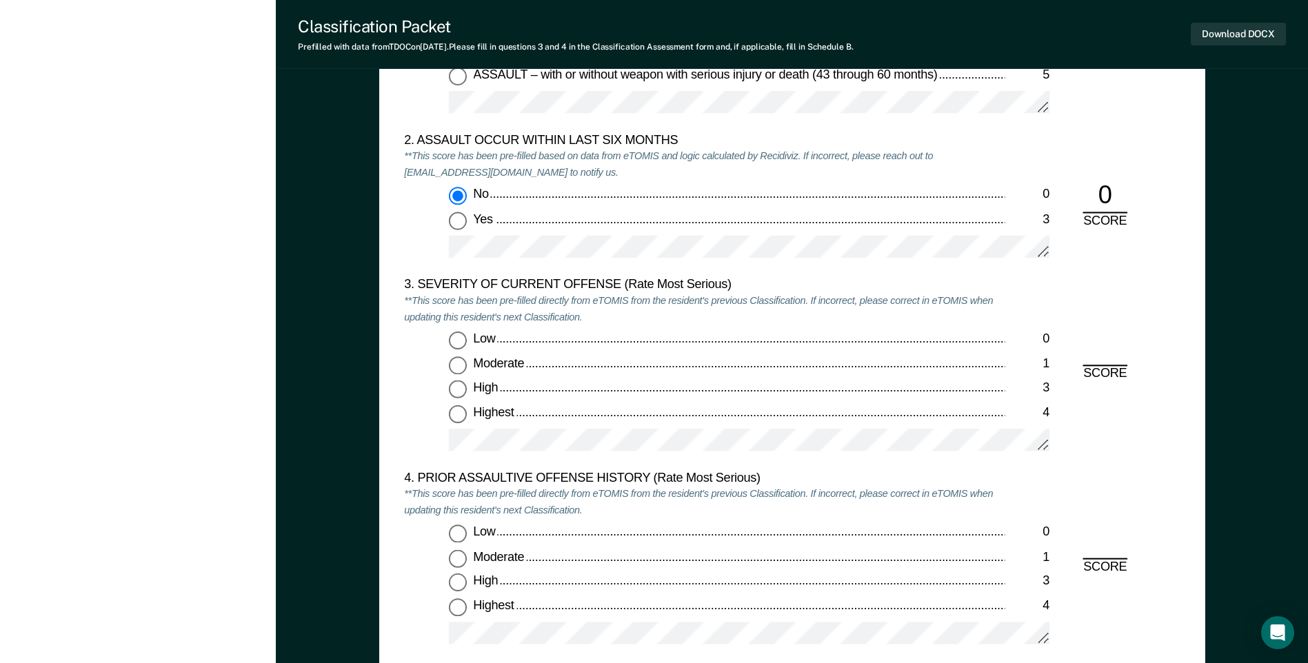
click at [456, 366] on input "Moderate 1" at bounding box center [458, 365] width 18 height 18
type textarea "x"
radio input "true"
click at [465, 538] on input "Low 0" at bounding box center [458, 534] width 18 height 18
type textarea "x"
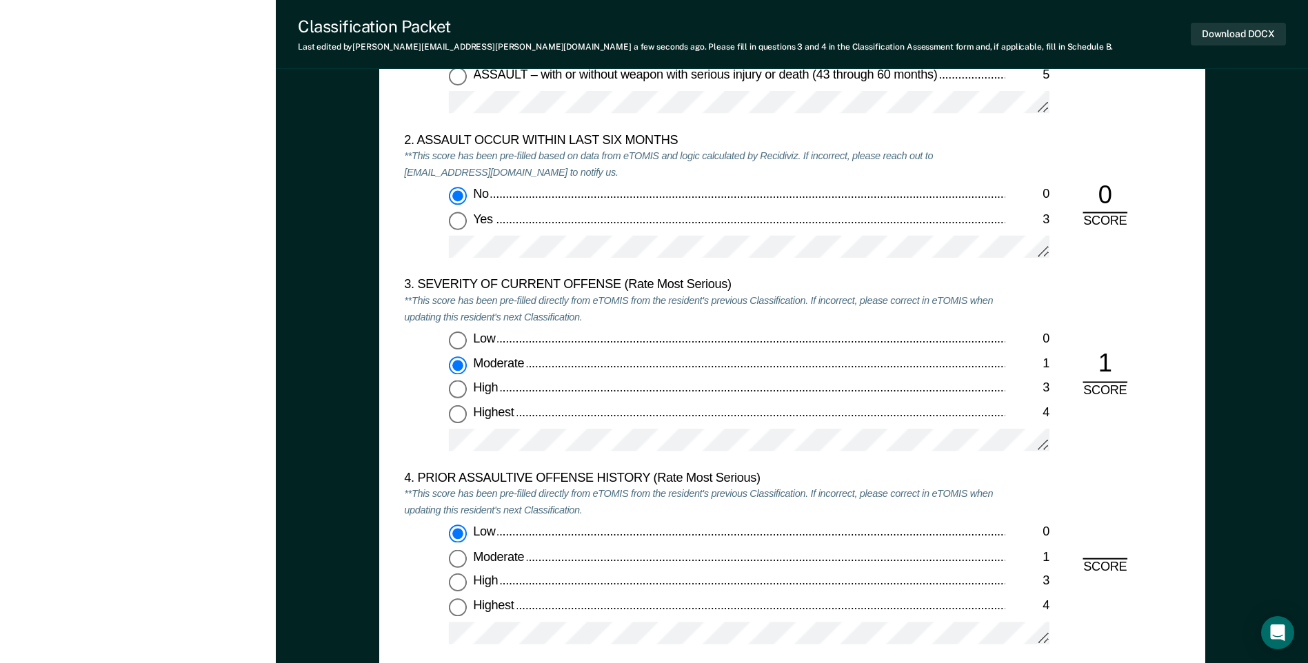
radio input "true"
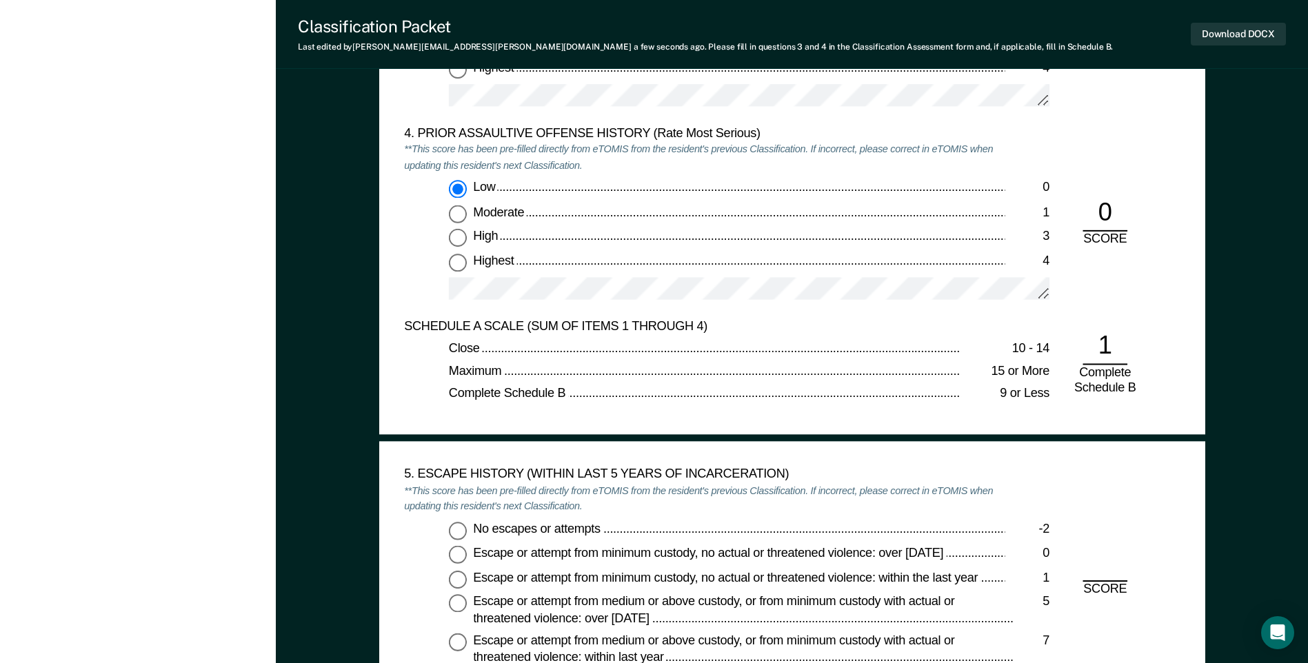
scroll to position [2068, 0]
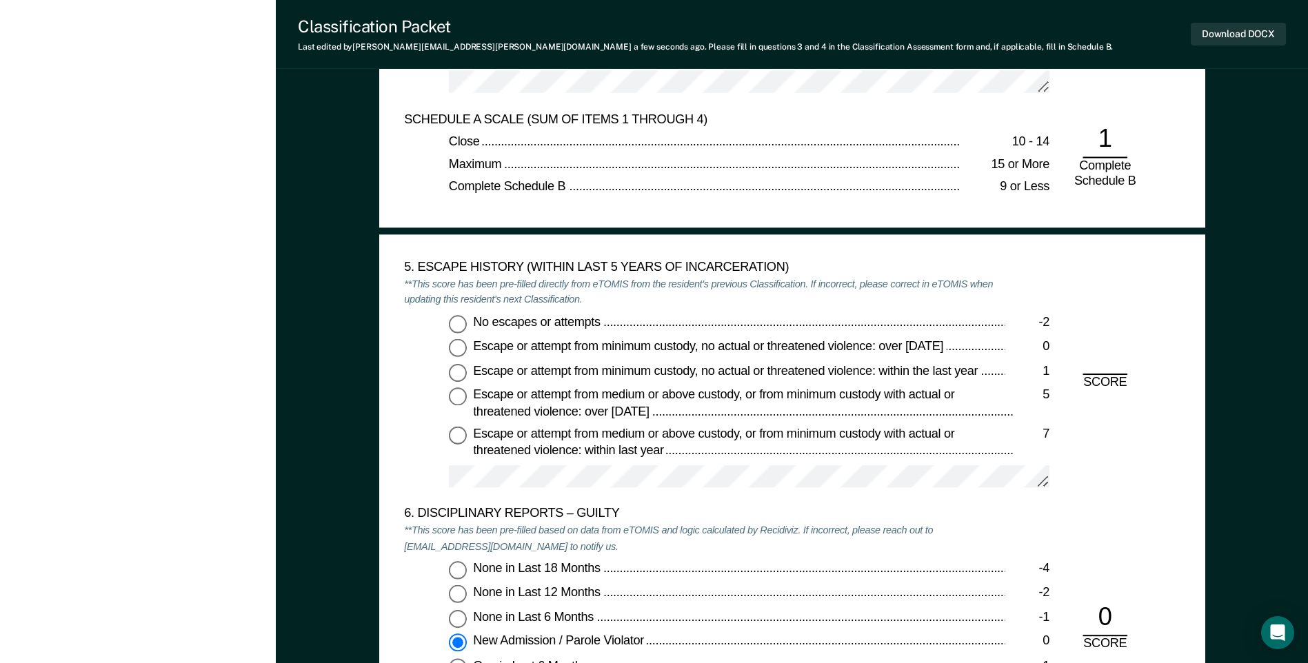
click at [457, 322] on input "No escapes or attempts -2" at bounding box center [458, 323] width 18 height 18
type textarea "x"
radio input "true"
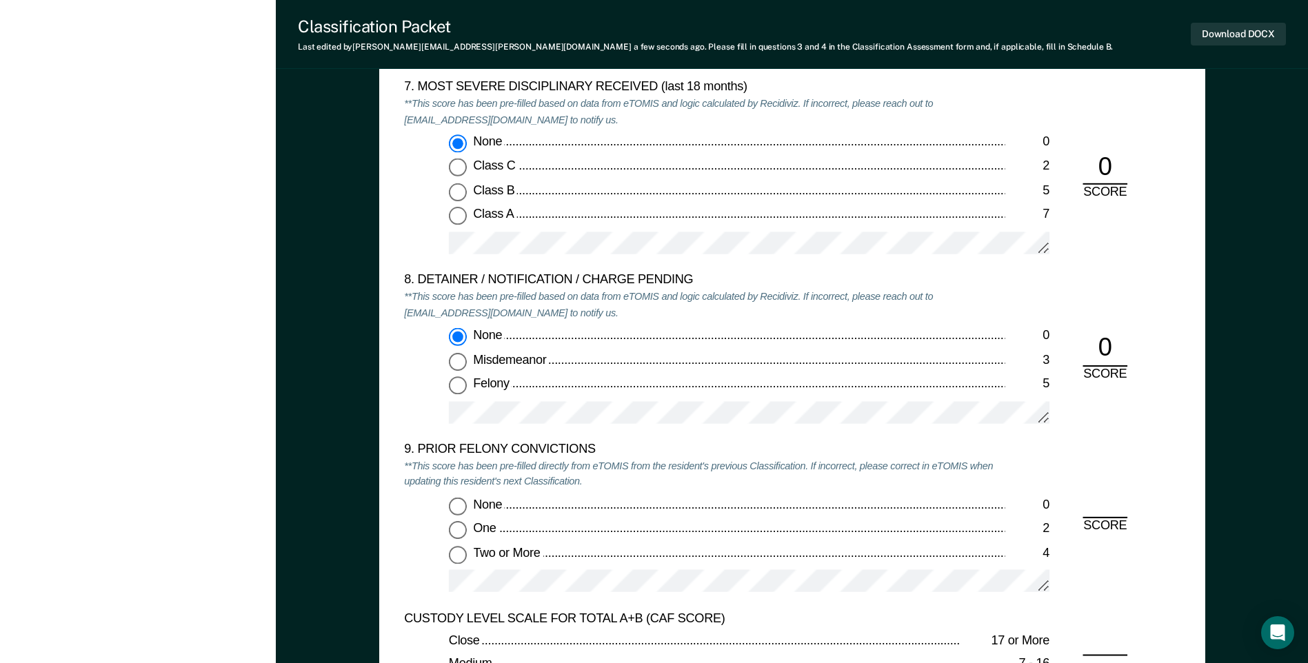
scroll to position [2827, 0]
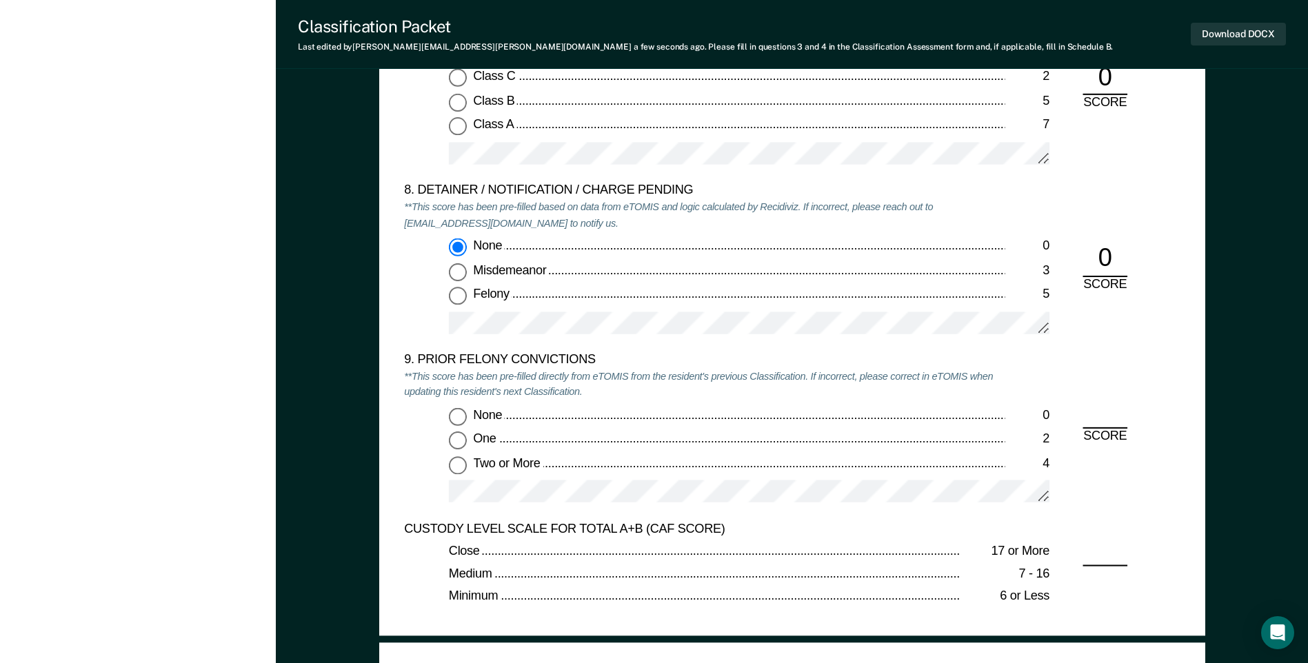
click at [462, 419] on input "None 0" at bounding box center [458, 416] width 18 height 18
type textarea "x"
radio input "true"
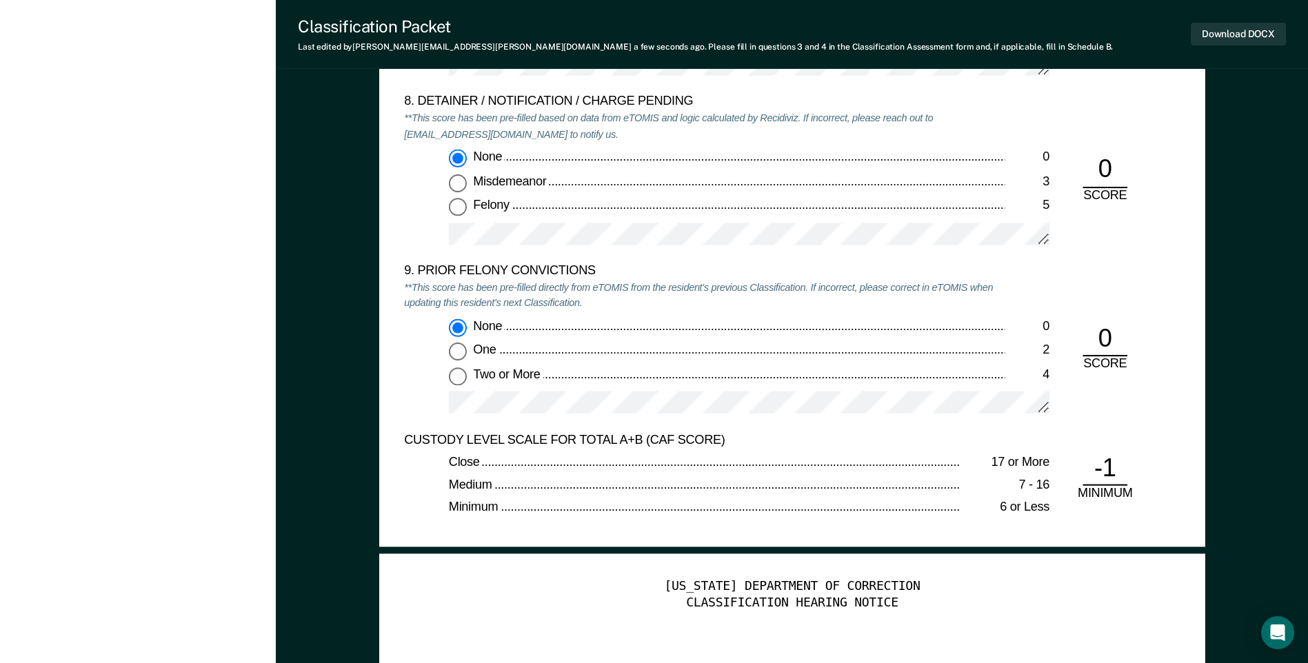
scroll to position [3171, 0]
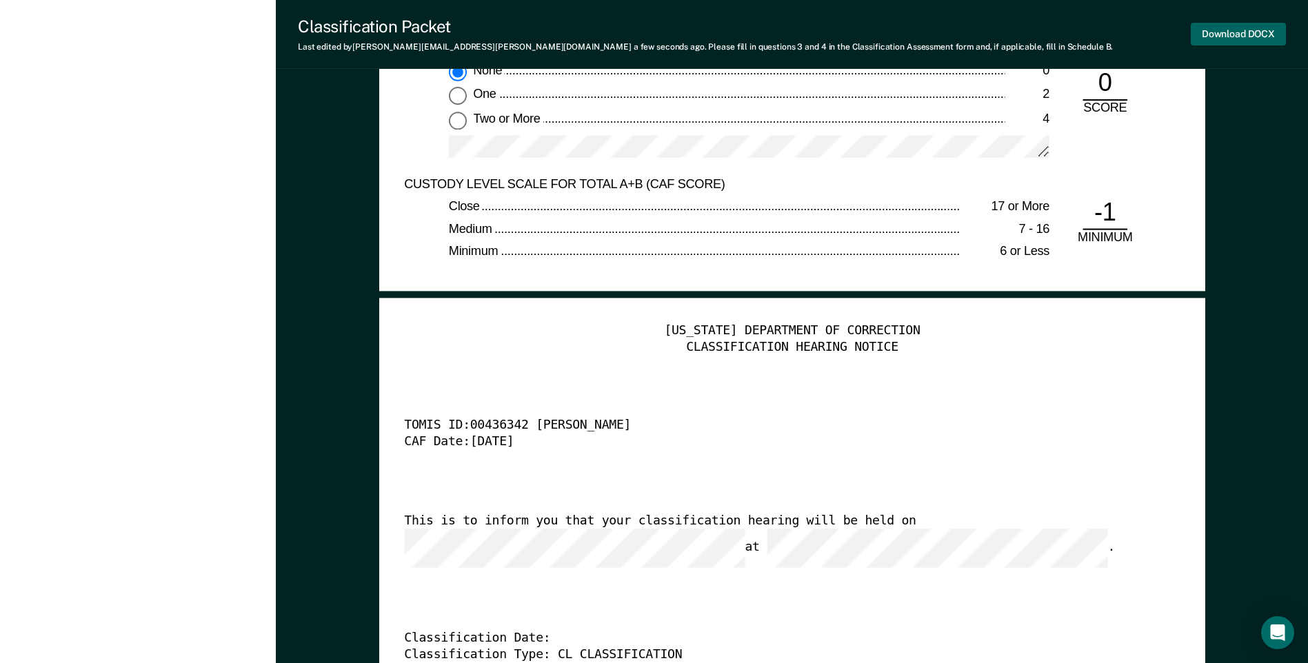
click at [1226, 30] on button "Download DOCX" at bounding box center [1238, 34] width 95 height 23
drag, startPoint x: 874, startPoint y: 254, endPoint x: 830, endPoint y: 254, distance: 43.4
click at [874, 254] on div "Minimum" at bounding box center [705, 252] width 512 height 17
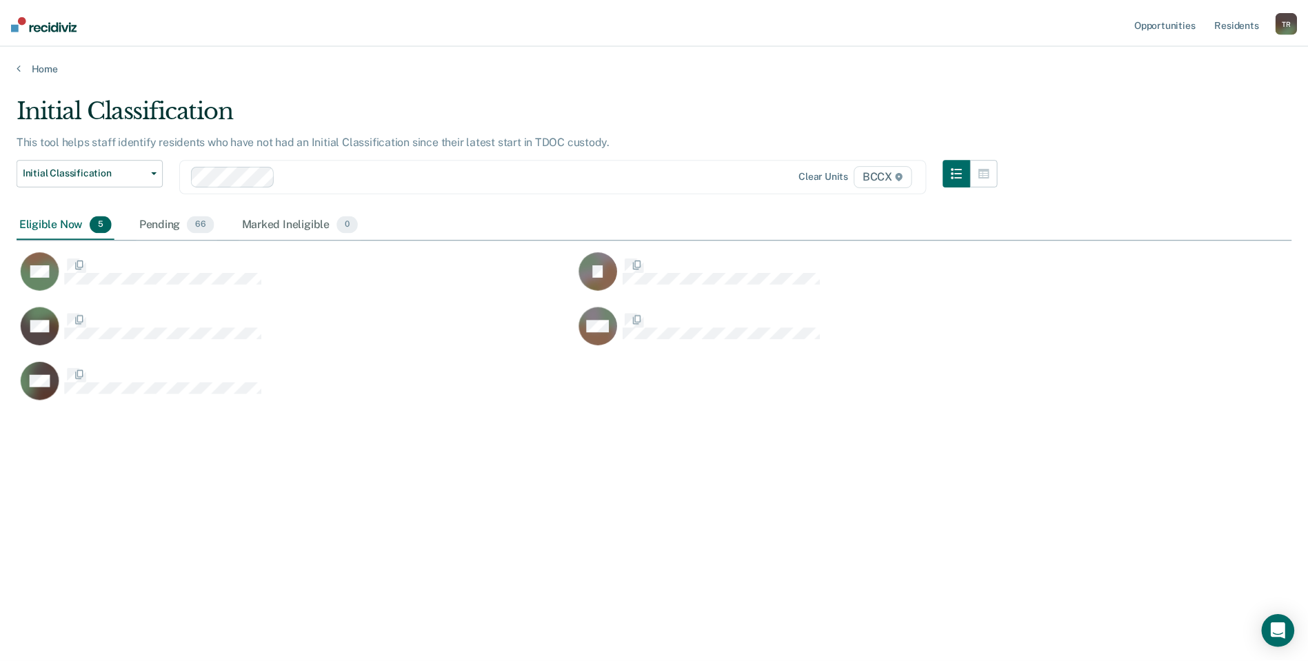
scroll to position [454, 1275]
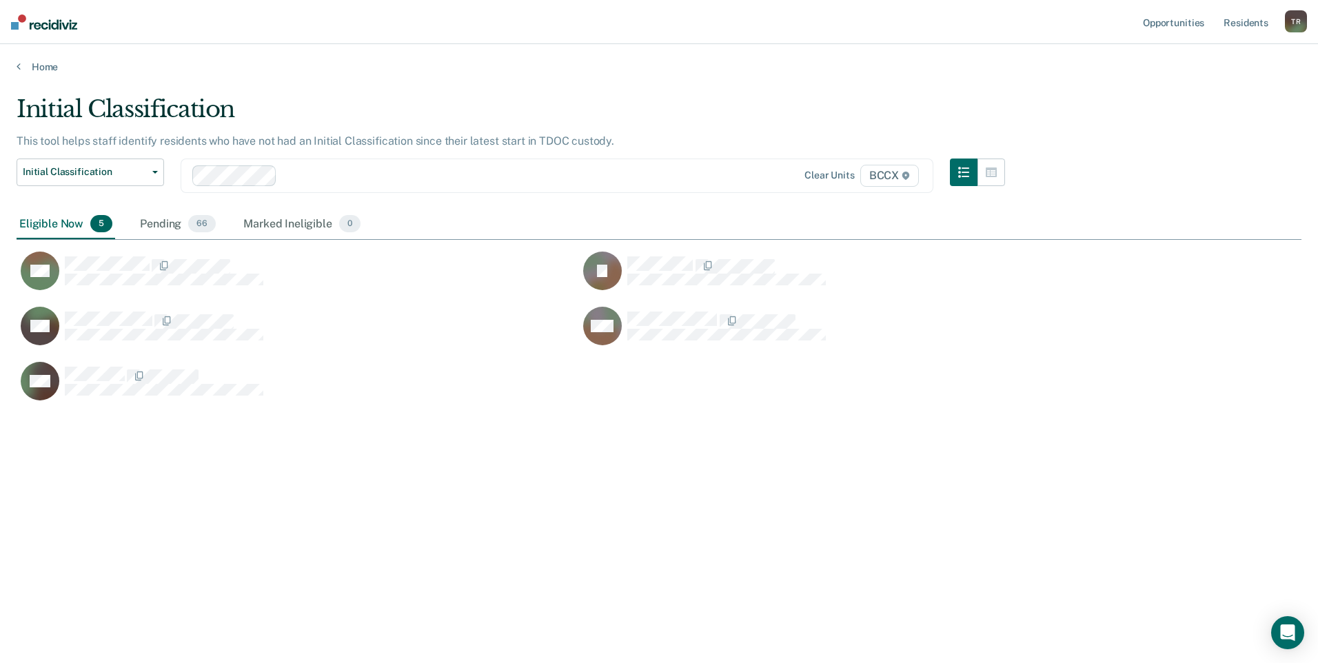
click at [480, 466] on div "Initial Classification This tool helps staff identify residents who have not ha…" at bounding box center [659, 327] width 1285 height 465
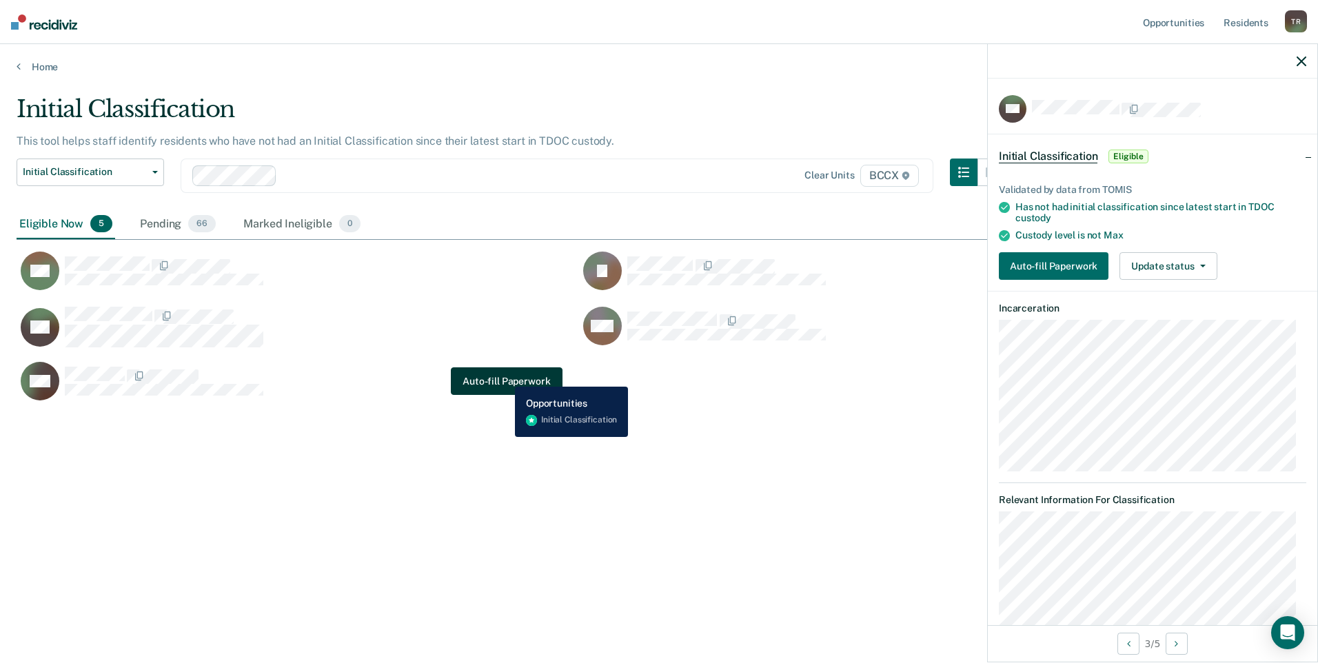
click at [507, 376] on button "Auto-fill Paperwork" at bounding box center [506, 381] width 111 height 28
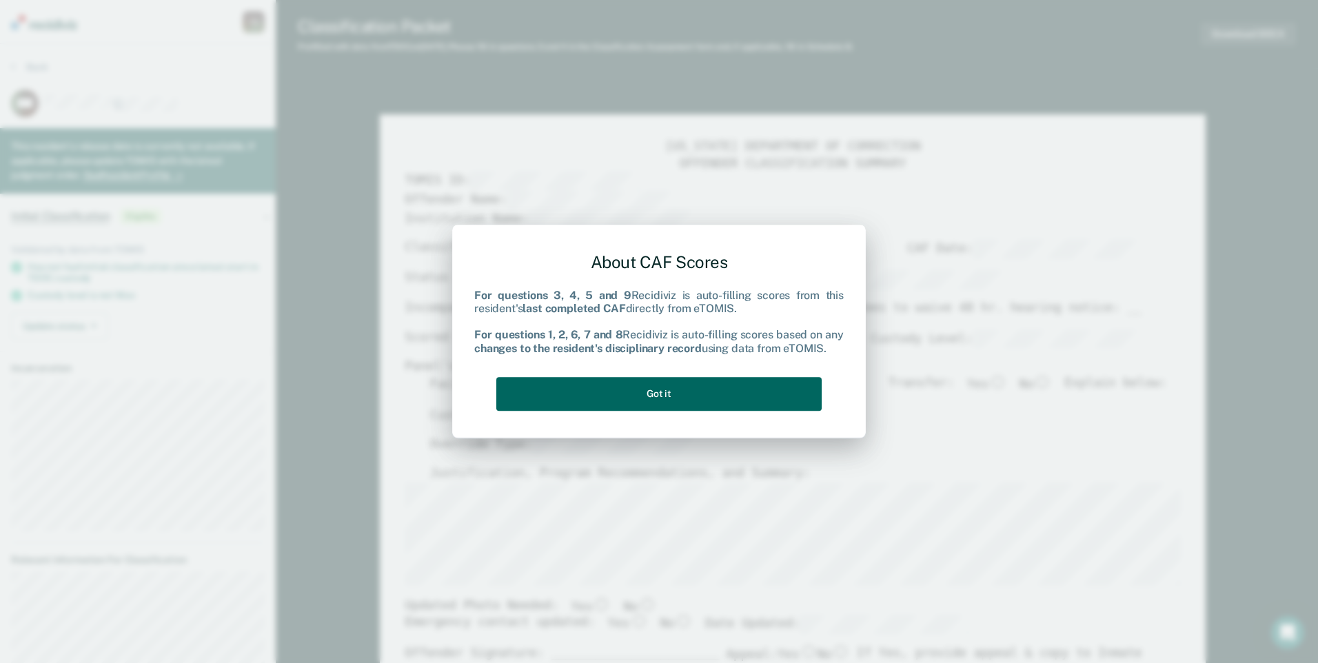
click at [556, 392] on button "Got it" at bounding box center [658, 394] width 325 height 34
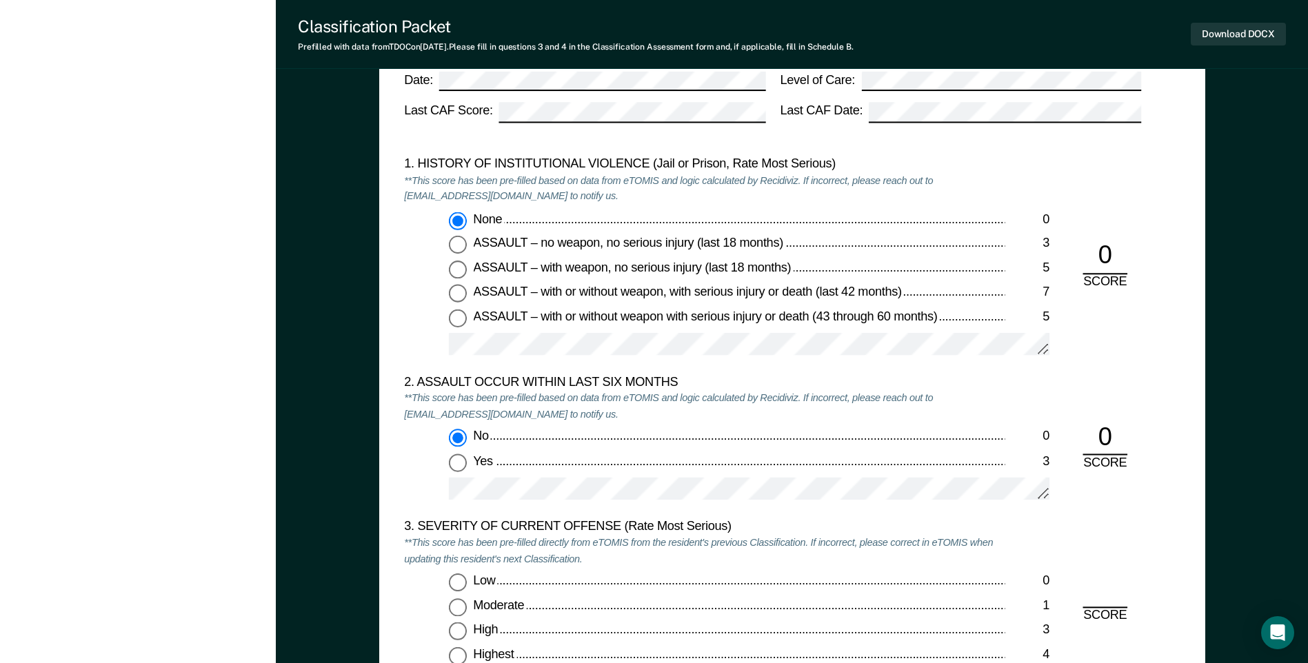
scroll to position [1517, 0]
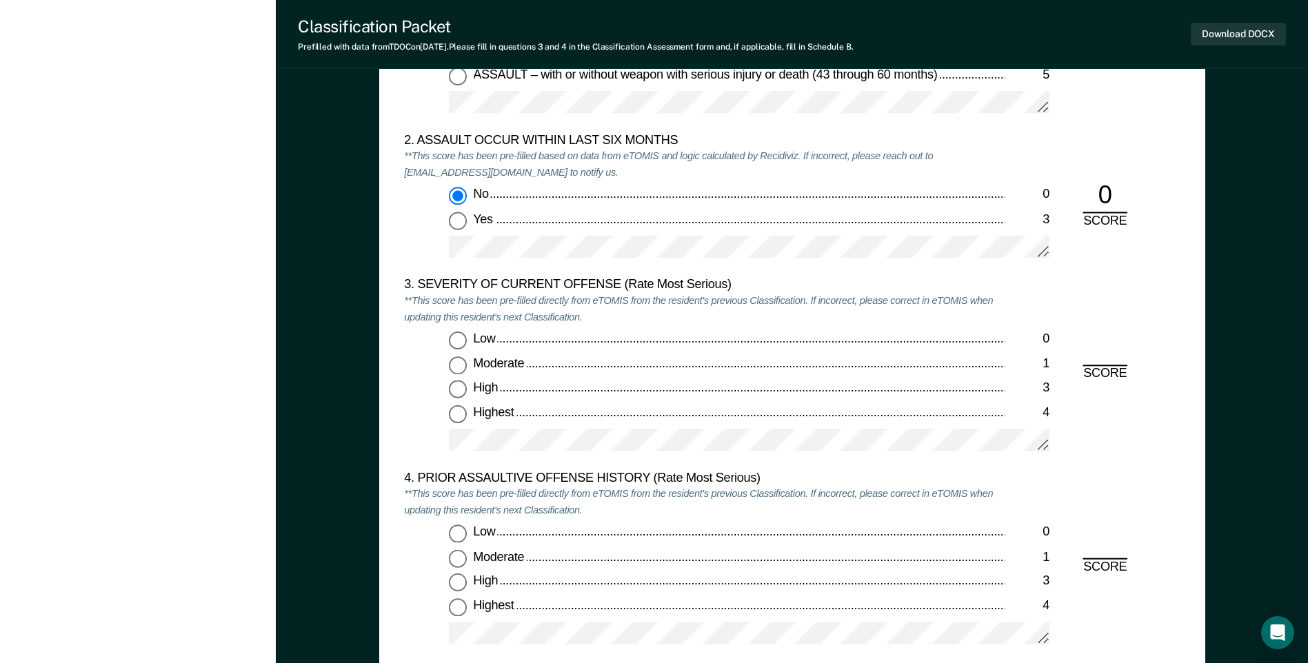
click at [460, 367] on input "Moderate 1" at bounding box center [458, 365] width 18 height 18
type textarea "x"
radio input "true"
click at [464, 537] on input "Low 0" at bounding box center [458, 534] width 18 height 18
type textarea "x"
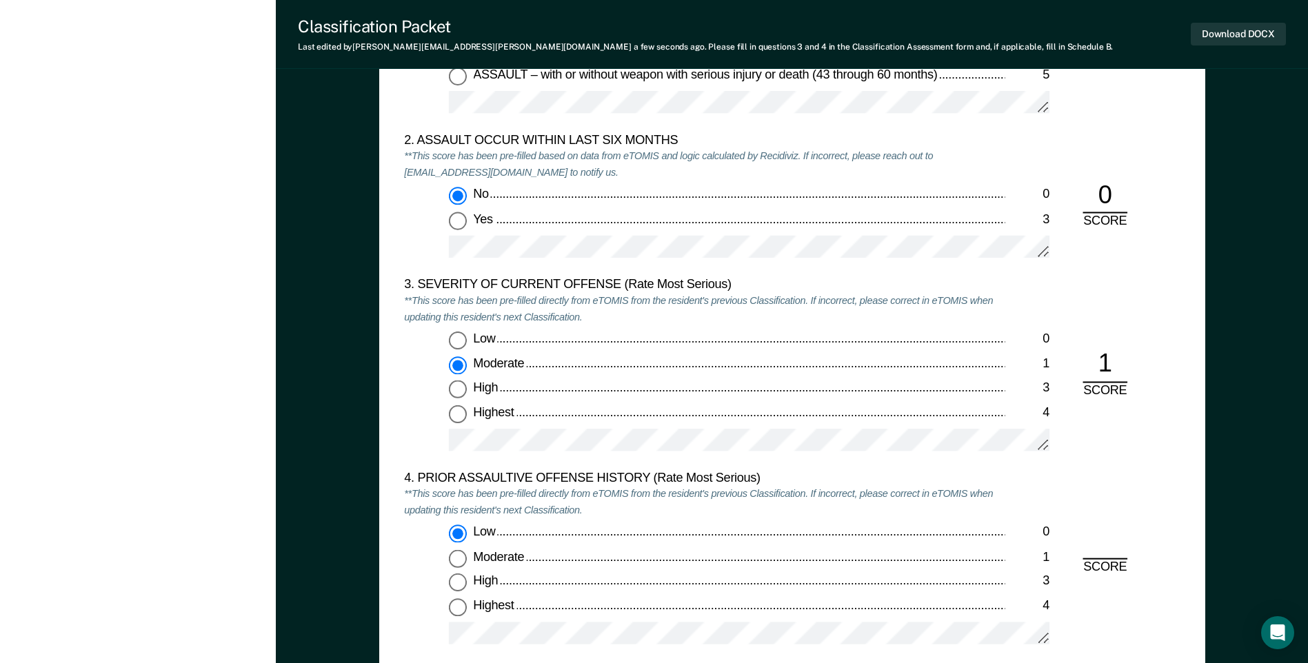
radio input "true"
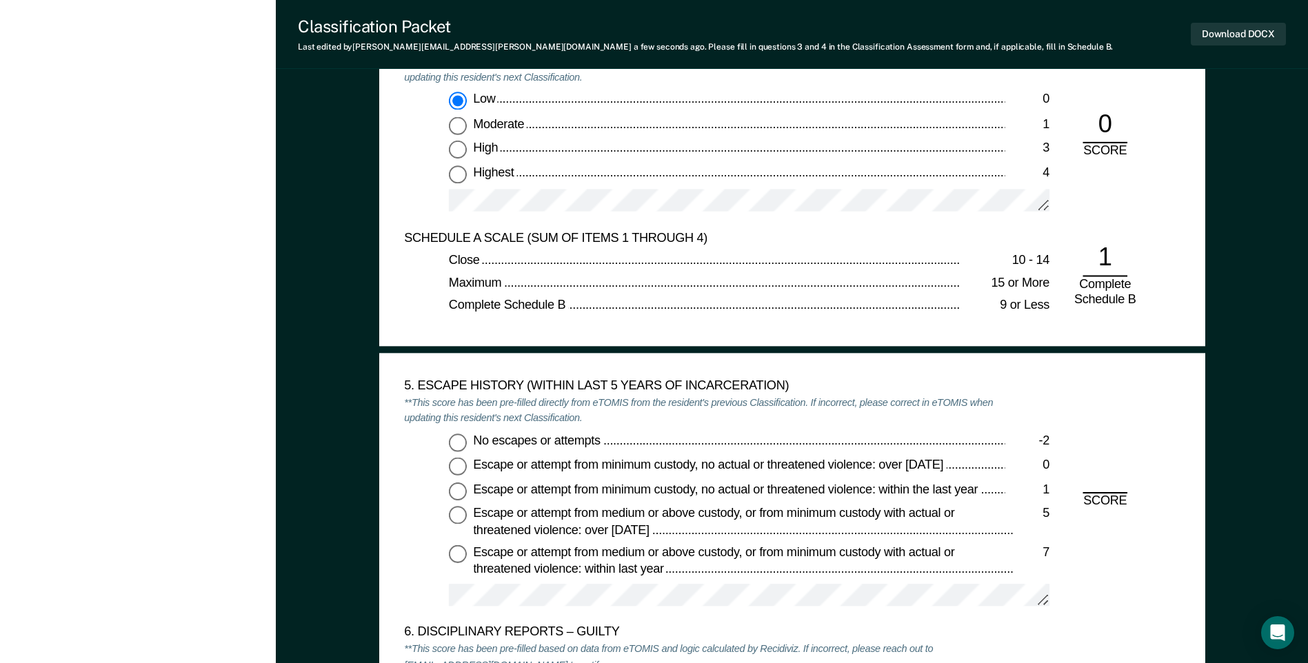
scroll to position [2137, 0]
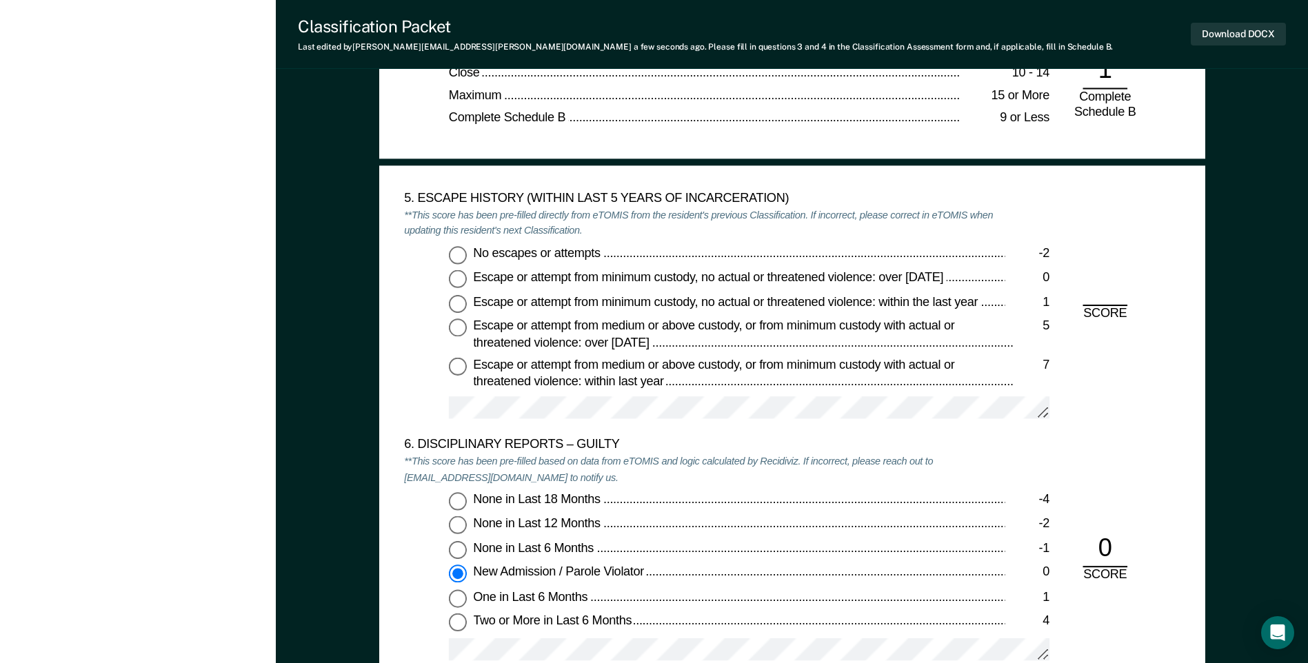
click at [456, 259] on input "No escapes or attempts -2" at bounding box center [458, 254] width 18 height 18
type textarea "x"
radio input "true"
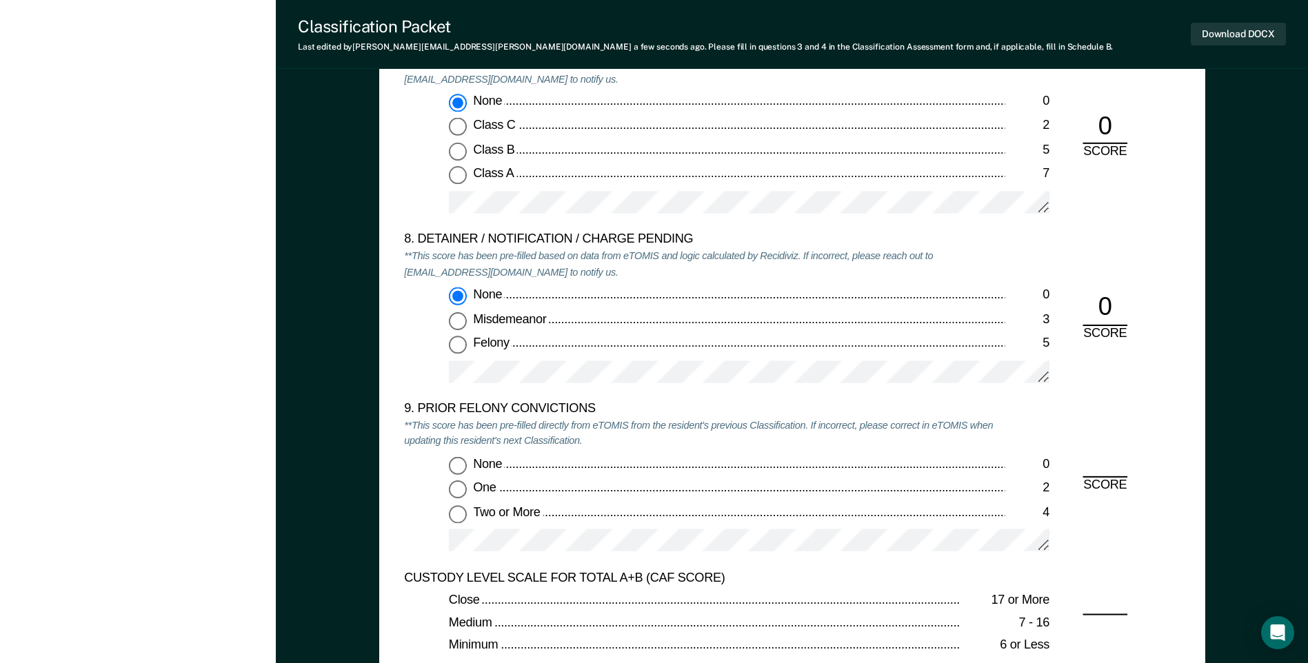
scroll to position [2896, 0]
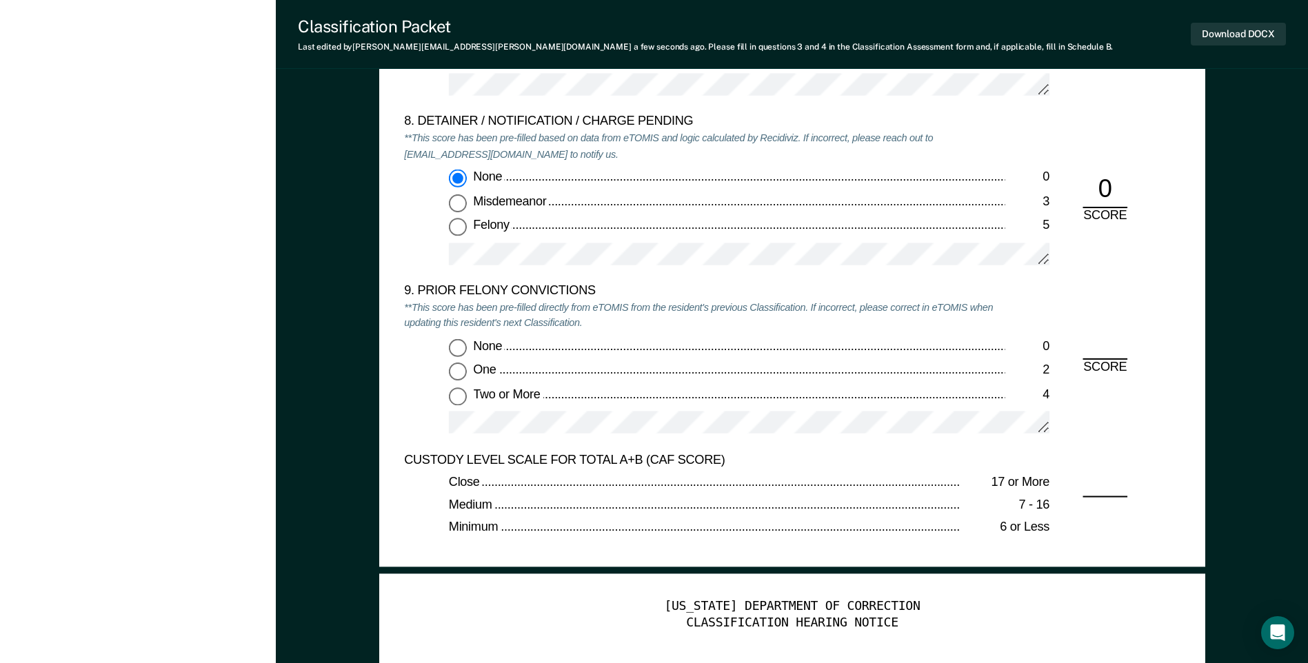
click at [462, 394] on input "Two or More 4" at bounding box center [458, 396] width 18 height 18
type textarea "x"
radio input "true"
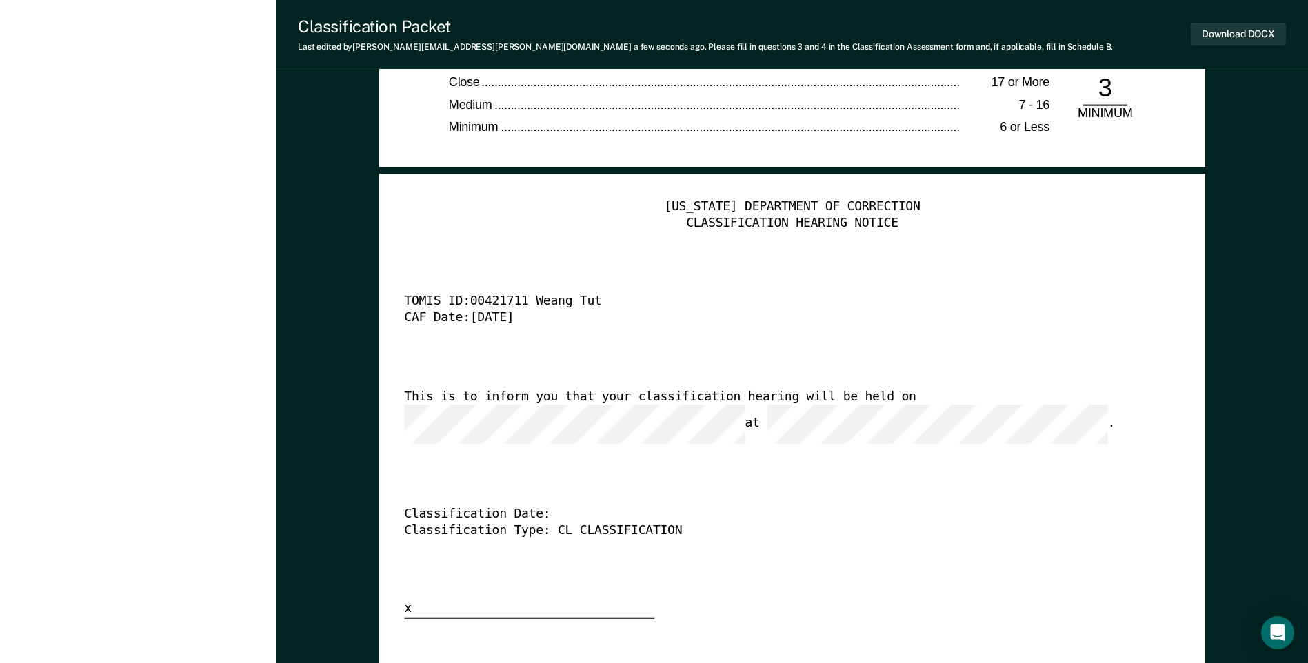
scroll to position [3516, 0]
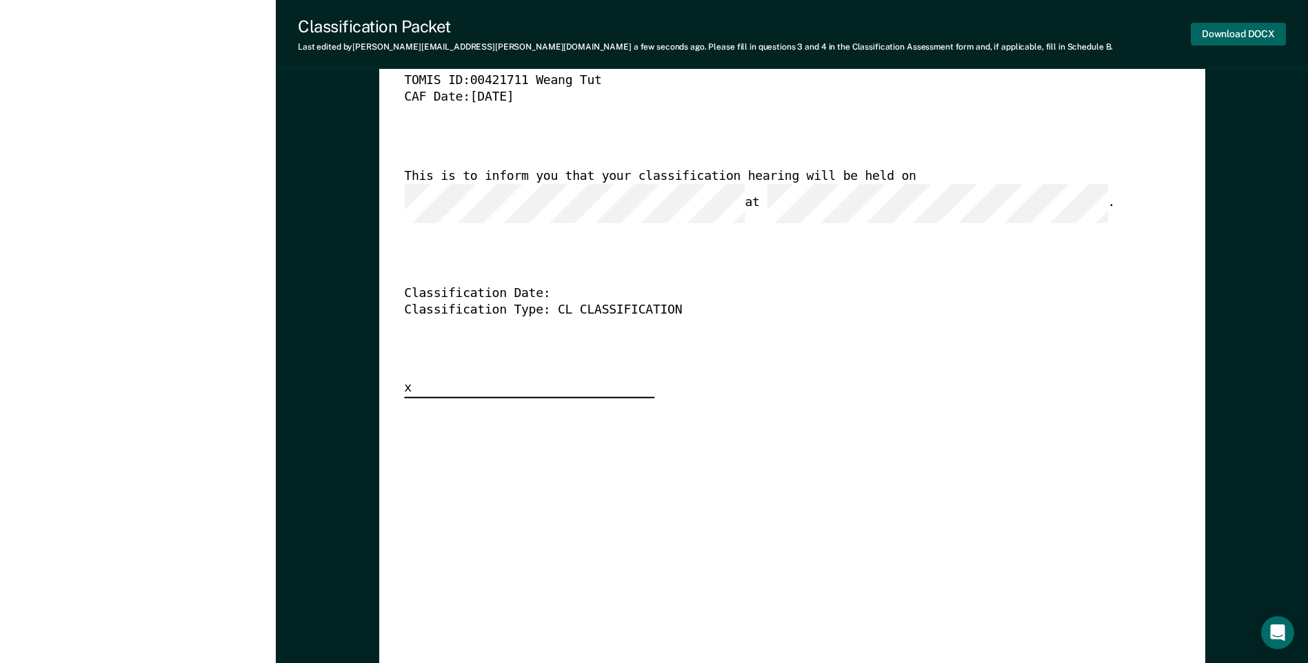
click at [1223, 34] on button "Download DOCX" at bounding box center [1238, 34] width 95 height 23
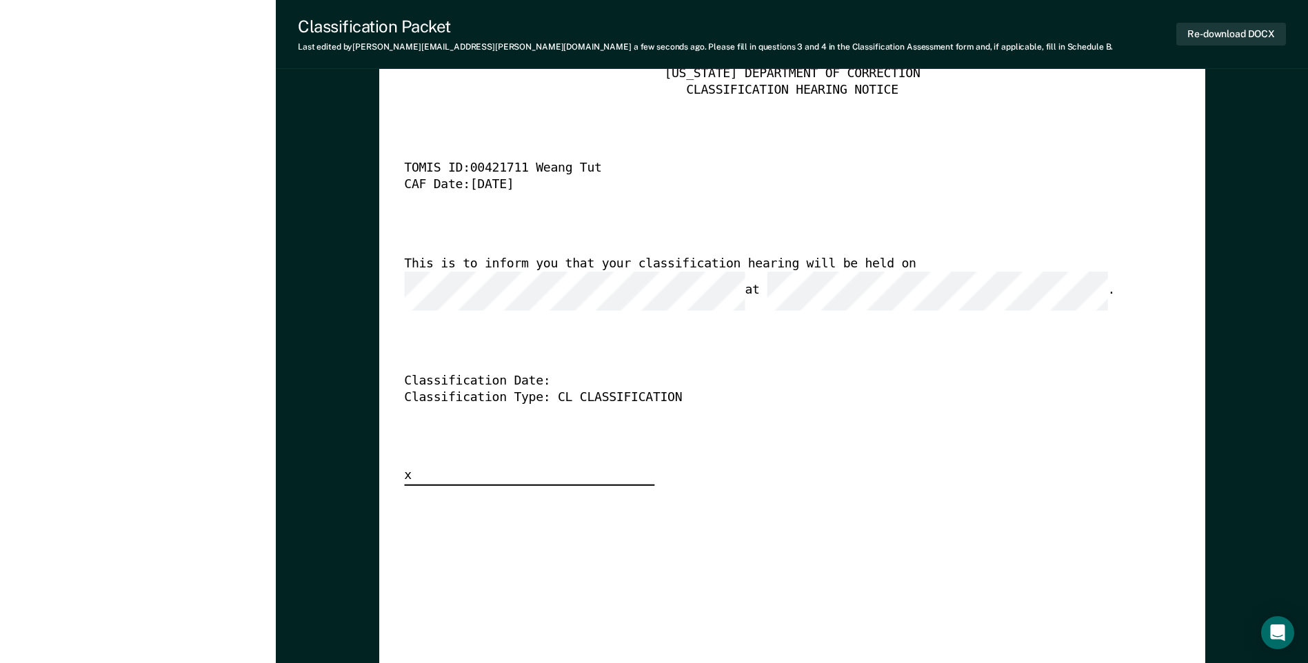
scroll to position [3309, 0]
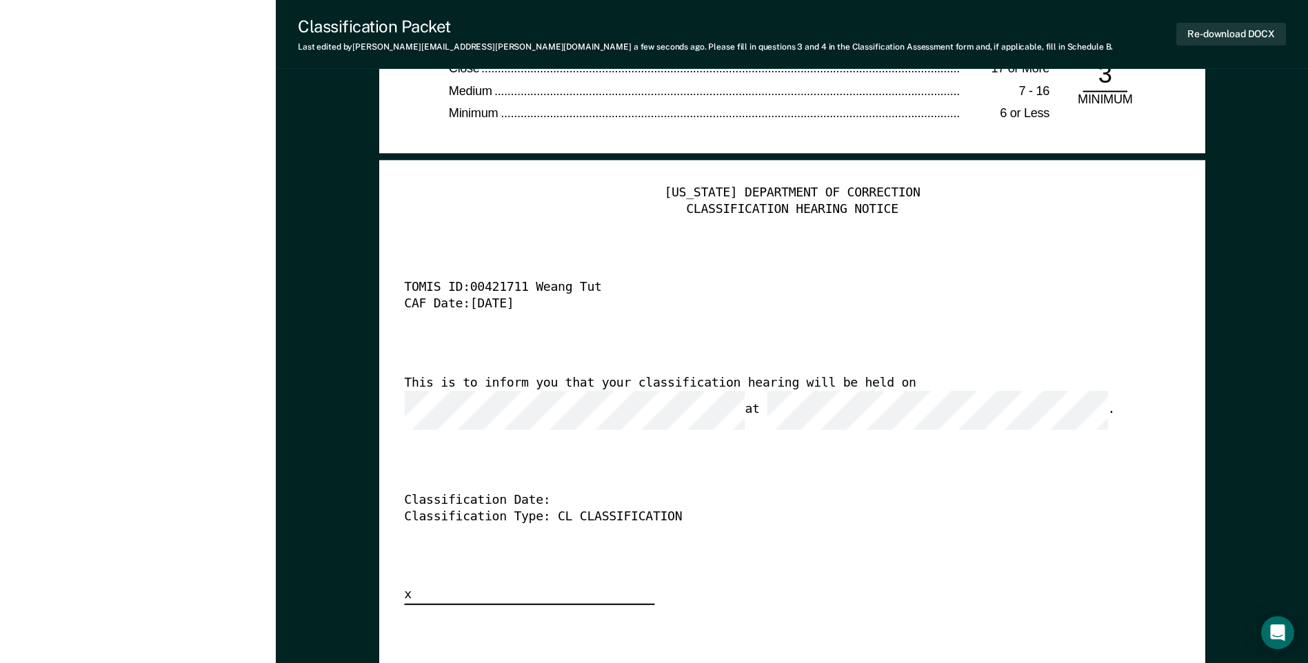
click at [824, 254] on div "[US_STATE] DEPARTMENT OF CORRECTION CLASSIFICATION HEARING NOTICE TOMIS ID: 004…" at bounding box center [792, 395] width 776 height 420
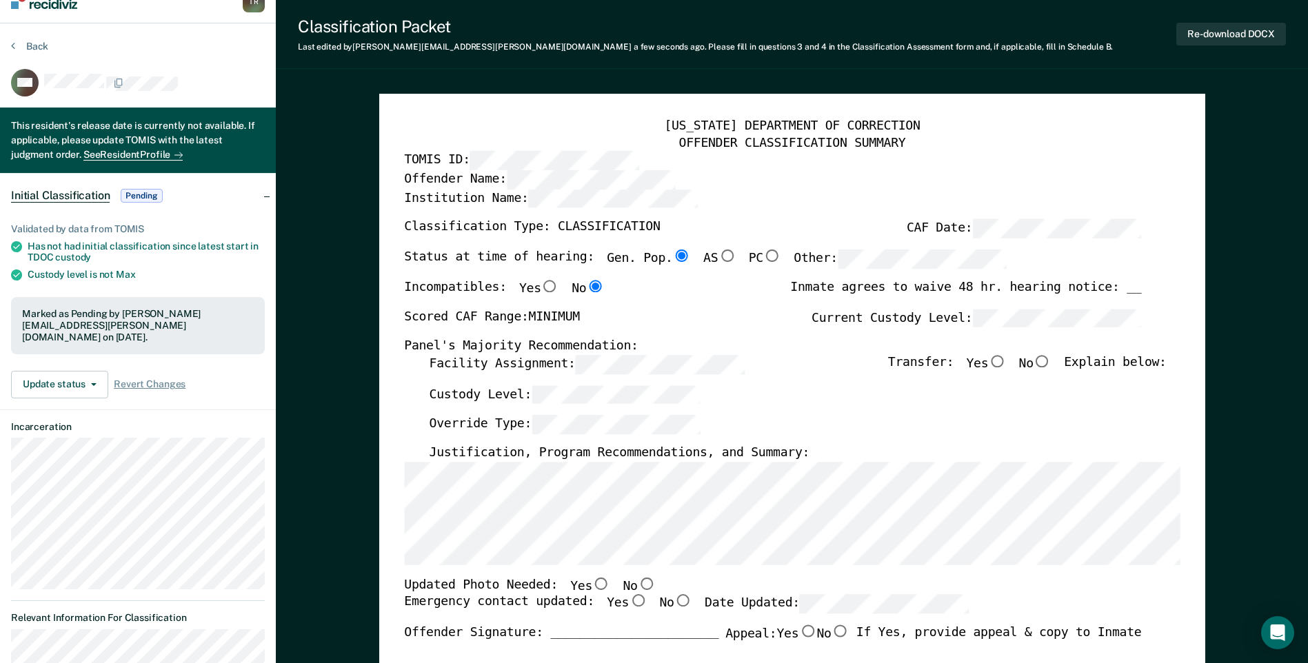
scroll to position [0, 0]
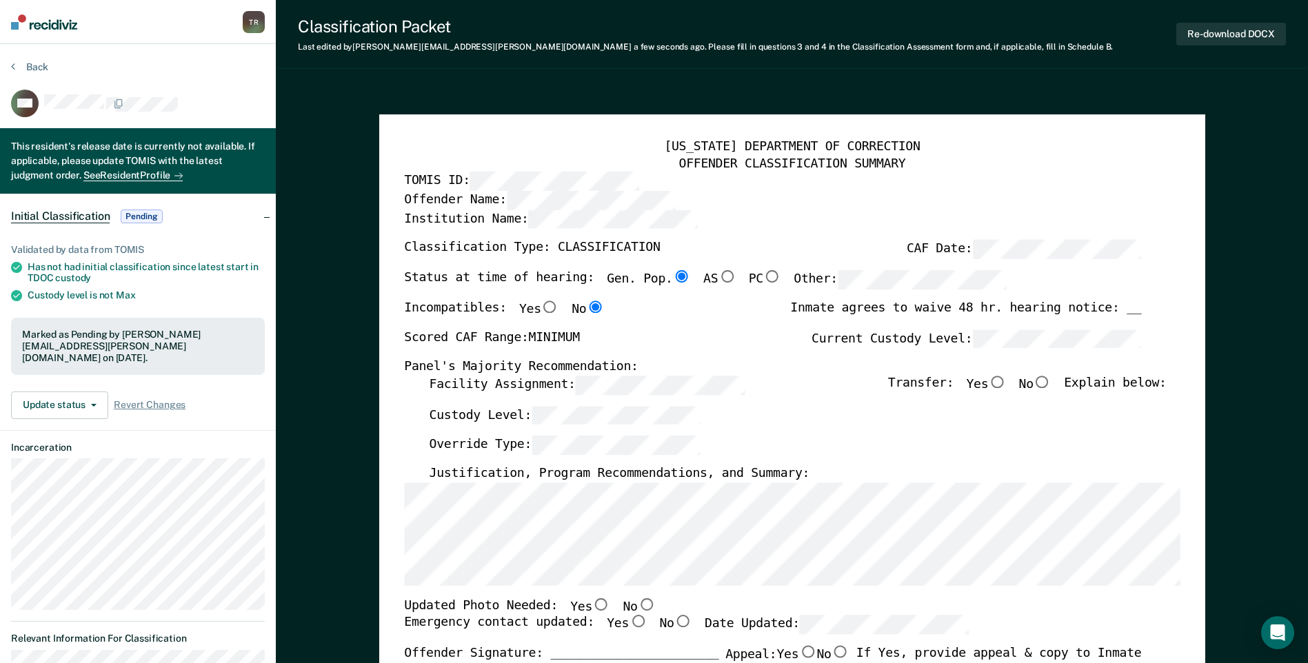
click at [634, 43] on span "a few seconds ago" at bounding box center [669, 47] width 71 height 10
click at [1210, 42] on button "Re-download DOCX" at bounding box center [1231, 34] width 110 height 23
click at [836, 406] on div "Custody Level:" at bounding box center [797, 421] width 737 height 30
click at [1195, 36] on button "Re-download DOCX" at bounding box center [1231, 34] width 110 height 23
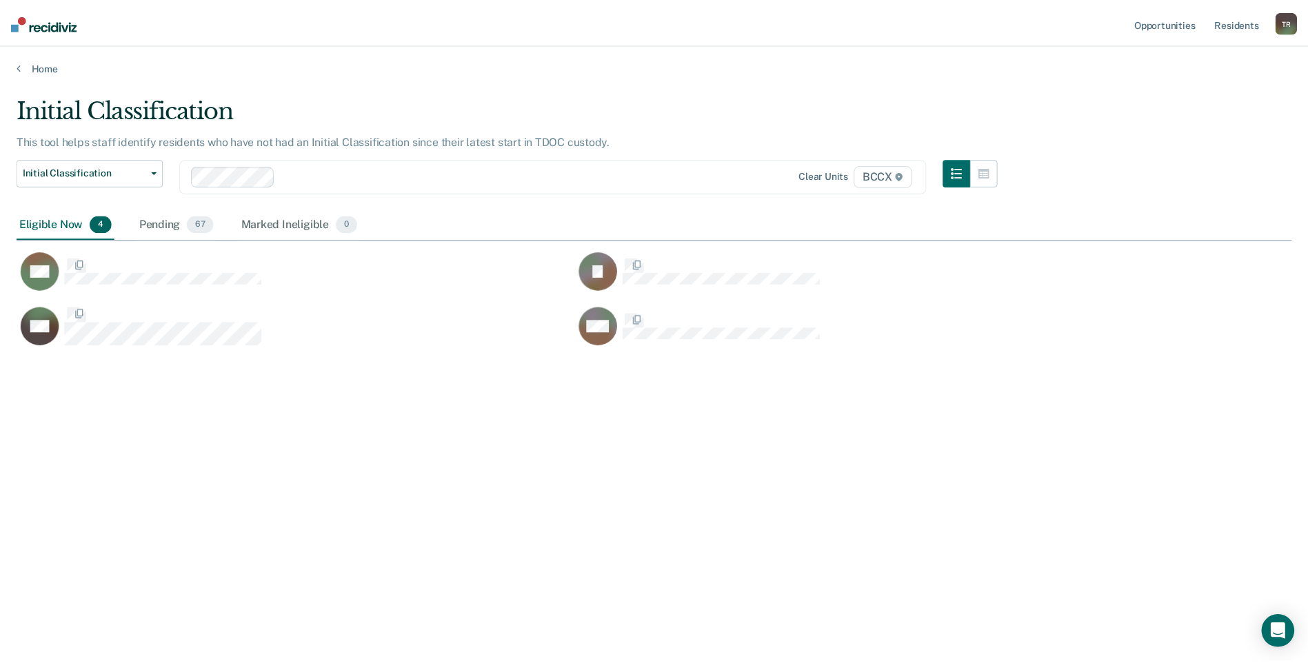
scroll to position [454, 1275]
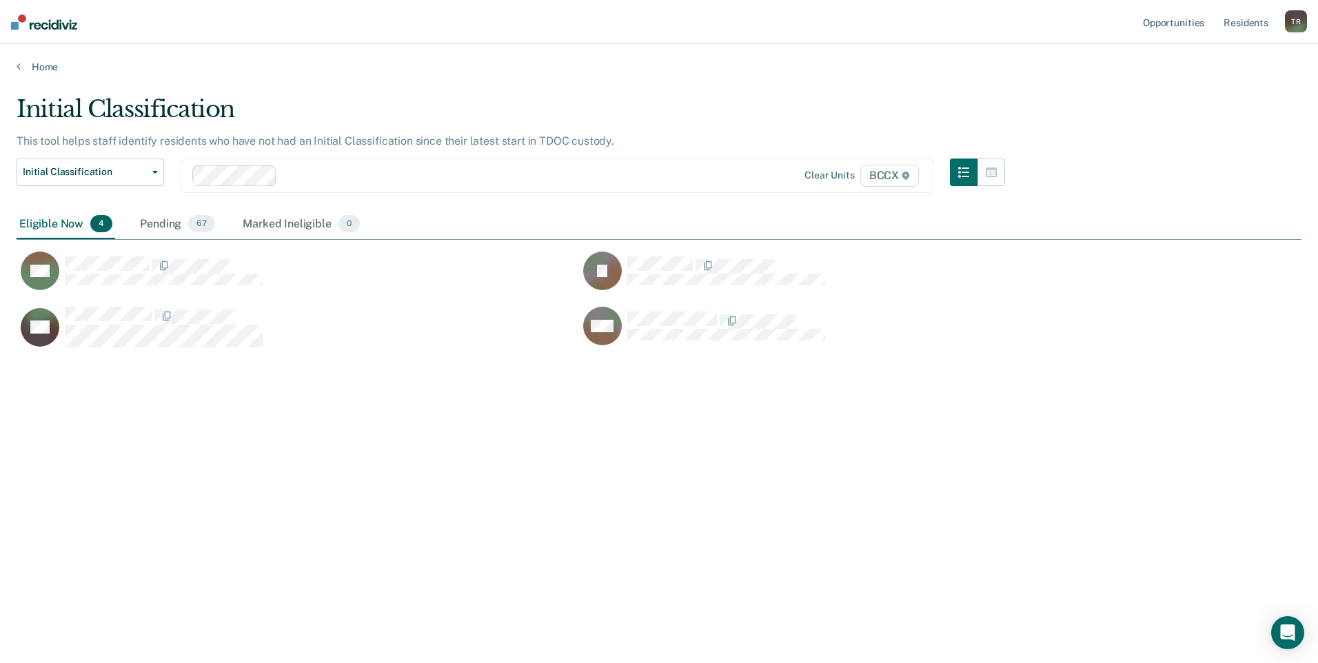
click at [171, 467] on div "Initial Classification This tool helps staff identify residents who have not ha…" at bounding box center [659, 327] width 1285 height 465
click at [490, 501] on div "Initial Classification This tool helps staff identify residents who have not ha…" at bounding box center [659, 327] width 1285 height 465
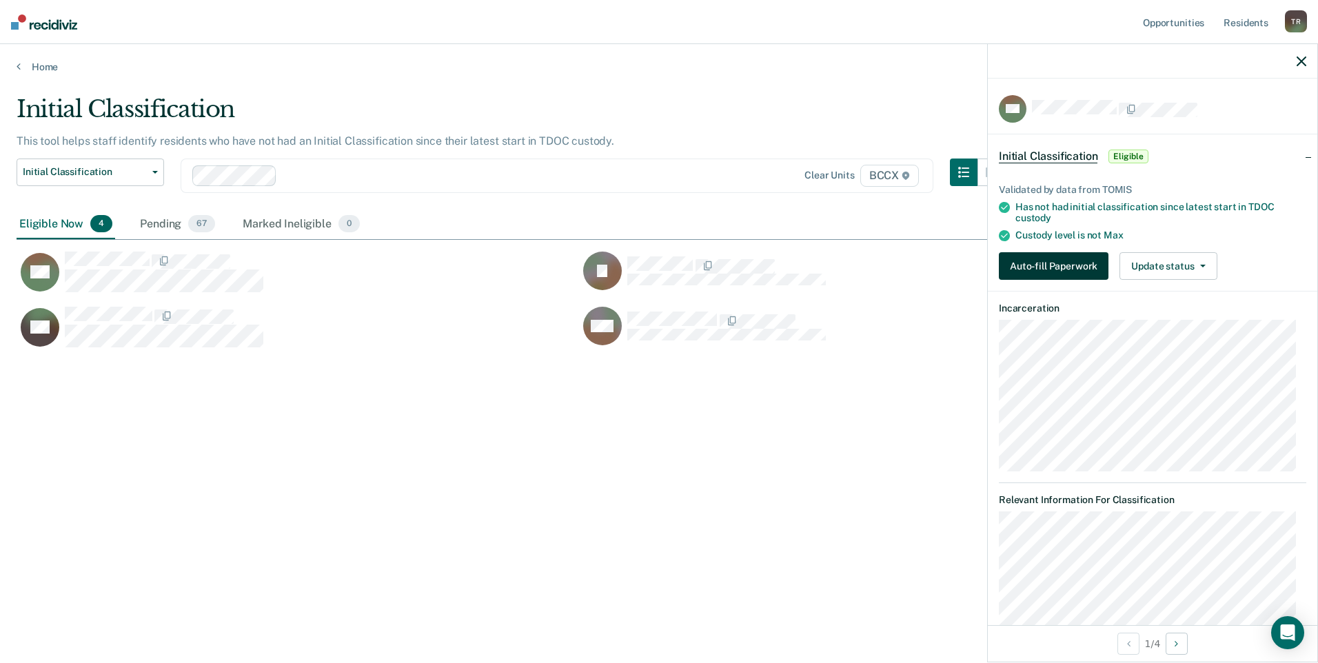
click at [1062, 270] on button "Auto-fill Paperwork" at bounding box center [1054, 266] width 110 height 28
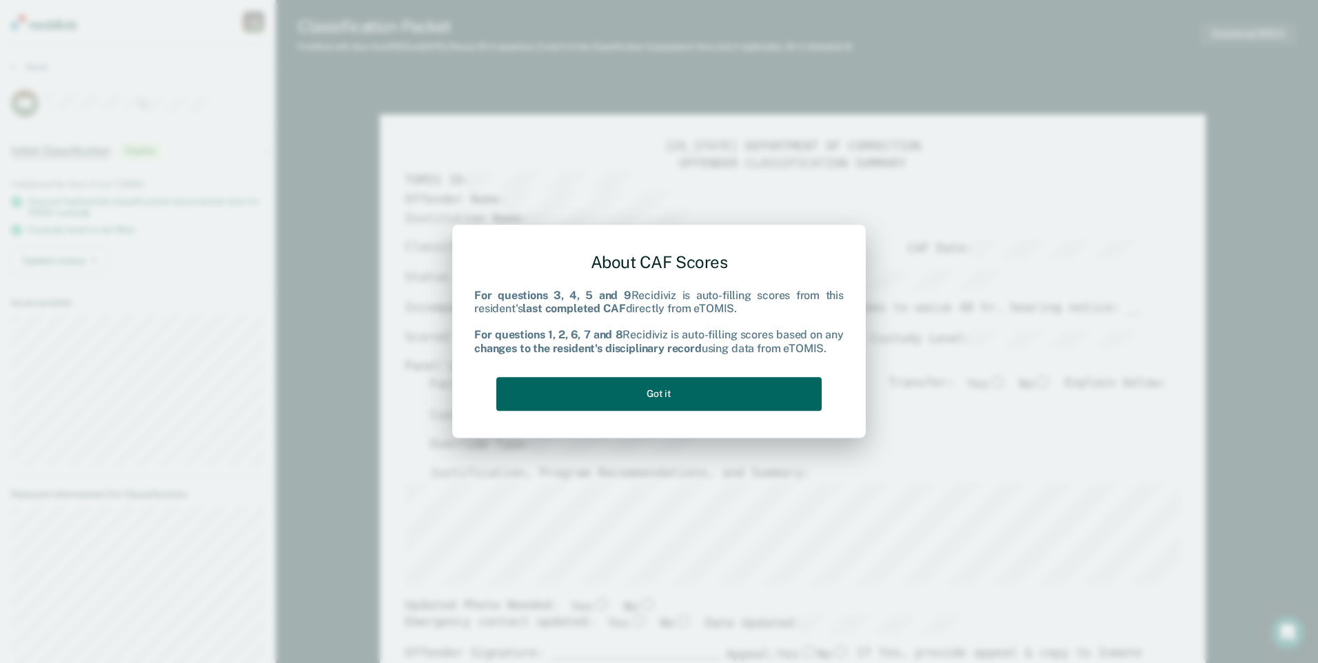
click at [765, 397] on button "Got it" at bounding box center [658, 394] width 325 height 34
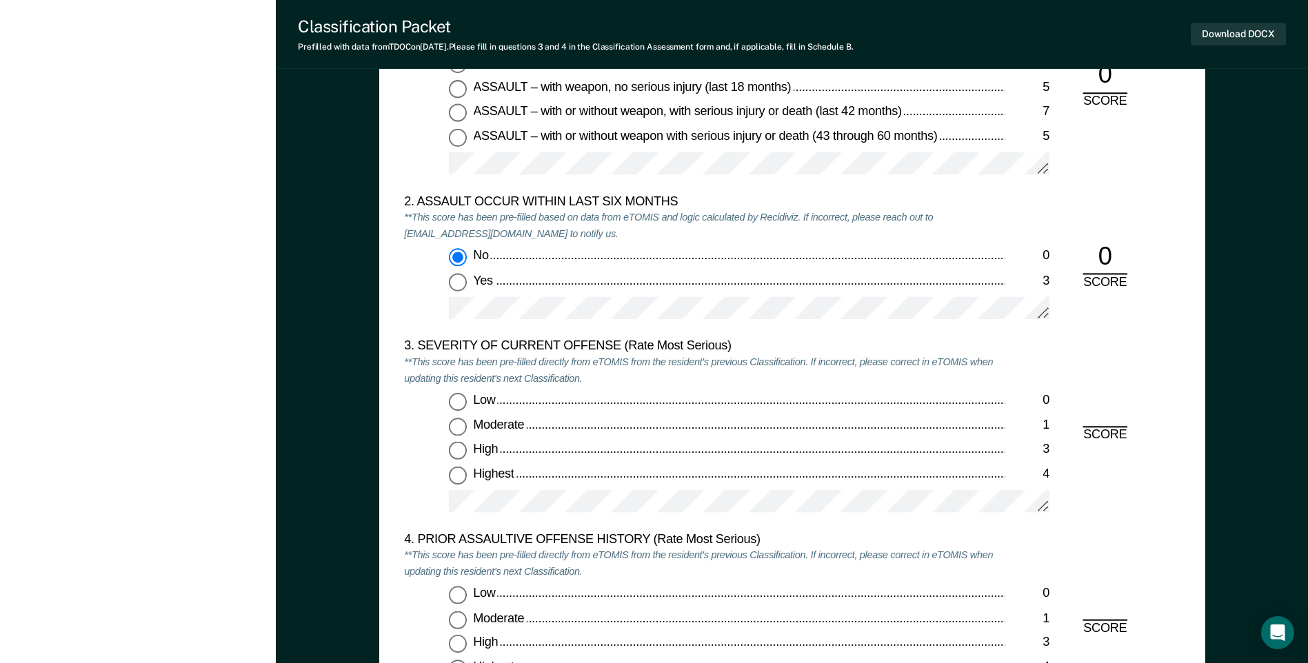
scroll to position [1517, 0]
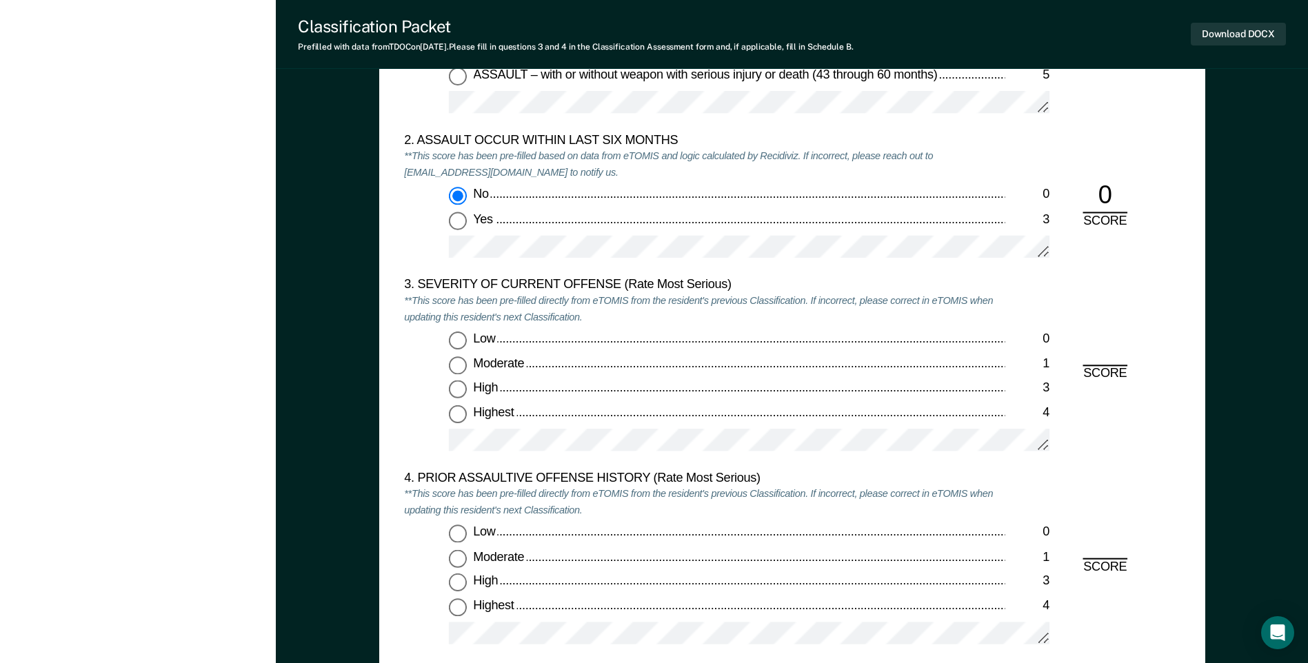
click at [458, 361] on input "Moderate 1" at bounding box center [458, 365] width 18 height 18
type textarea "x"
radio input "true"
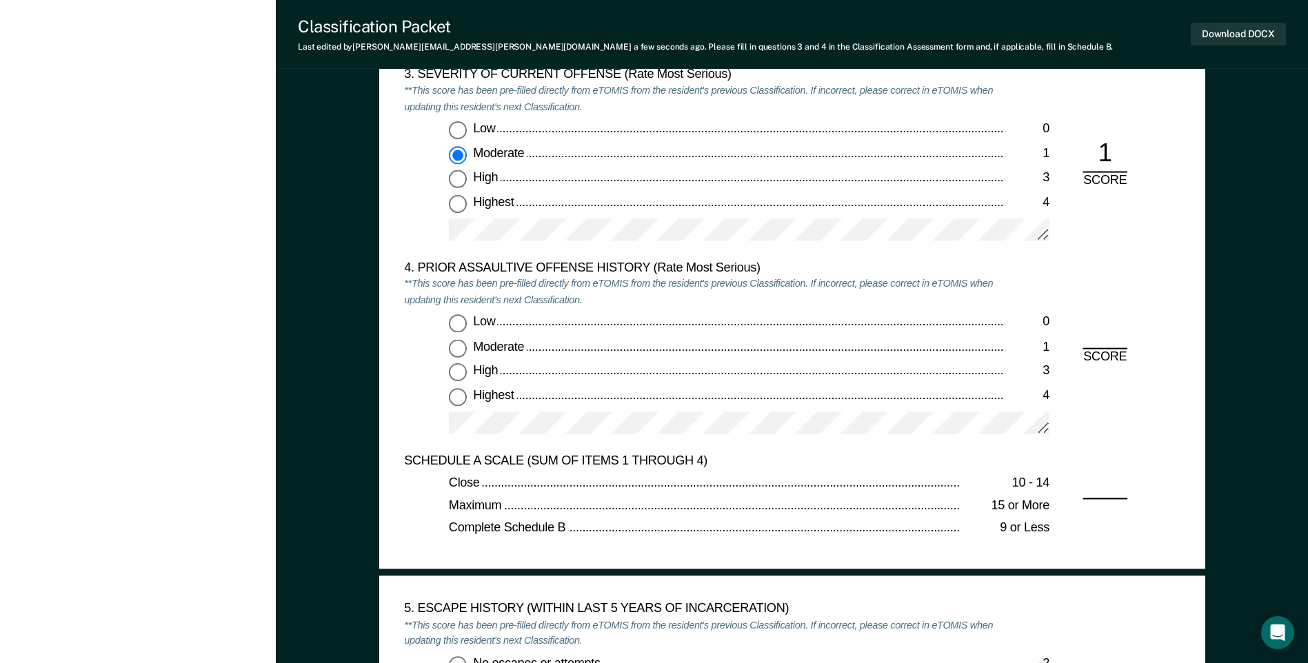
scroll to position [1793, 0]
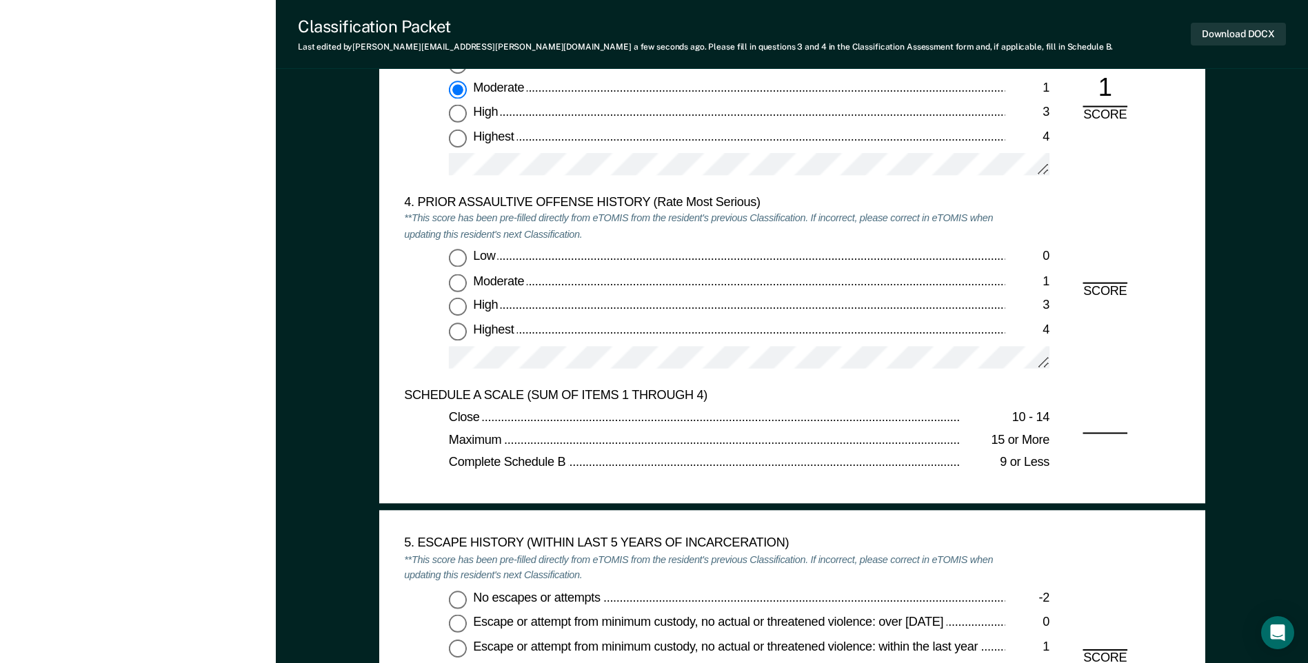
click at [456, 254] on input "Low 0" at bounding box center [458, 259] width 18 height 18
type textarea "x"
radio input "true"
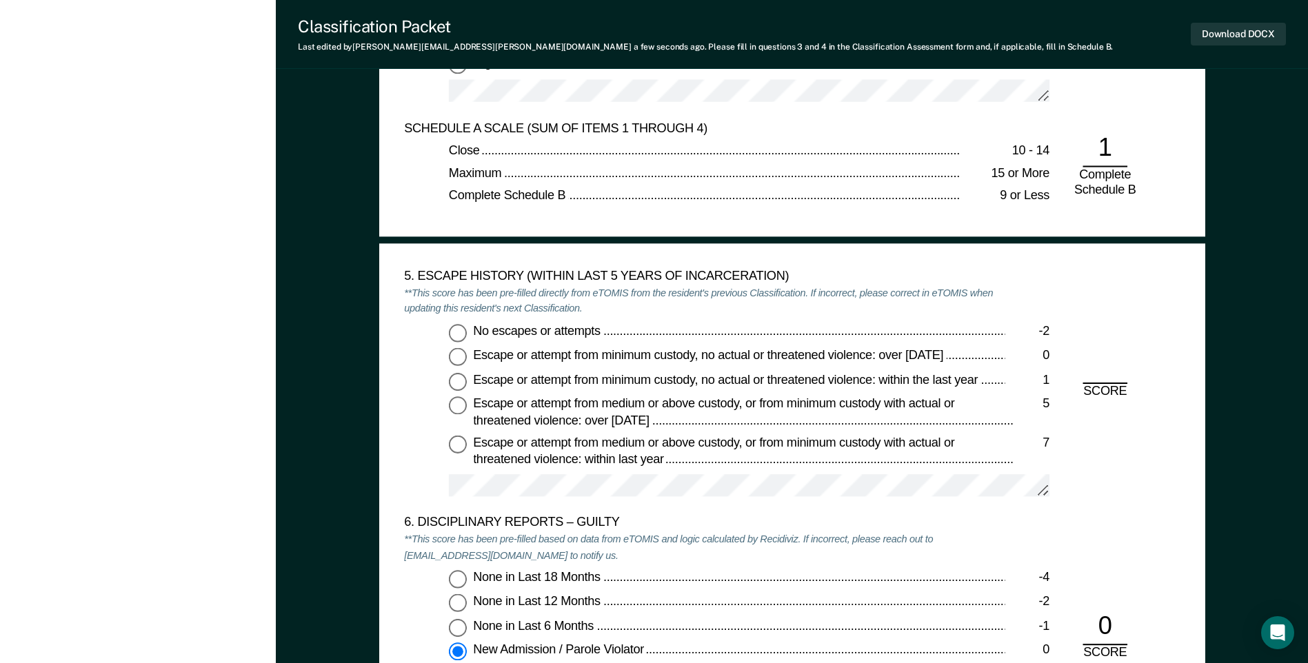
scroll to position [2068, 0]
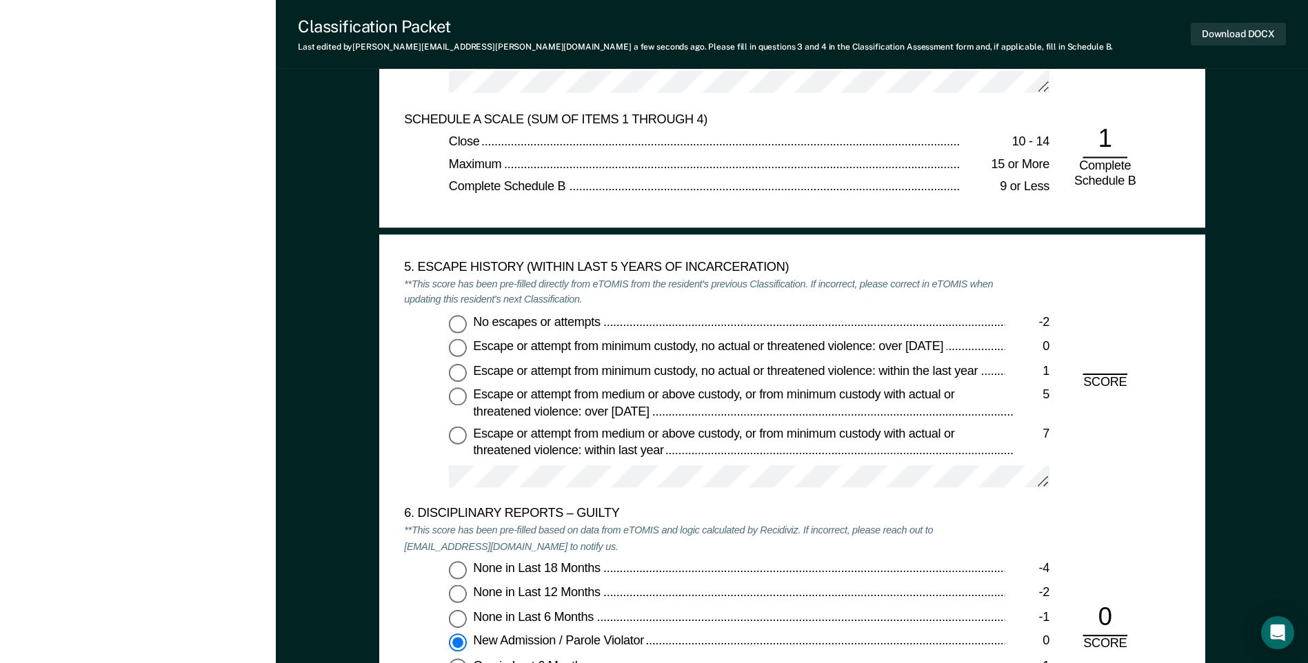
click at [459, 327] on input "No escapes or attempts -2" at bounding box center [458, 323] width 18 height 18
type textarea "x"
radio input "true"
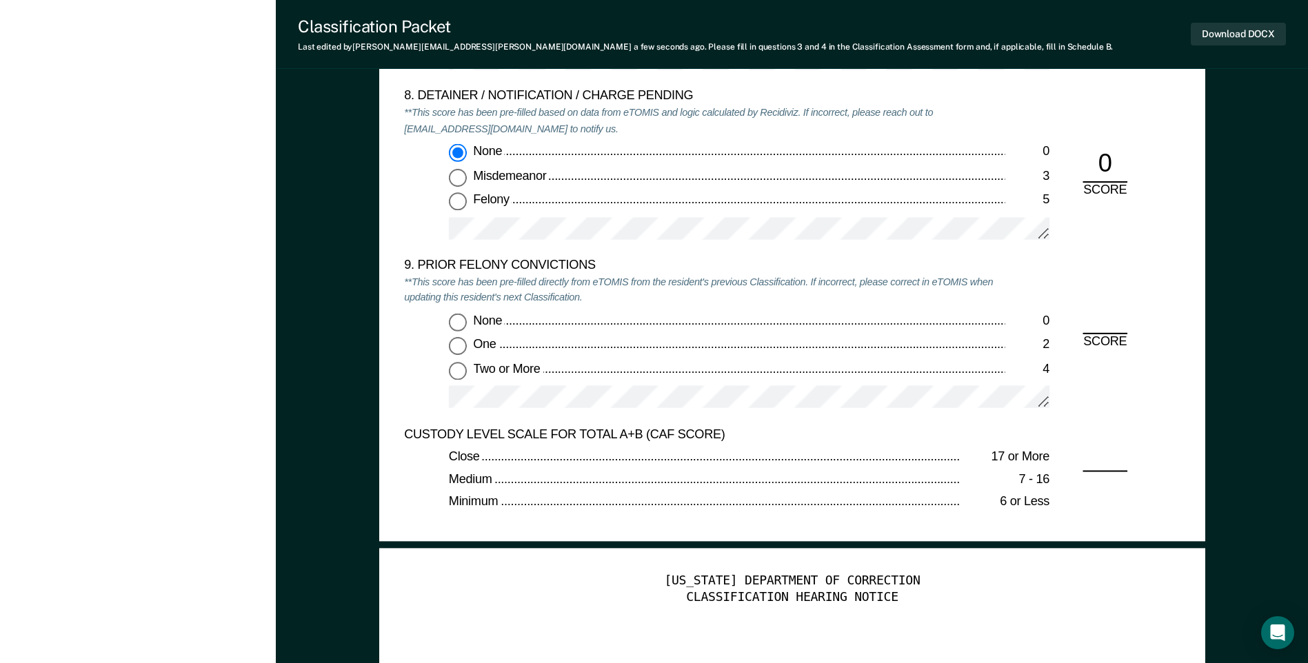
scroll to position [2965, 0]
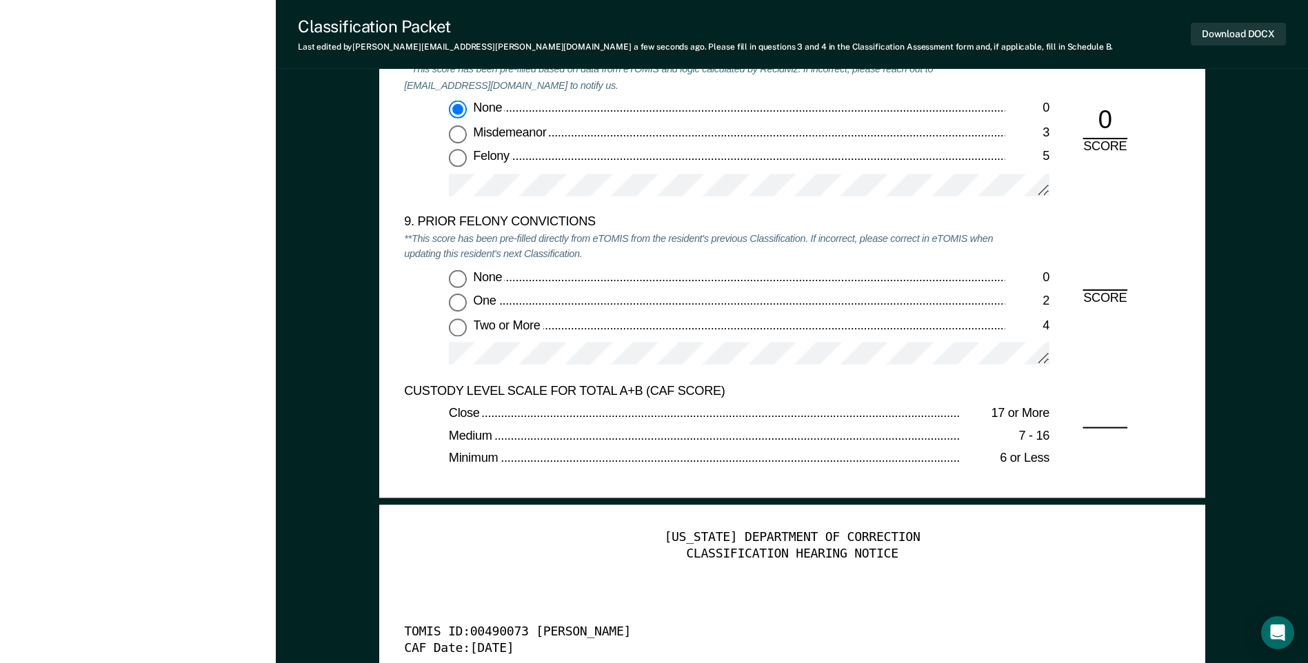
click at [456, 332] on input "Two or More 4" at bounding box center [458, 327] width 18 height 18
type textarea "x"
radio input "true"
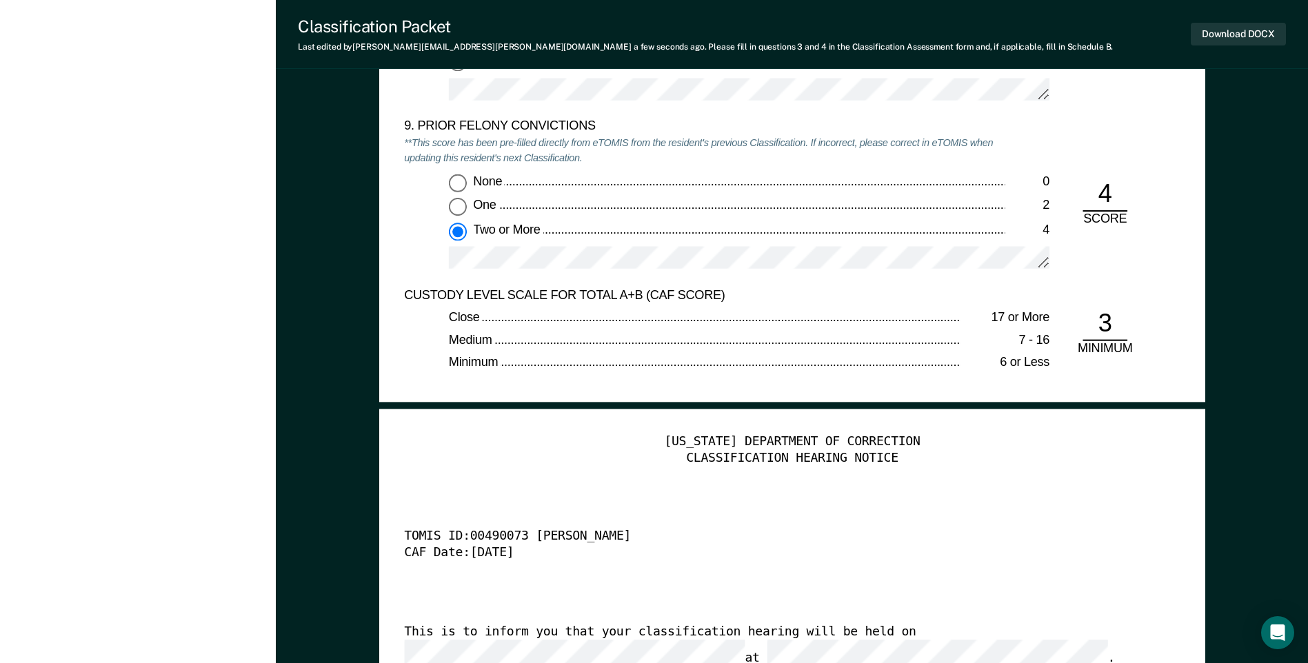
scroll to position [3240, 0]
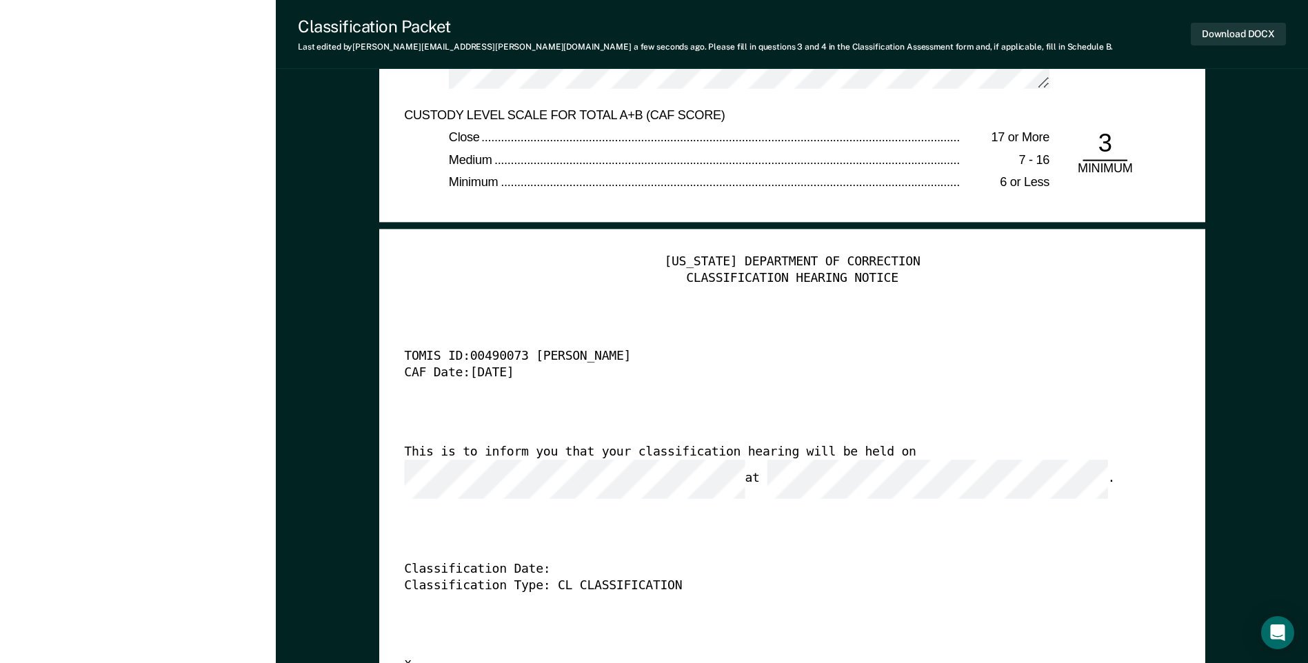
click at [923, 441] on div "[US_STATE] DEPARTMENT OF CORRECTION CLASSIFICATION HEARING NOTICE TOMIS ID: 004…" at bounding box center [792, 464] width 776 height 420
click at [965, 465] on div "This is to inform you that your classification hearing will be held on at ." at bounding box center [772, 472] width 737 height 54
click at [1221, 34] on button "Download DOCX" at bounding box center [1238, 34] width 95 height 23
click at [767, 339] on div "[US_STATE] DEPARTMENT OF CORRECTION CLASSIFICATION HEARING NOTICE TOMIS ID: 004…" at bounding box center [792, 464] width 776 height 420
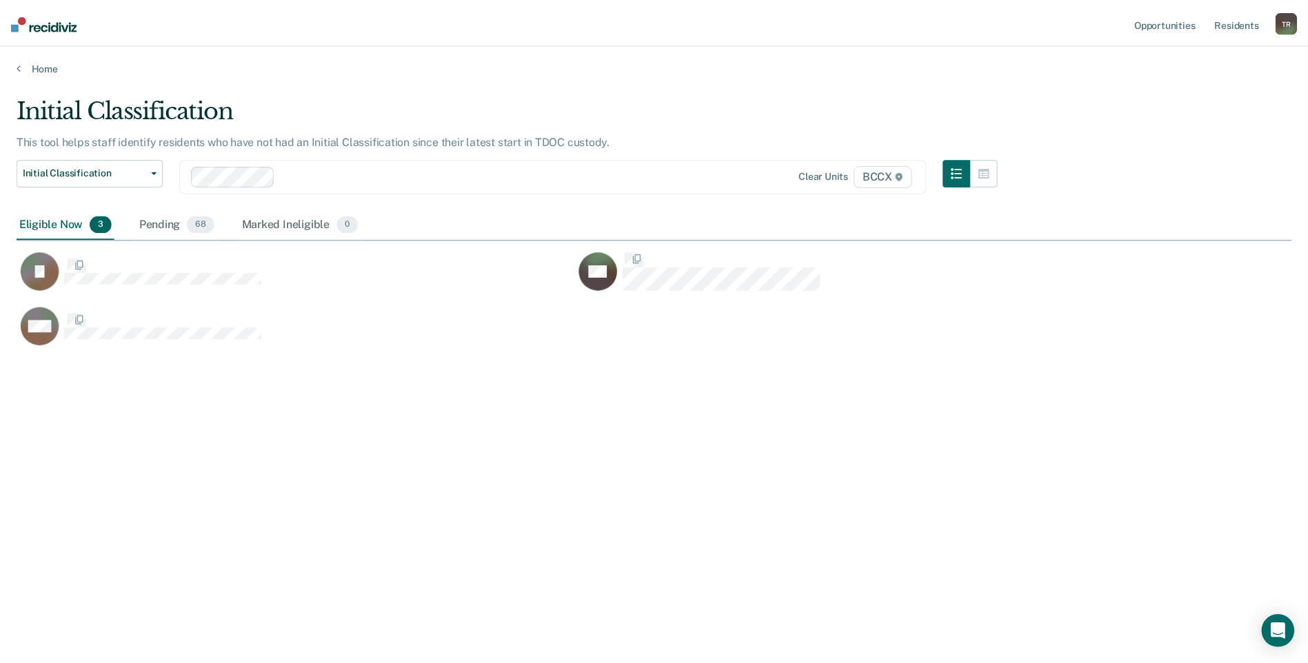
scroll to position [454, 1275]
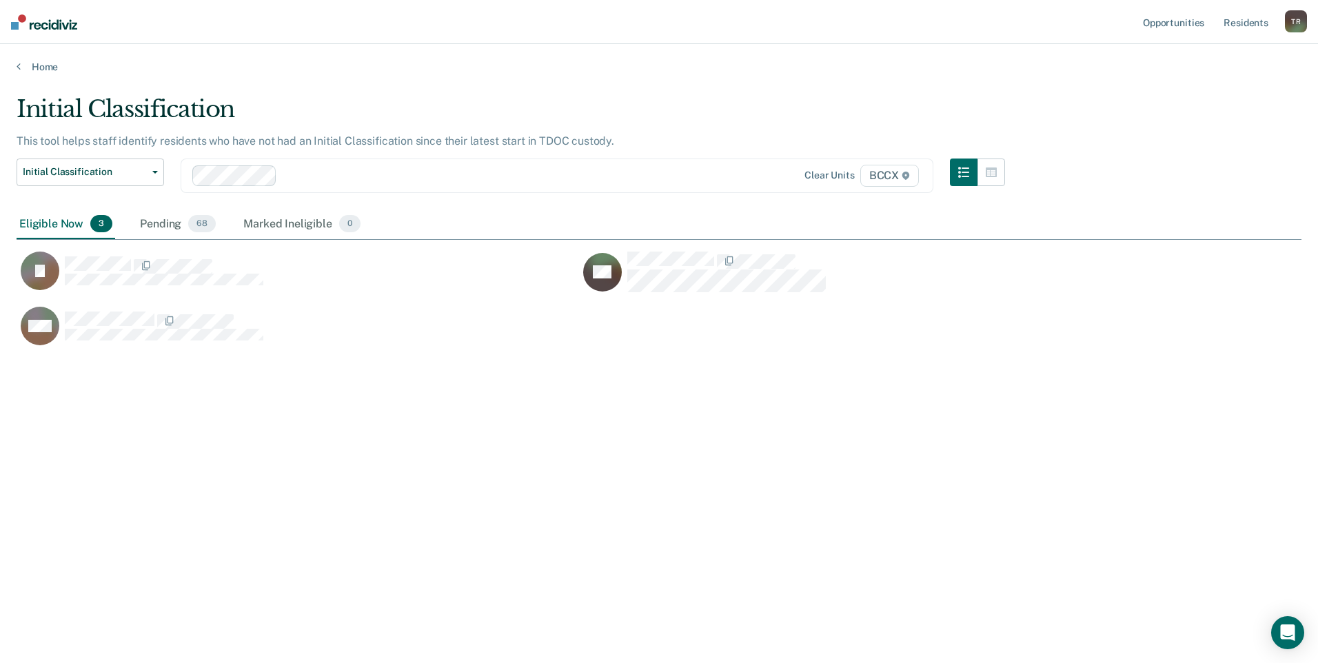
click at [401, 463] on div "Initial Classification This tool helps staff identify residents who have not ha…" at bounding box center [659, 327] width 1285 height 465
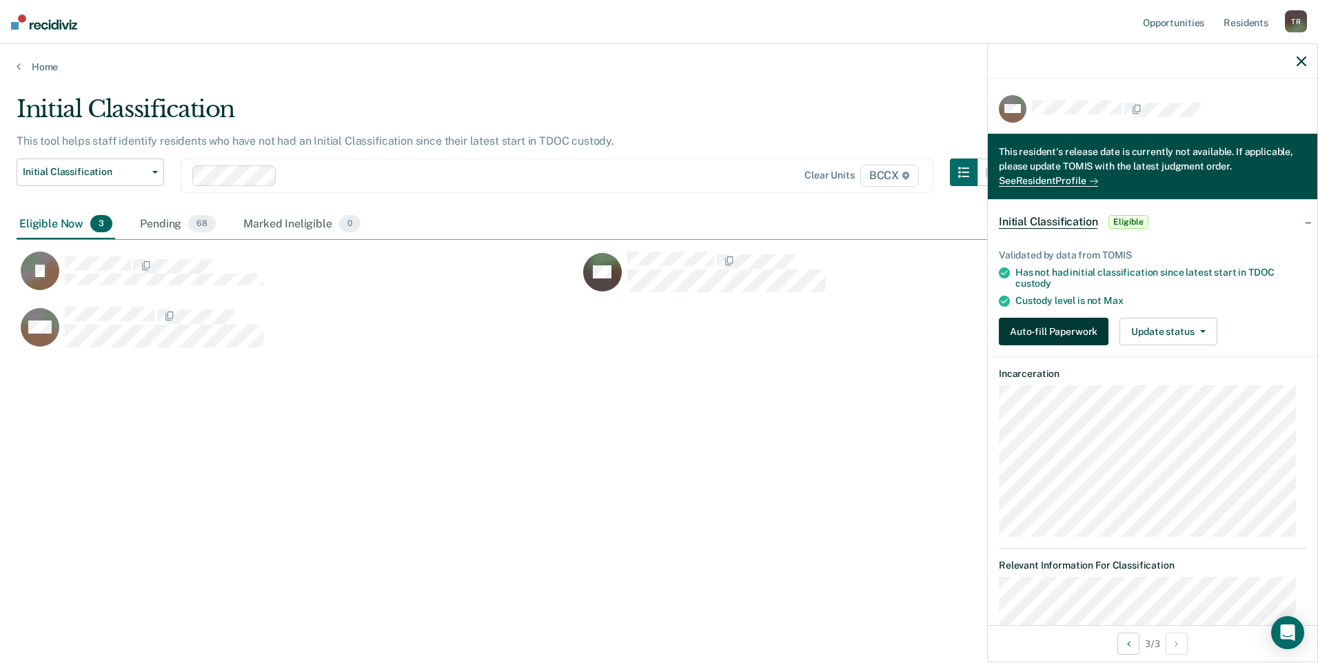
click at [1089, 329] on button "Auto-fill Paperwork" at bounding box center [1054, 332] width 110 height 28
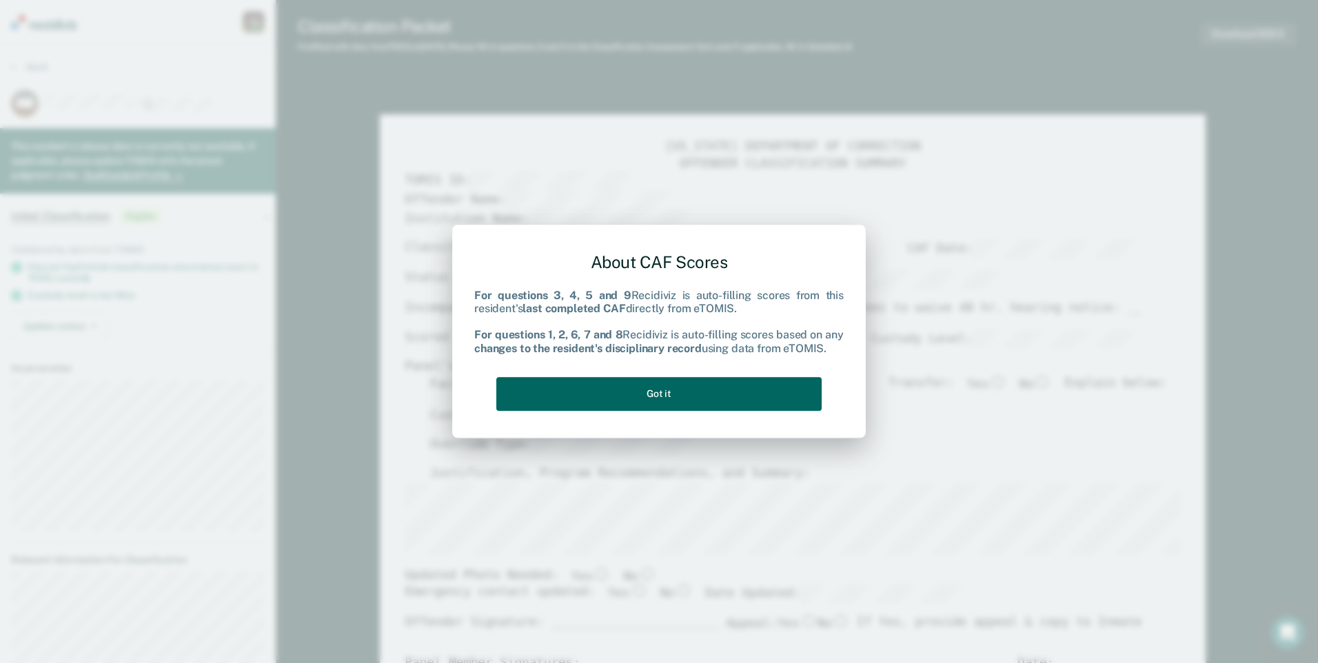
click at [603, 405] on button "Got it" at bounding box center [658, 394] width 325 height 34
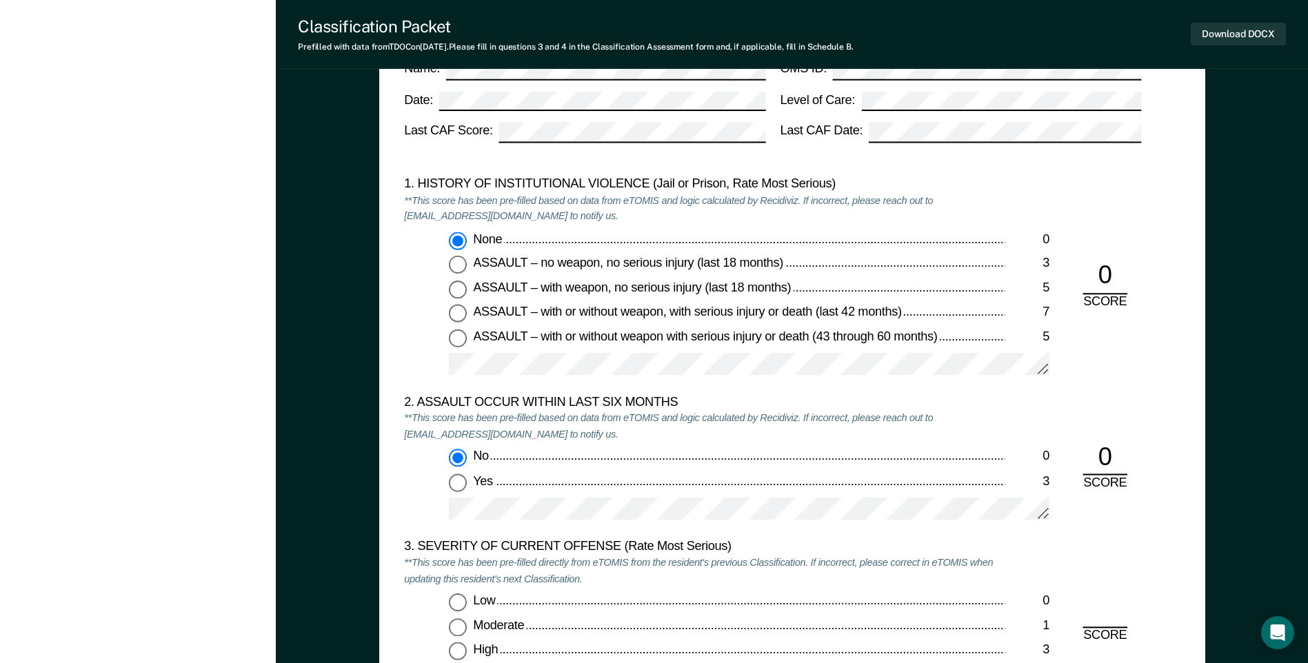
scroll to position [1448, 0]
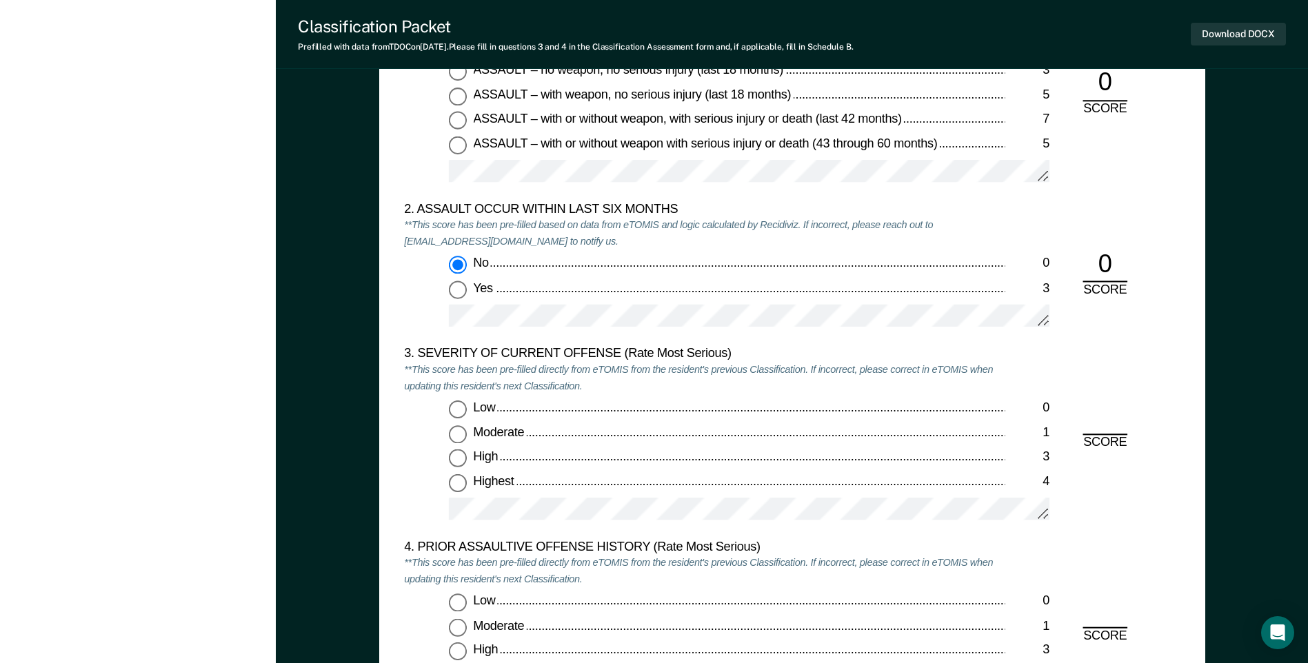
click at [455, 480] on input "Highest 4" at bounding box center [458, 483] width 18 height 18
type textarea "x"
radio input "true"
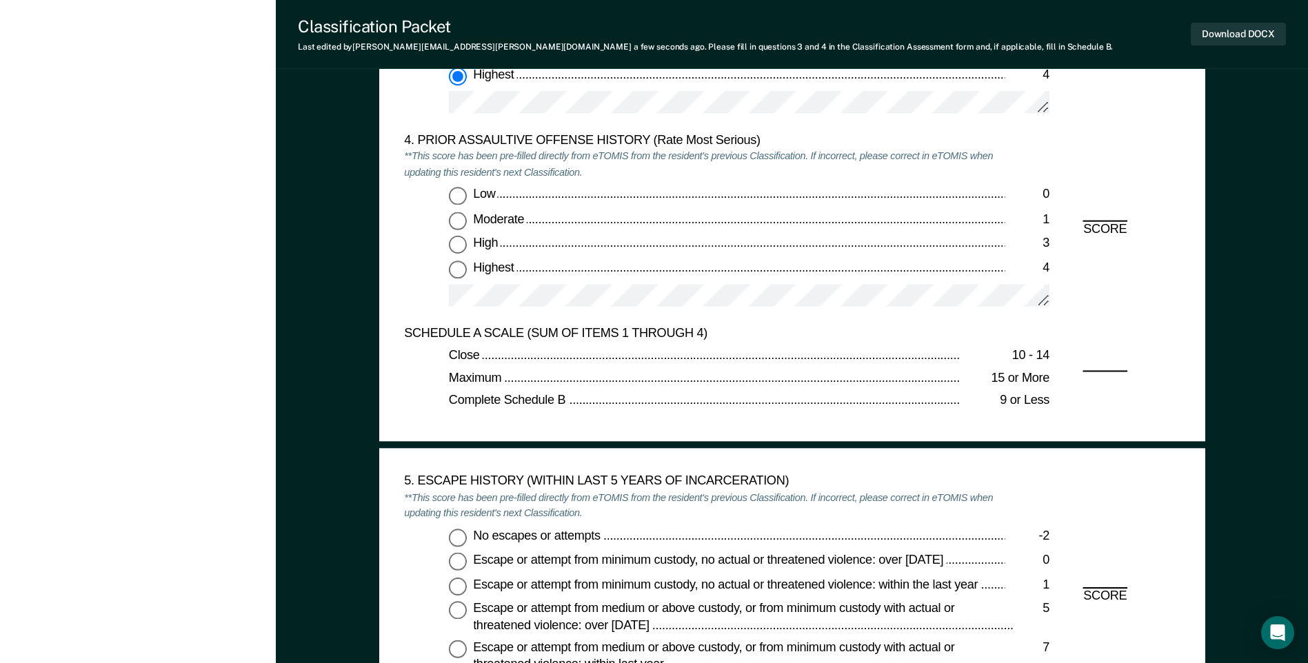
scroll to position [1861, 0]
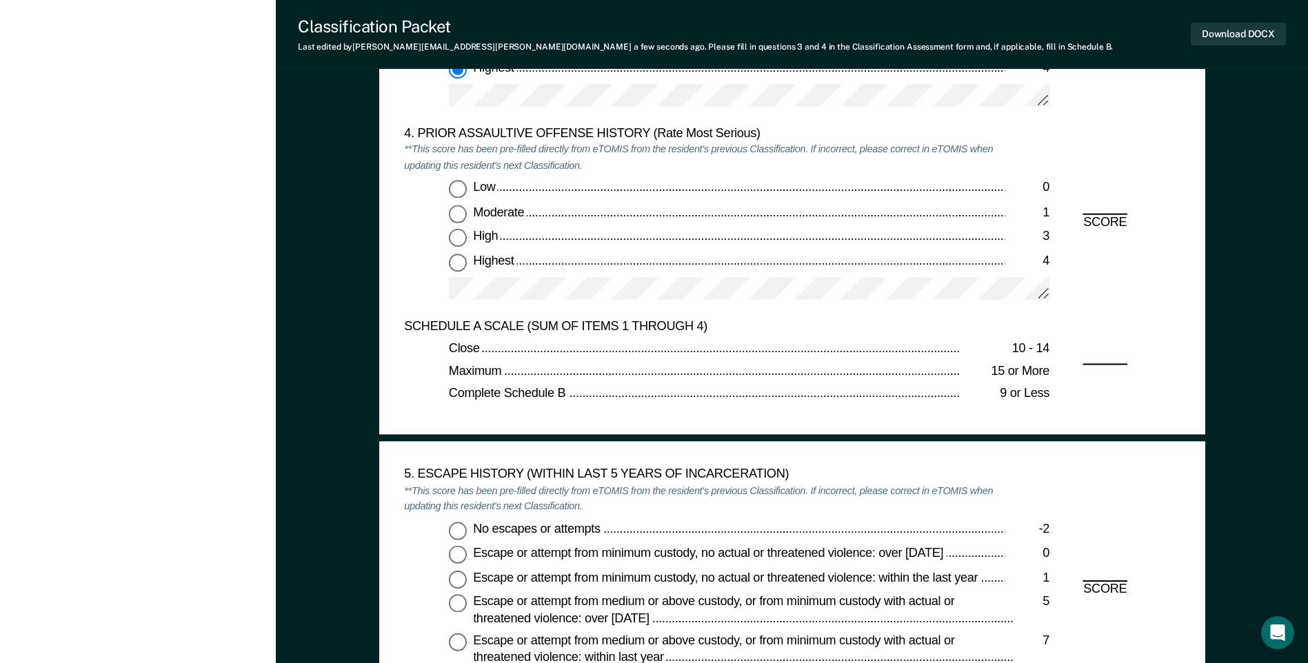
click at [454, 262] on input "Highest 4" at bounding box center [458, 263] width 18 height 18
type textarea "x"
radio input "true"
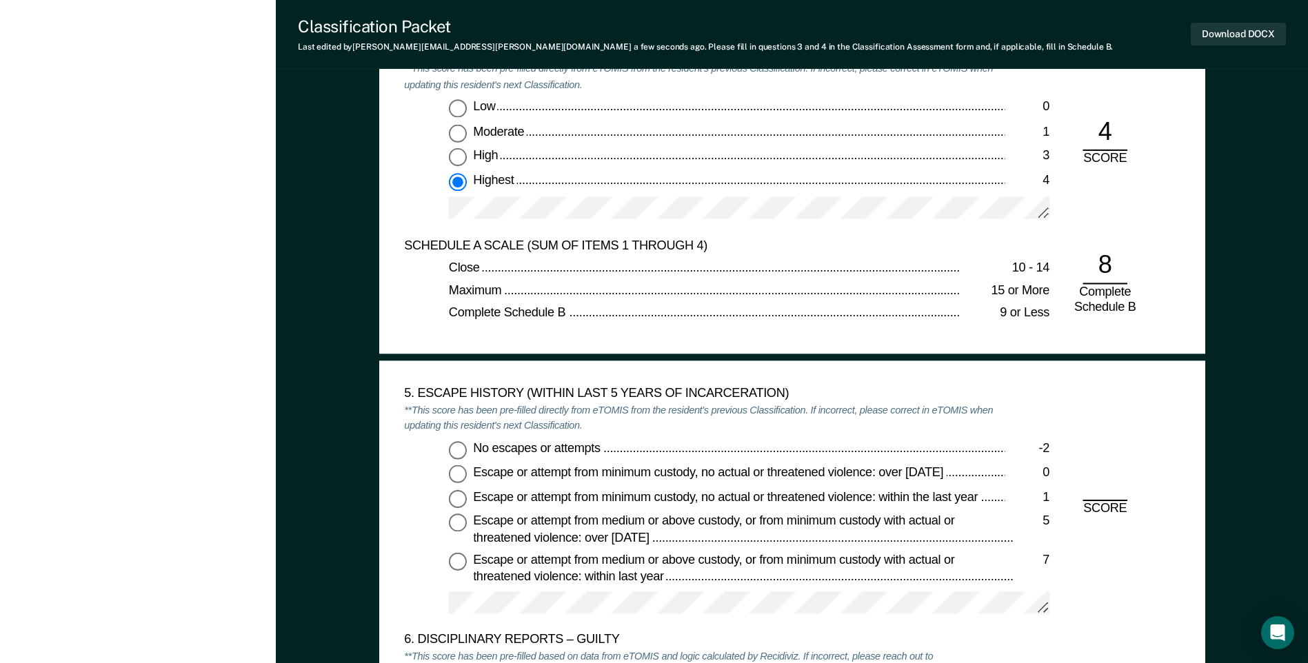
scroll to position [2068, 0]
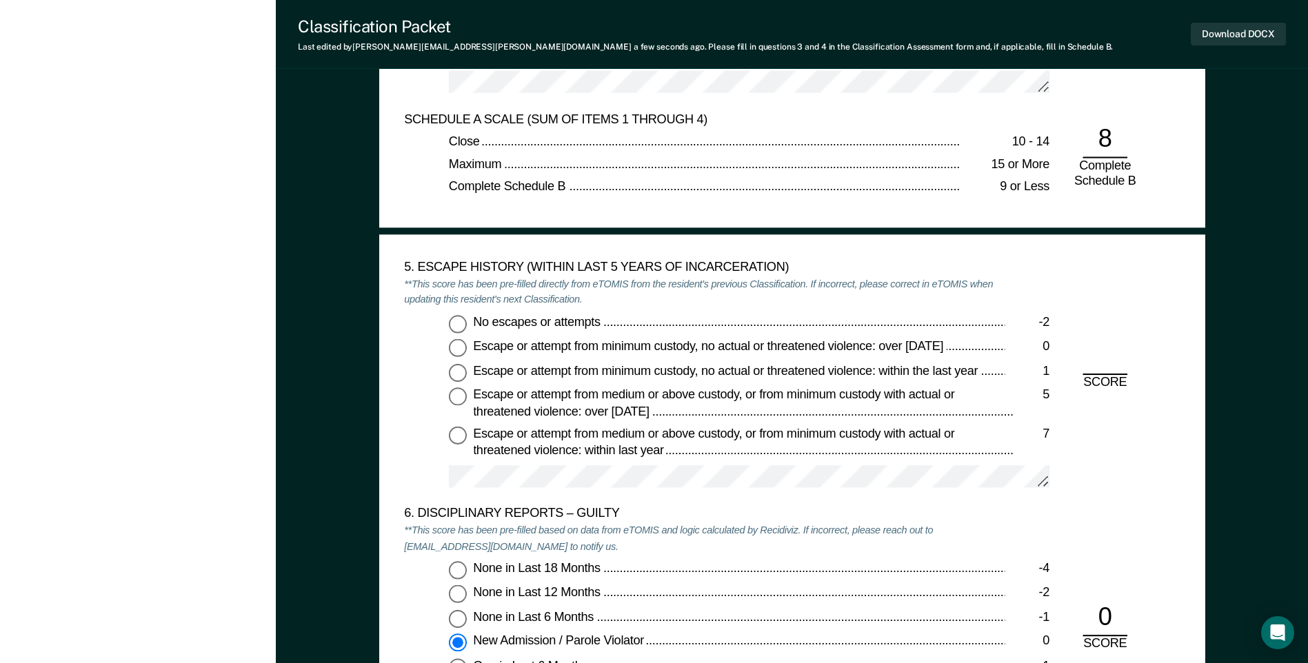
click at [457, 321] on input "No escapes or attempts -2" at bounding box center [458, 323] width 18 height 18
type textarea "x"
radio input "true"
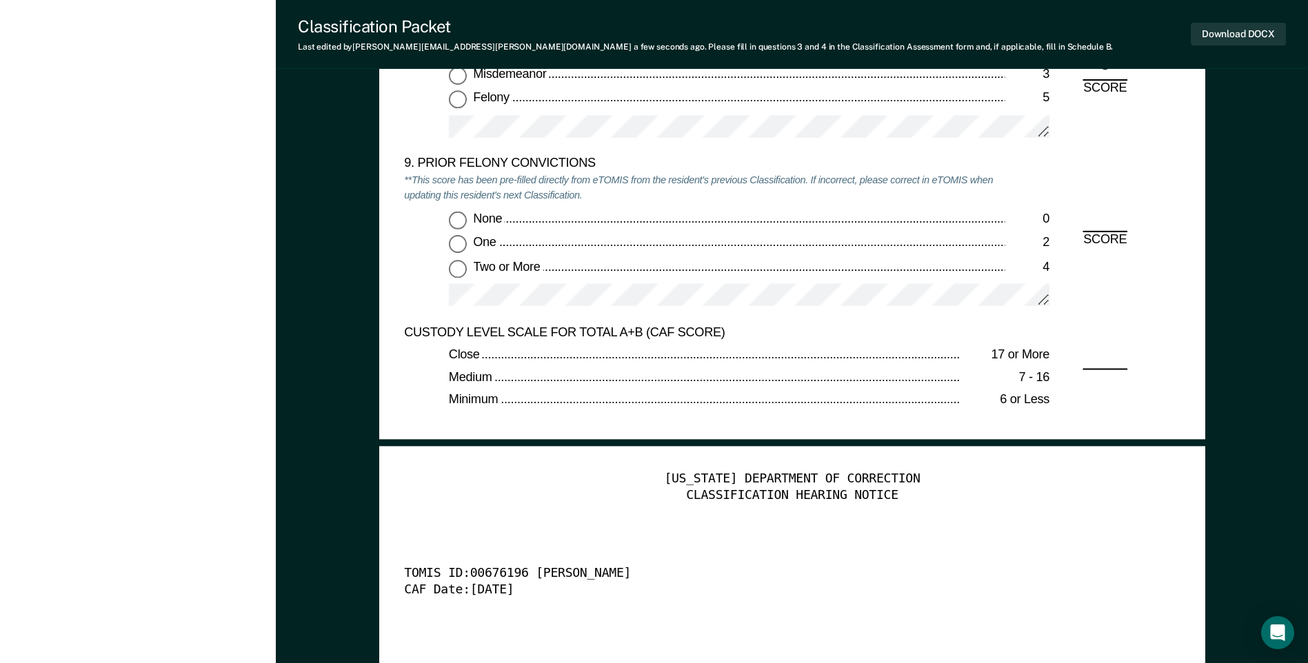
scroll to position [3034, 0]
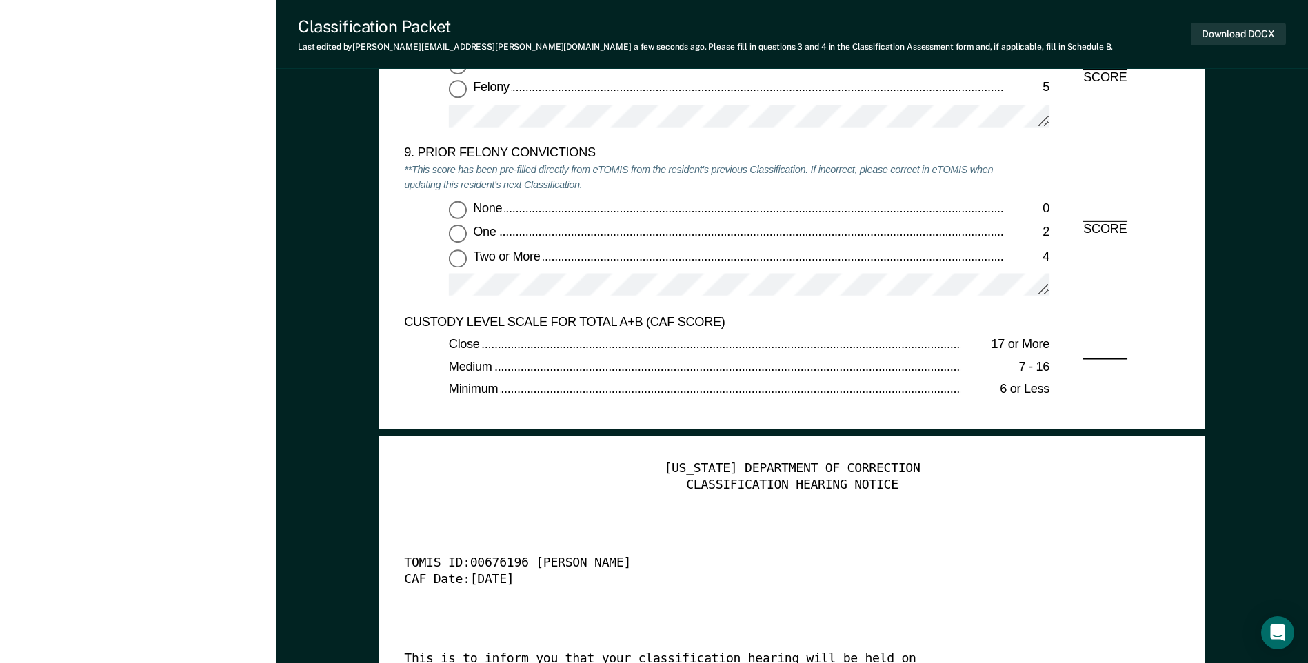
click at [458, 256] on input "Two or More 4" at bounding box center [458, 258] width 18 height 18
type textarea "x"
radio input "true"
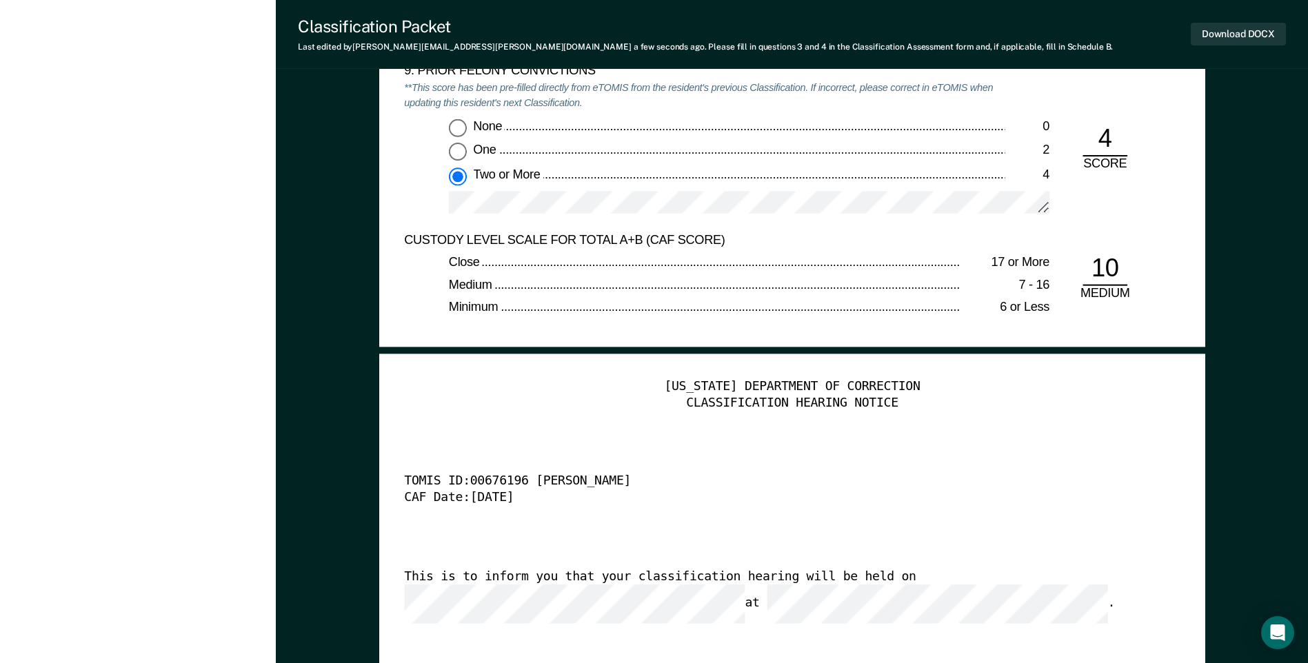
scroll to position [3378, 0]
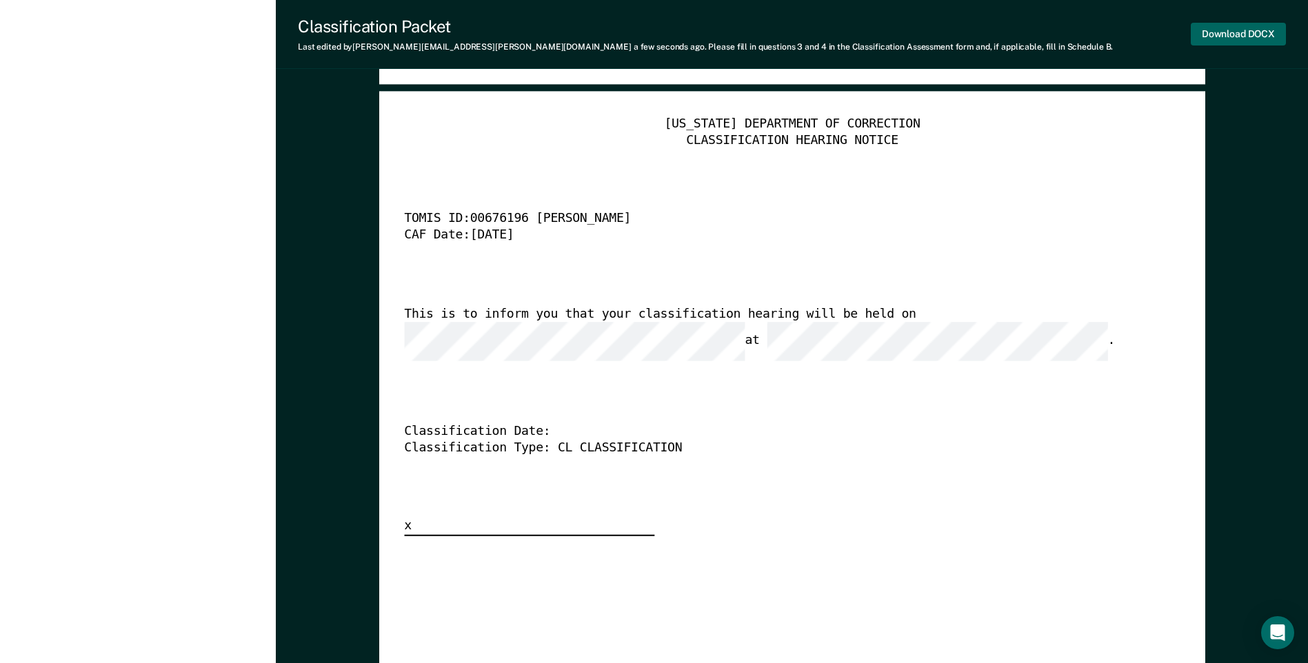
click at [1242, 28] on button "Download DOCX" at bounding box center [1238, 34] width 95 height 23
click at [811, 185] on div "[US_STATE] DEPARTMENT OF CORRECTION CLASSIFICATION HEARING NOTICE TOMIS ID: 006…" at bounding box center [792, 327] width 776 height 420
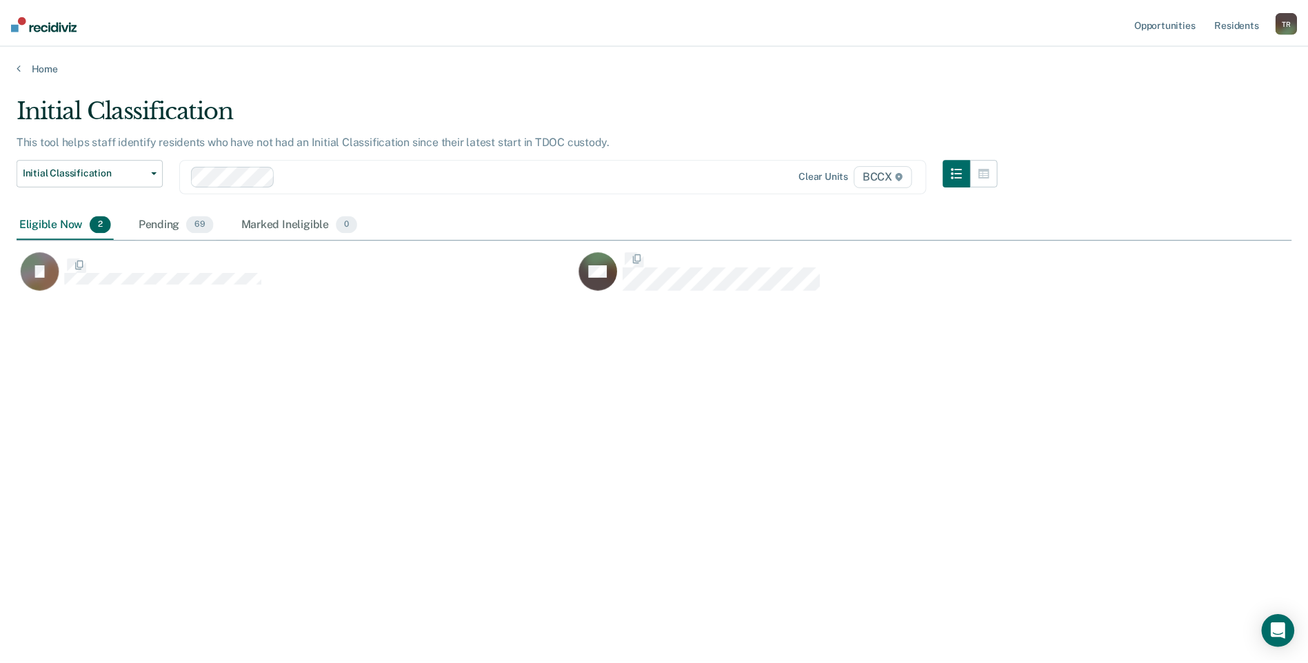
scroll to position [454, 1275]
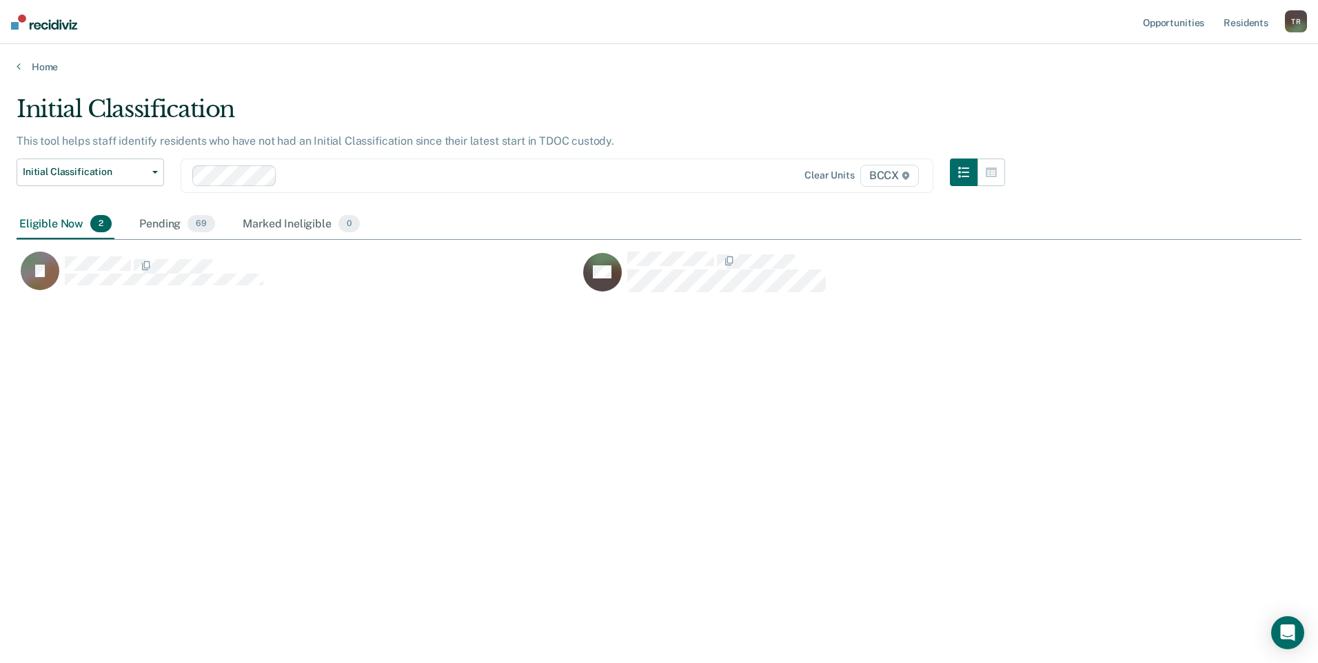
click at [509, 393] on div "Initial Classification This tool helps staff identify residents who have not ha…" at bounding box center [659, 327] width 1285 height 465
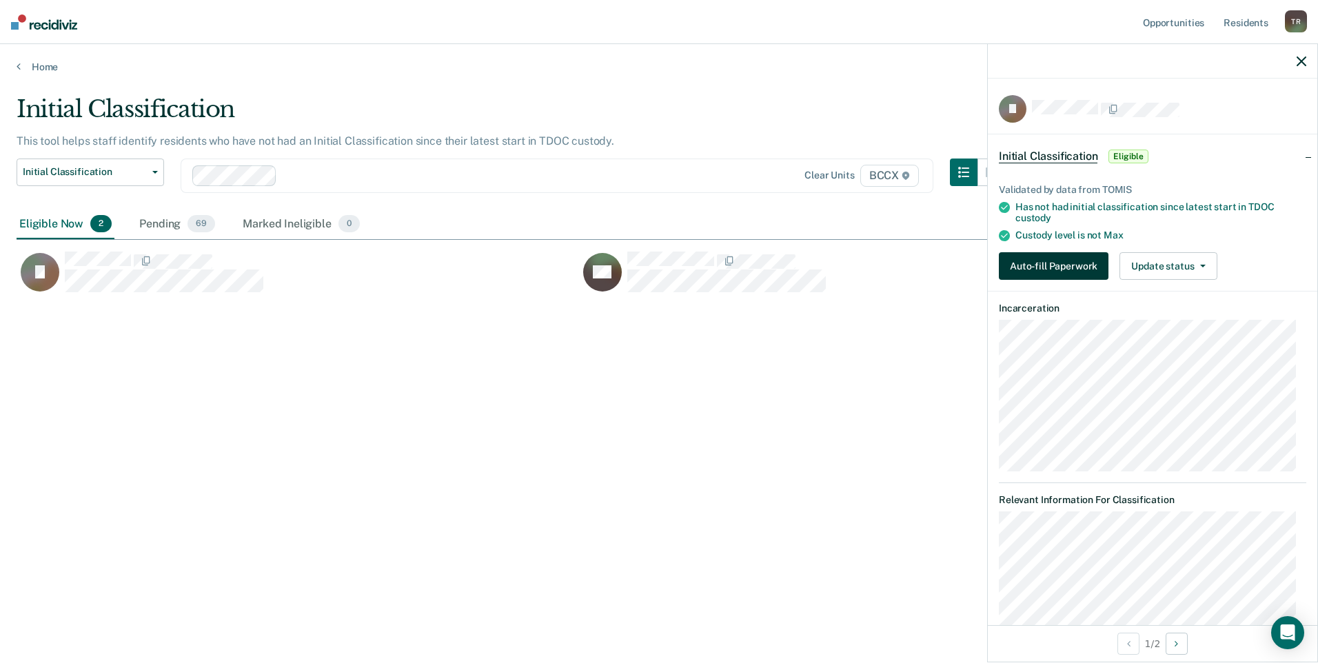
click at [1062, 268] on button "Auto-fill Paperwork" at bounding box center [1054, 266] width 110 height 28
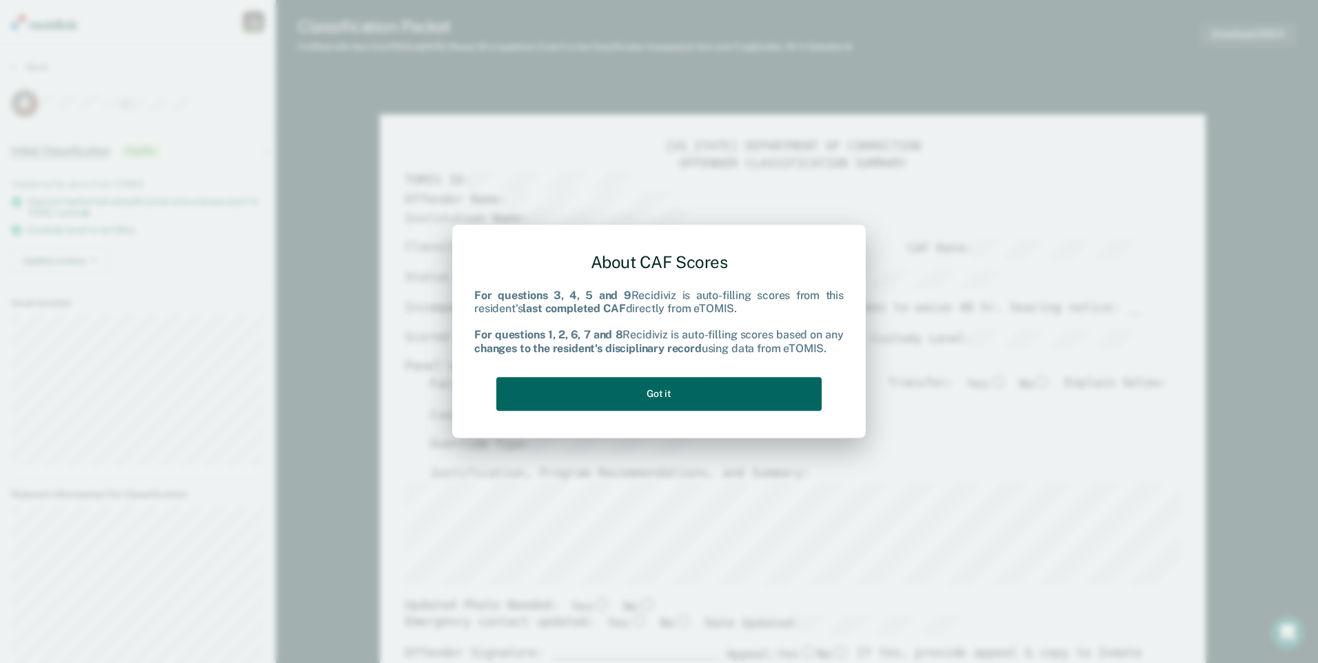
click at [747, 396] on button "Got it" at bounding box center [658, 394] width 325 height 34
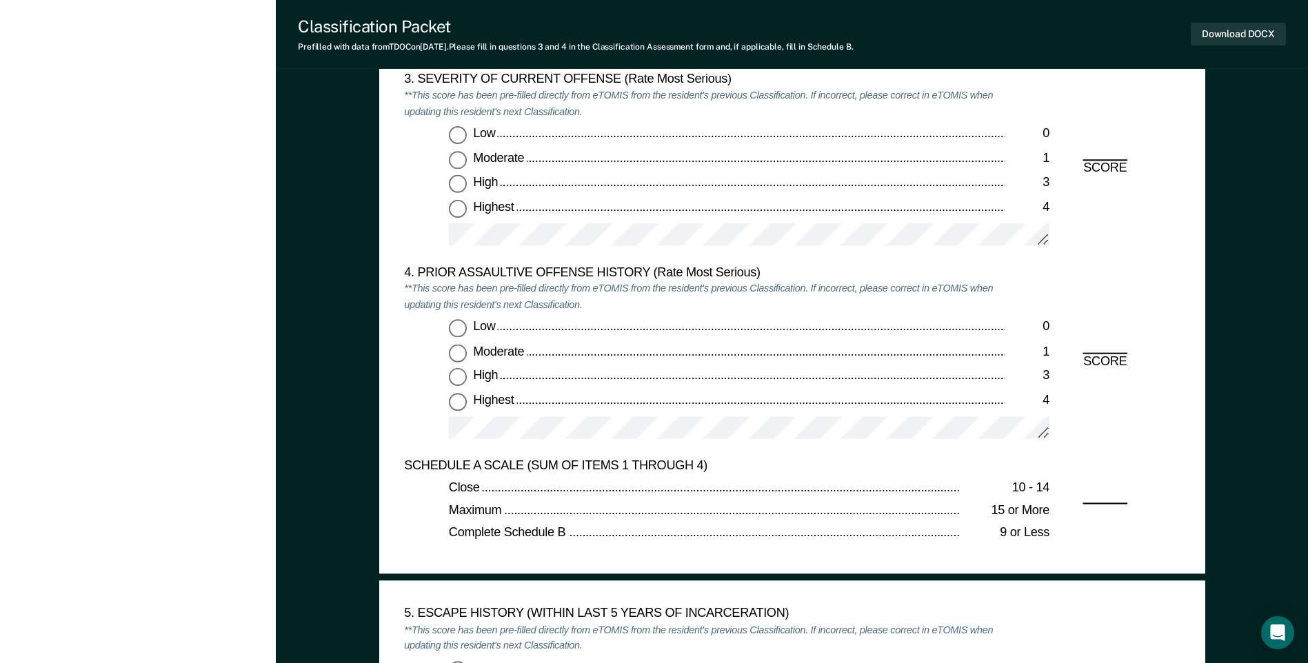
scroll to position [1724, 0]
click at [457, 157] on input "Moderate 1" at bounding box center [458, 159] width 18 height 18
type textarea "x"
radio input "true"
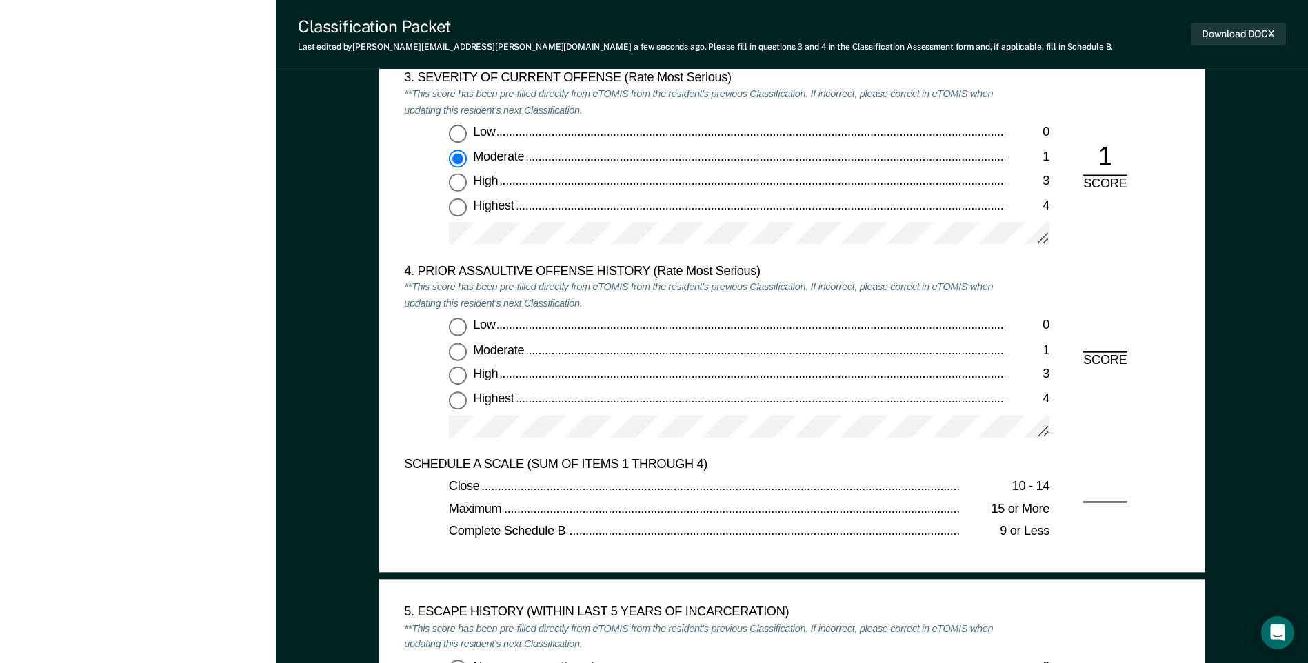
click at [453, 330] on input "Low 0" at bounding box center [458, 328] width 18 height 18
type textarea "x"
radio input "true"
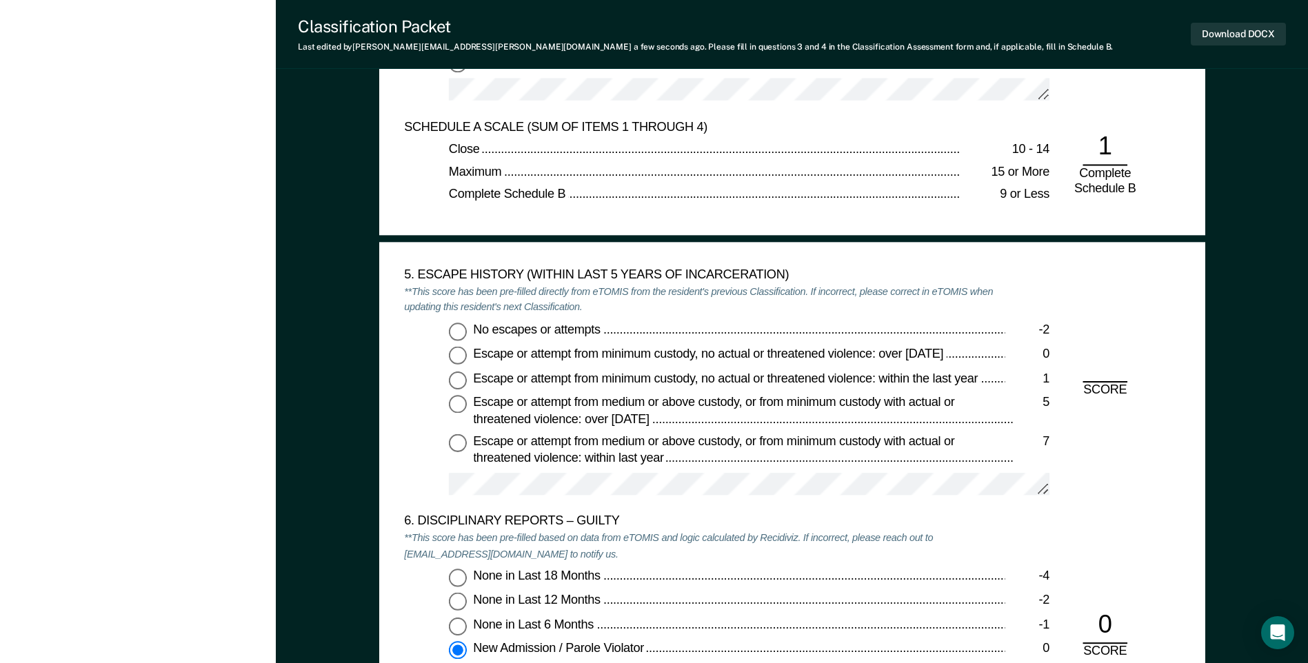
scroll to position [2068, 0]
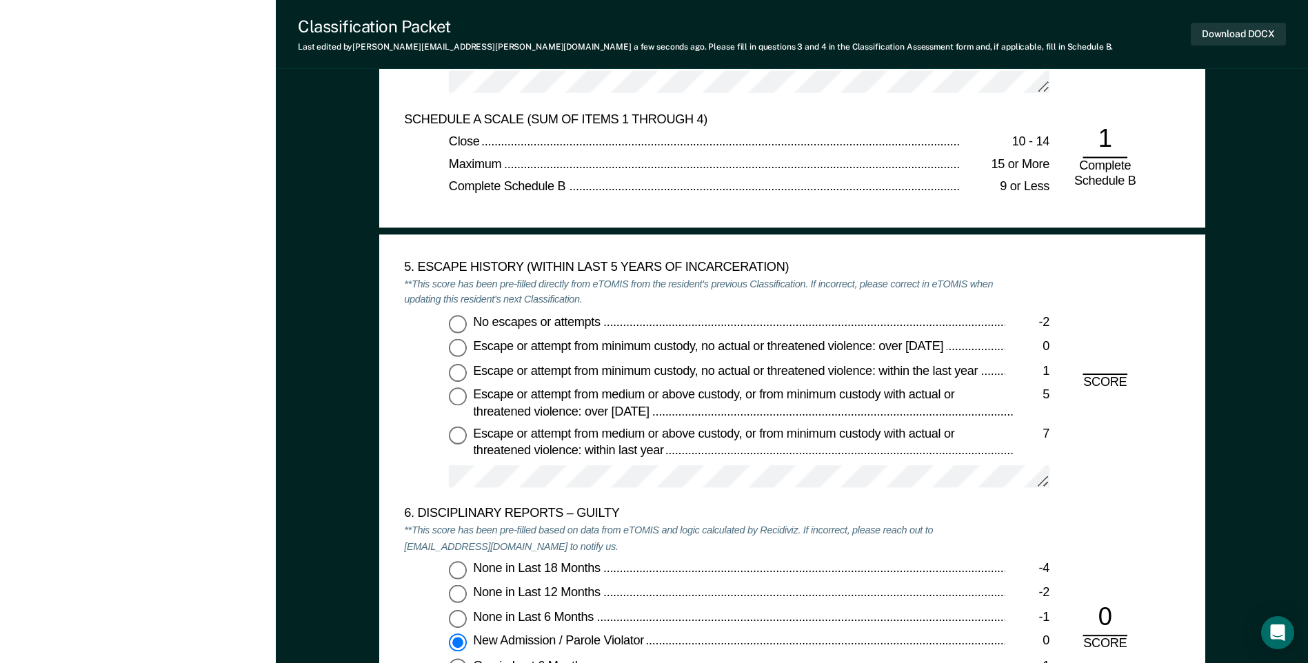
drag, startPoint x: 457, startPoint y: 319, endPoint x: 504, endPoint y: 330, distance: 48.3
click at [458, 319] on input "No escapes or attempts -2" at bounding box center [458, 323] width 18 height 18
type textarea "x"
radio input "true"
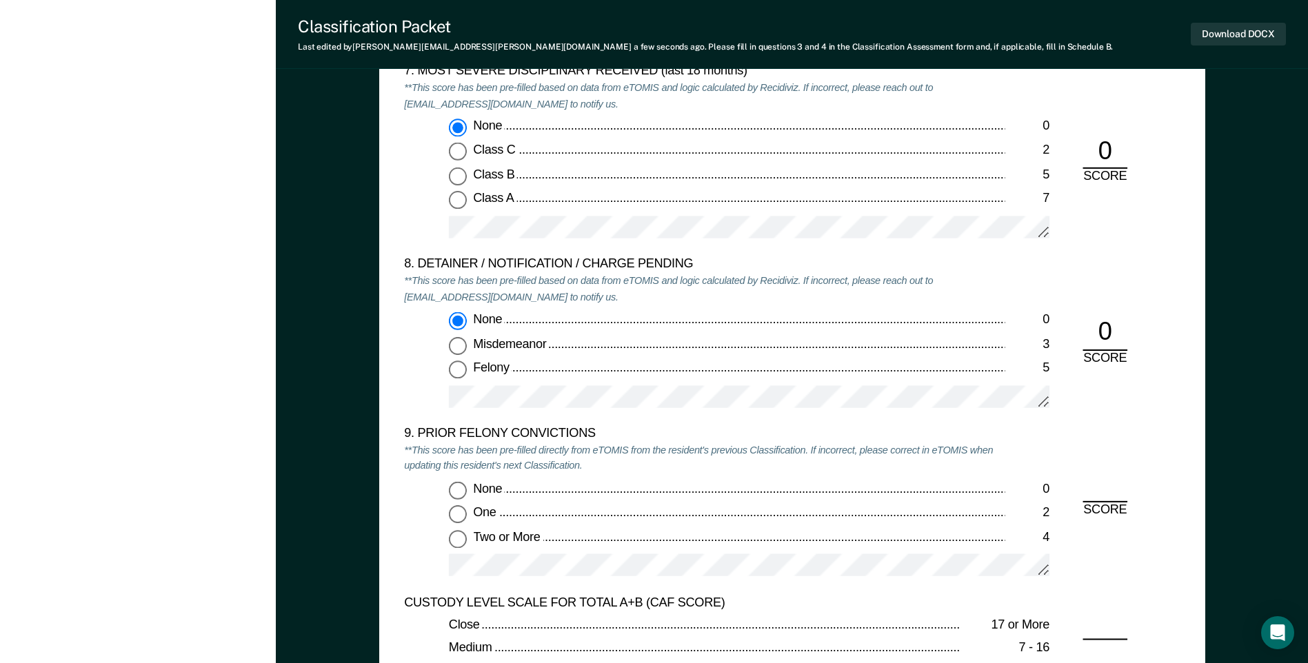
scroll to position [2827, 0]
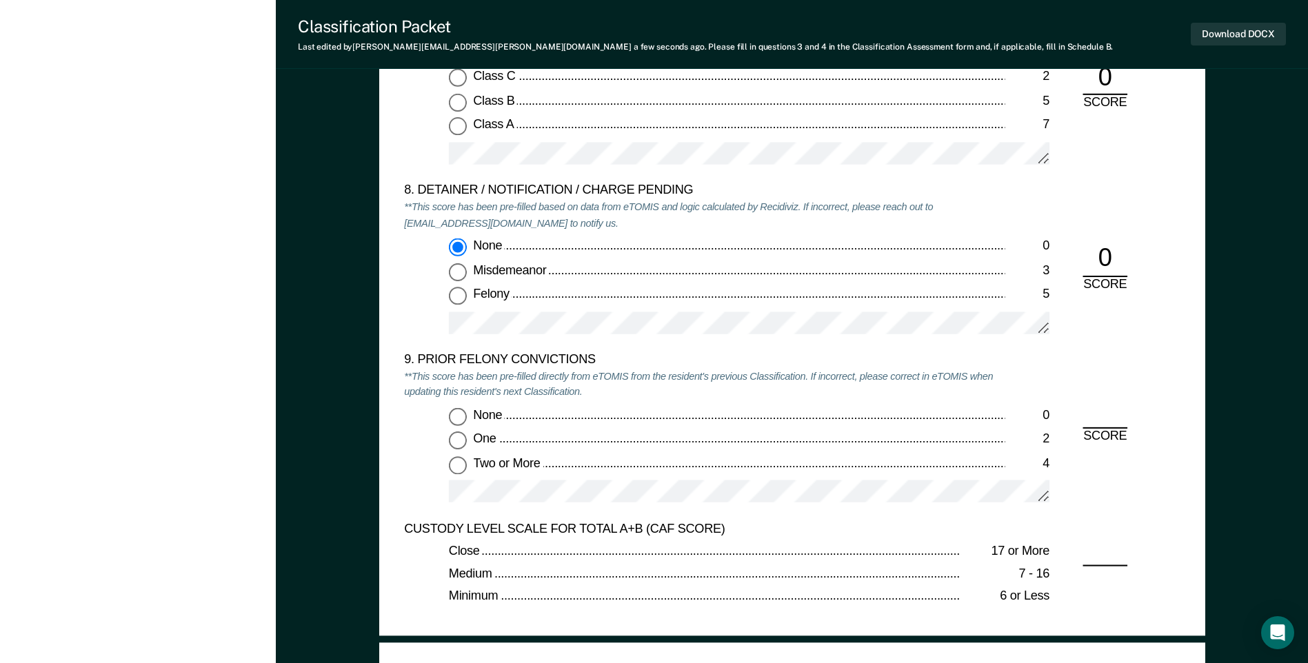
click at [454, 419] on input "None 0" at bounding box center [458, 416] width 18 height 18
type textarea "x"
radio input "true"
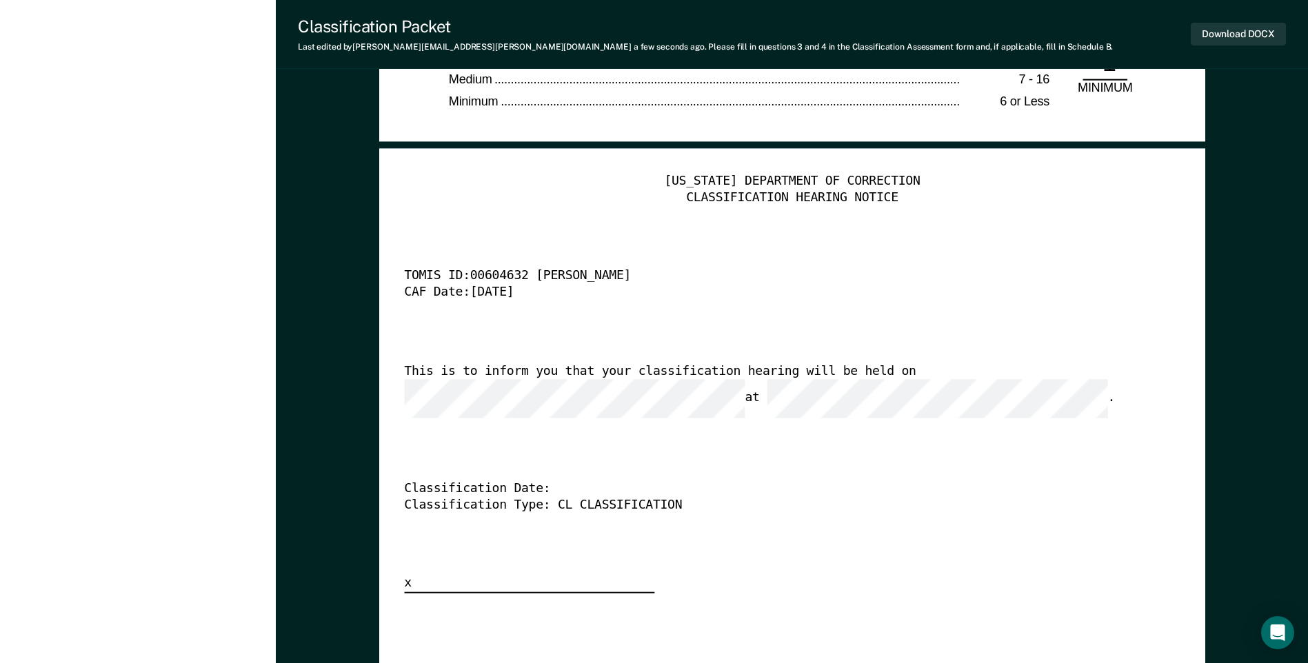
scroll to position [3378, 0]
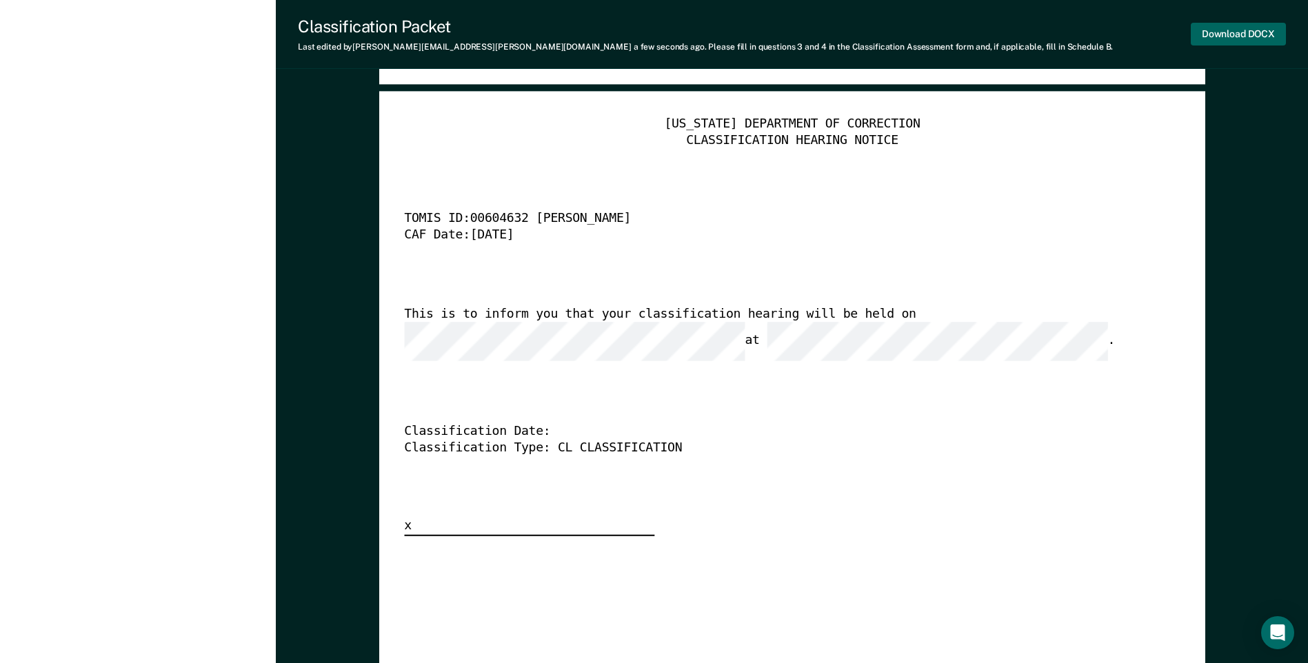
click at [1224, 37] on button "Download DOCX" at bounding box center [1238, 34] width 95 height 23
click at [800, 215] on div "TOMIS ID: 00604632 [PERSON_NAME]" at bounding box center [772, 220] width 737 height 17
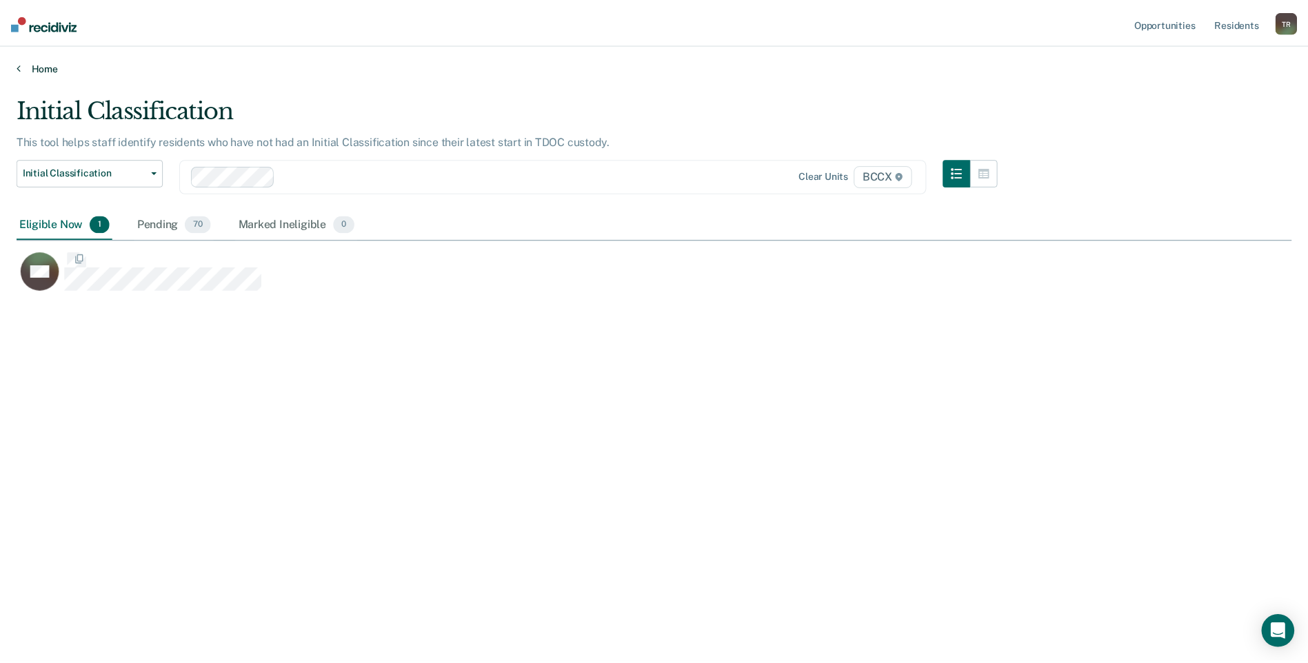
scroll to position [454, 1275]
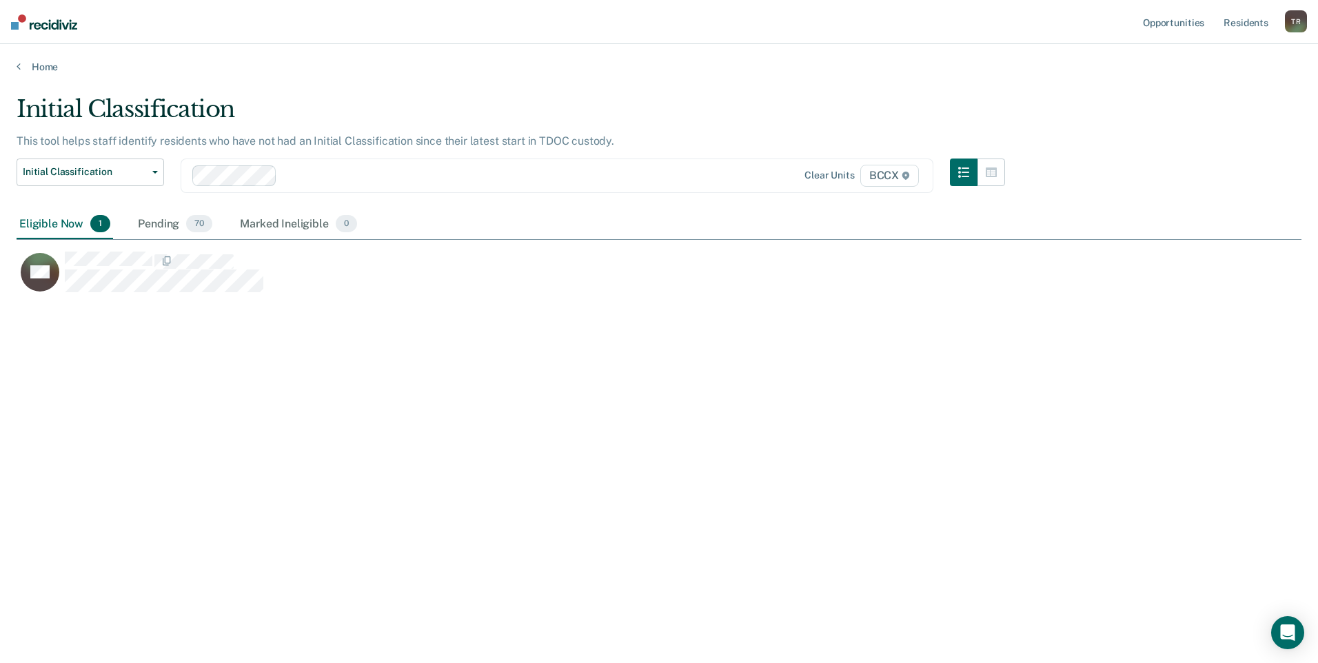
click at [469, 407] on div "Initial Classification This tool helps staff identify residents who have not ha…" at bounding box center [659, 327] width 1285 height 465
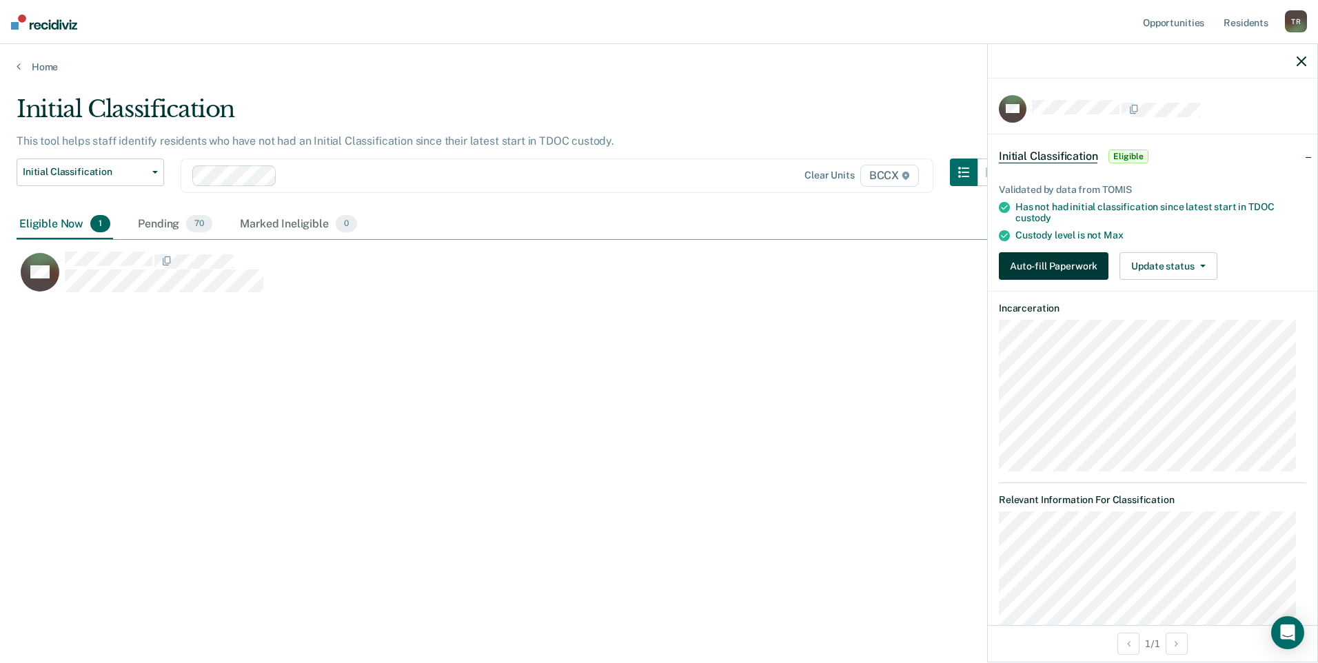
click at [1024, 261] on button "Auto-fill Paperwork" at bounding box center [1054, 266] width 110 height 28
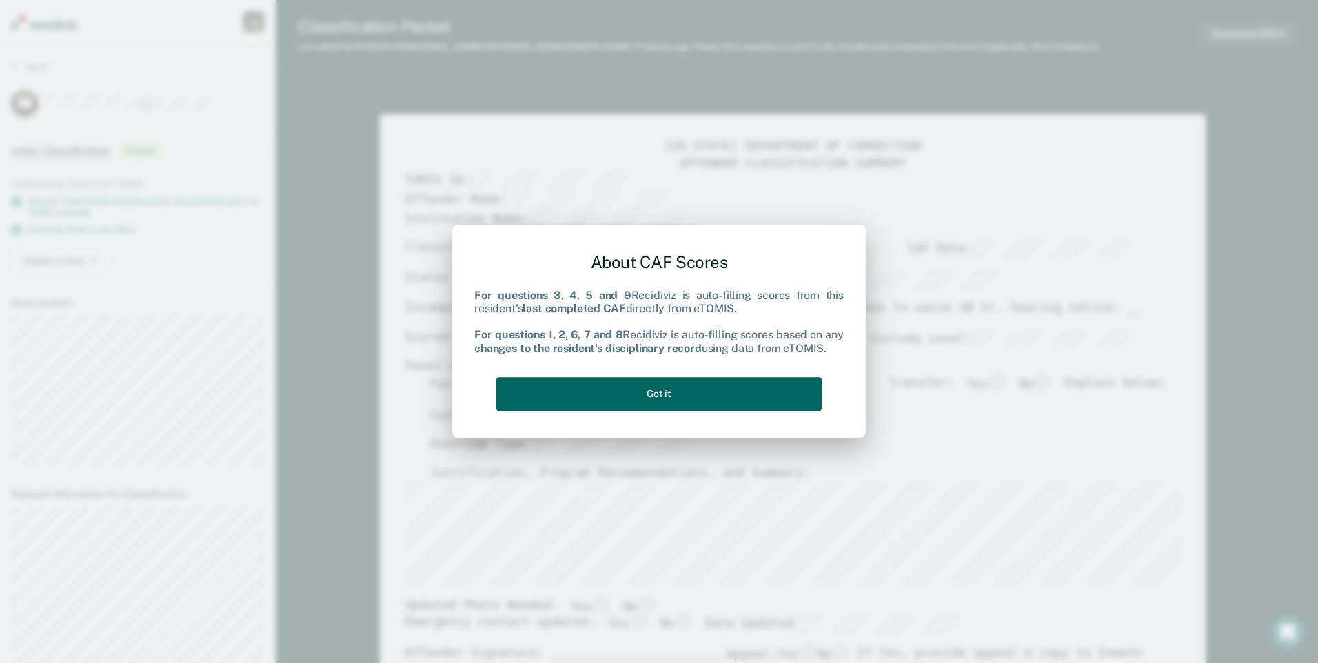
click at [740, 385] on button "Got it" at bounding box center [658, 394] width 325 height 34
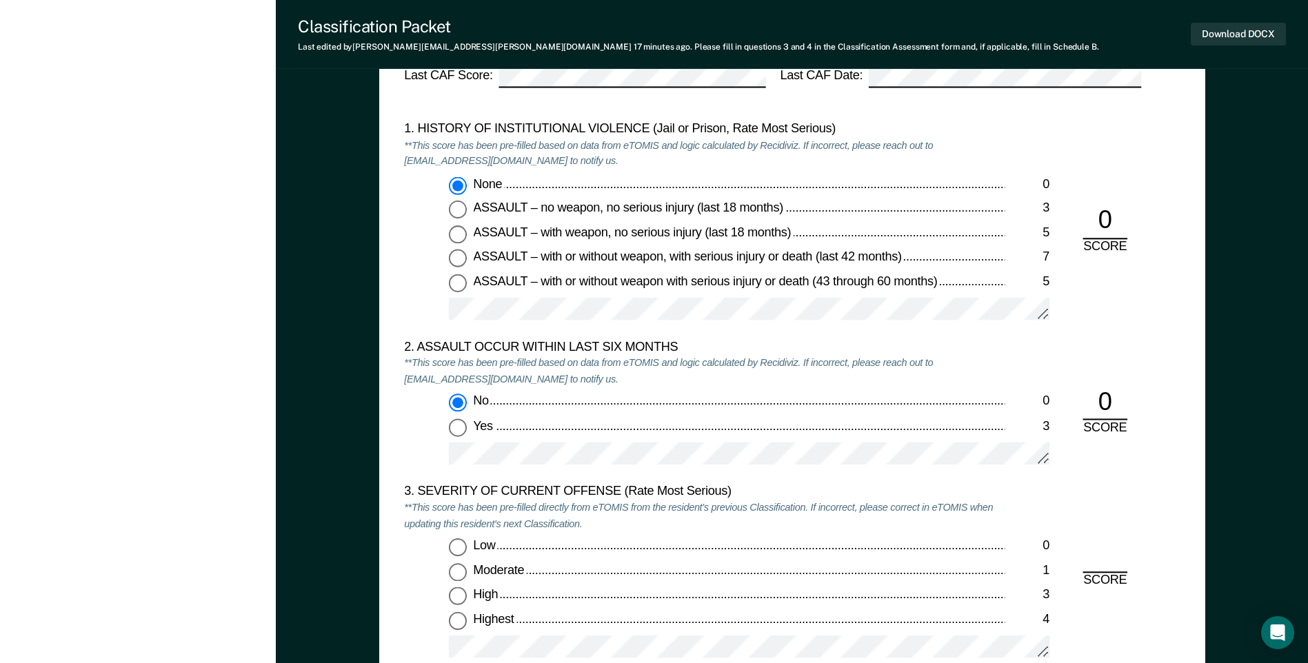
scroll to position [1379, 0]
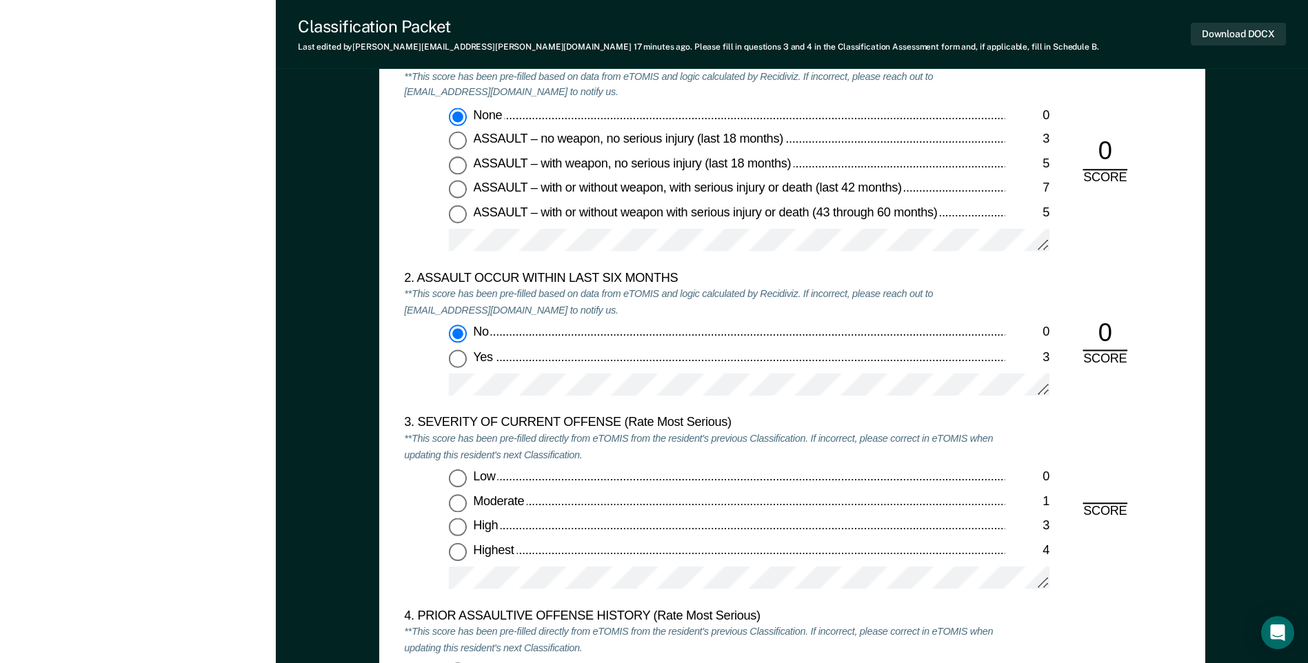
click at [458, 509] on input "Moderate 1" at bounding box center [458, 503] width 18 height 18
type textarea "x"
radio input "true"
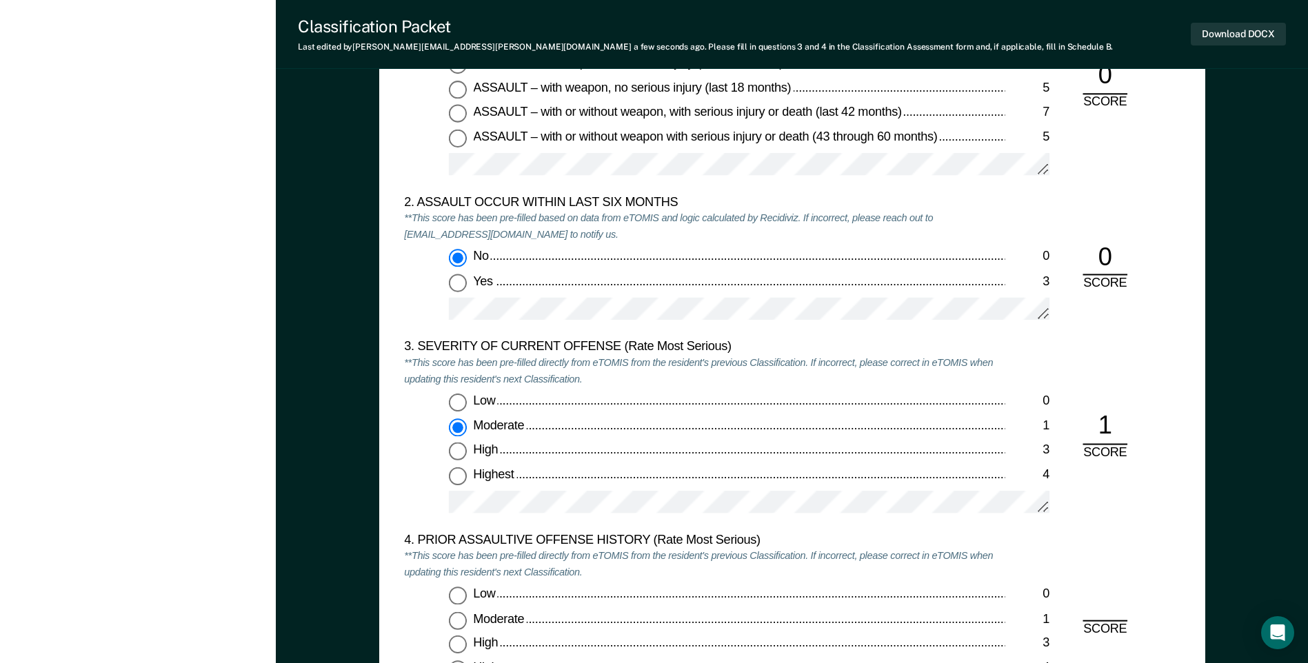
scroll to position [1655, 0]
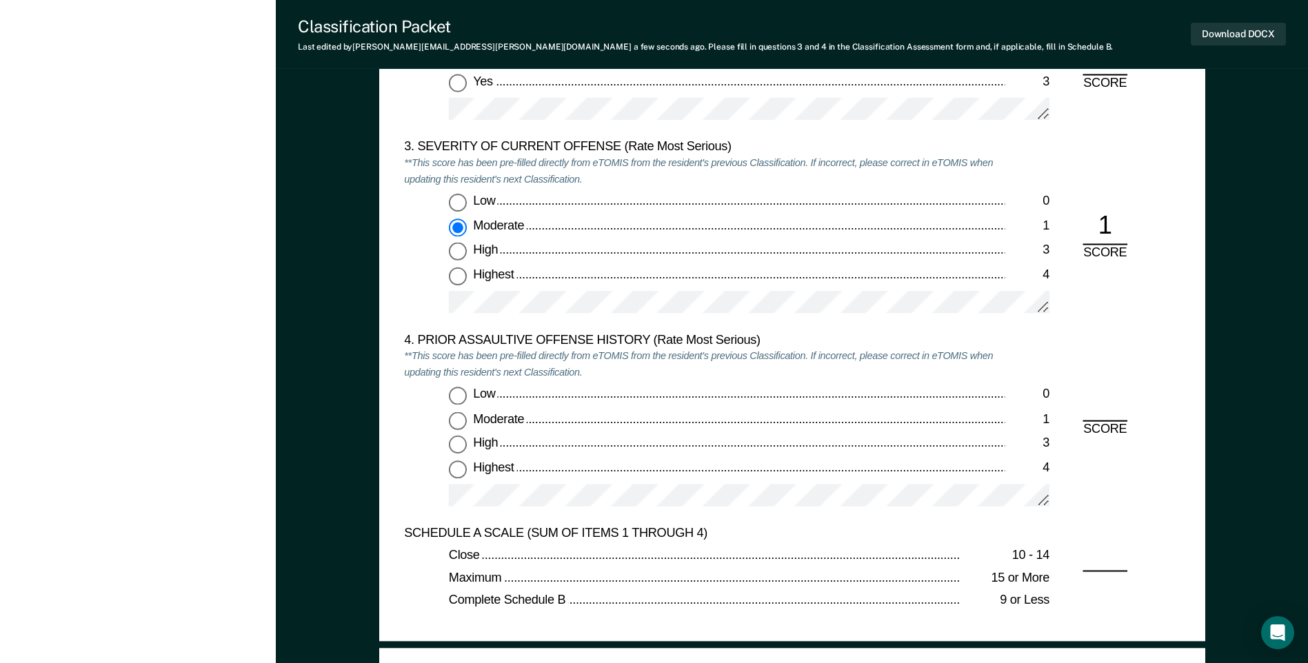
click at [457, 392] on input "Low 0" at bounding box center [458, 396] width 18 height 18
type textarea "x"
radio input "true"
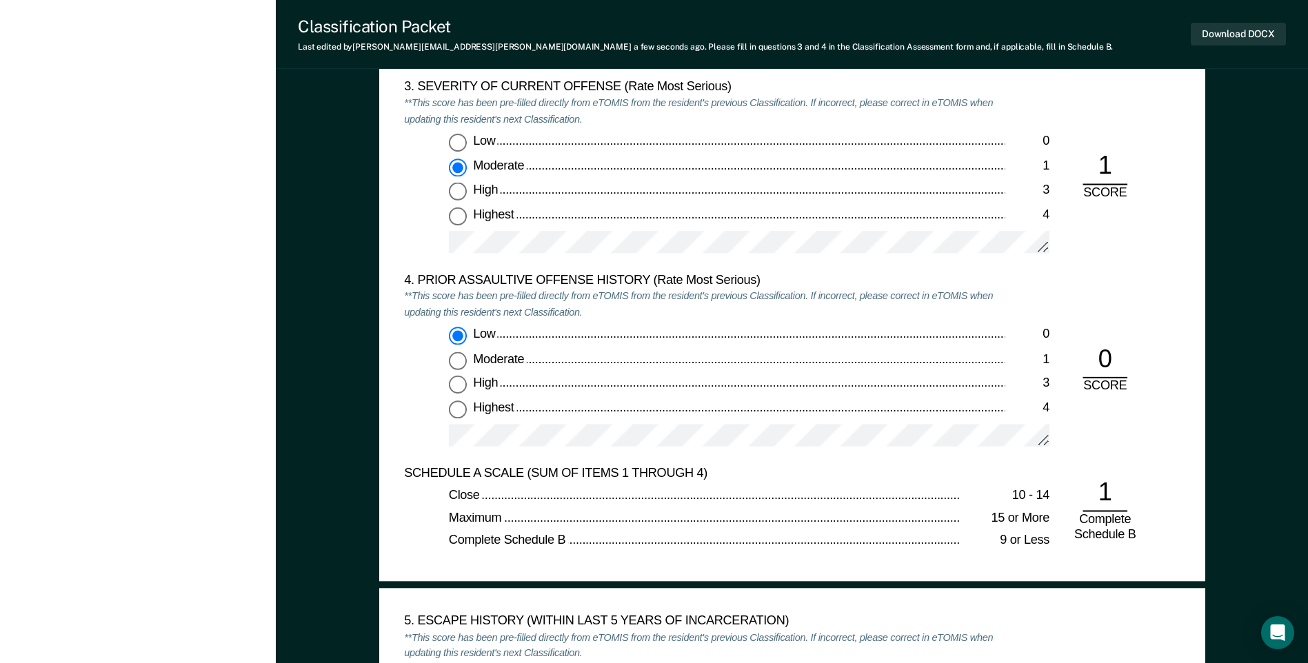
scroll to position [1999, 0]
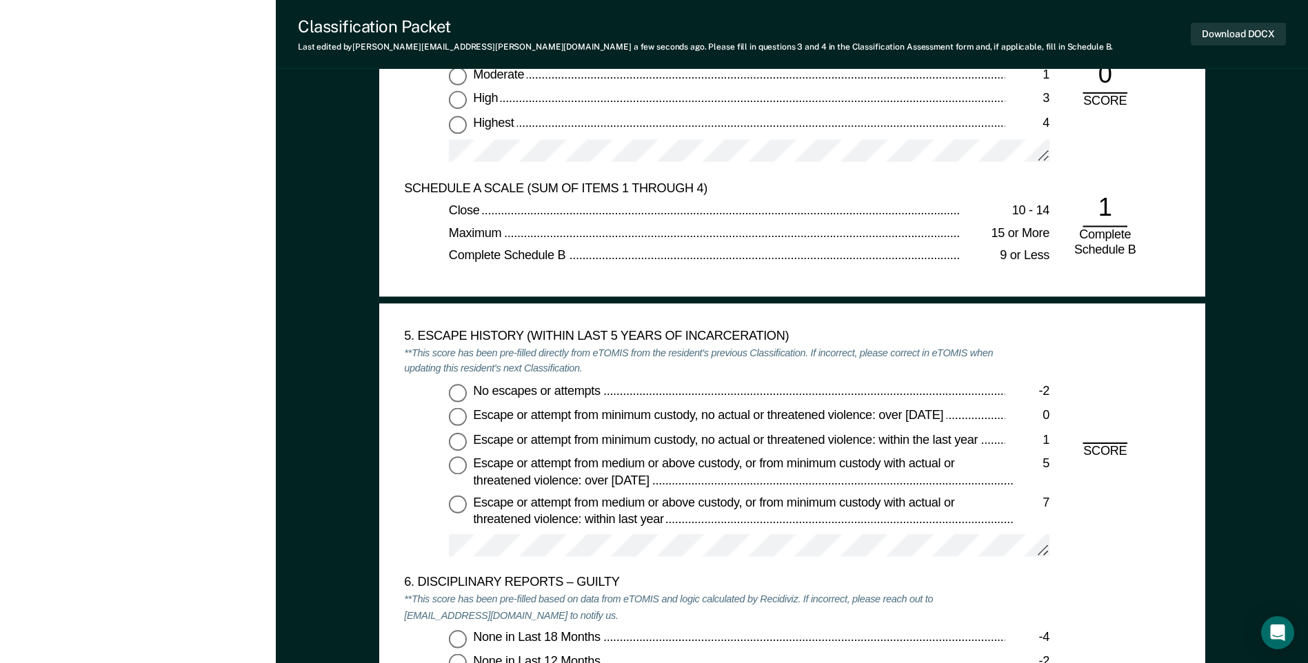
click at [460, 398] on input "No escapes or attempts -2" at bounding box center [458, 392] width 18 height 18
type textarea "x"
radio input "true"
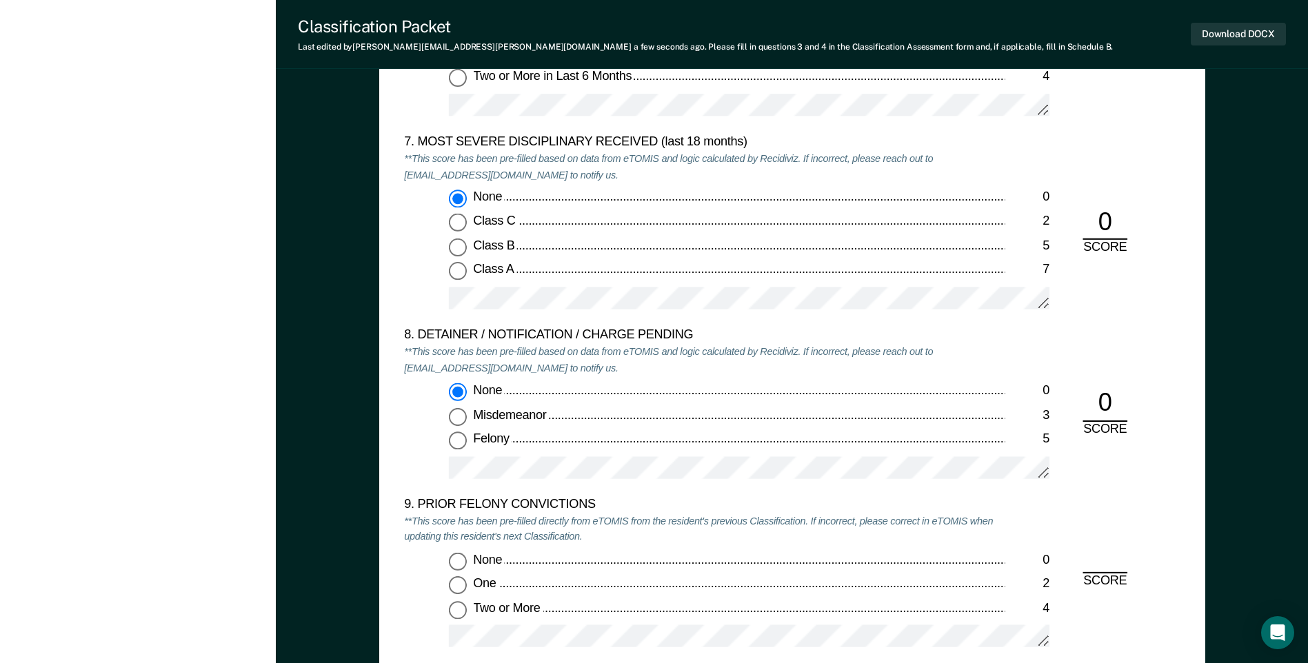
scroll to position [2758, 0]
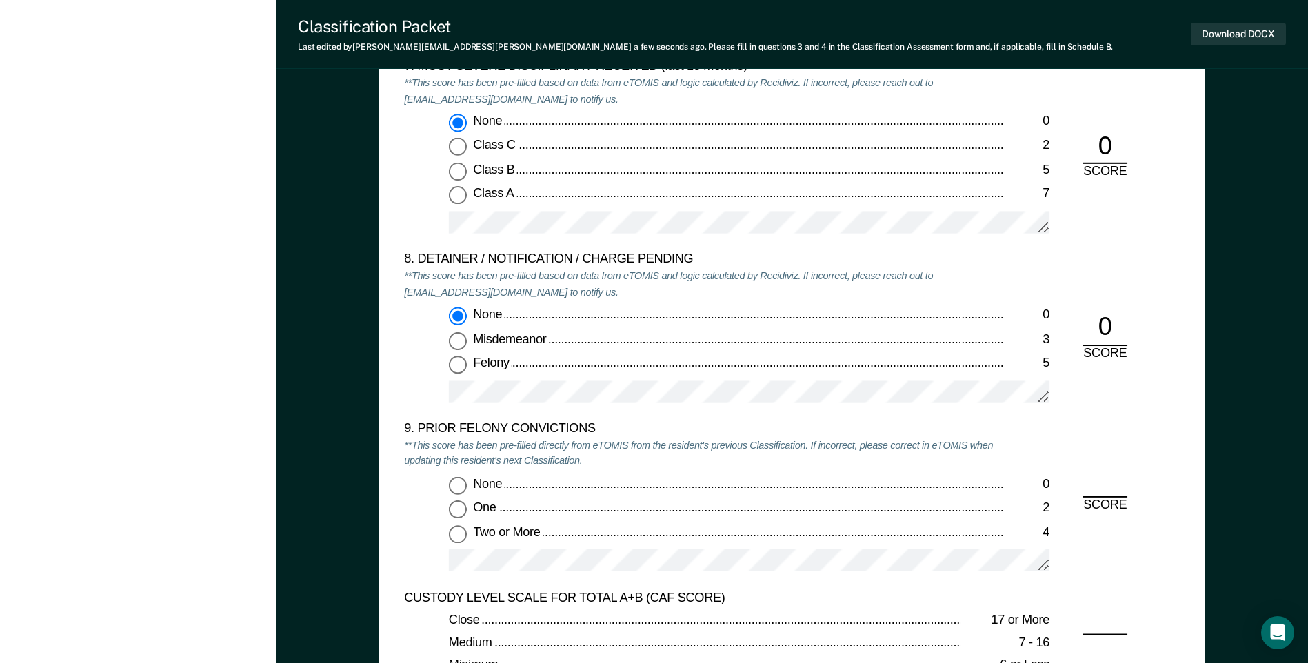
click at [460, 538] on input "Two or More 4" at bounding box center [458, 534] width 18 height 18
type textarea "x"
radio input "true"
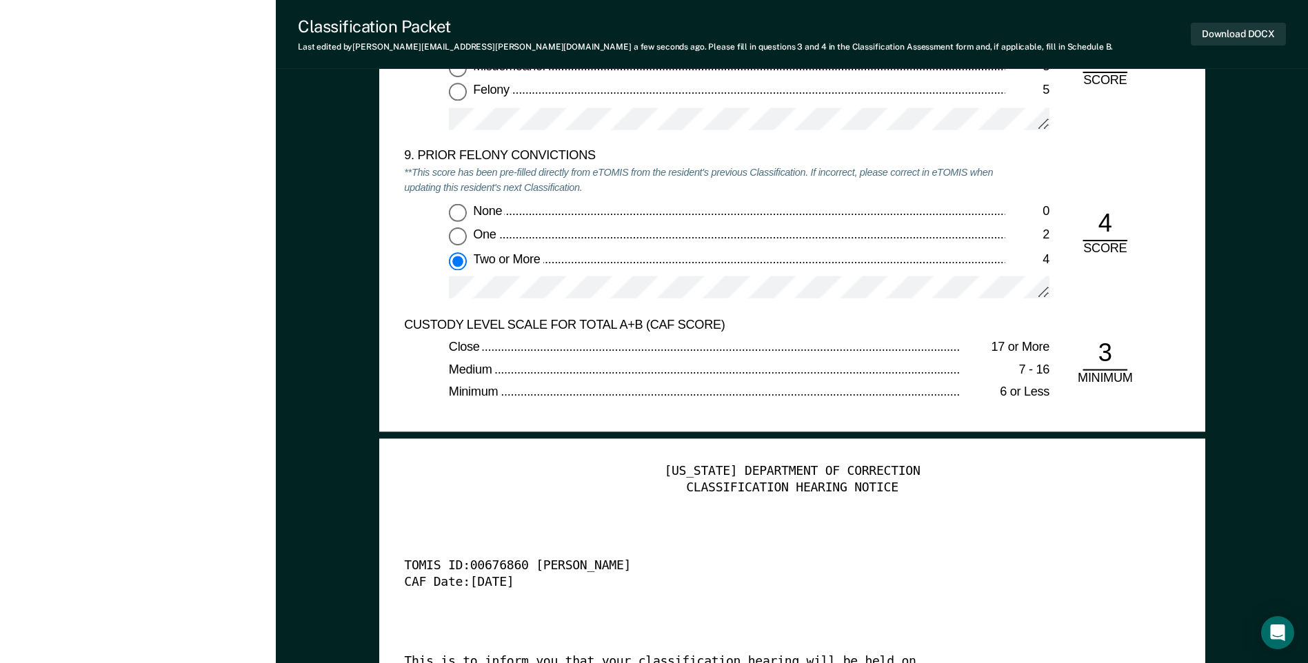
scroll to position [3102, 0]
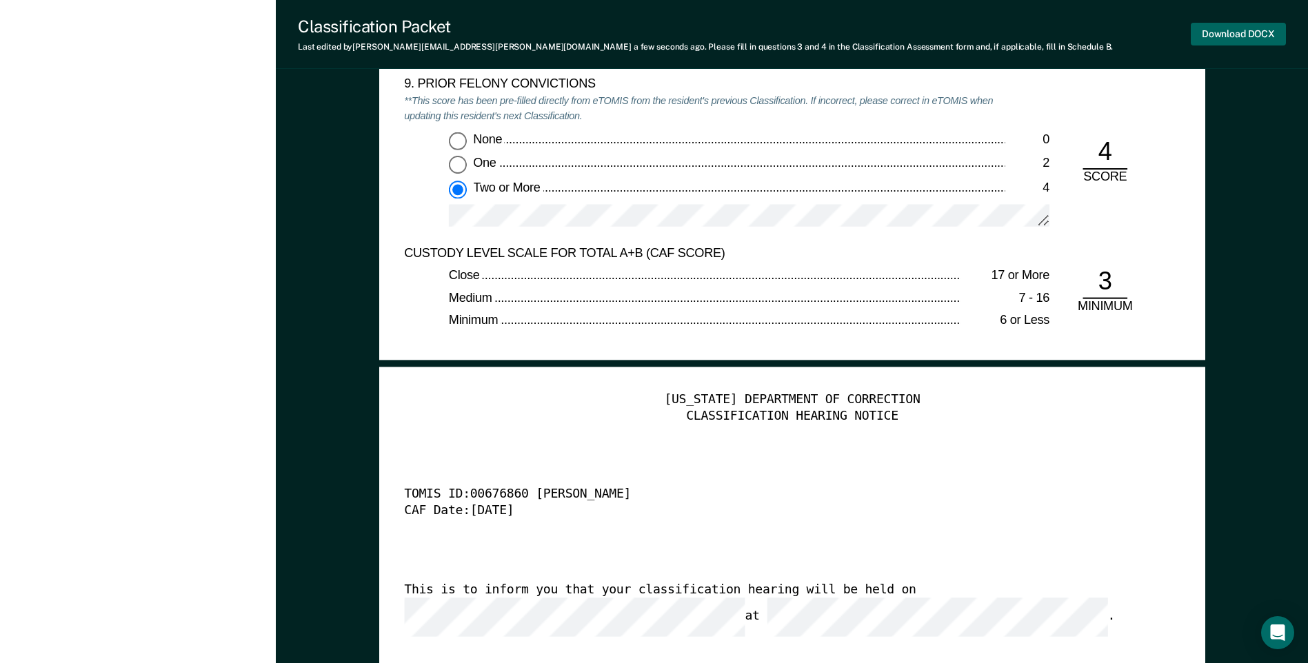
click at [1215, 27] on button "Download DOCX" at bounding box center [1238, 34] width 95 height 23
type textarea "x"
click at [851, 175] on div "None 0 One 2 Two or More 4" at bounding box center [704, 185] width 600 height 108
